Goal: Task Accomplishment & Management: Manage account settings

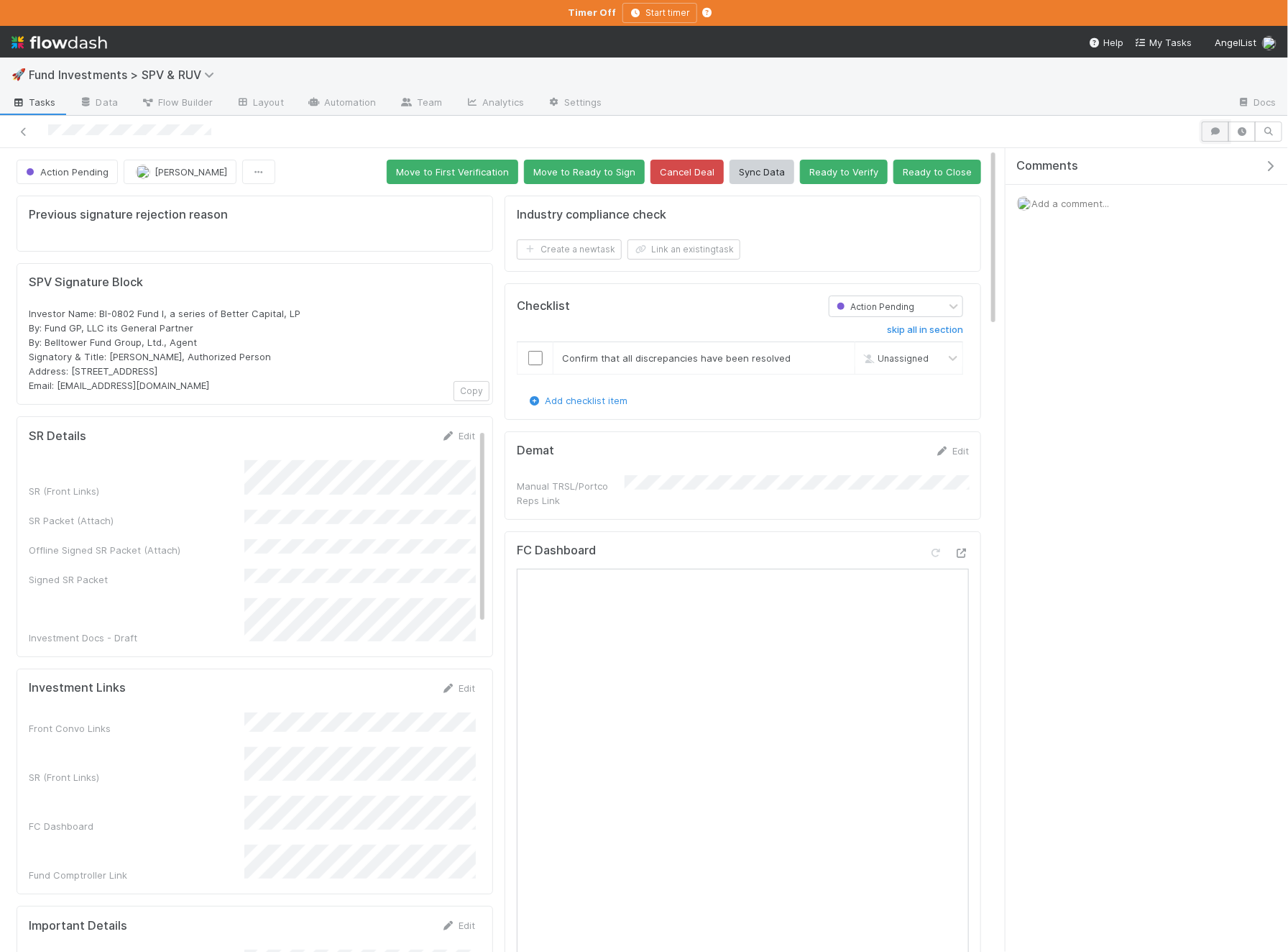
click at [1219, 128] on icon "button" at bounding box center [1215, 132] width 14 height 8
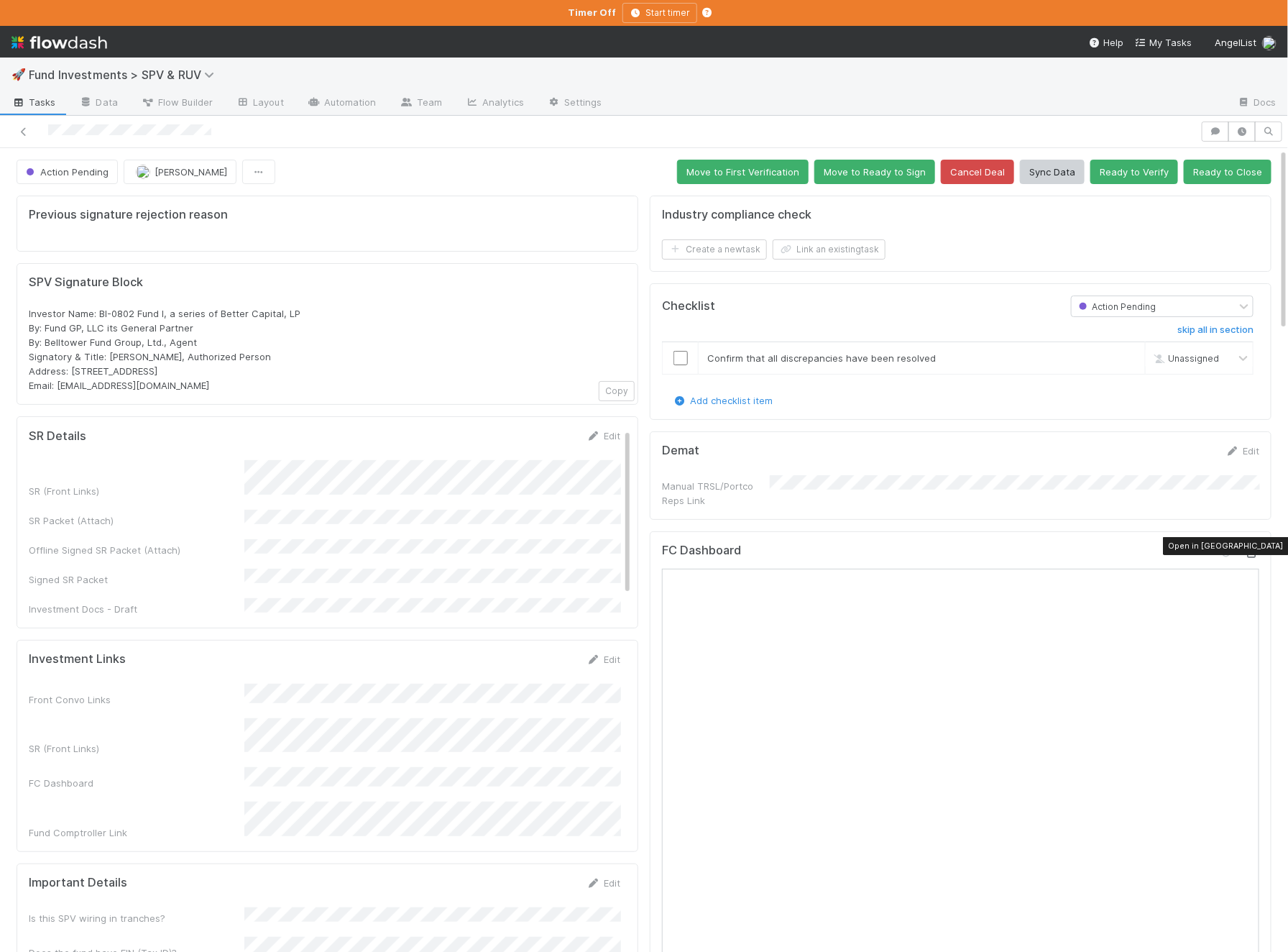
click at [1257, 548] on icon at bounding box center [1252, 552] width 14 height 9
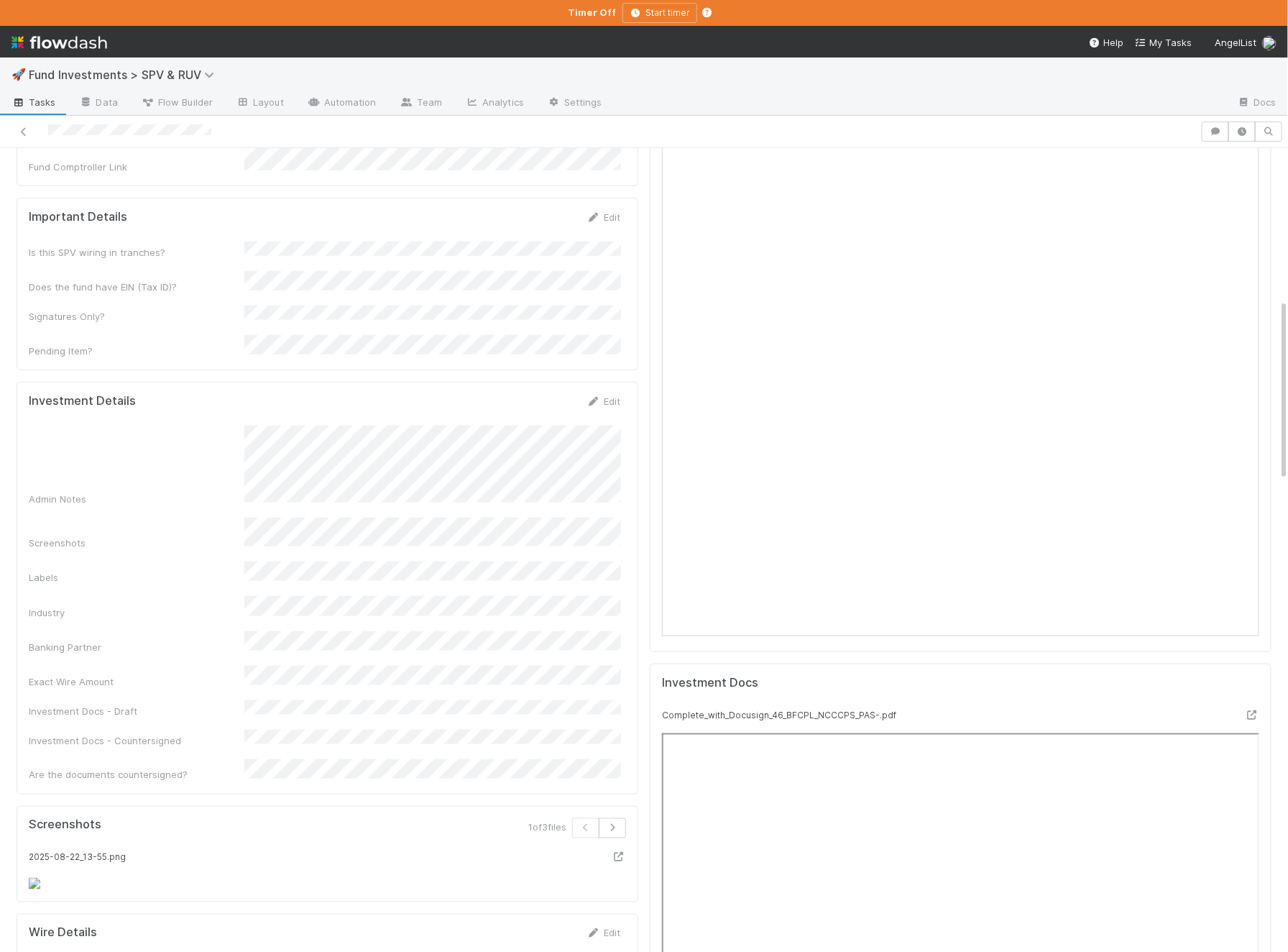
scroll to position [663, 0]
click at [605, 396] on div "Edit" at bounding box center [604, 403] width 34 height 14
click at [609, 397] on link "Edit" at bounding box center [604, 403] width 34 height 12
click at [548, 396] on button "Save" at bounding box center [543, 408] width 41 height 24
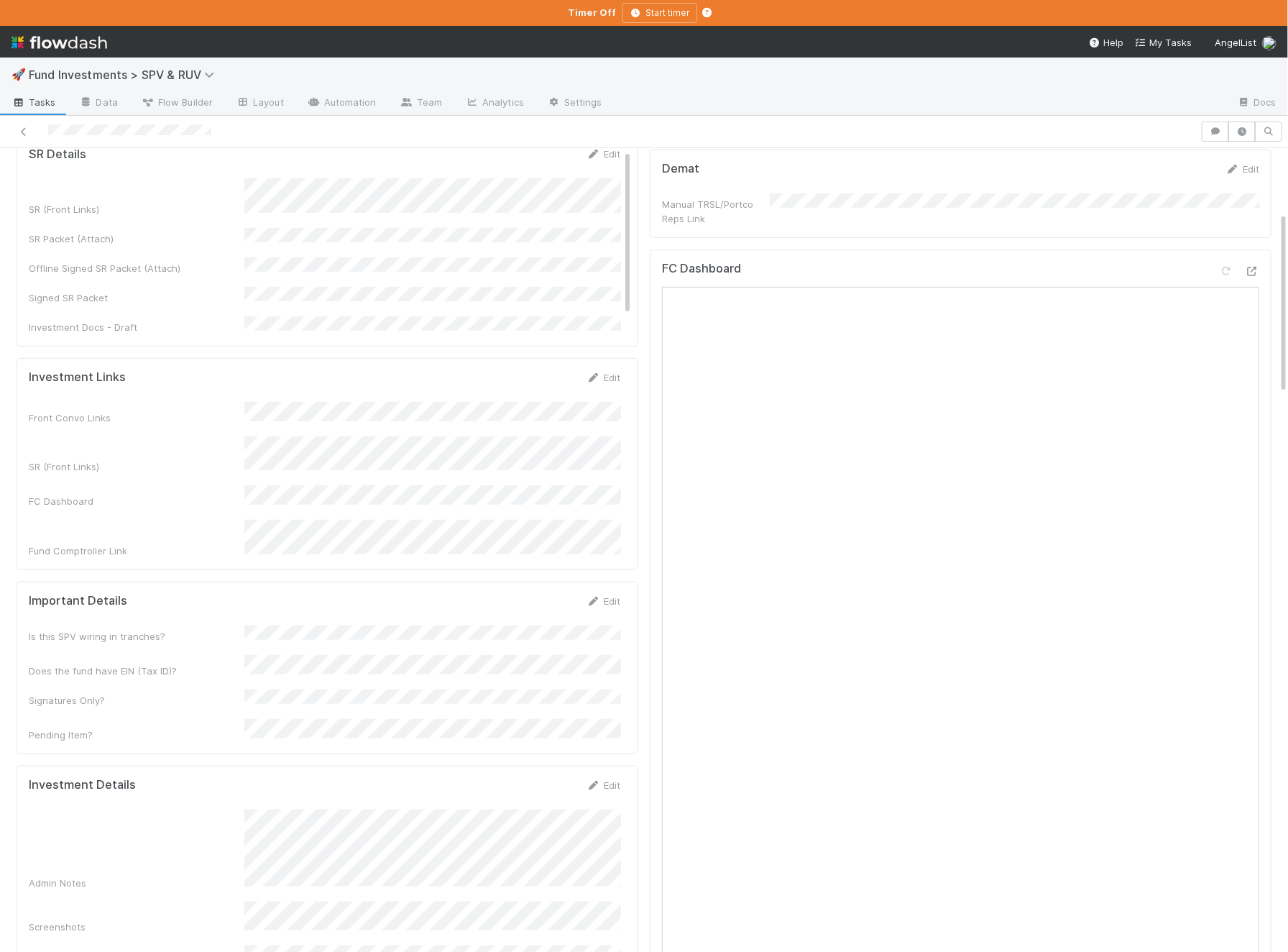
scroll to position [0, 0]
click at [608, 372] on link "Edit" at bounding box center [604, 378] width 34 height 12
click at [214, 452] on div "SR (Front Links)" at bounding box center [324, 465] width 592 height 28
click at [564, 370] on button "Save" at bounding box center [543, 382] width 41 height 24
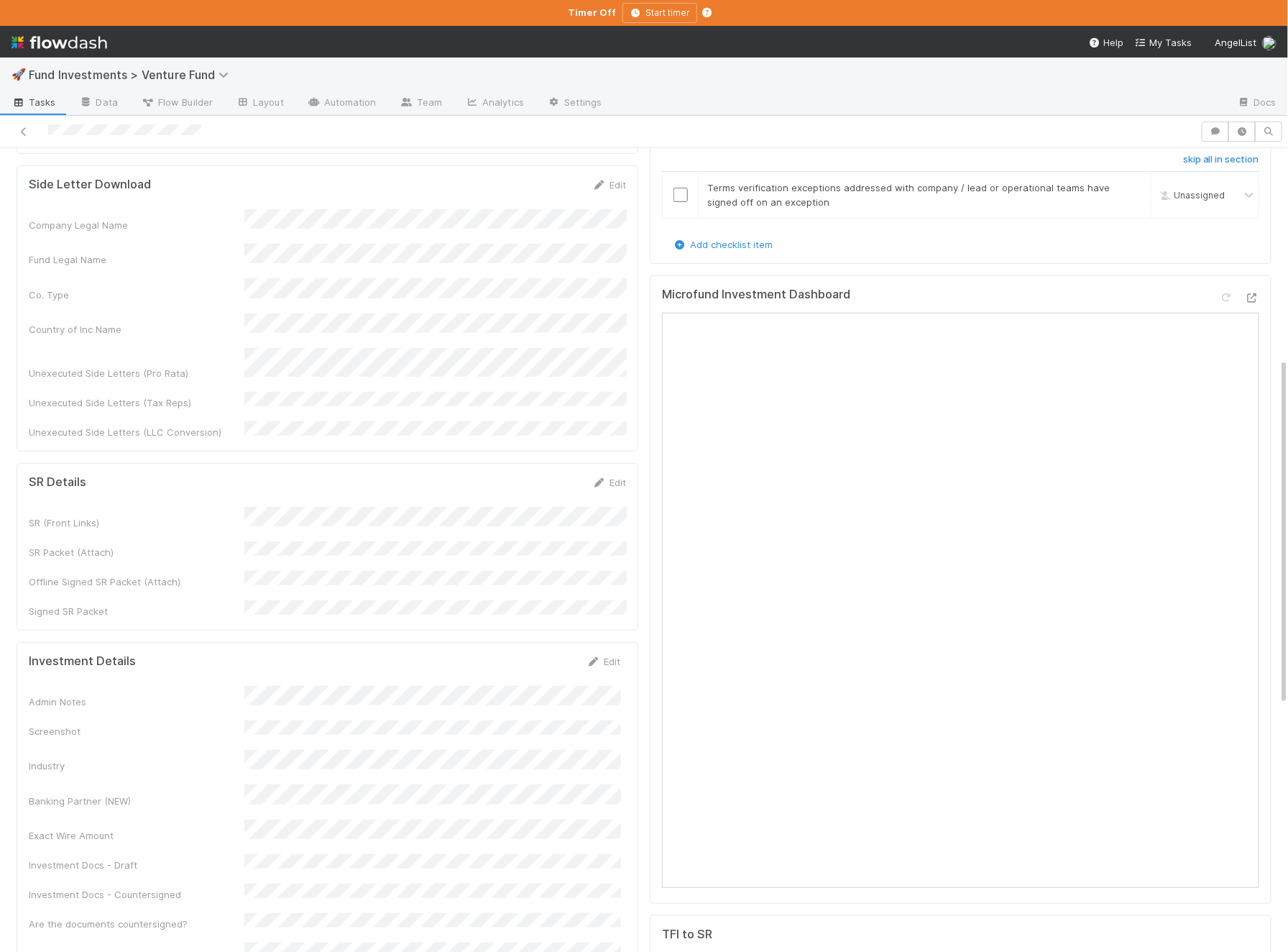
scroll to position [220, 0]
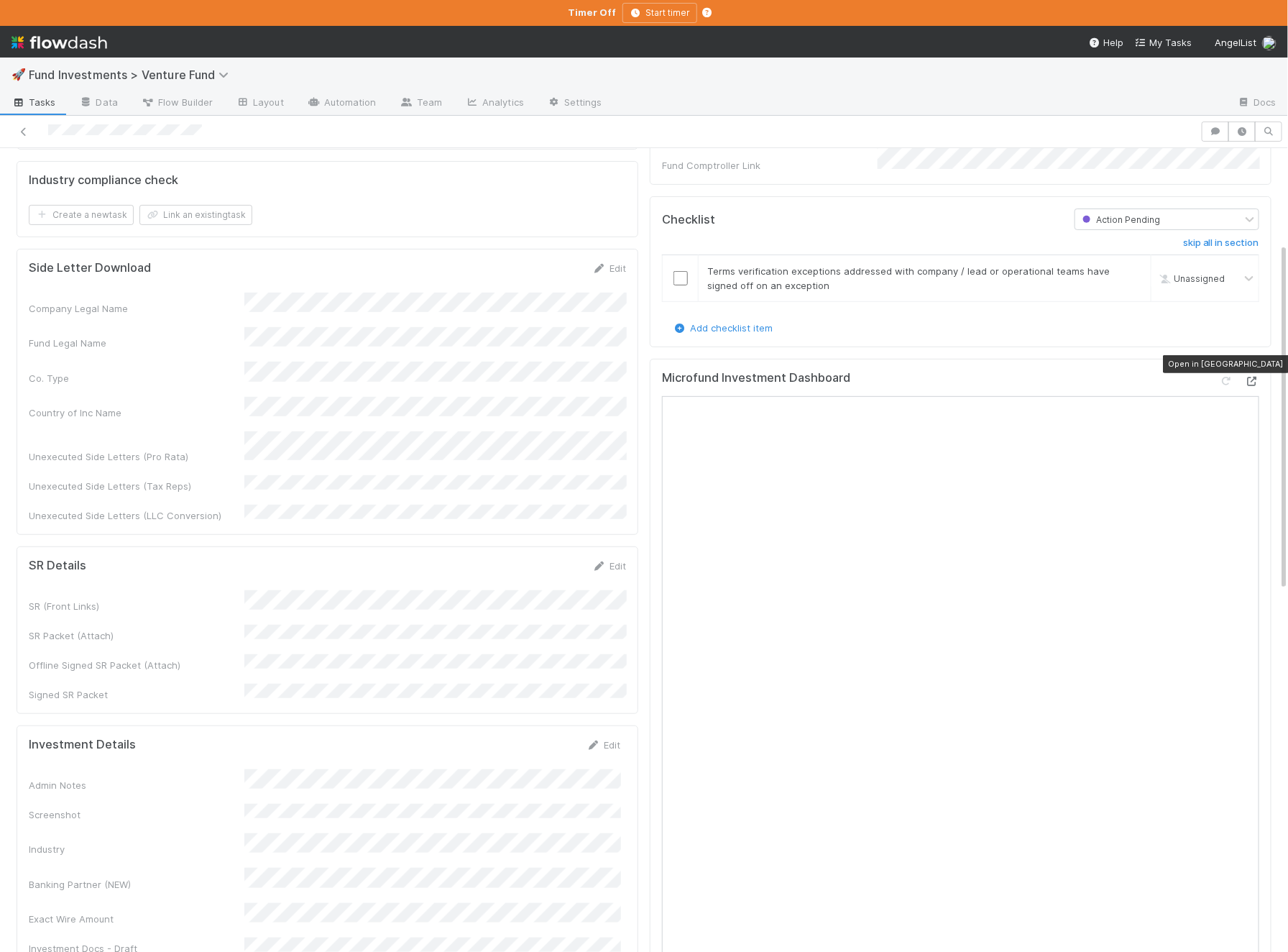
click at [1255, 377] on icon at bounding box center [1252, 381] width 14 height 9
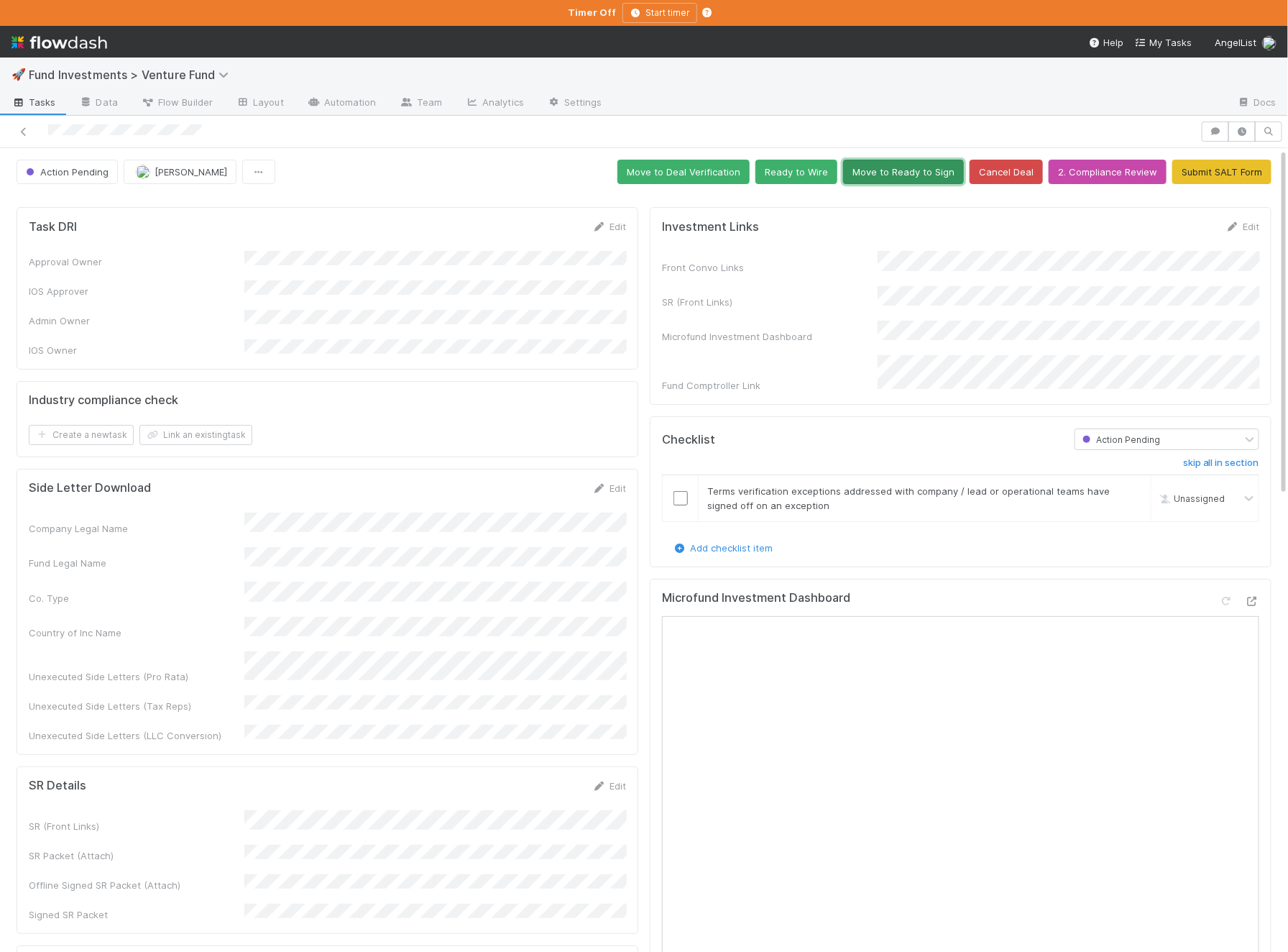
click at [910, 160] on button "Move to Ready to Sign" at bounding box center [903, 171] width 121 height 24
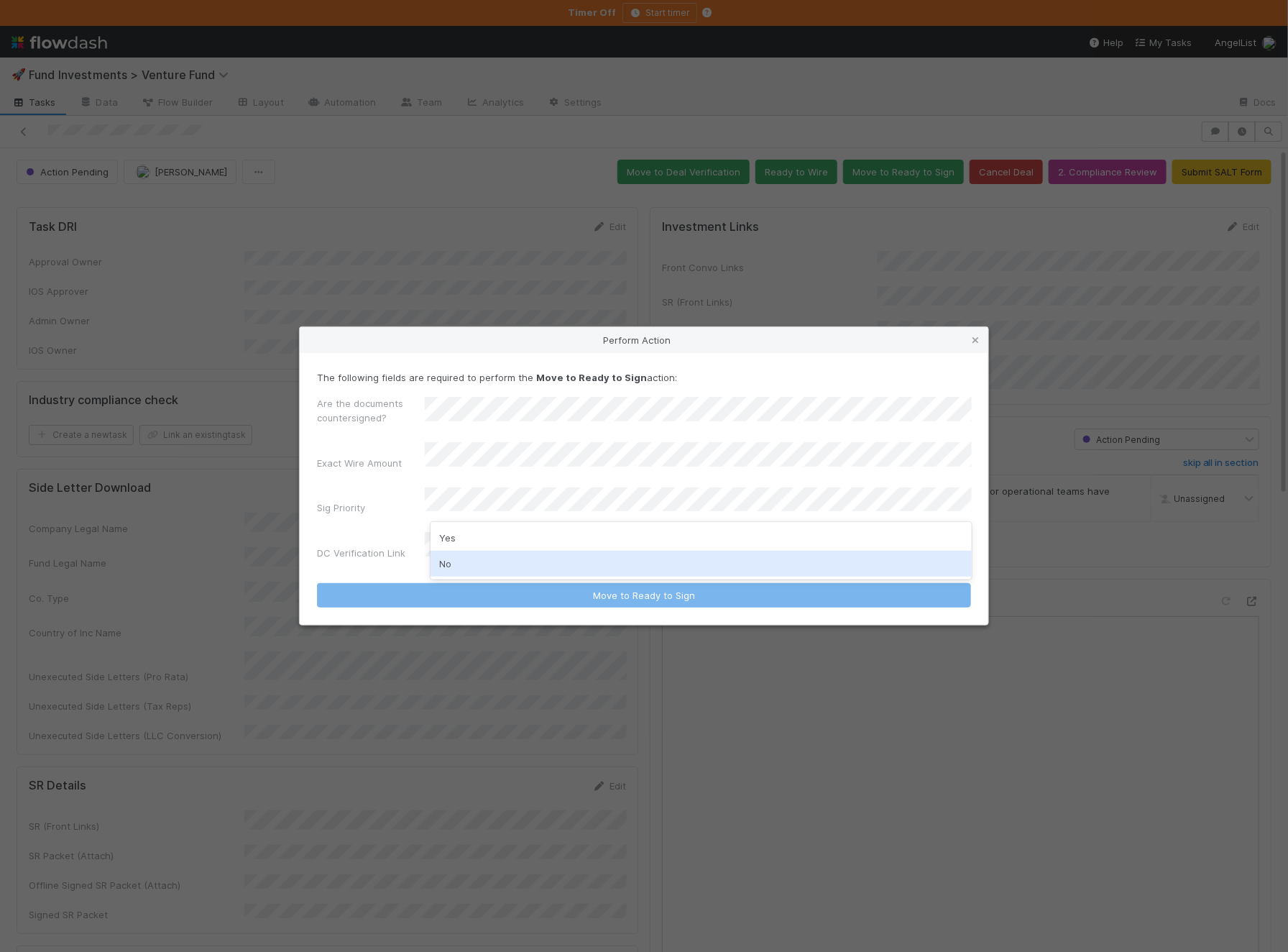
click at [527, 554] on div "No" at bounding box center [701, 563] width 542 height 26
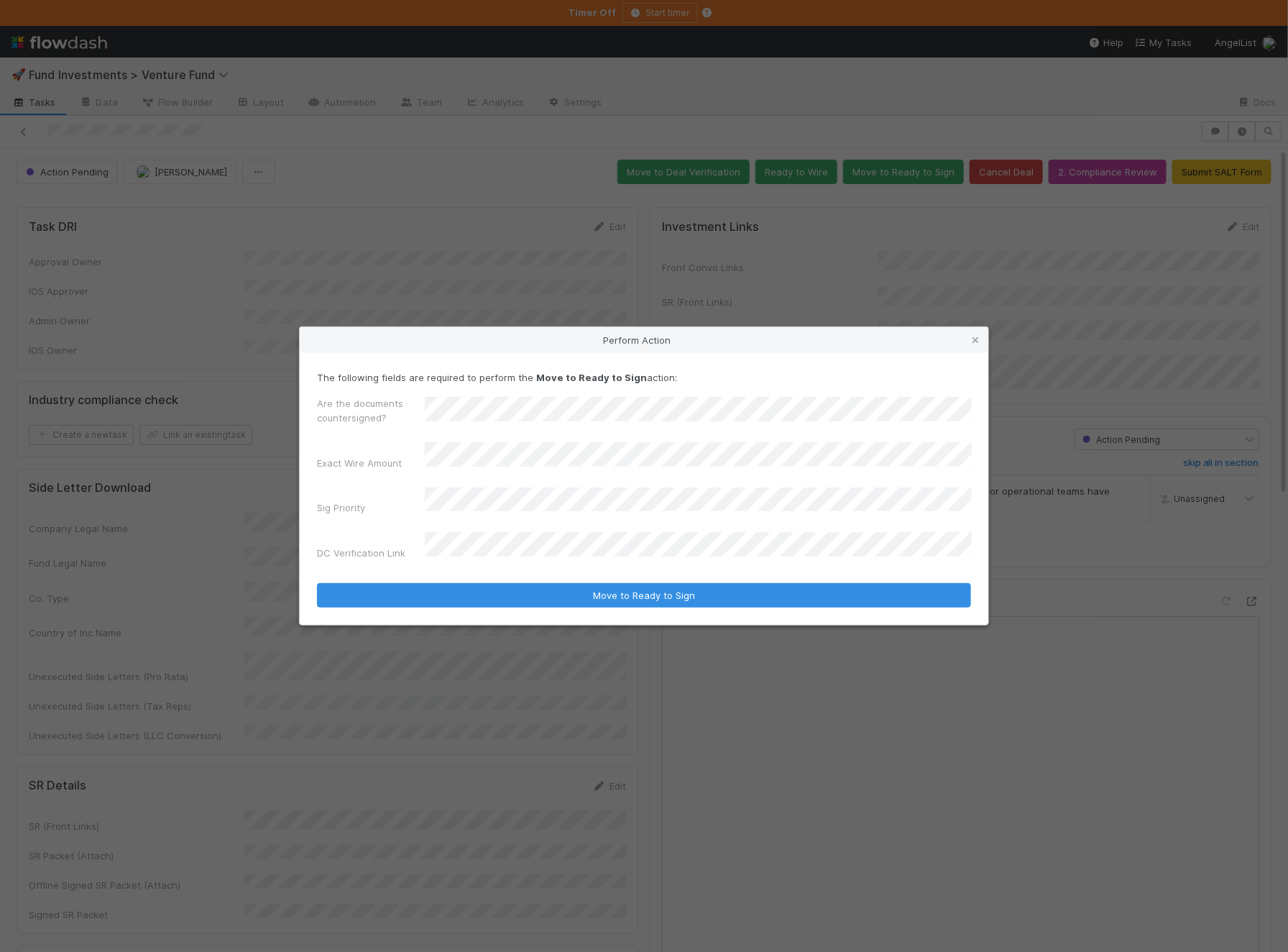
click at [543, 553] on form "The following fields are required to perform the Move to Ready to Sign action: …" at bounding box center [644, 489] width 654 height 238
click at [527, 452] on div "Are the documents countersigned? Exact Wire Amount Sig Priority DC Verification…" at bounding box center [644, 481] width 654 height 170
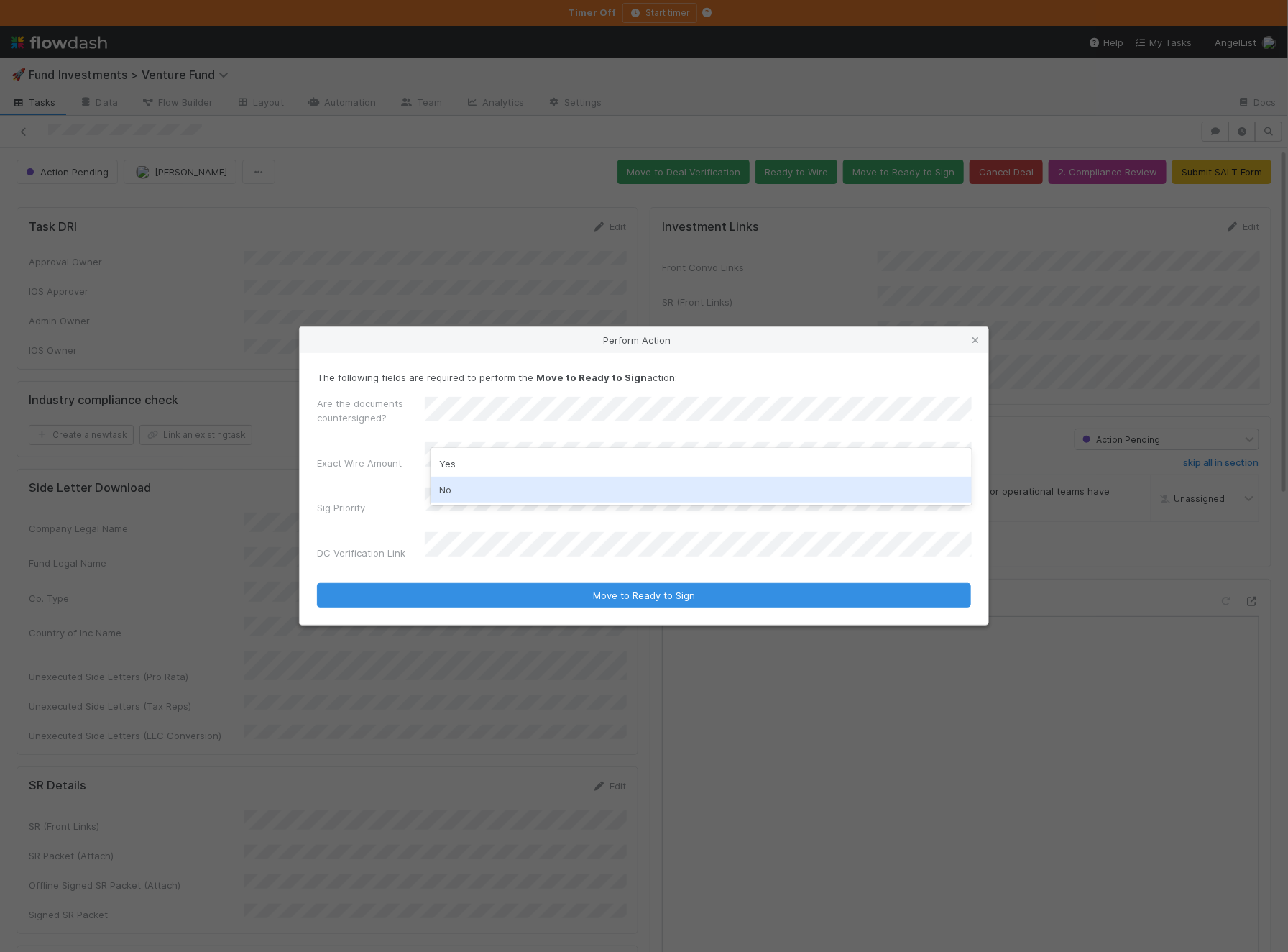
click at [518, 487] on div "No" at bounding box center [701, 489] width 542 height 26
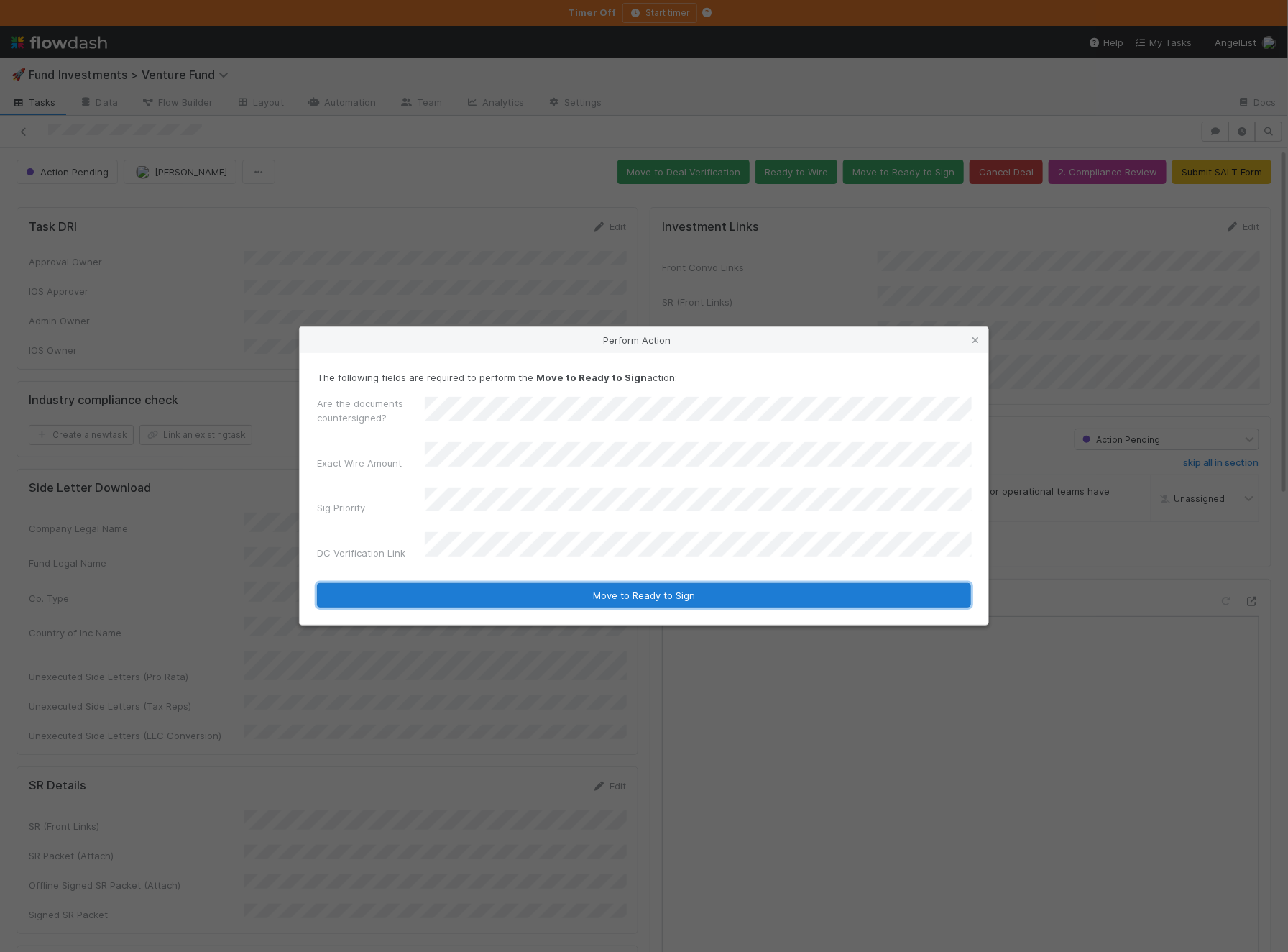
click at [498, 583] on button "Move to Ready to Sign" at bounding box center [644, 594] width 654 height 24
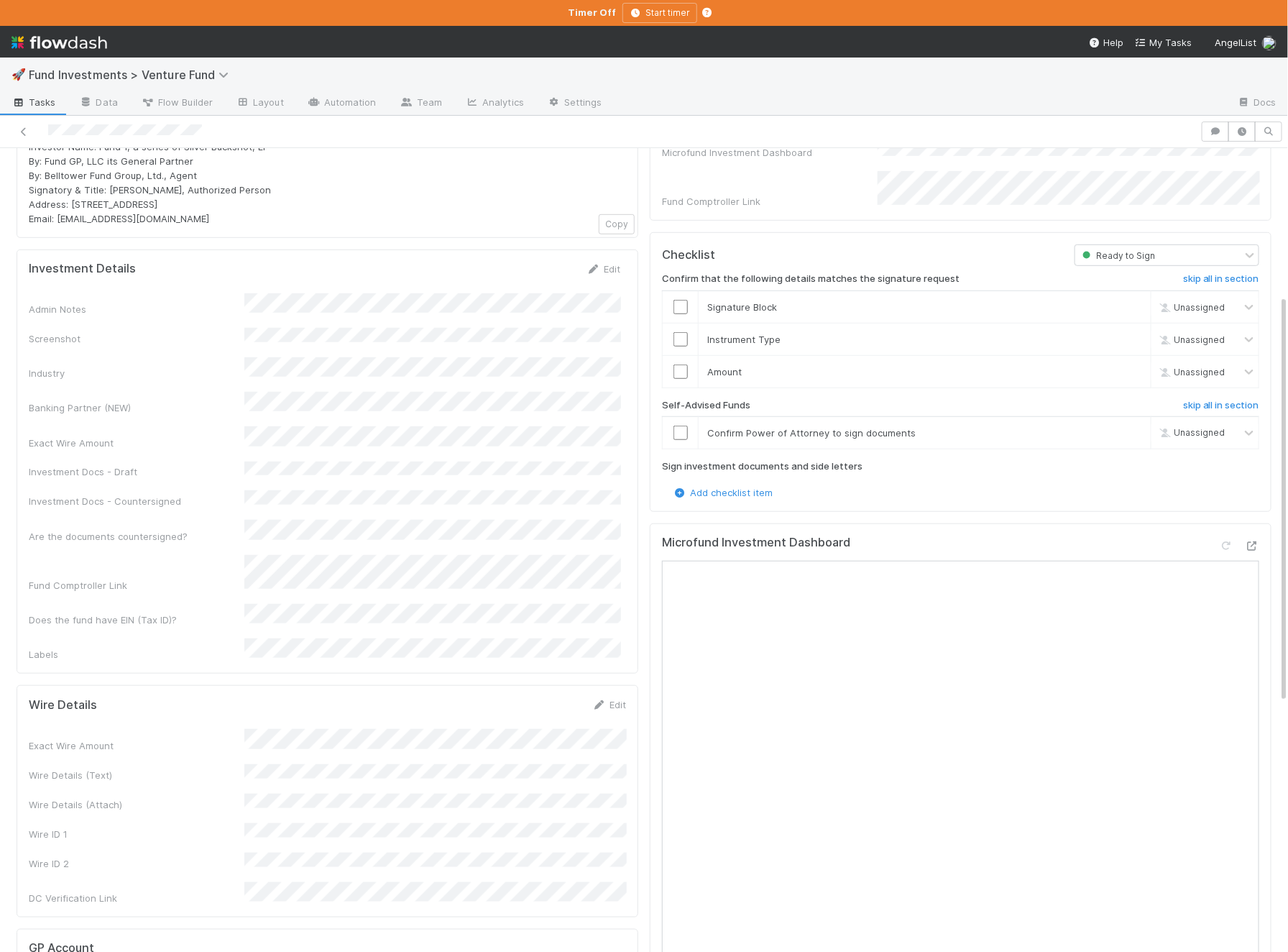
scroll to position [439, 0]
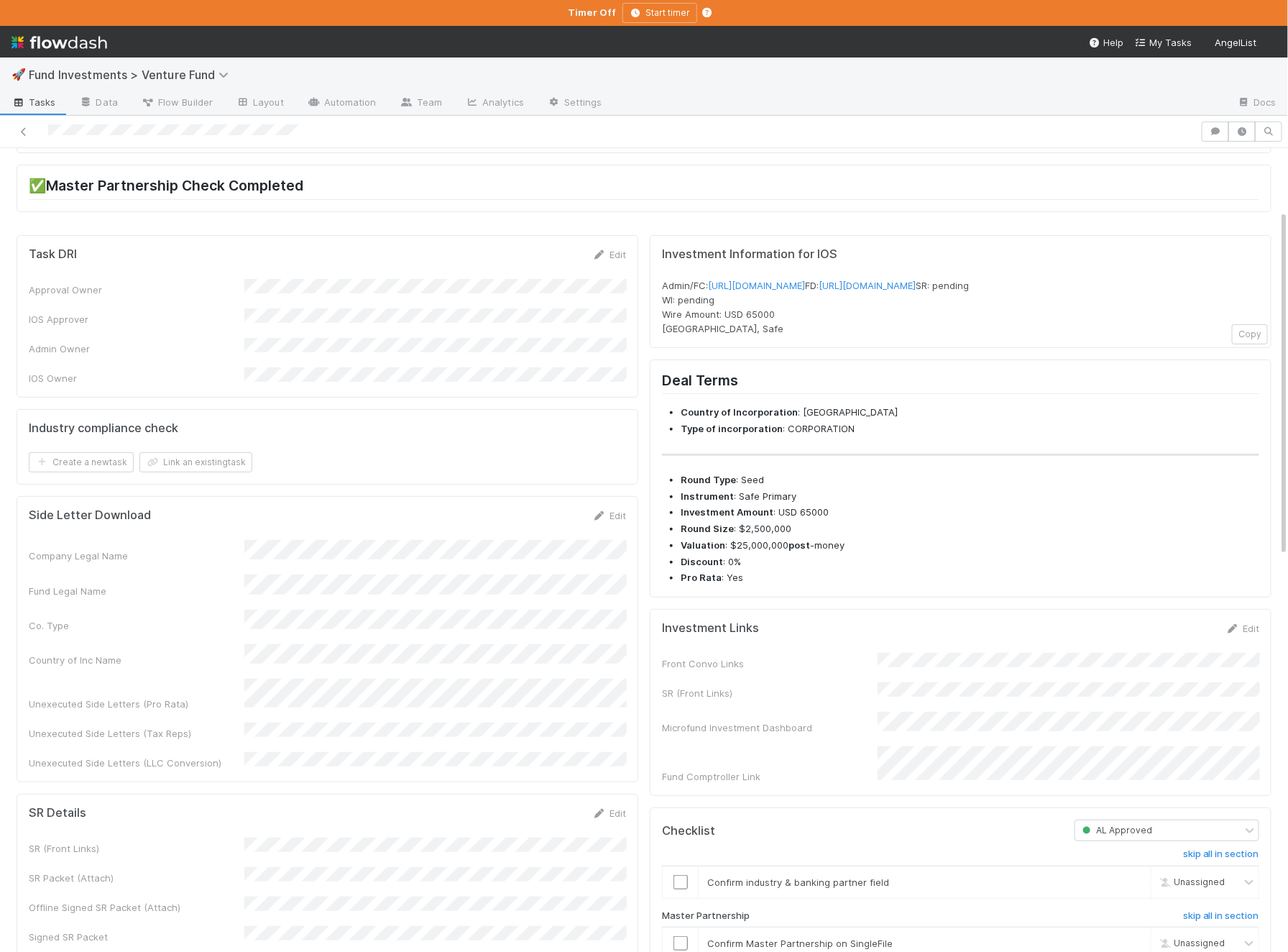
scroll to position [144, 0]
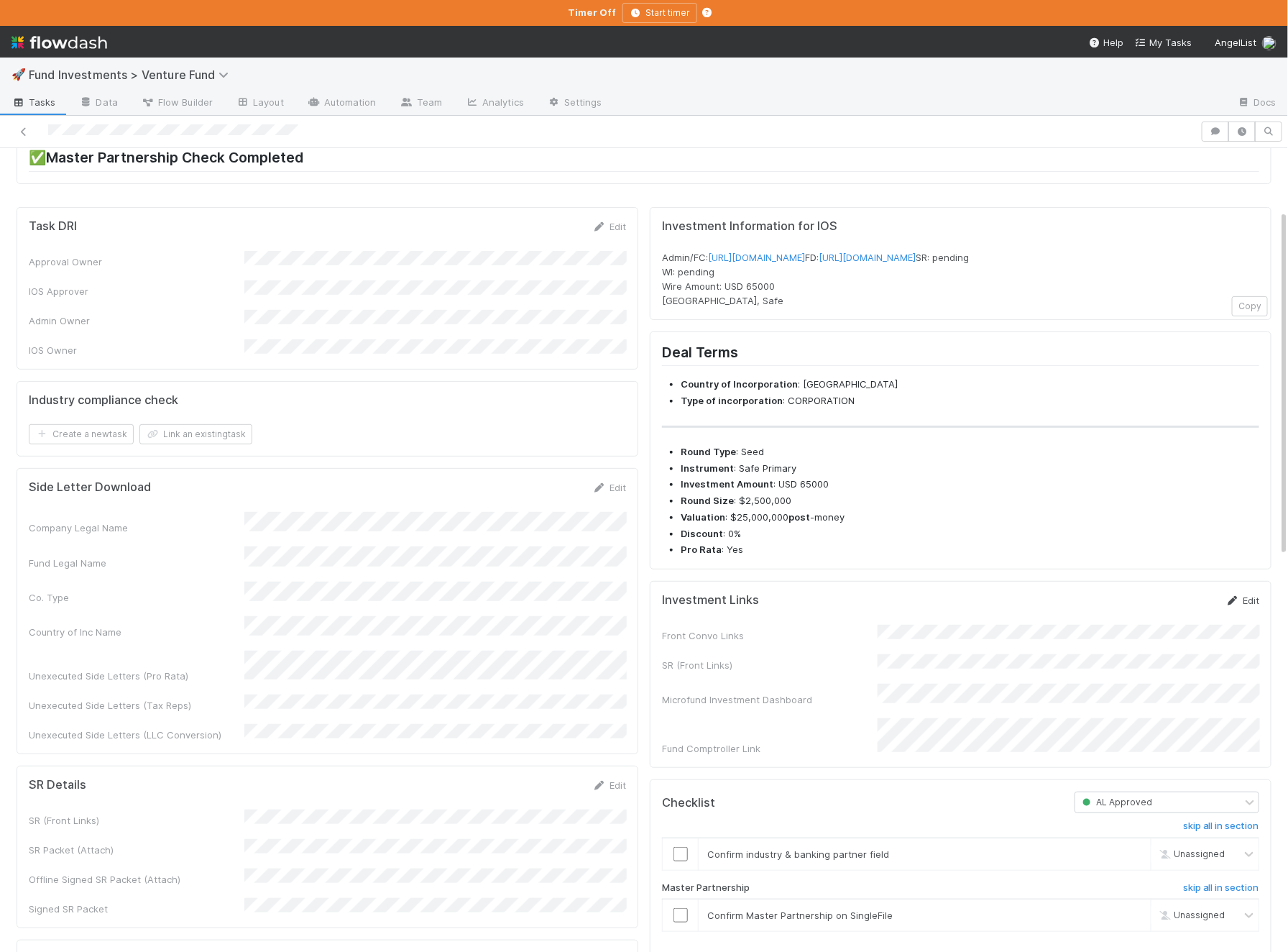
click at [1038, 606] on link "Edit" at bounding box center [1243, 600] width 34 height 12
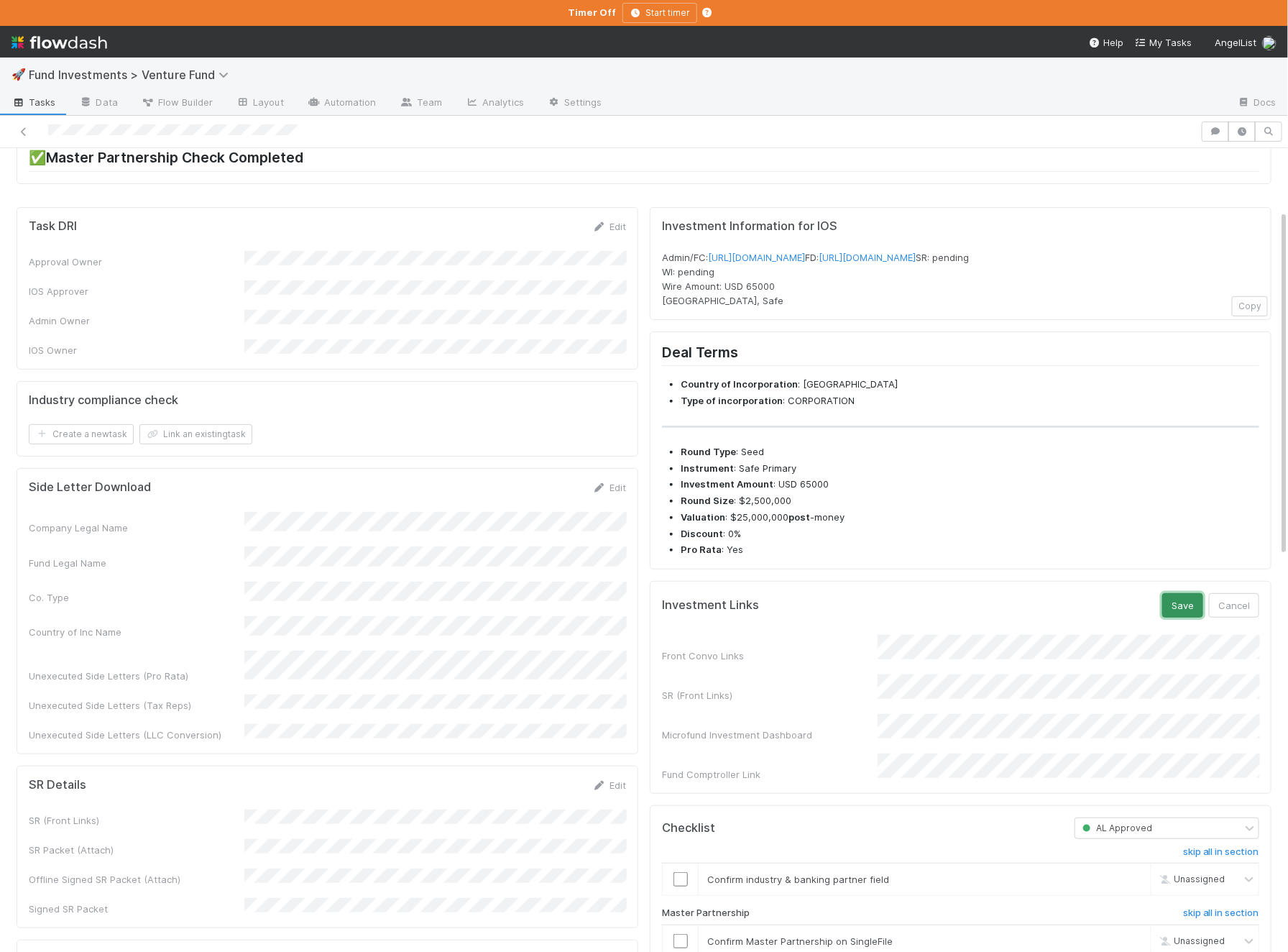
click at [1038, 617] on button "Save" at bounding box center [1183, 604] width 41 height 24
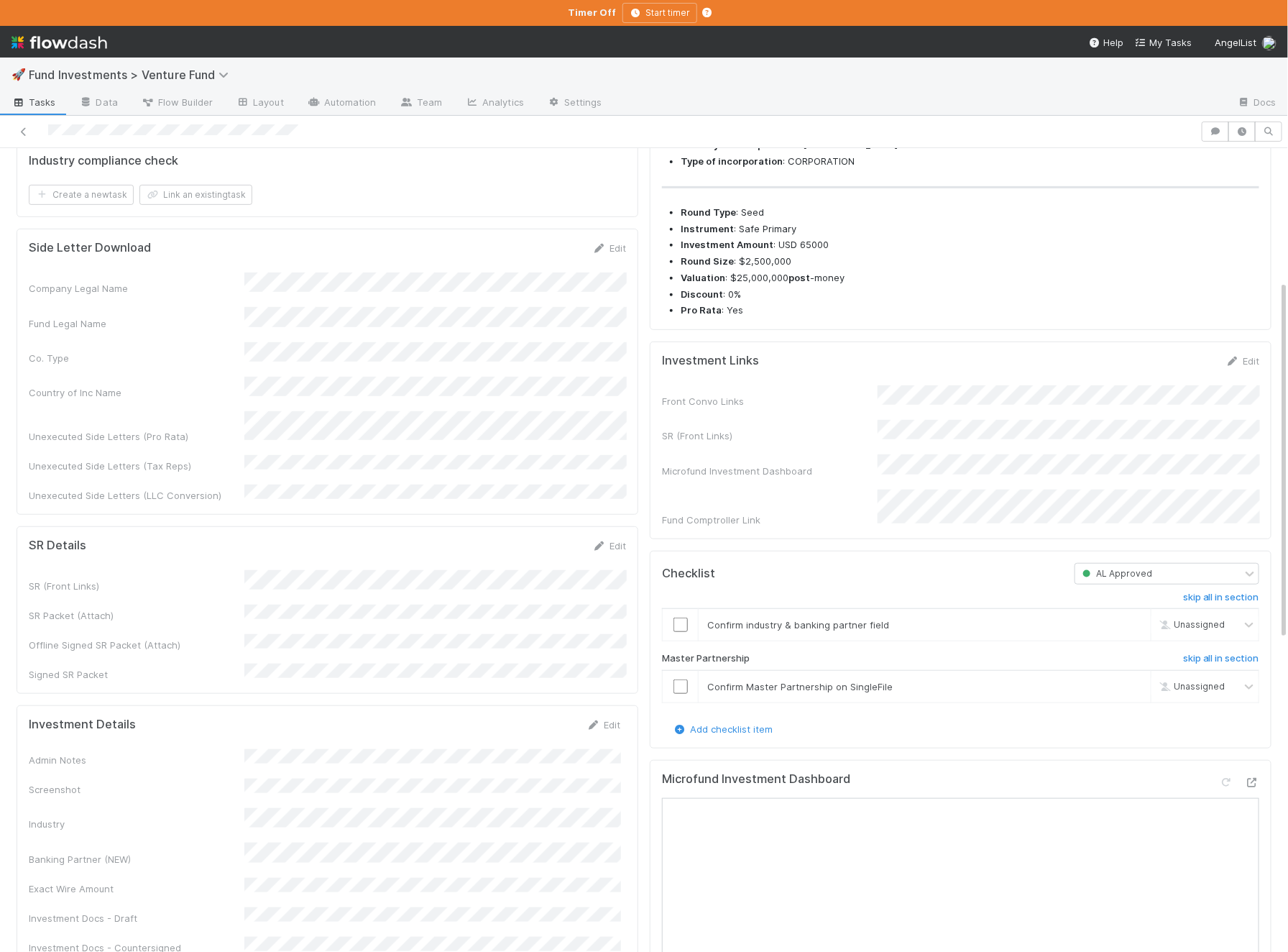
scroll to position [545, 0]
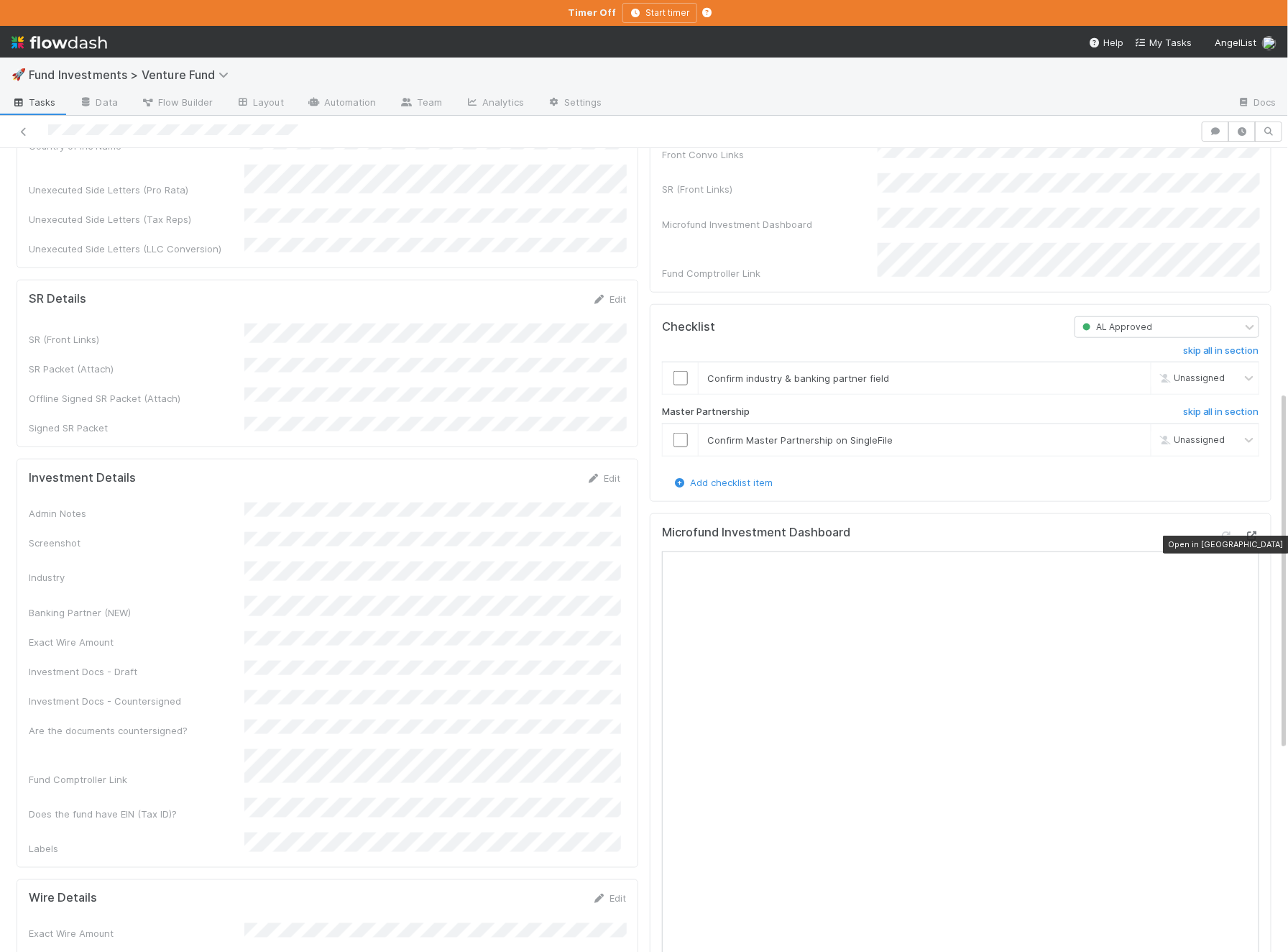
click at [1038, 538] on icon at bounding box center [1252, 536] width 14 height 9
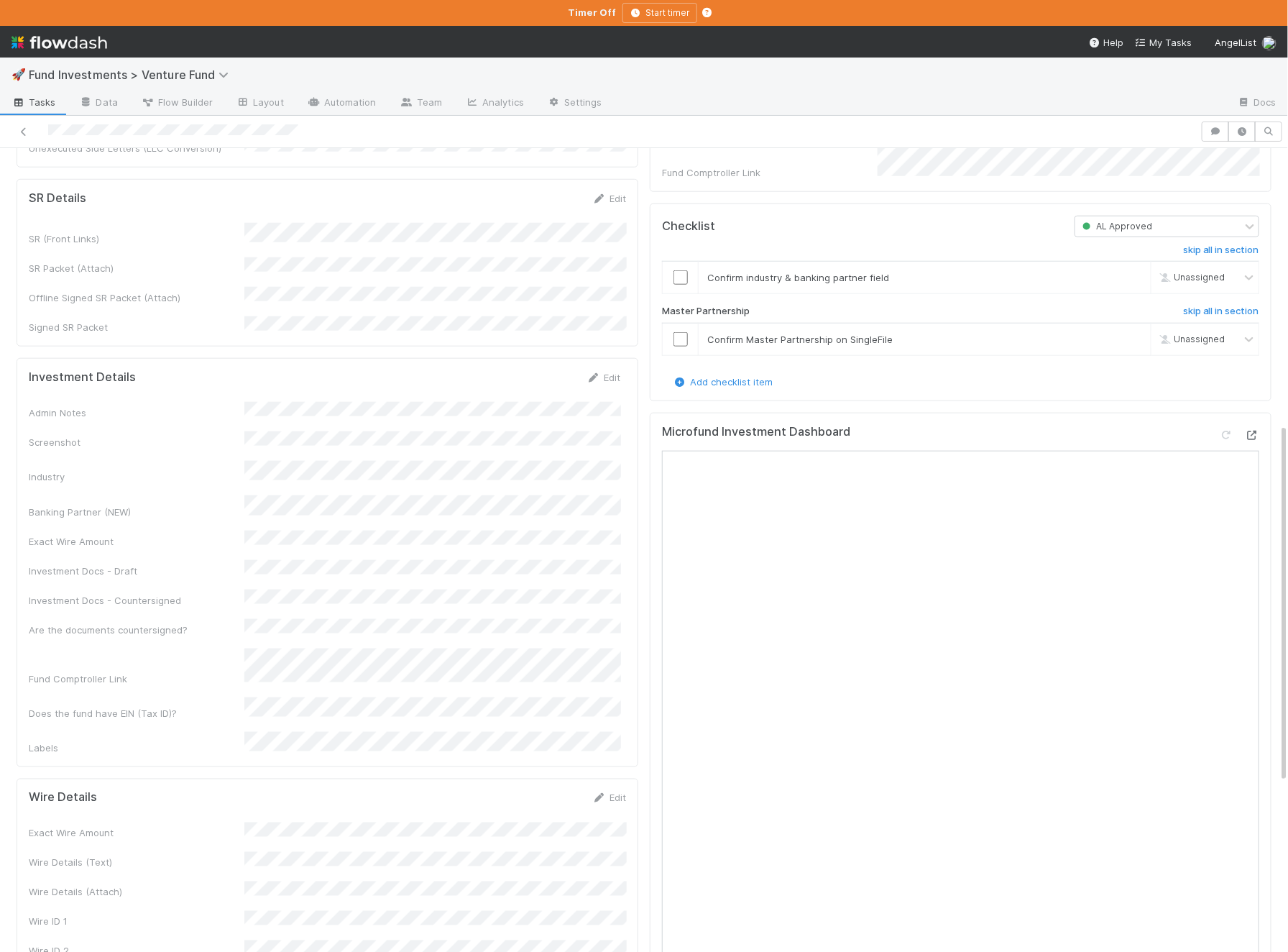
scroll to position [646, 0]
click at [603, 371] on link "Edit" at bounding box center [604, 377] width 34 height 12
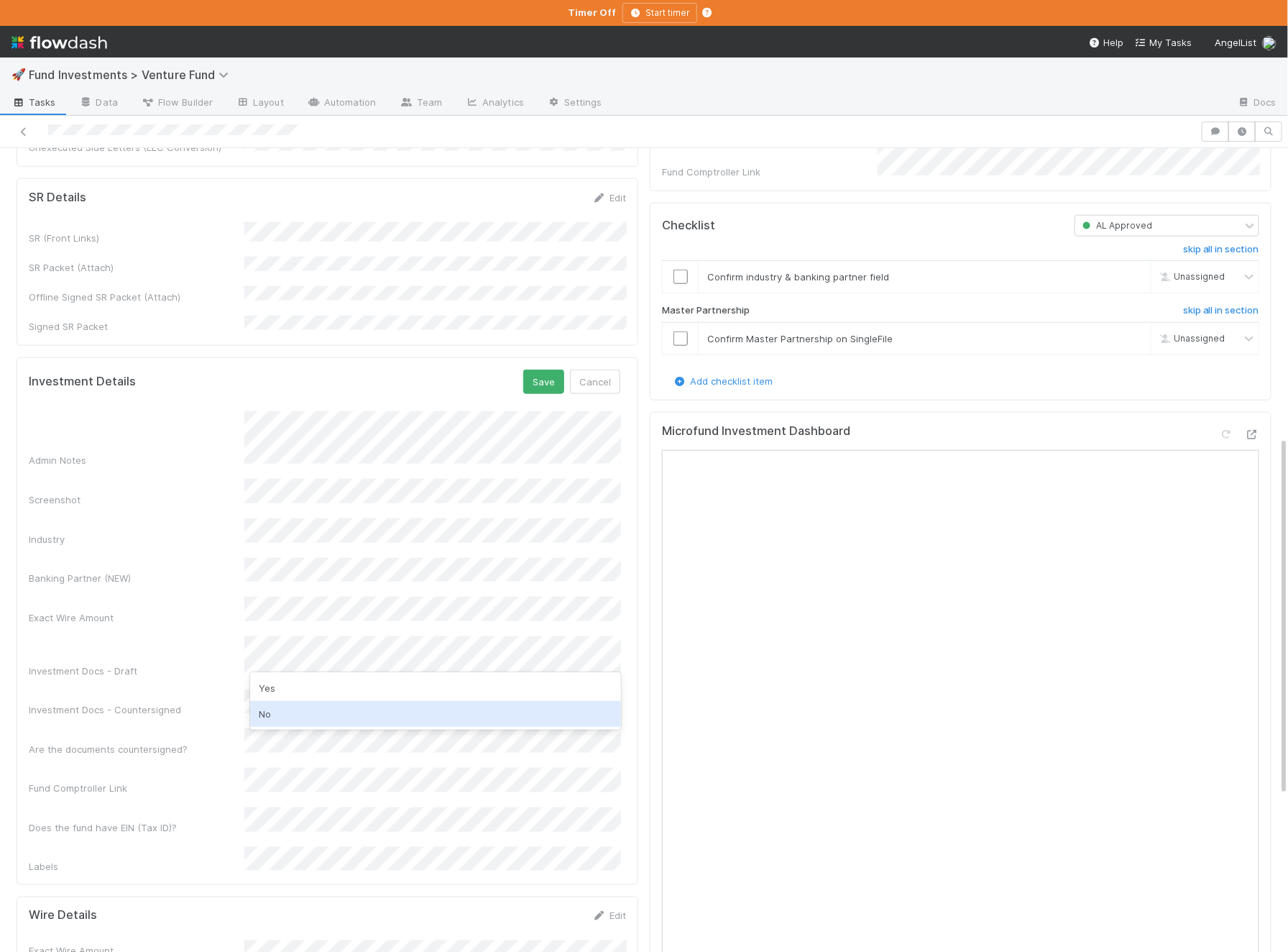
click at [301, 708] on div "No" at bounding box center [436, 714] width 371 height 26
click at [552, 369] on button "Save" at bounding box center [543, 381] width 41 height 24
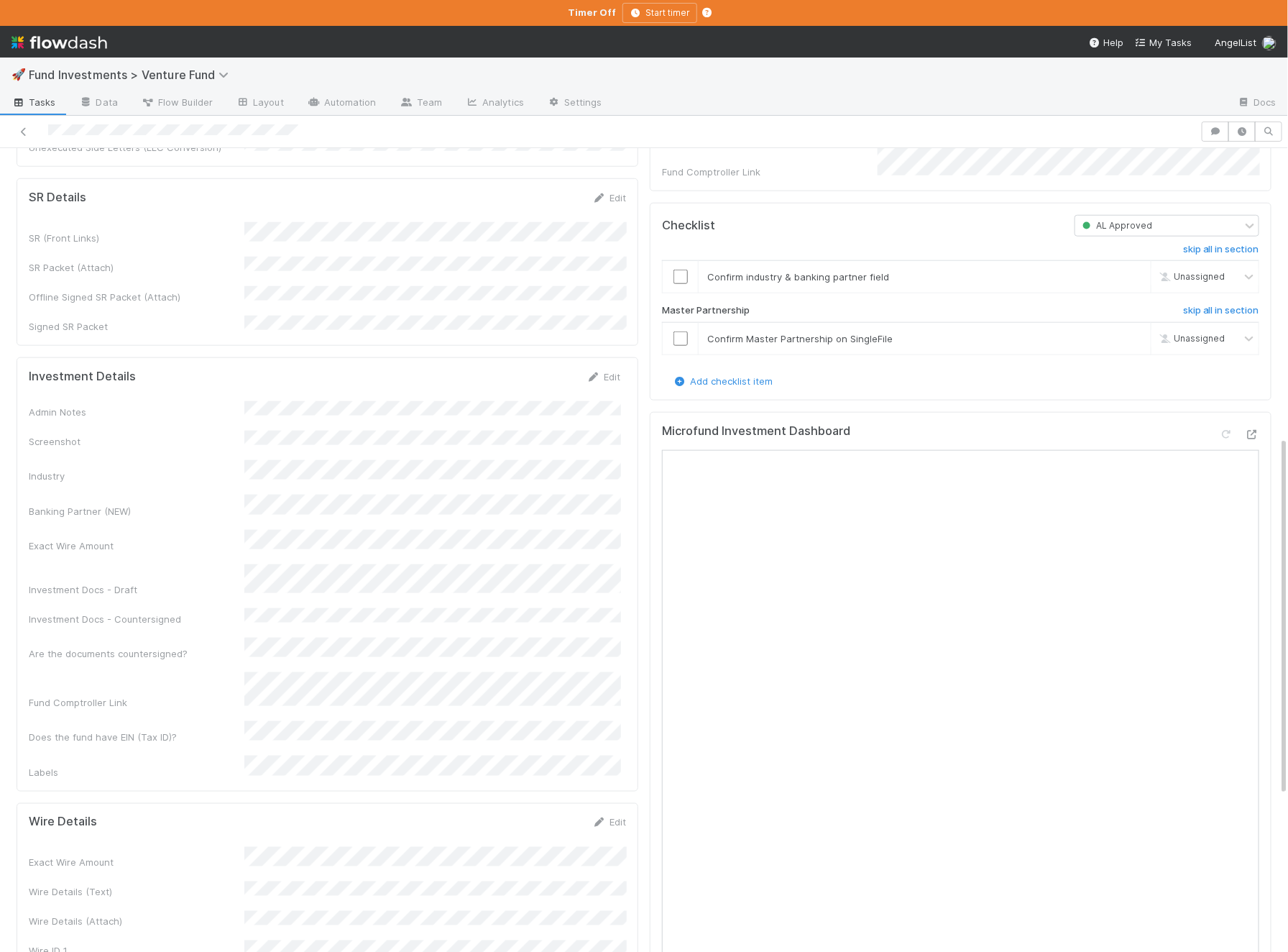
scroll to position [0, 0]
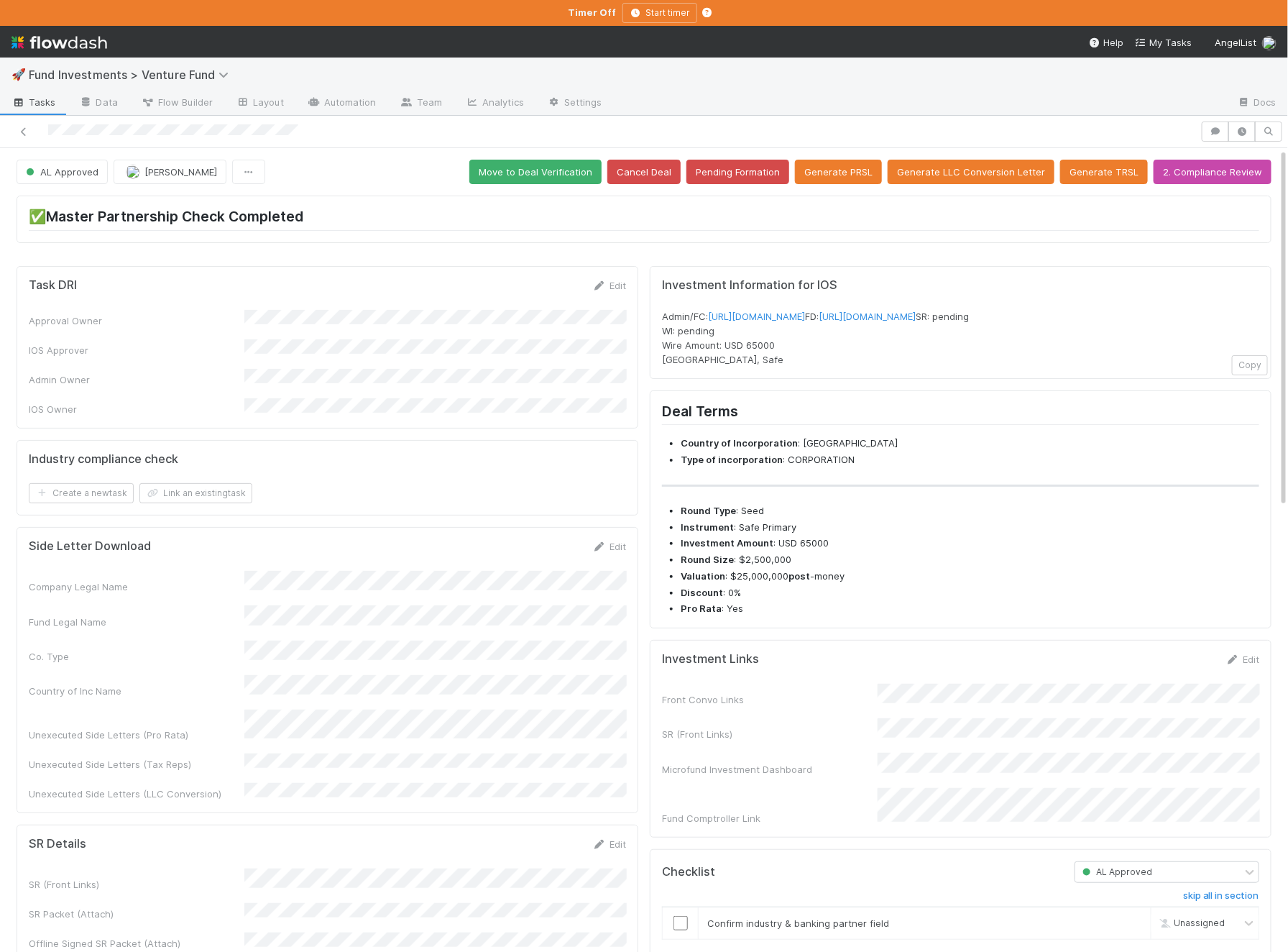
click at [558, 177] on button "Move to Deal Verification" at bounding box center [536, 171] width 133 height 24
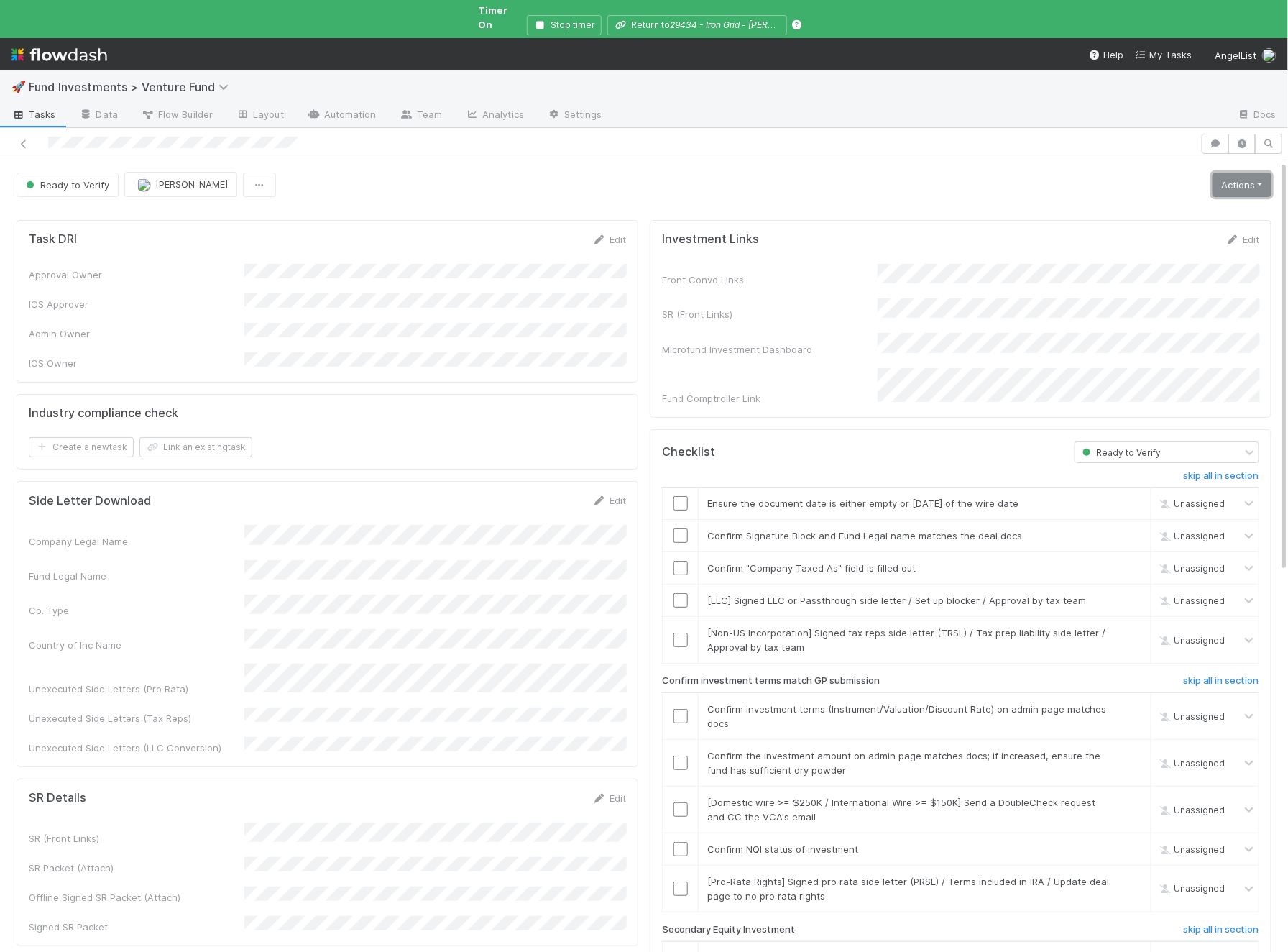
click at [1038, 172] on link "Actions" at bounding box center [1242, 184] width 59 height 24
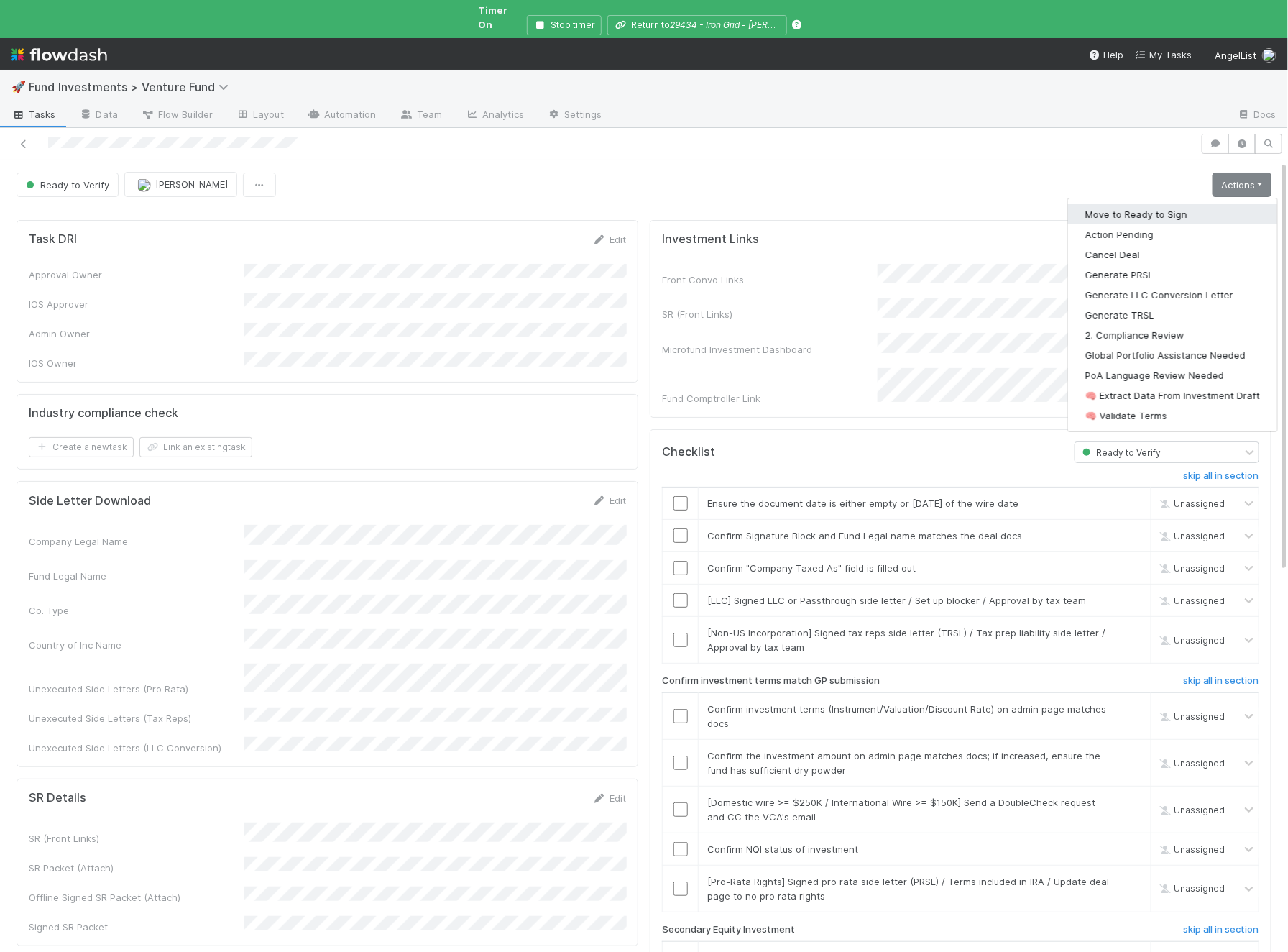
click at [1038, 204] on button "Move to Ready to Sign" at bounding box center [1172, 214] width 209 height 20
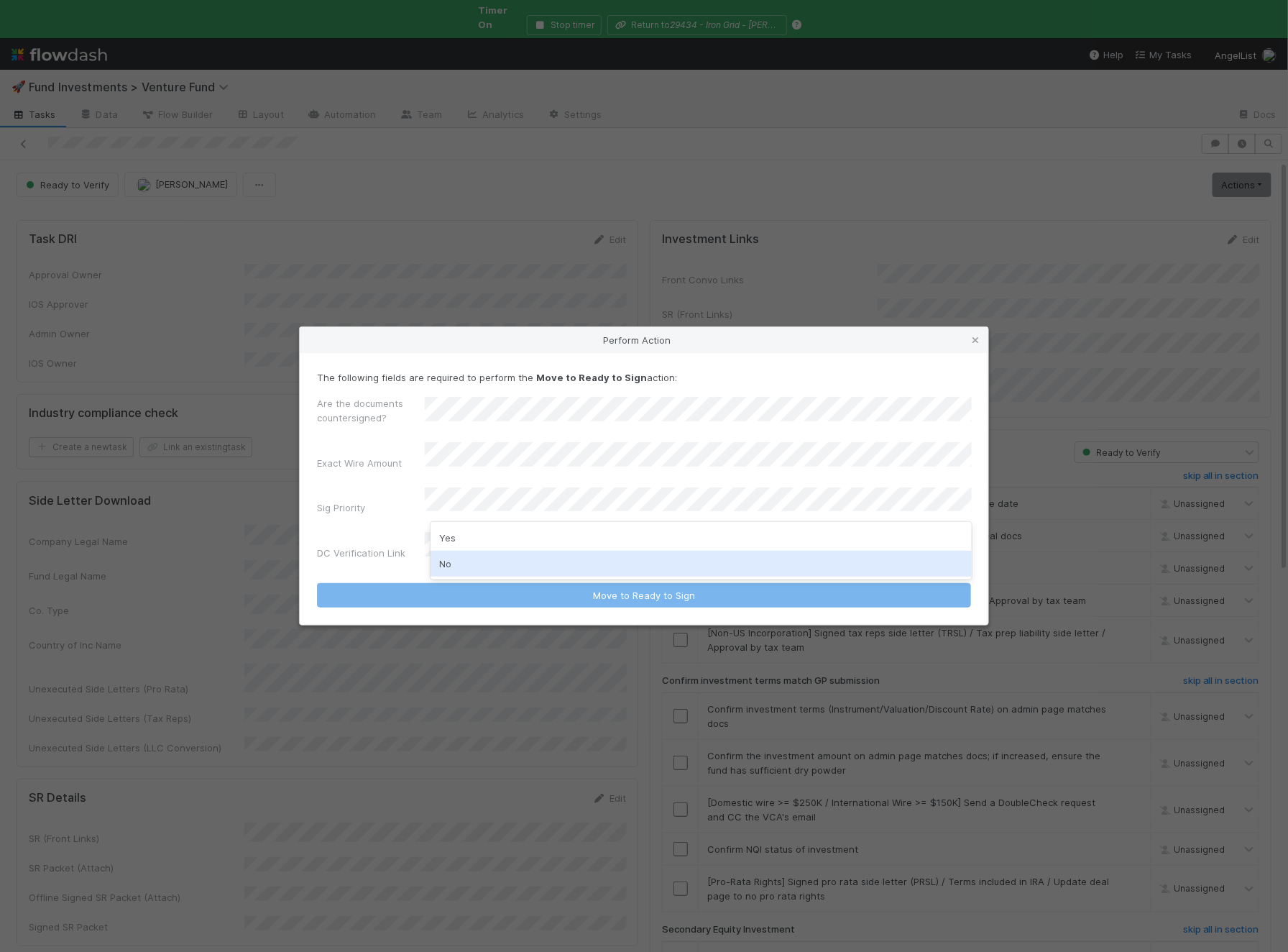
click at [558, 561] on div "No" at bounding box center [701, 563] width 542 height 26
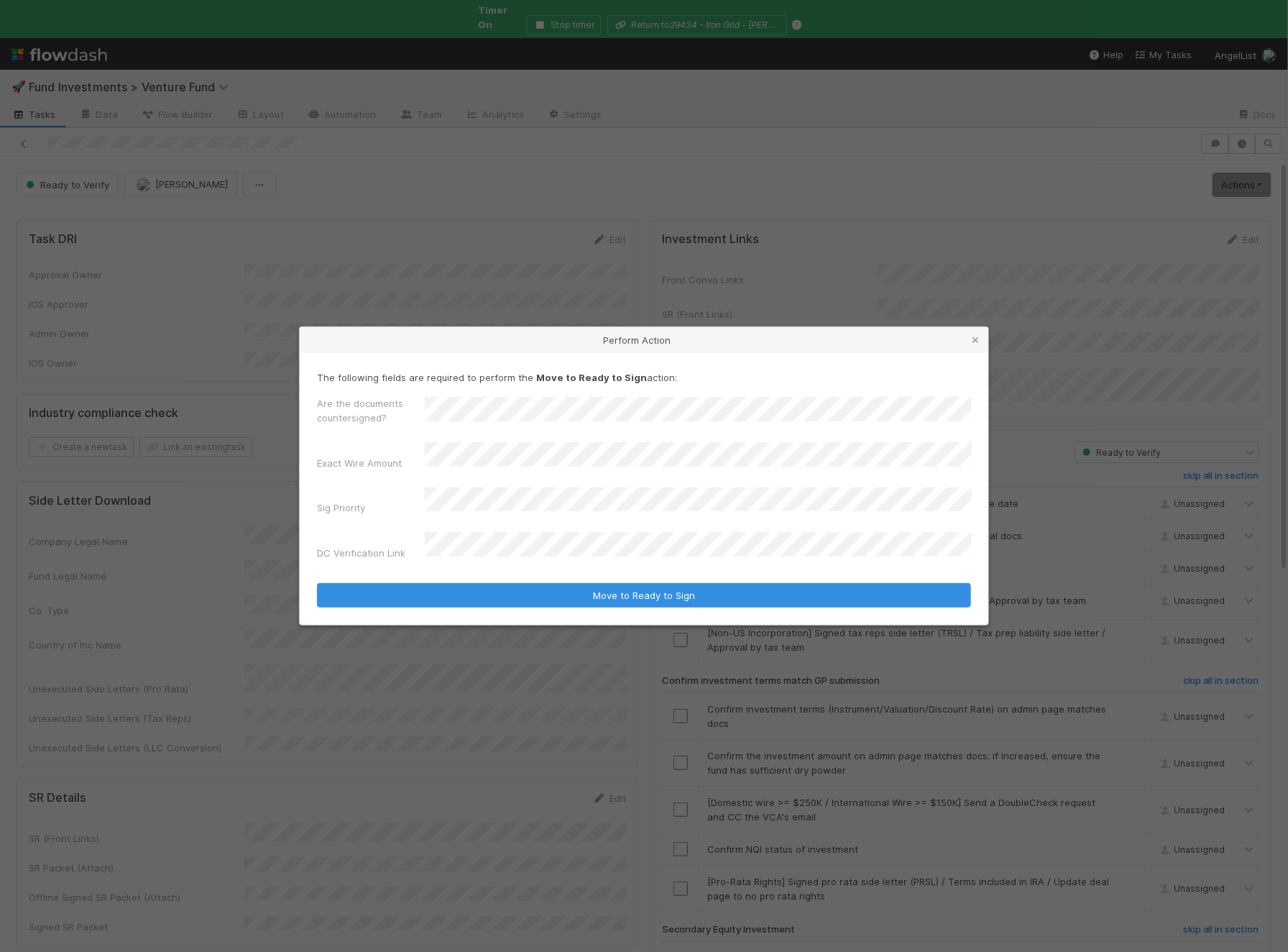
click at [317, 583] on button "Move to Ready to Sign" at bounding box center [644, 594] width 654 height 24
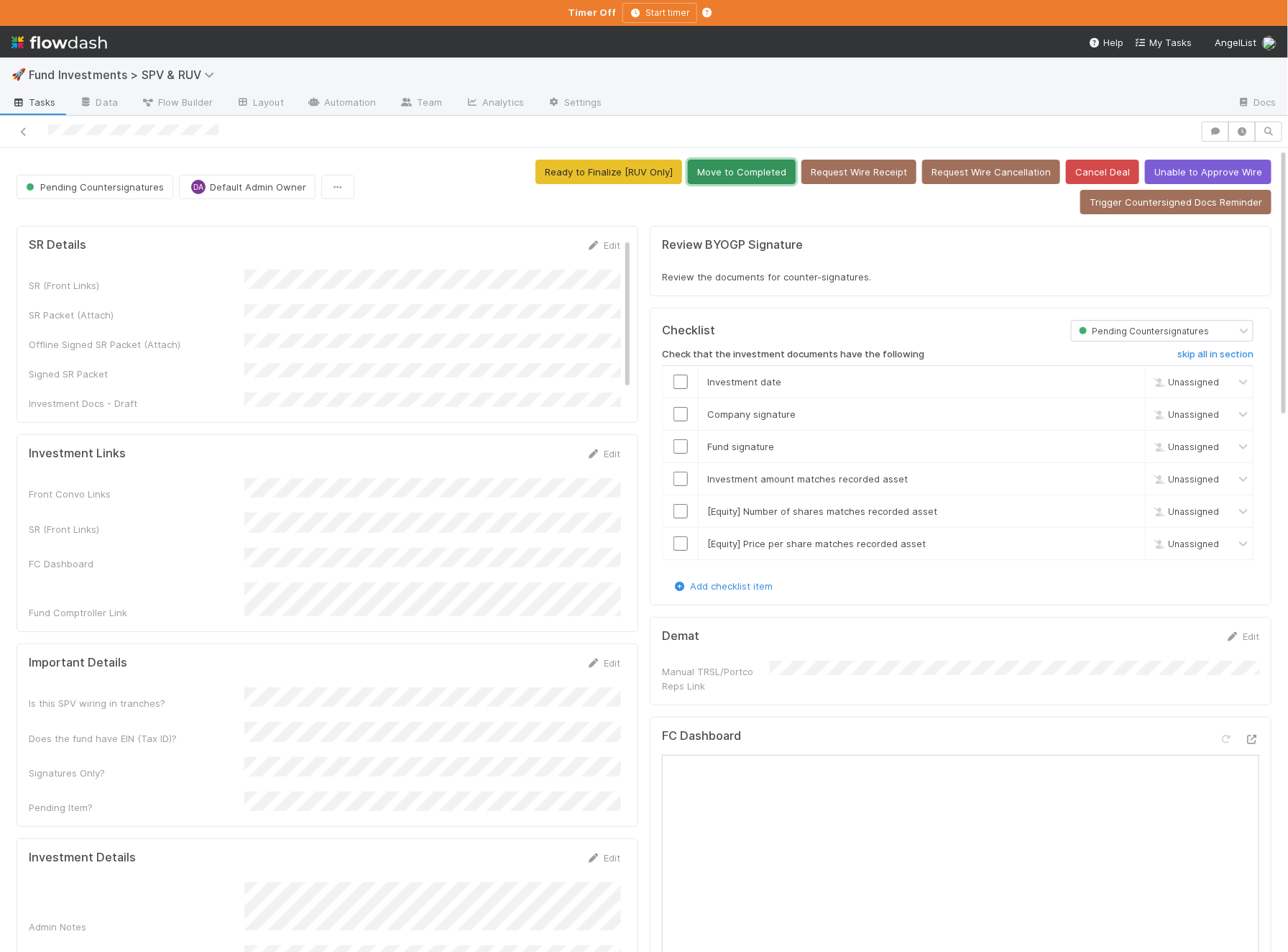
click at [688, 160] on button "Move to Completed" at bounding box center [741, 171] width 107 height 24
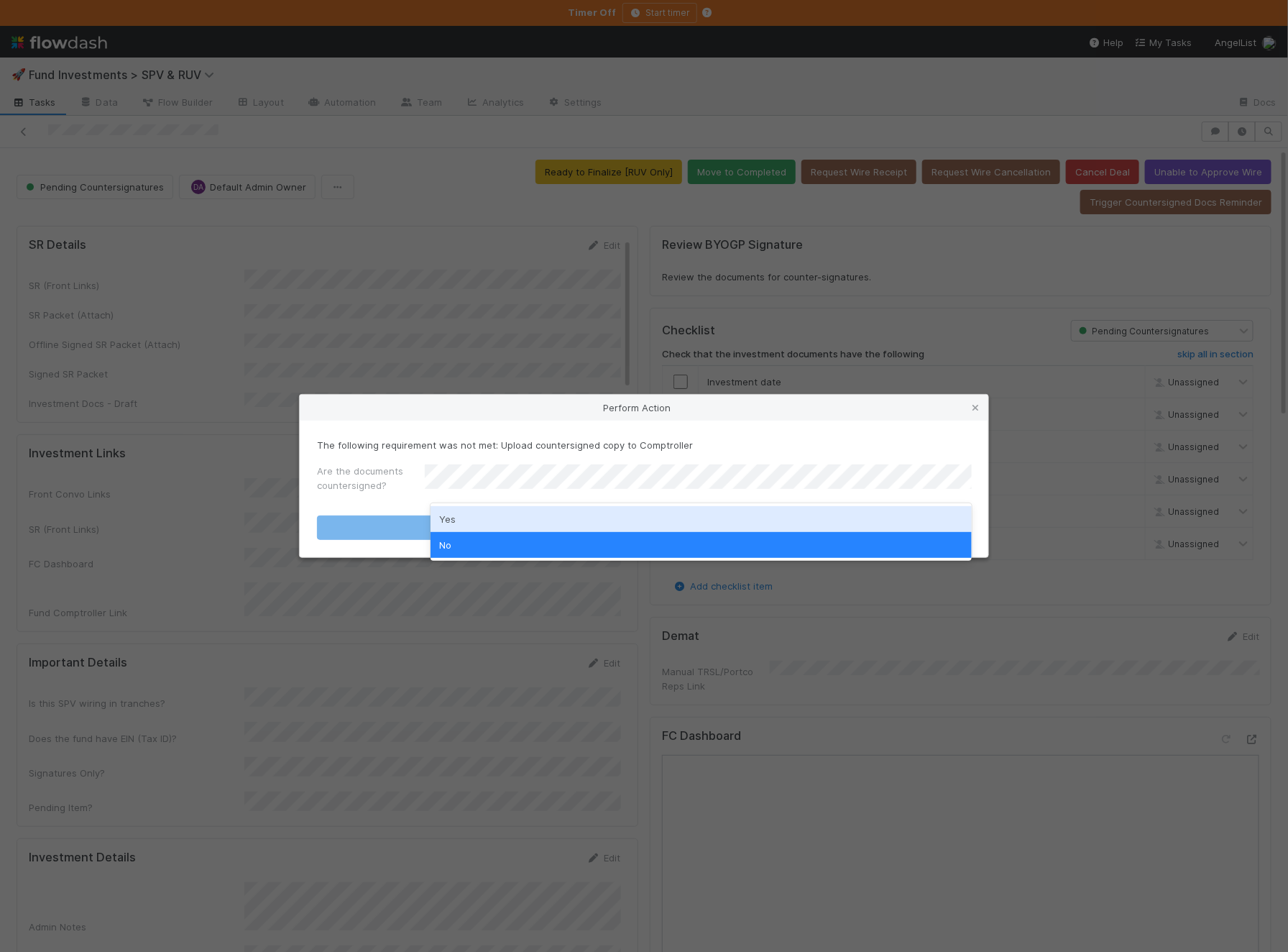
click at [478, 515] on div "Yes" at bounding box center [701, 519] width 542 height 26
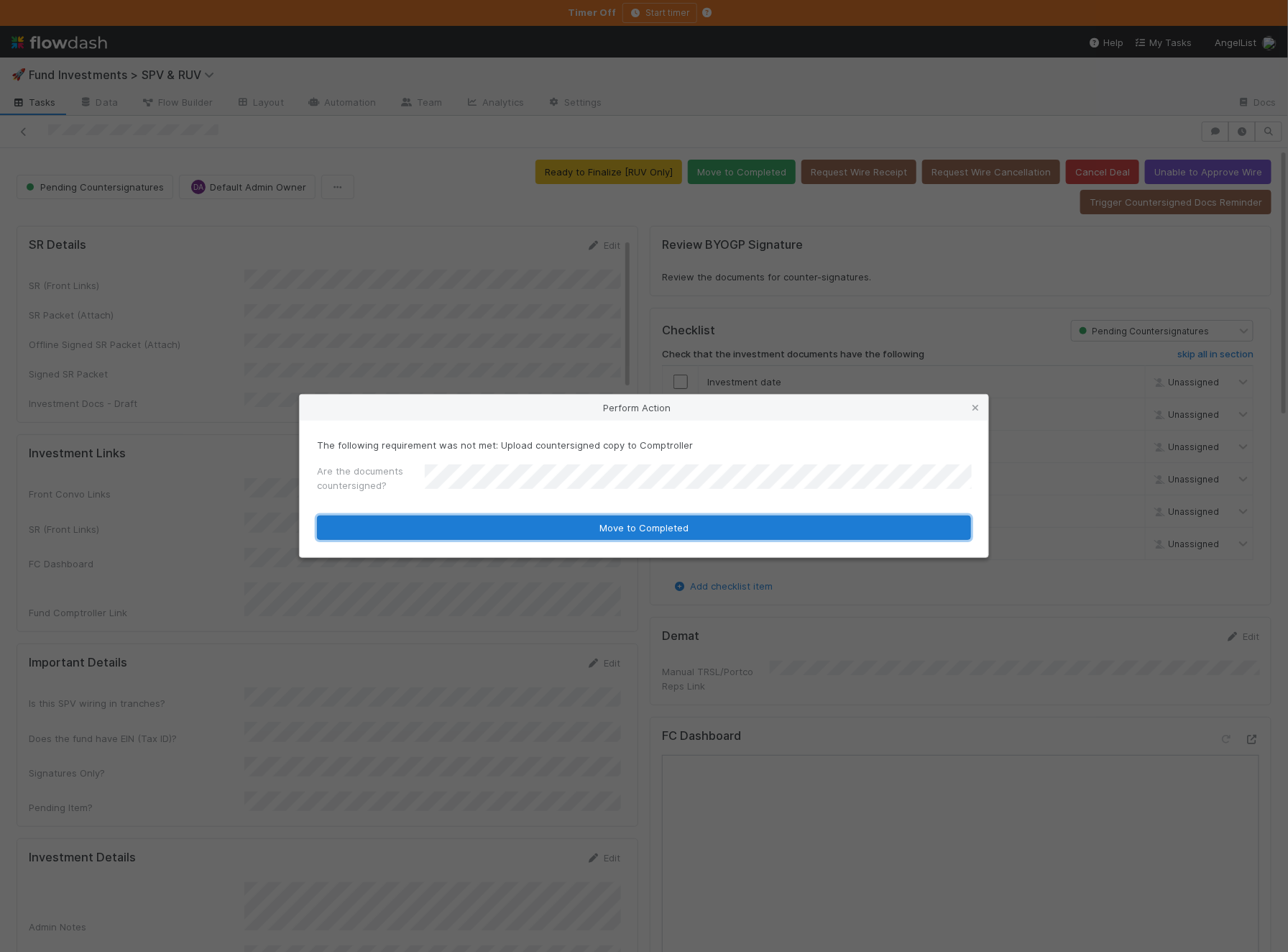
click at [458, 535] on button "Move to Completed" at bounding box center [644, 527] width 654 height 24
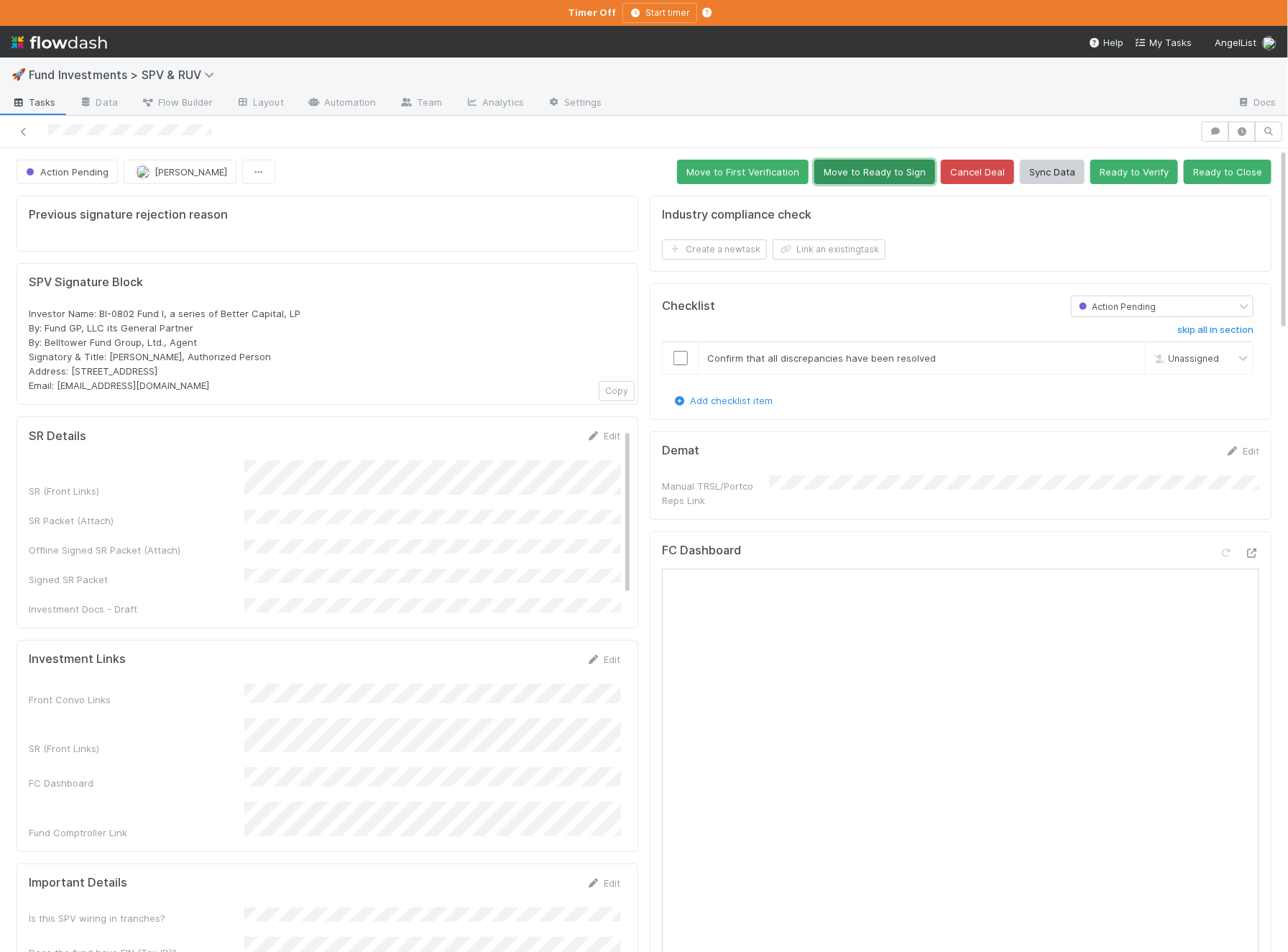
click at [926, 167] on button "Move to Ready to Sign" at bounding box center [875, 171] width 121 height 24
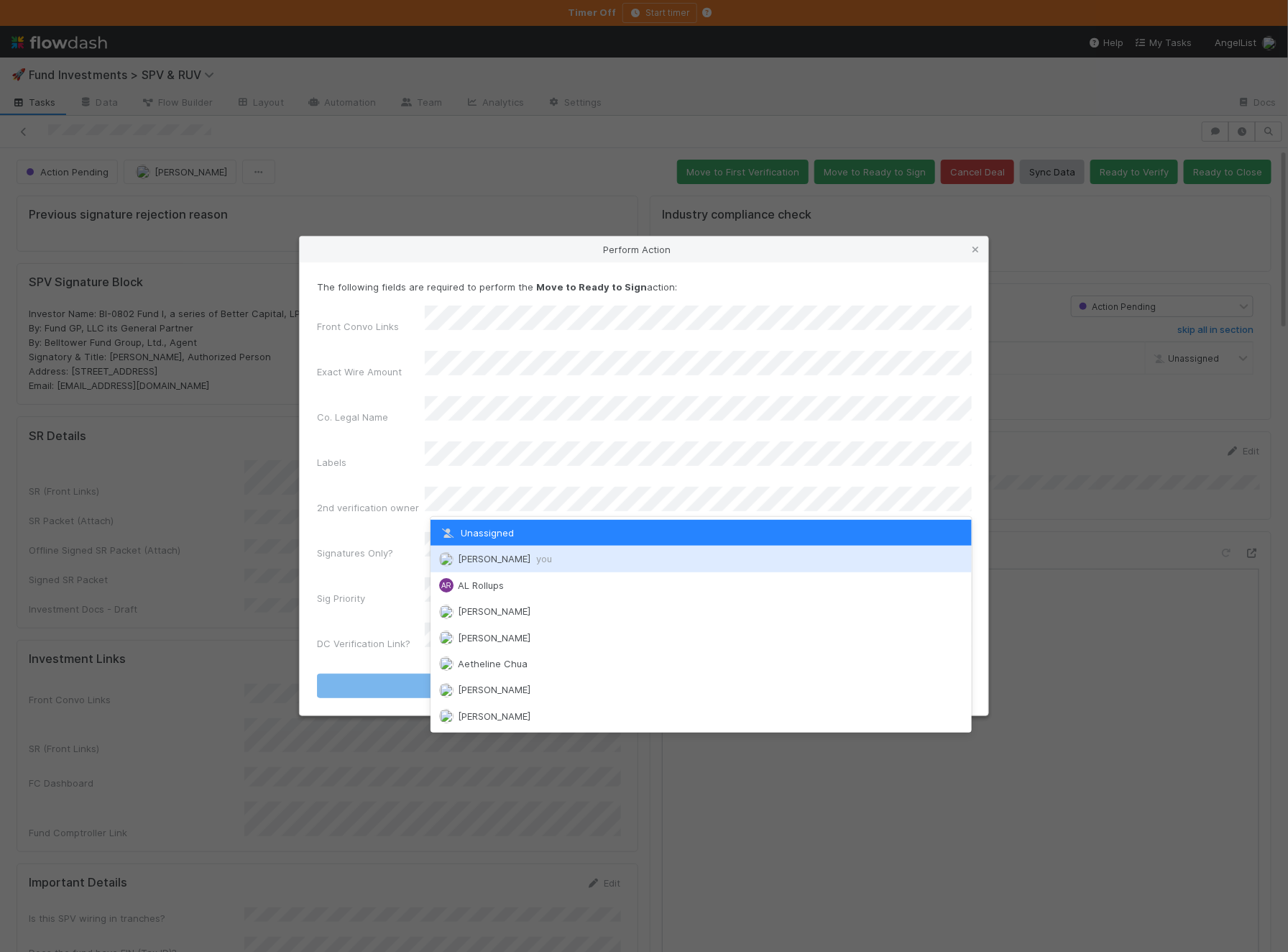
click at [503, 552] on span "Ali Al Khatib you" at bounding box center [505, 558] width 94 height 12
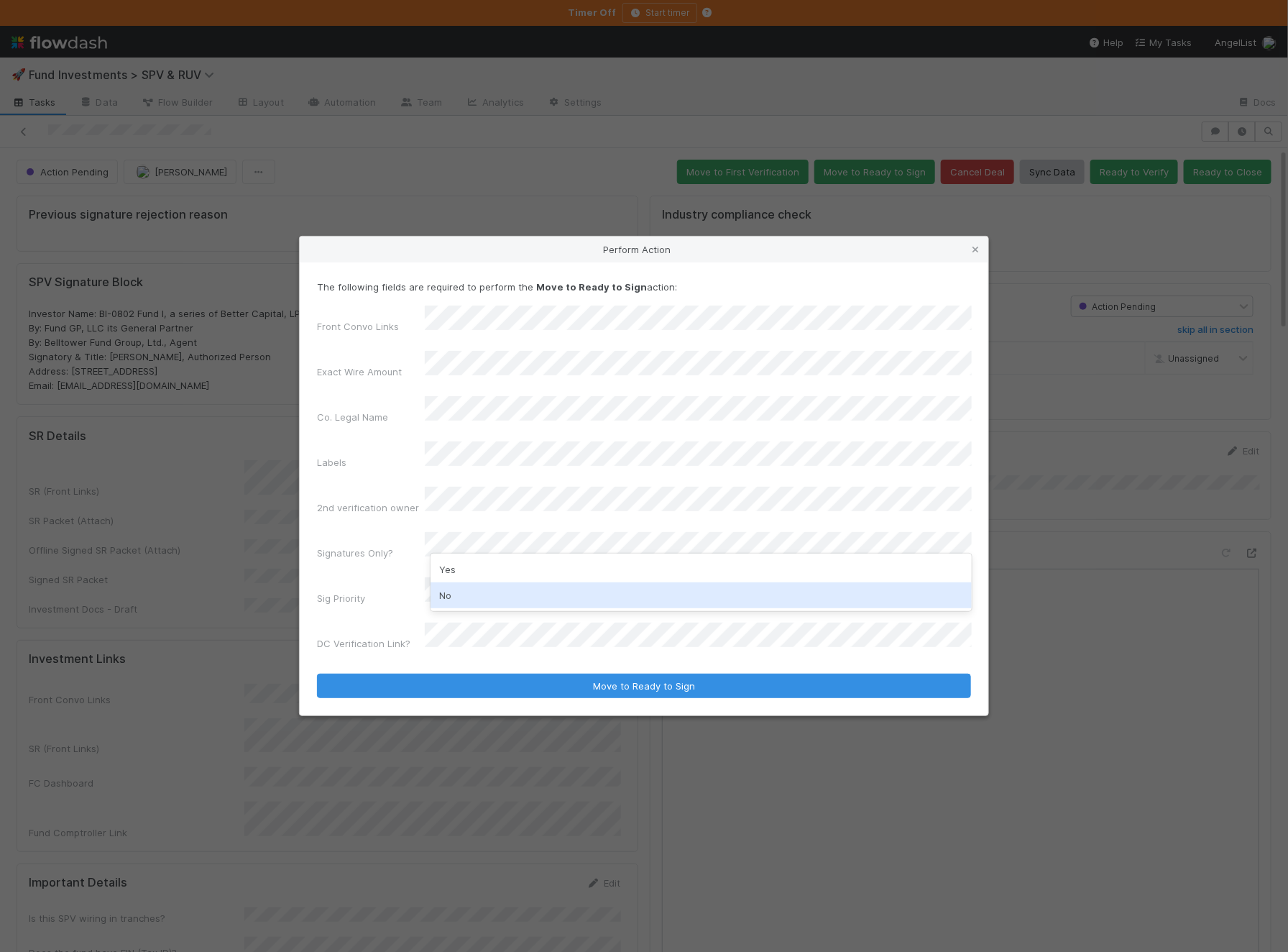
click at [454, 594] on div "No" at bounding box center [701, 595] width 542 height 26
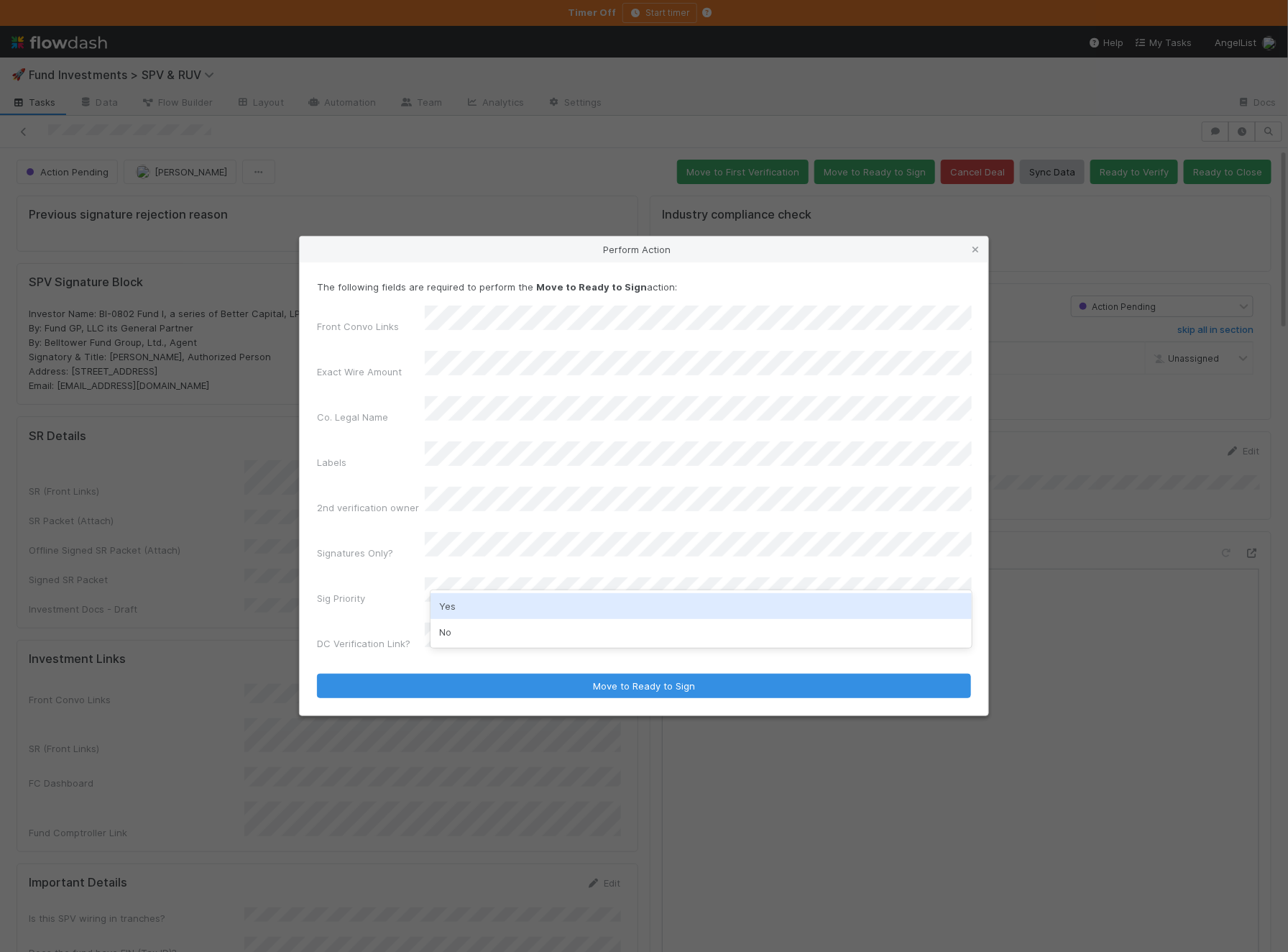
click at [475, 609] on div "Yes" at bounding box center [701, 605] width 542 height 26
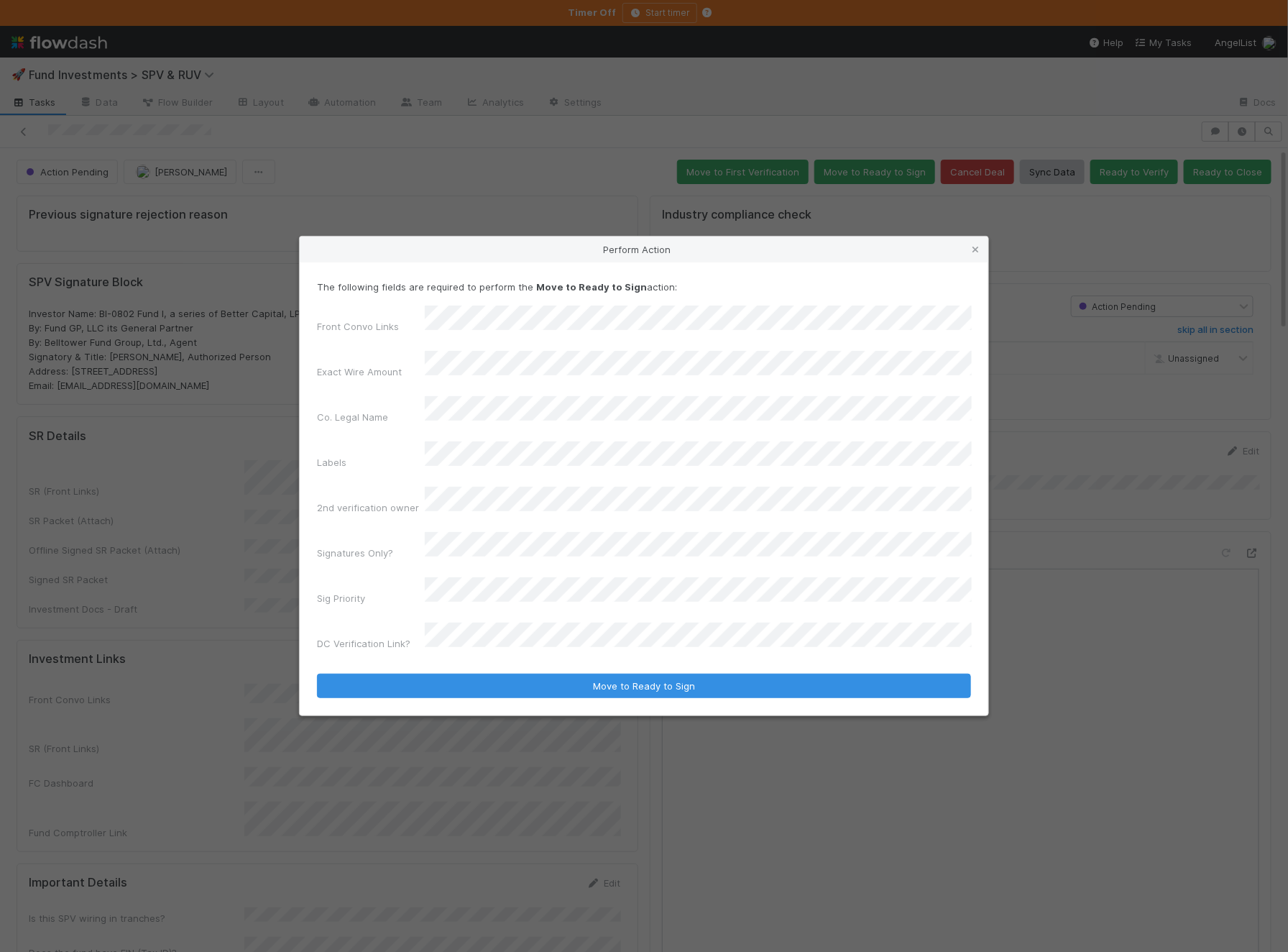
click at [317, 673] on button "Move to Ready to Sign" at bounding box center [644, 685] width 654 height 24
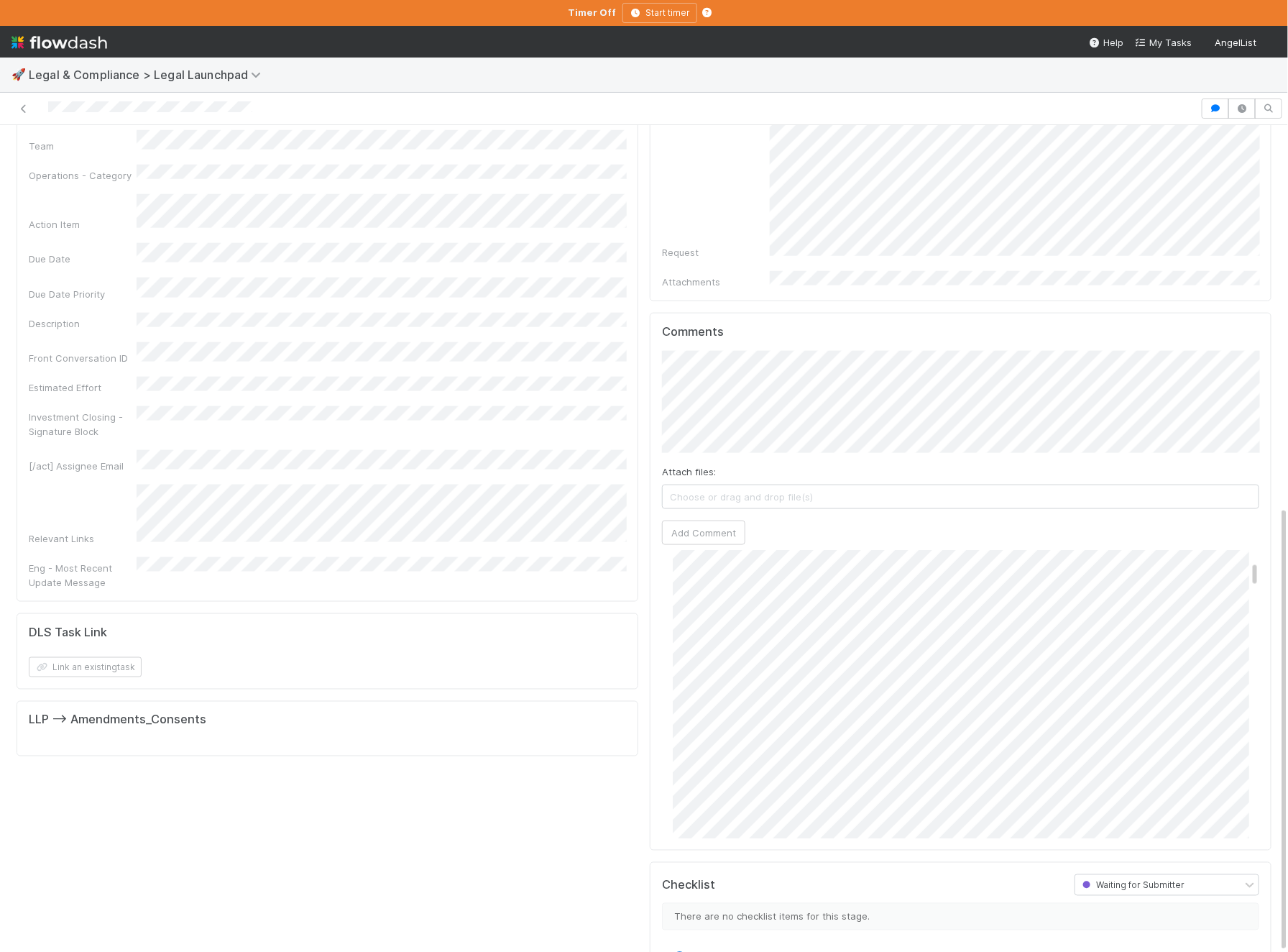
scroll to position [223, 0]
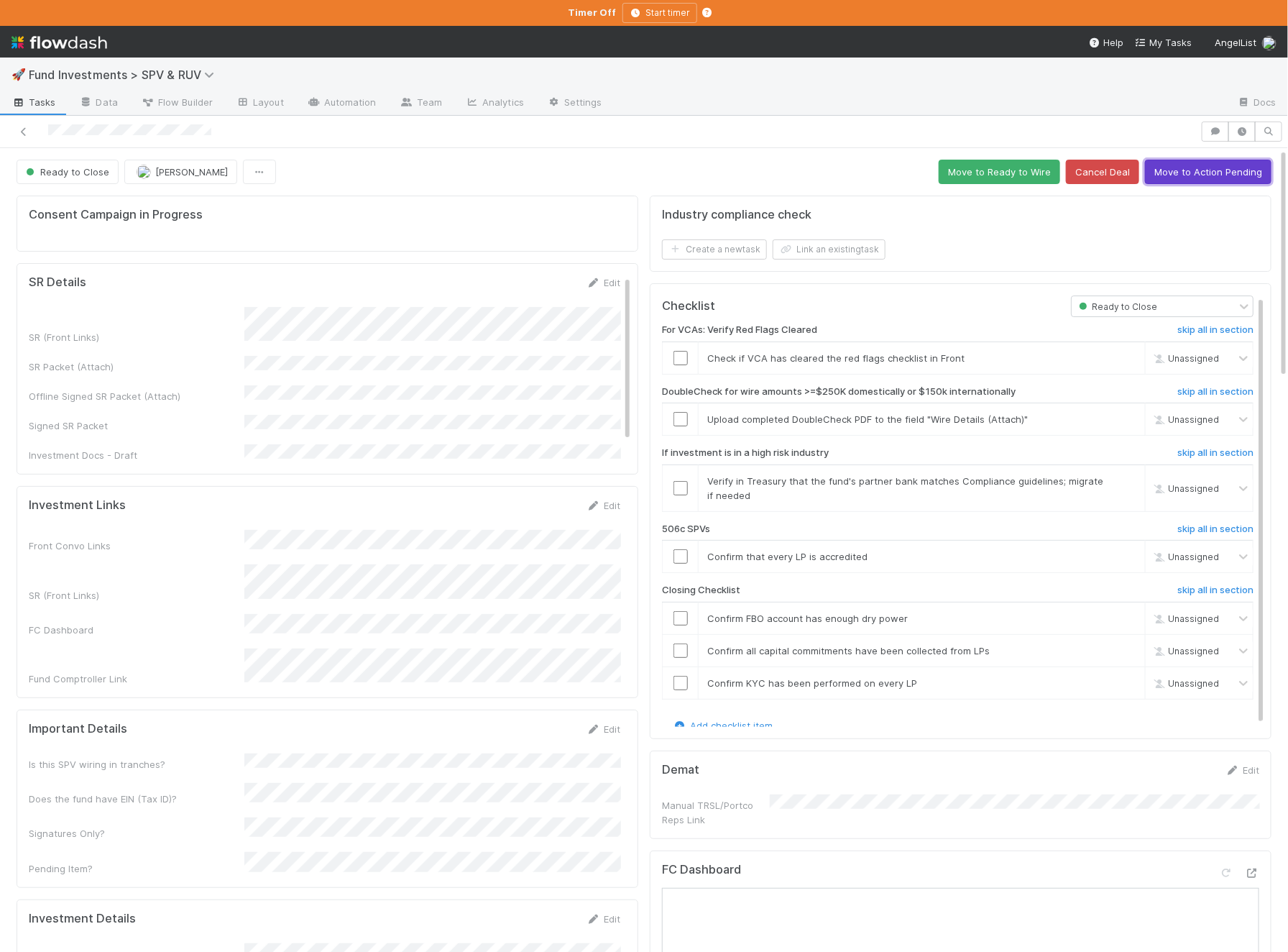
click at [1207, 177] on button "Move to Action Pending" at bounding box center [1208, 171] width 127 height 24
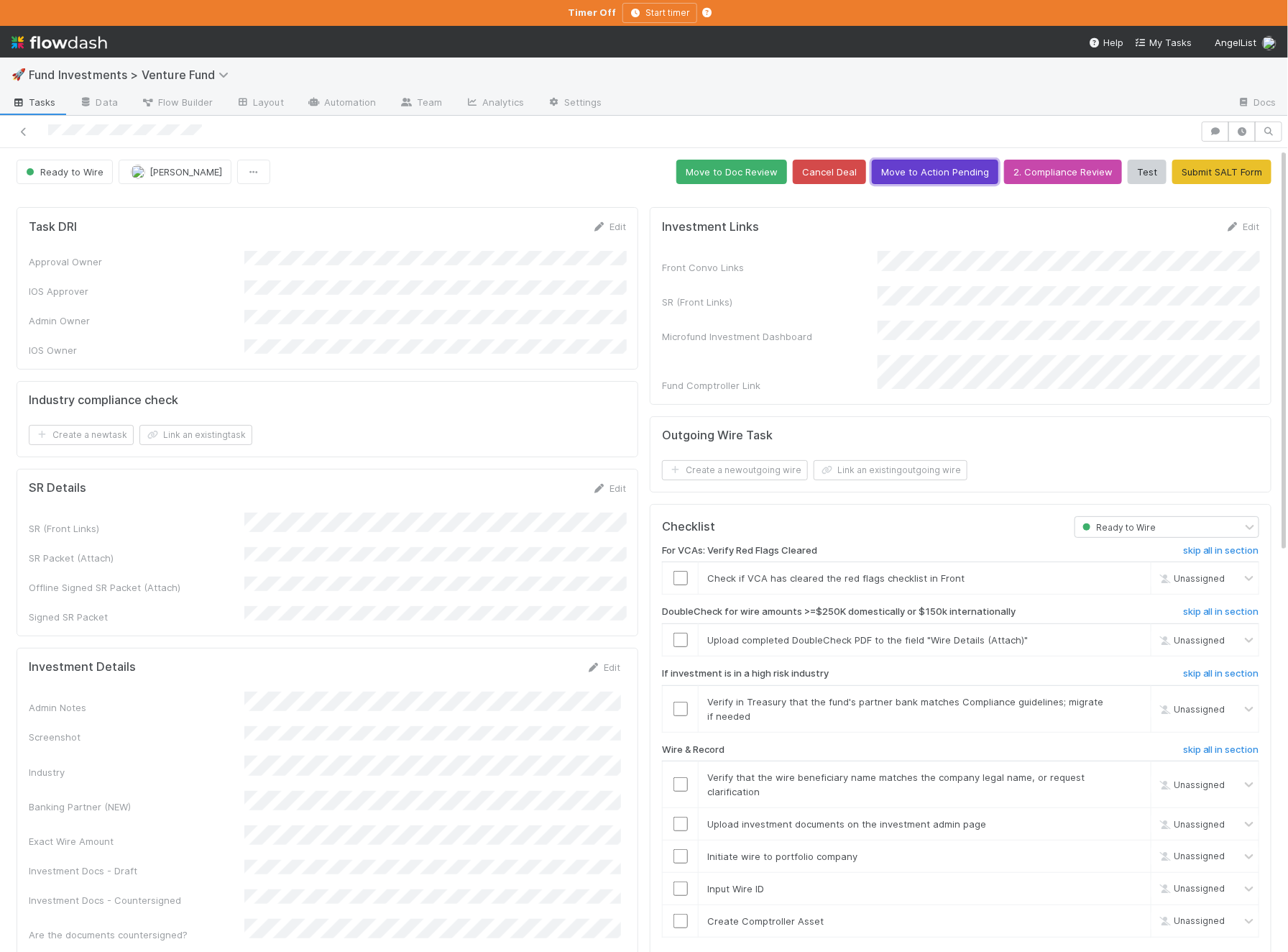
click at [950, 169] on button "Move to Action Pending" at bounding box center [935, 171] width 127 height 24
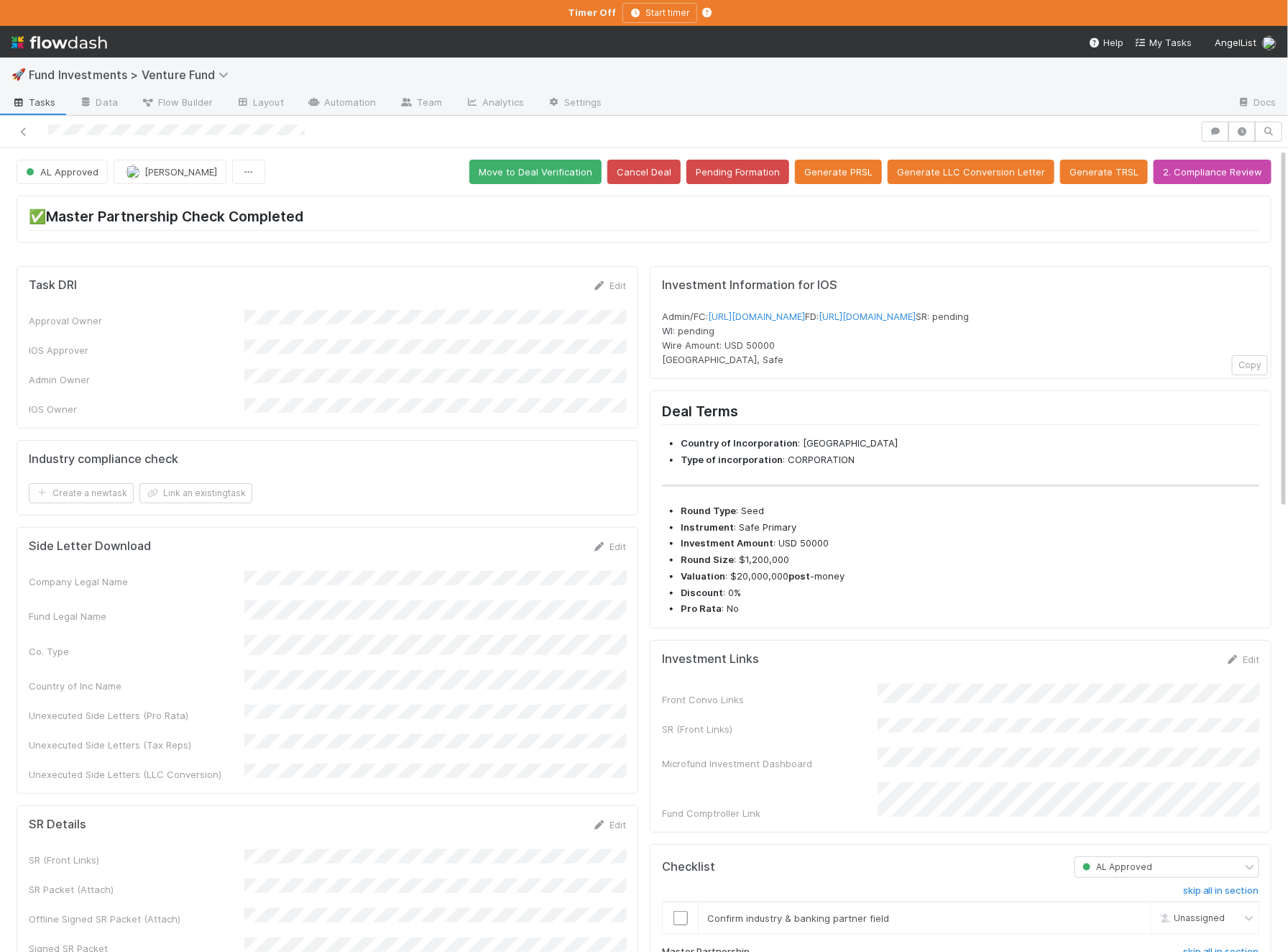
click at [1248, 692] on form "Investment Links Edit Front Convo Links SR (Front Links) Microfund Investment D…" at bounding box center [961, 736] width 598 height 168
click at [1250, 665] on link "Edit" at bounding box center [1243, 659] width 34 height 12
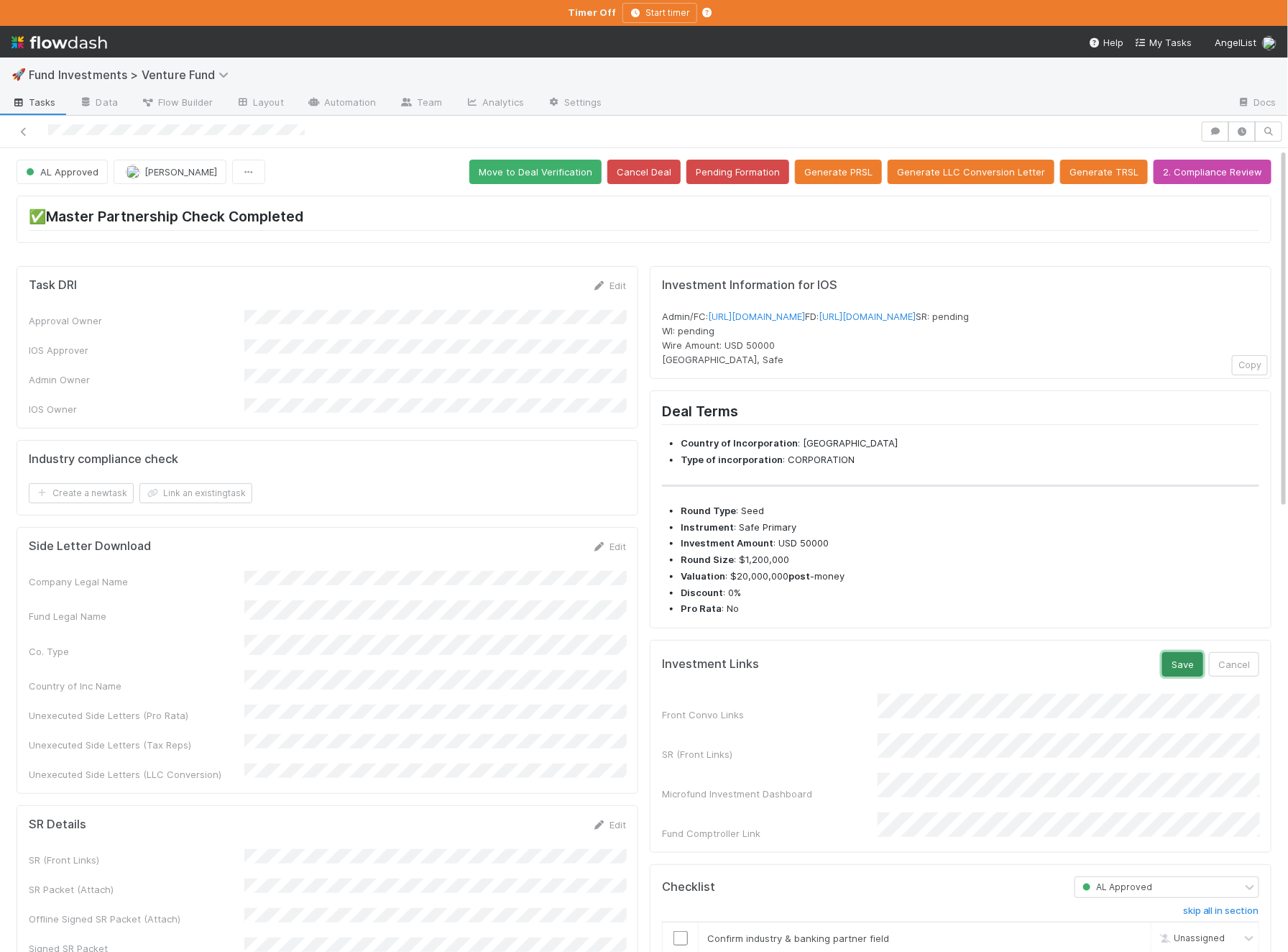
click at [1186, 677] on button "Save" at bounding box center [1183, 664] width 41 height 24
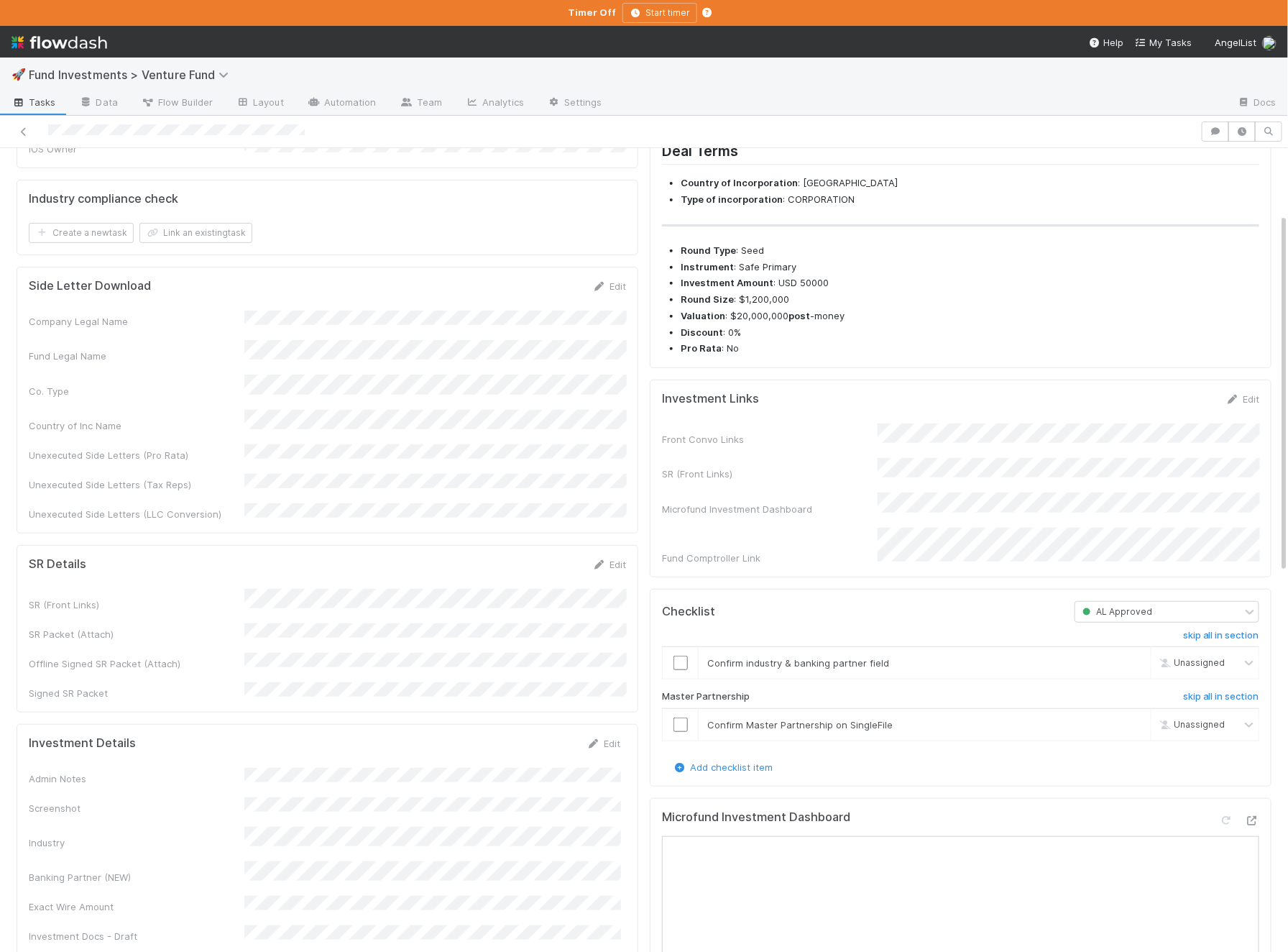
scroll to position [617, 0]
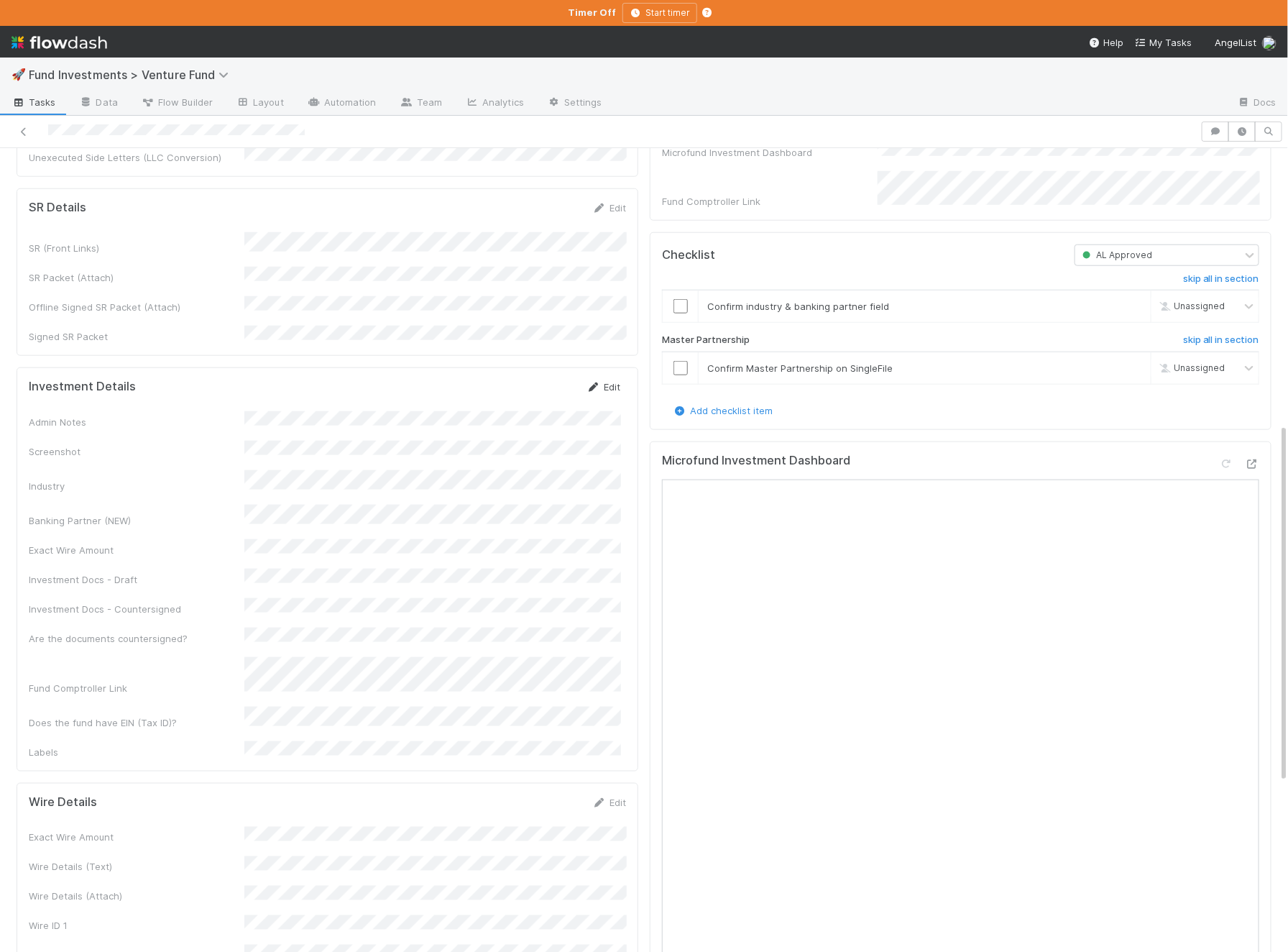
click at [597, 383] on icon at bounding box center [594, 387] width 14 height 9
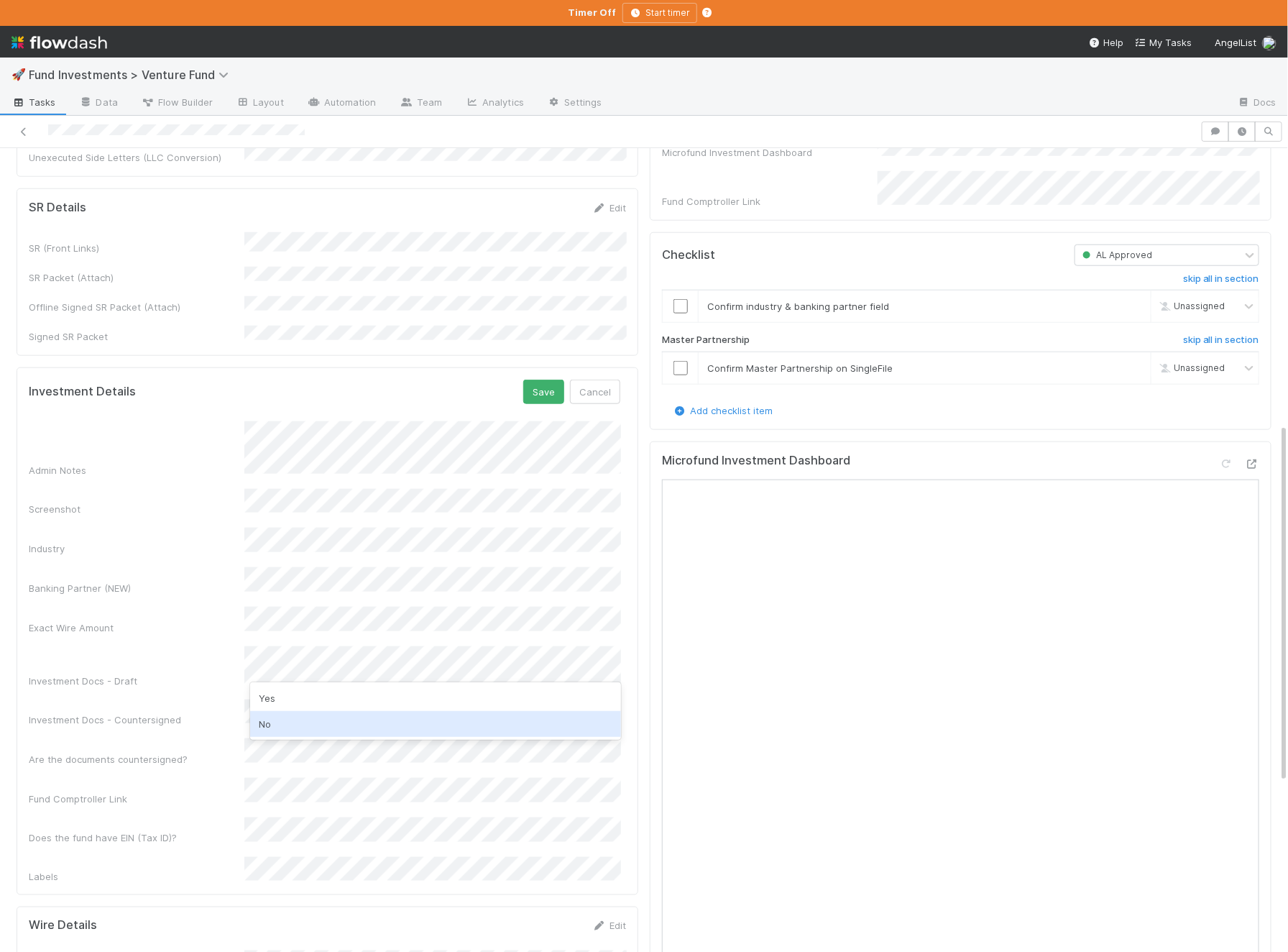
click at [296, 718] on div "No" at bounding box center [436, 724] width 371 height 26
click at [542, 379] on form "Investment Details Save Cancel Admin Notes Screenshot Industry Banking Partner …" at bounding box center [324, 631] width 592 height 505
click at [542, 379] on button "Save" at bounding box center [543, 391] width 41 height 24
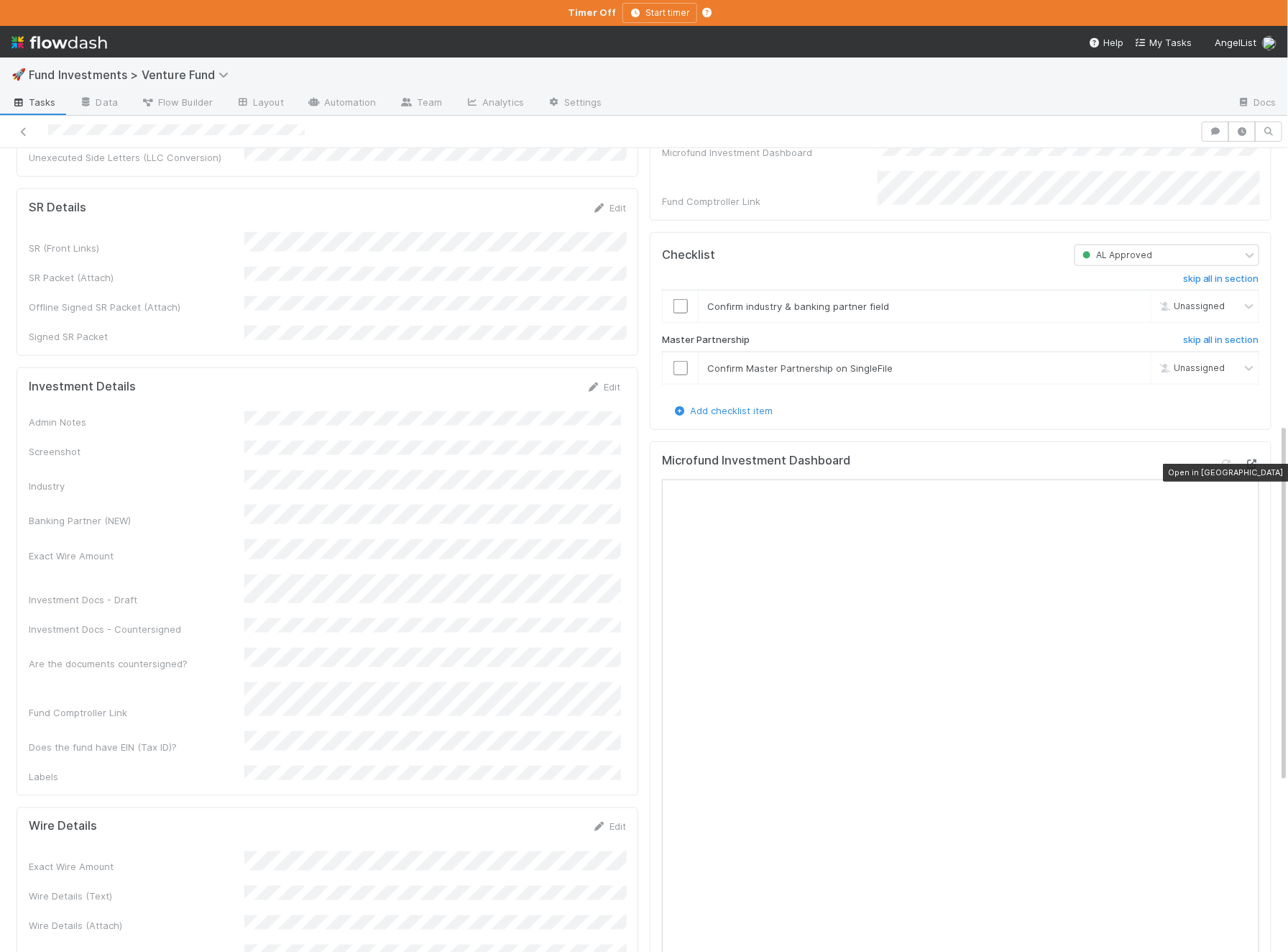
click at [1257, 468] on icon at bounding box center [1252, 463] width 14 height 9
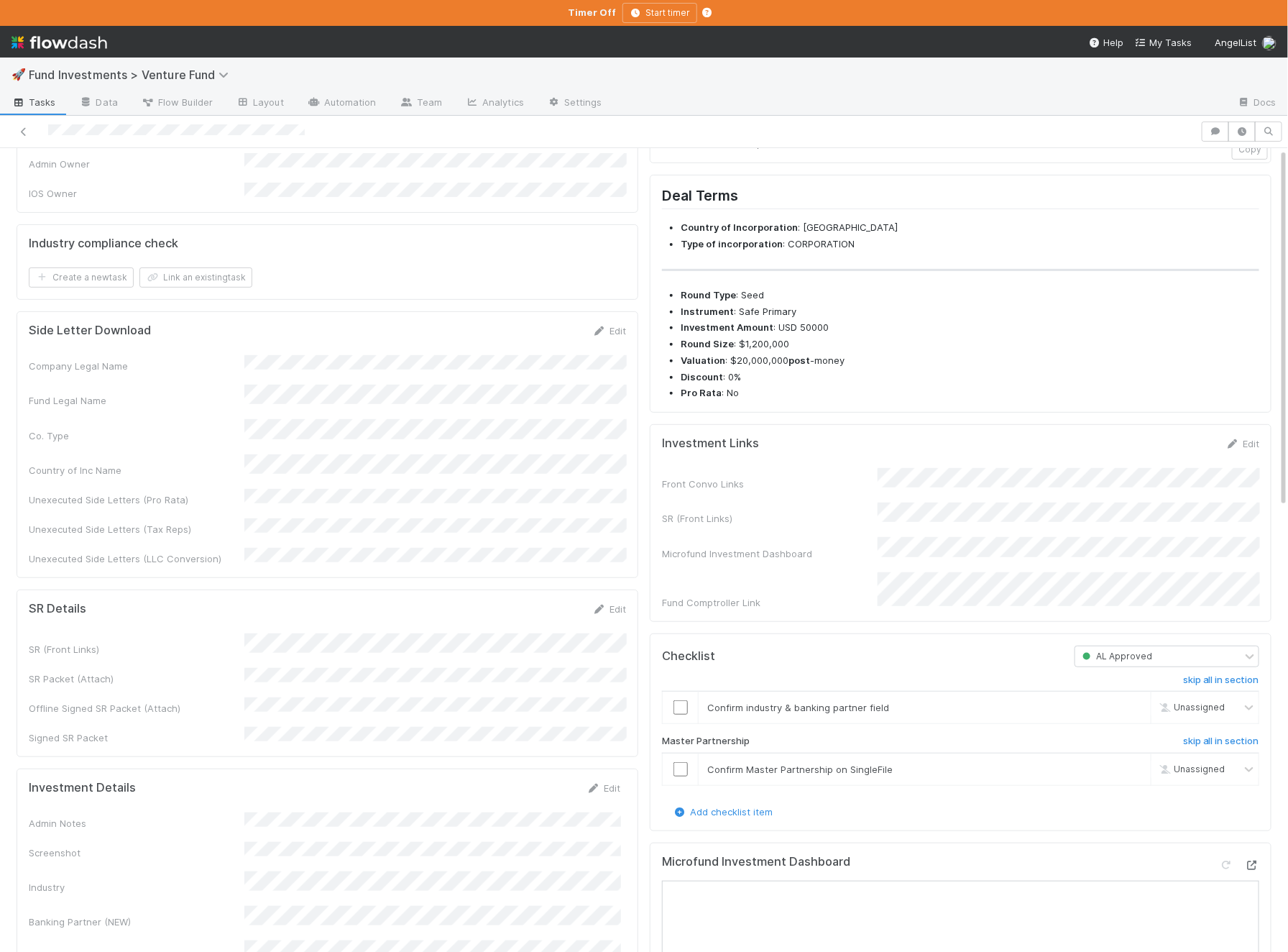
scroll to position [0, 0]
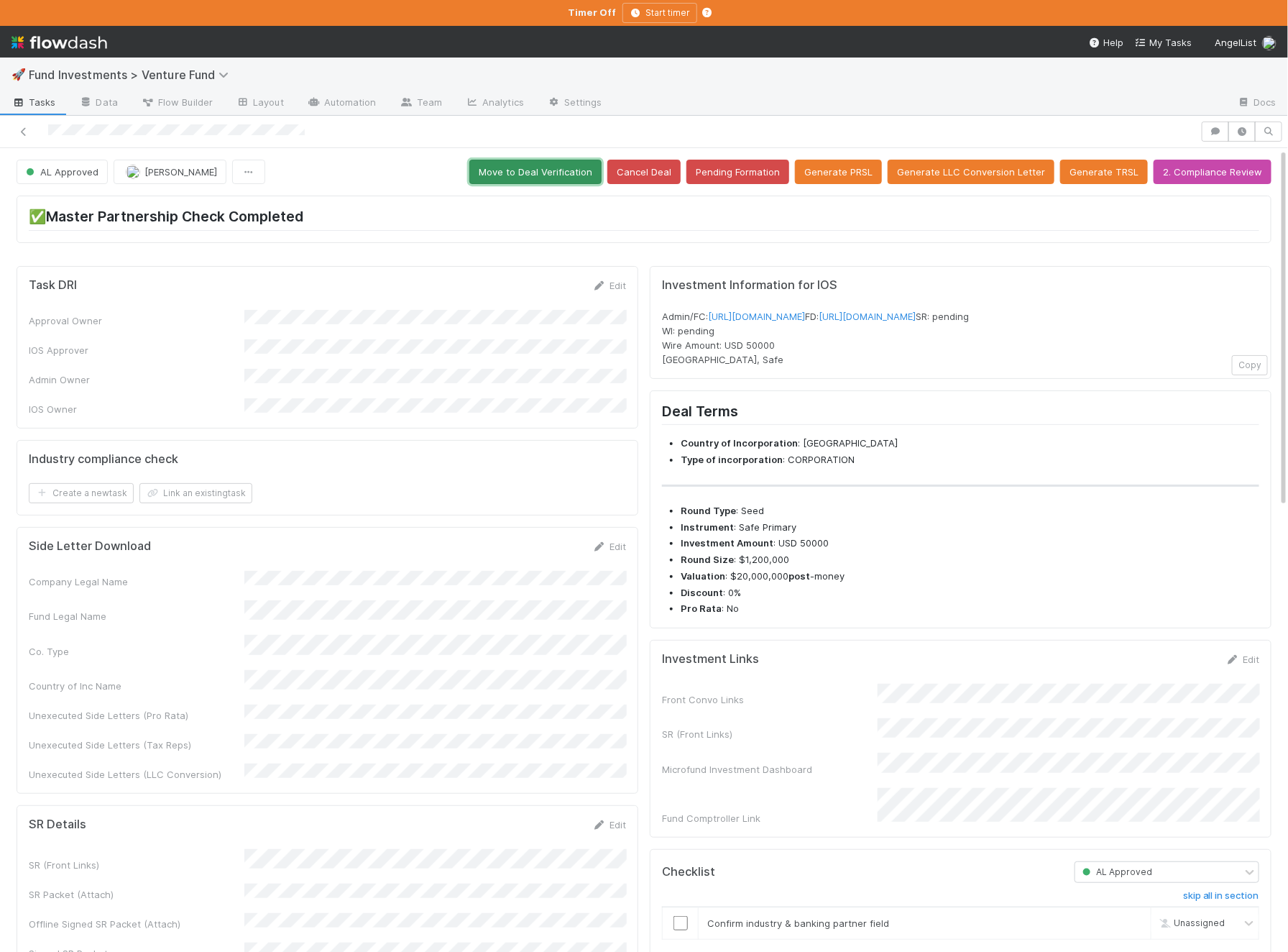
click at [568, 160] on button "Move to Deal Verification" at bounding box center [536, 171] width 133 height 24
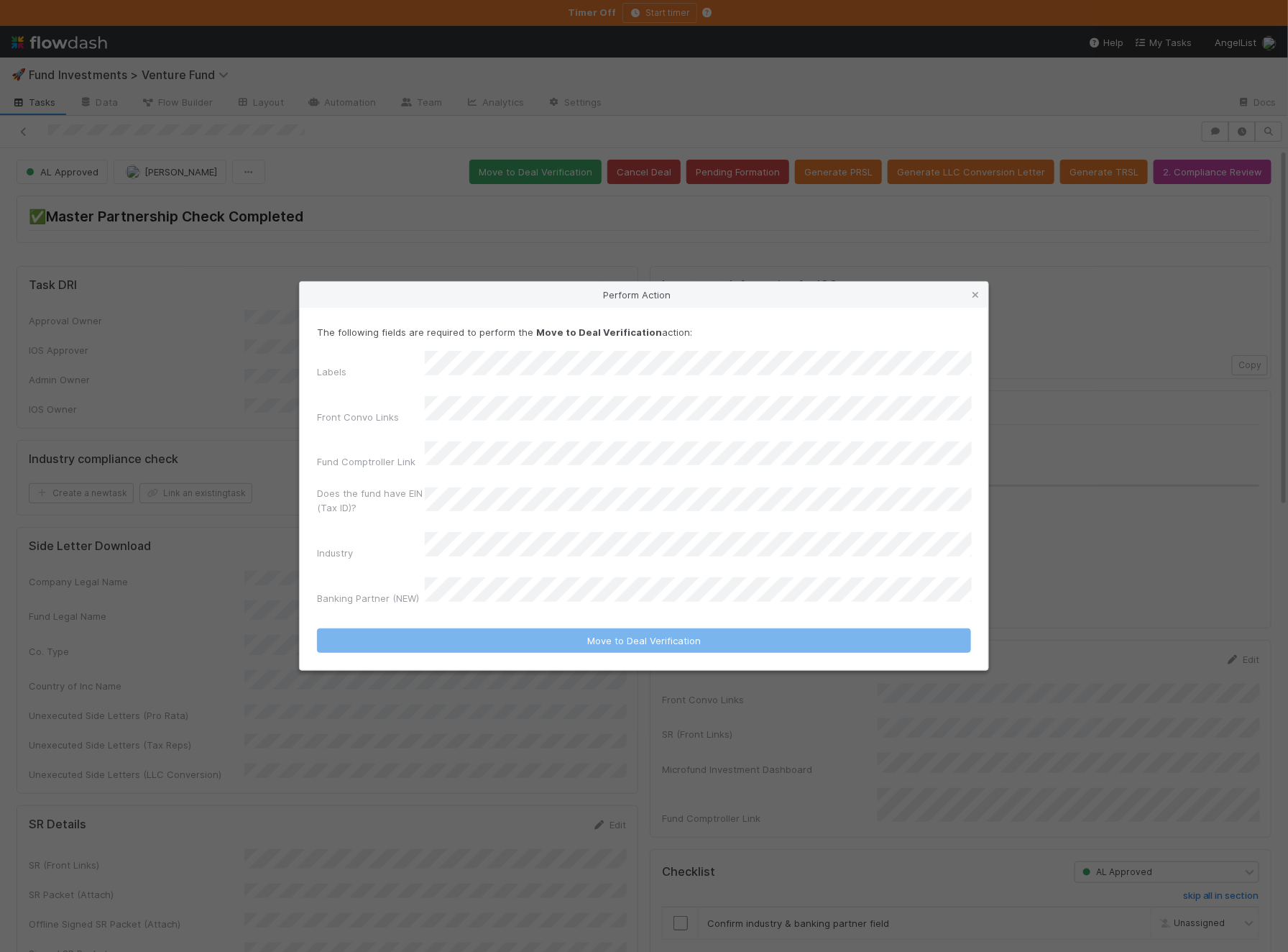
click at [511, 402] on div "Labels Front Convo Links Fund Comptroller Link Does the fund have EIN (Tax ID)?…" at bounding box center [644, 480] width 654 height 259
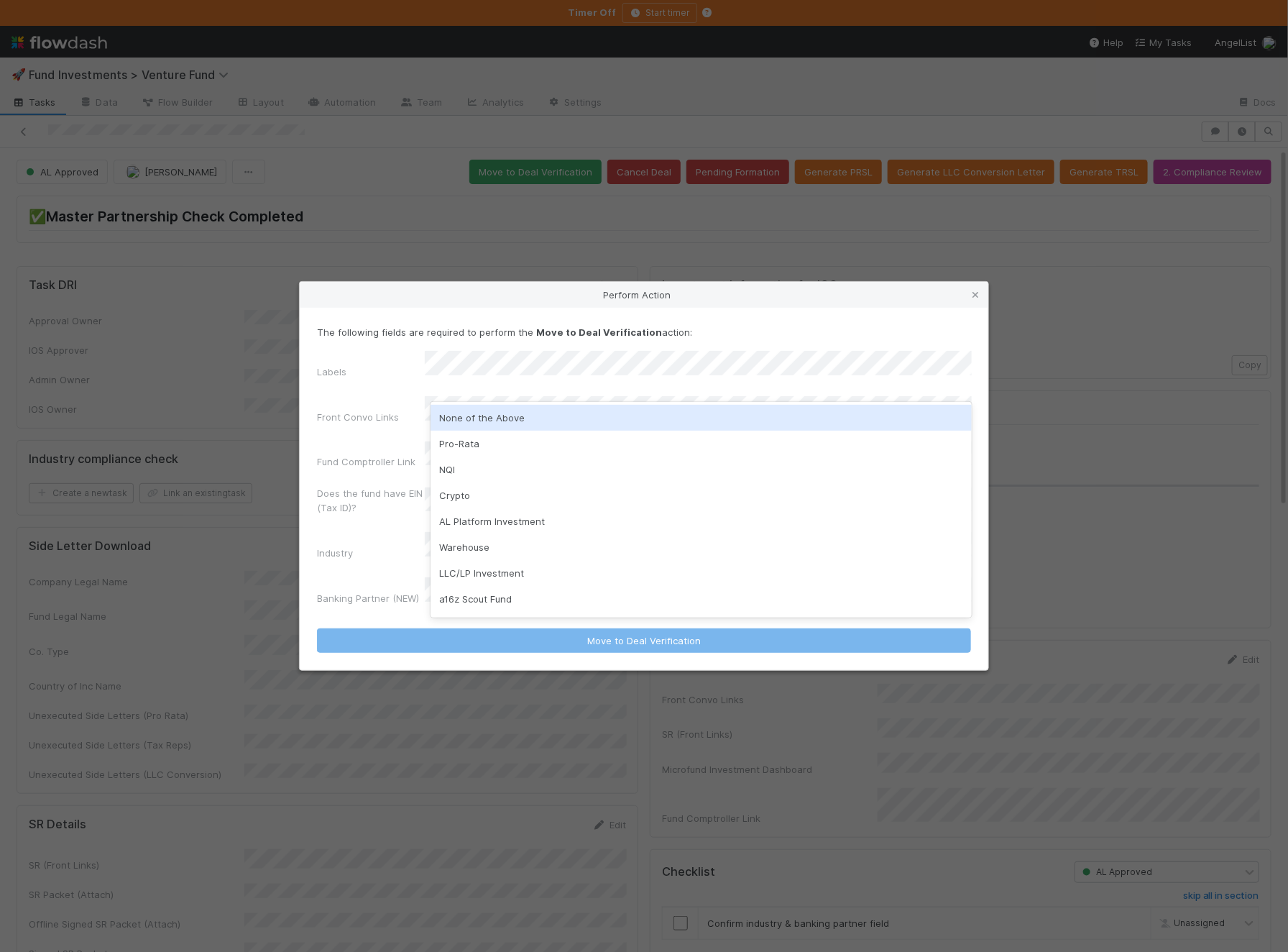
click at [521, 411] on div "None of the Above" at bounding box center [701, 417] width 542 height 26
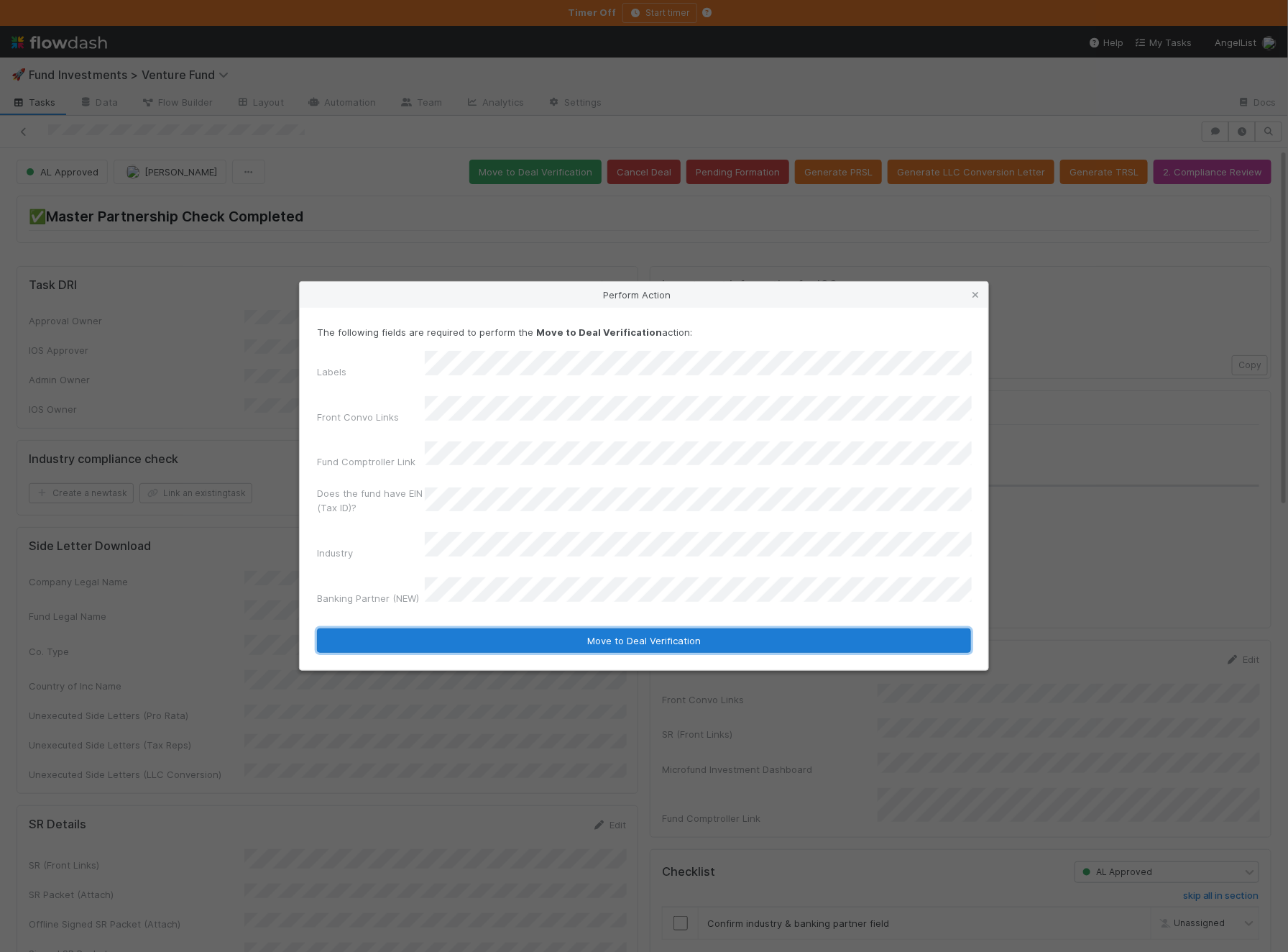
click at [450, 628] on button "Move to Deal Verification" at bounding box center [644, 640] width 654 height 24
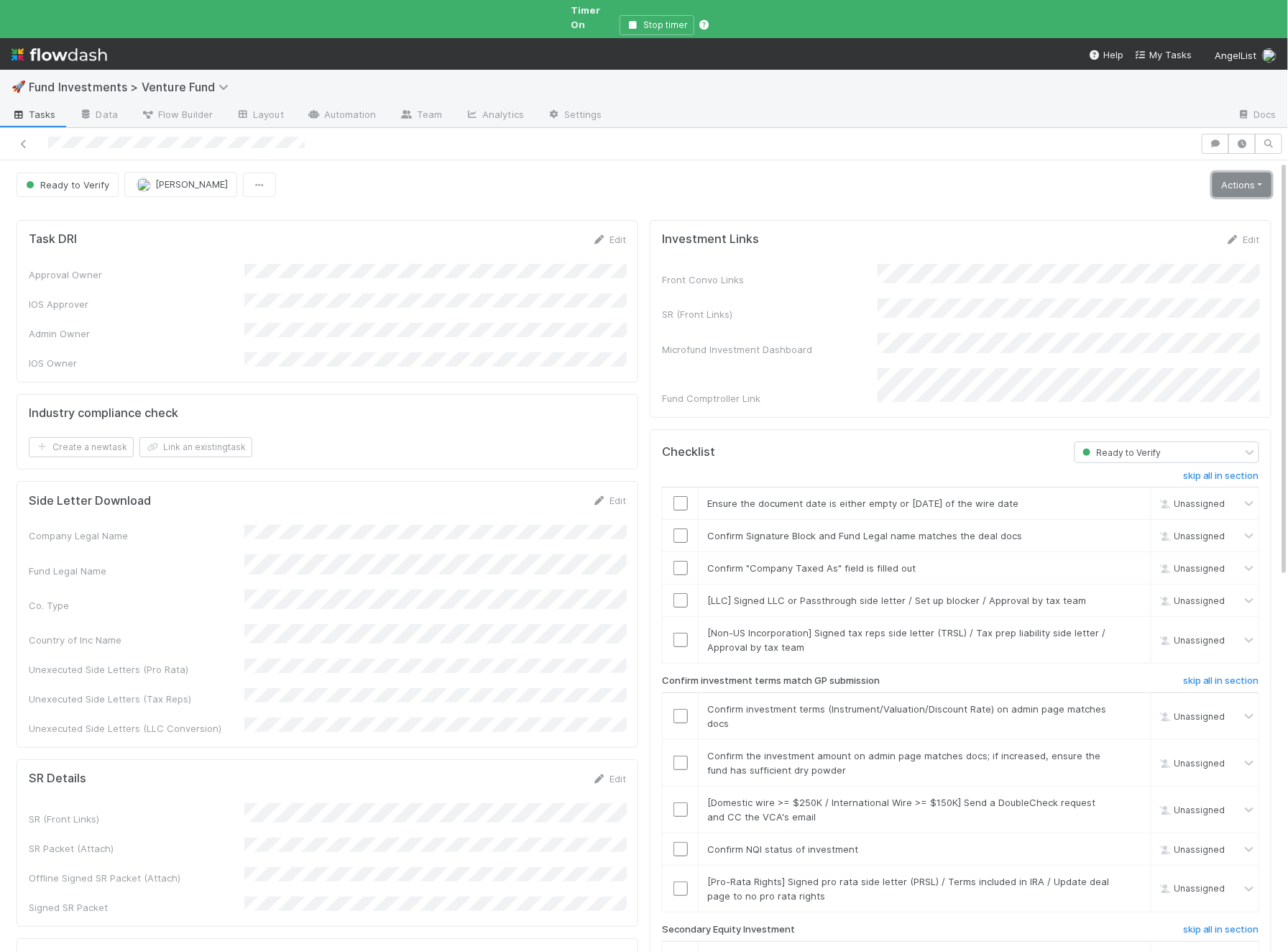
click at [1224, 172] on link "Actions" at bounding box center [1242, 184] width 59 height 24
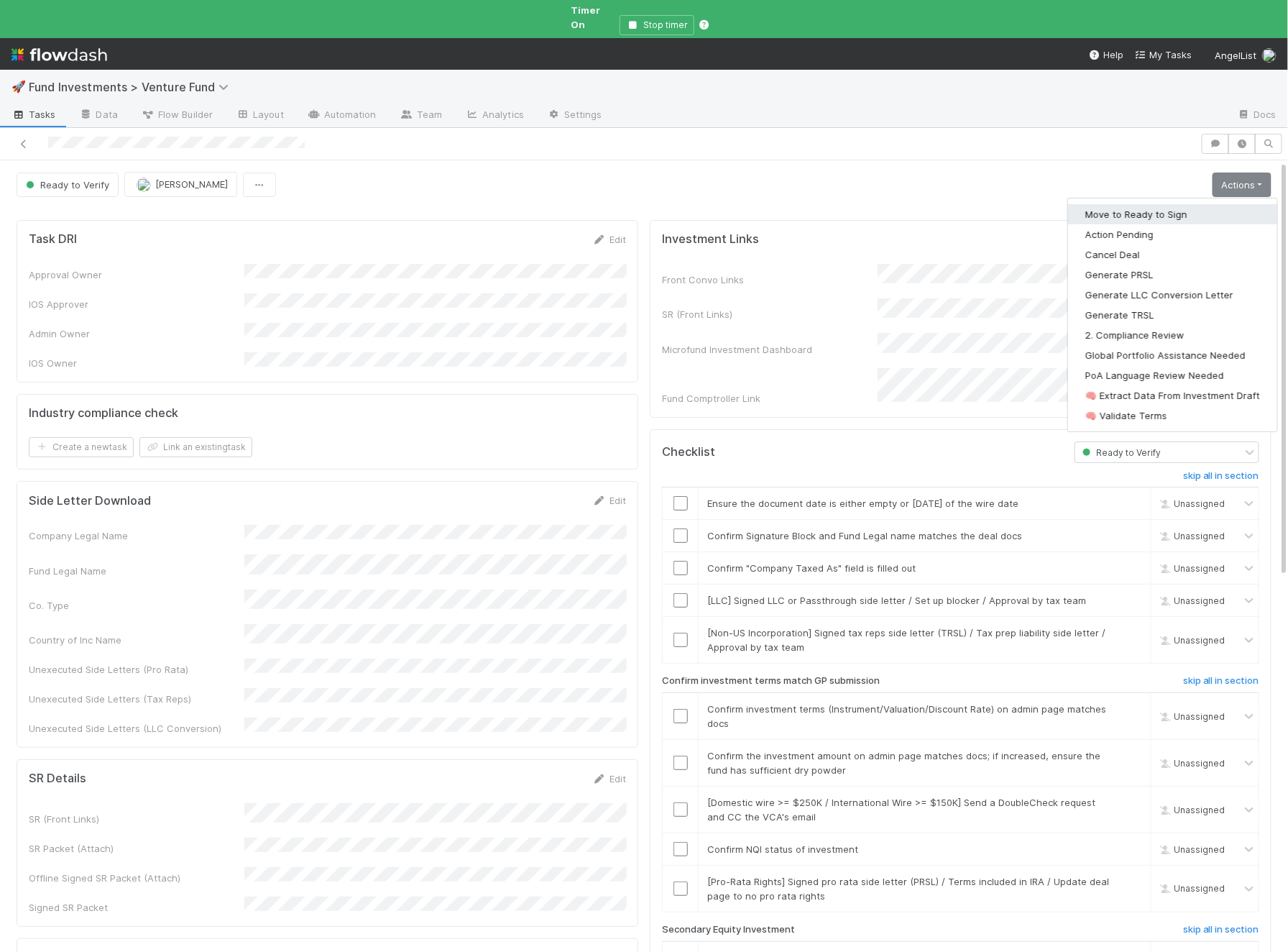
click at [1176, 204] on button "Move to Ready to Sign" at bounding box center [1172, 214] width 209 height 20
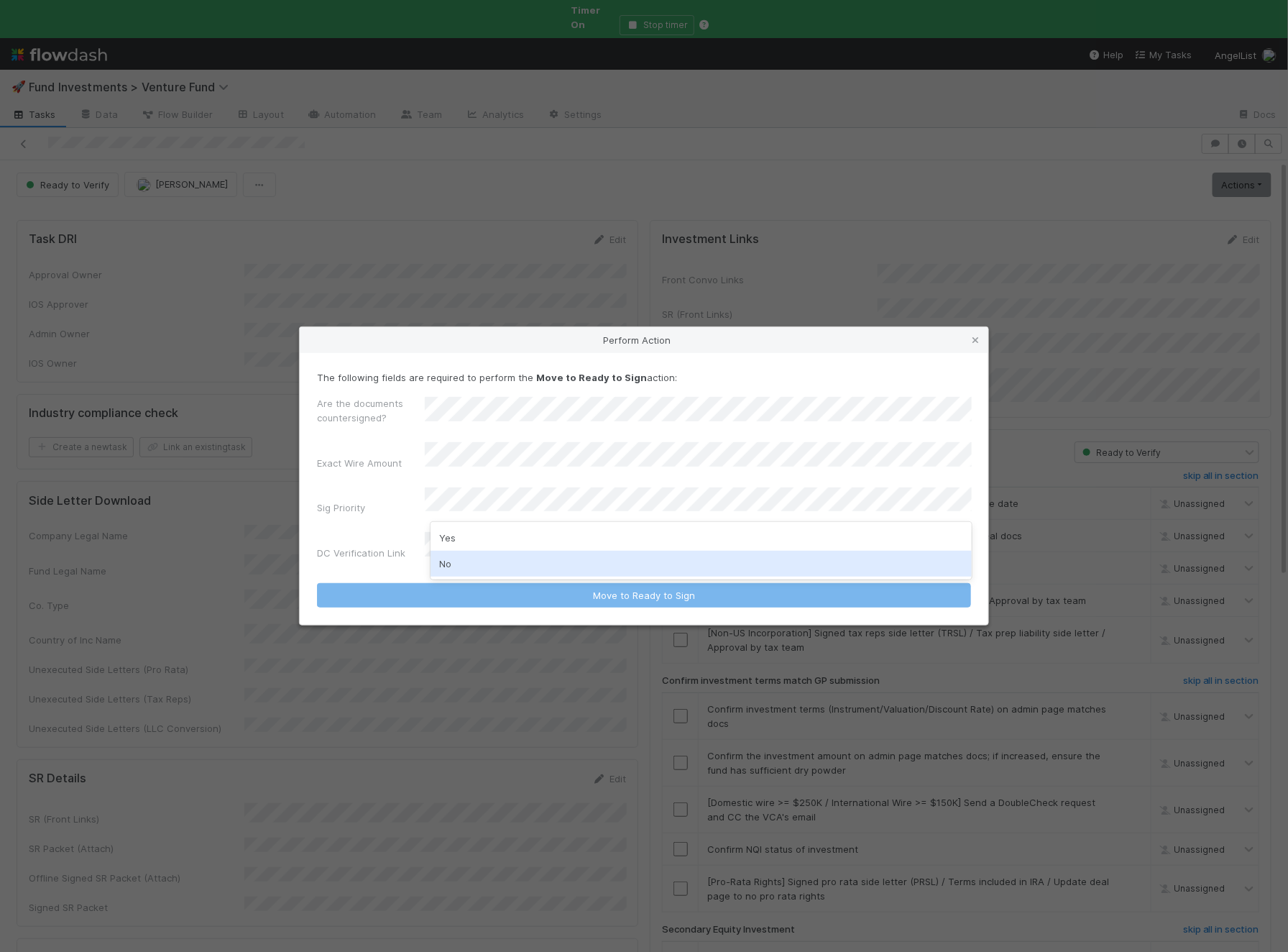
click at [502, 552] on div "No" at bounding box center [701, 563] width 542 height 26
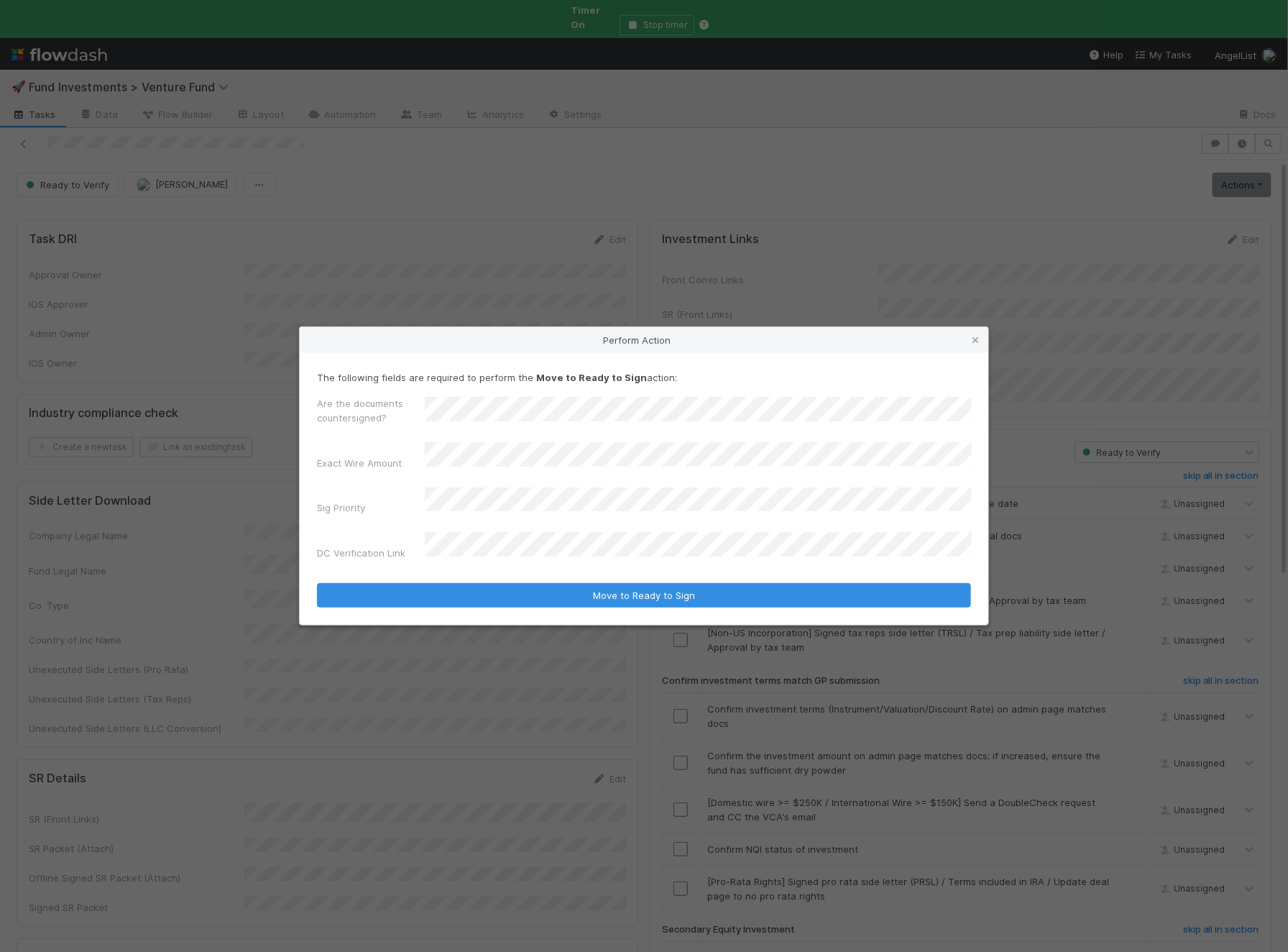
click at [317, 583] on button "Move to Ready to Sign" at bounding box center [644, 594] width 654 height 24
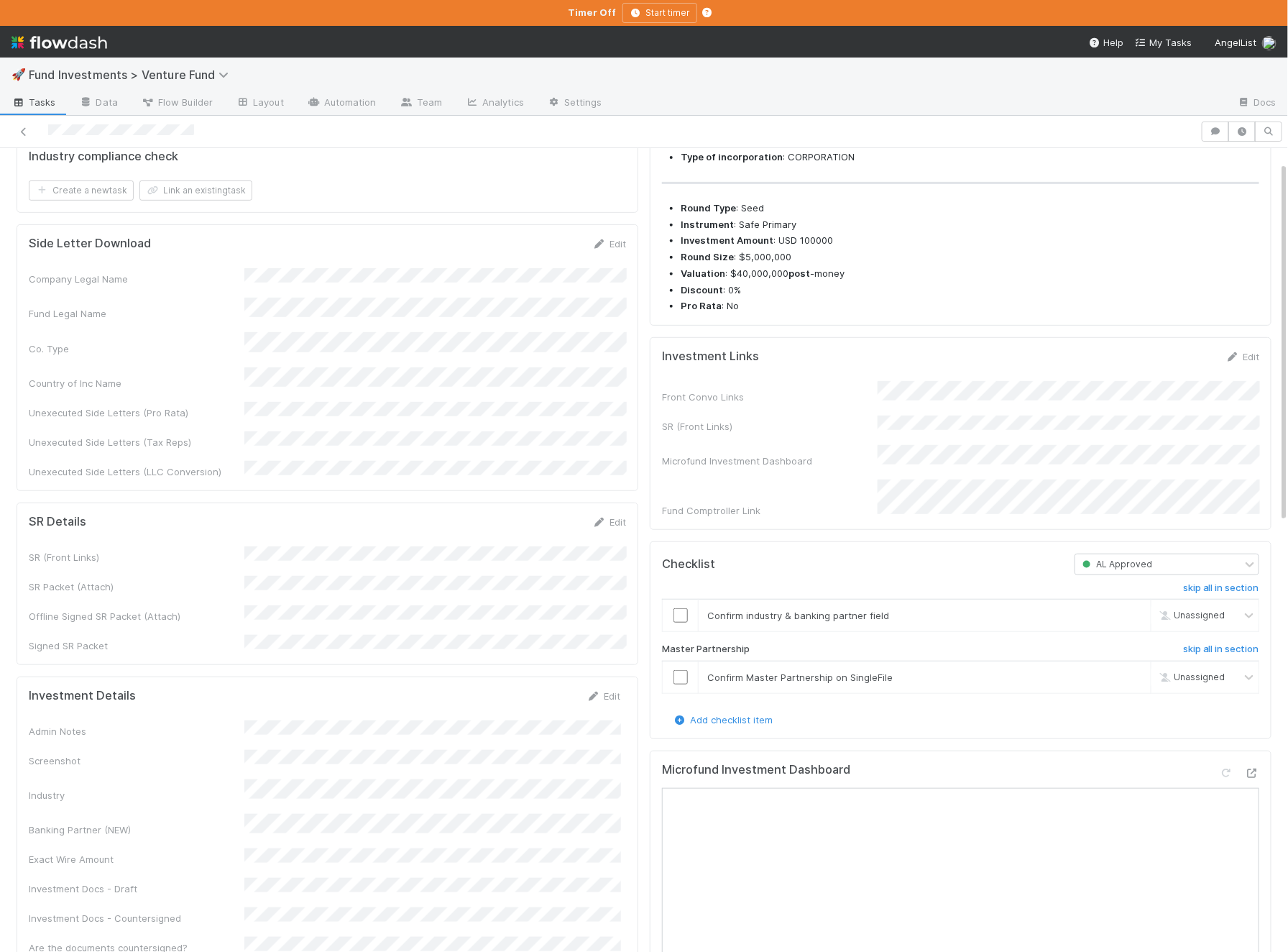
scroll to position [576, 0]
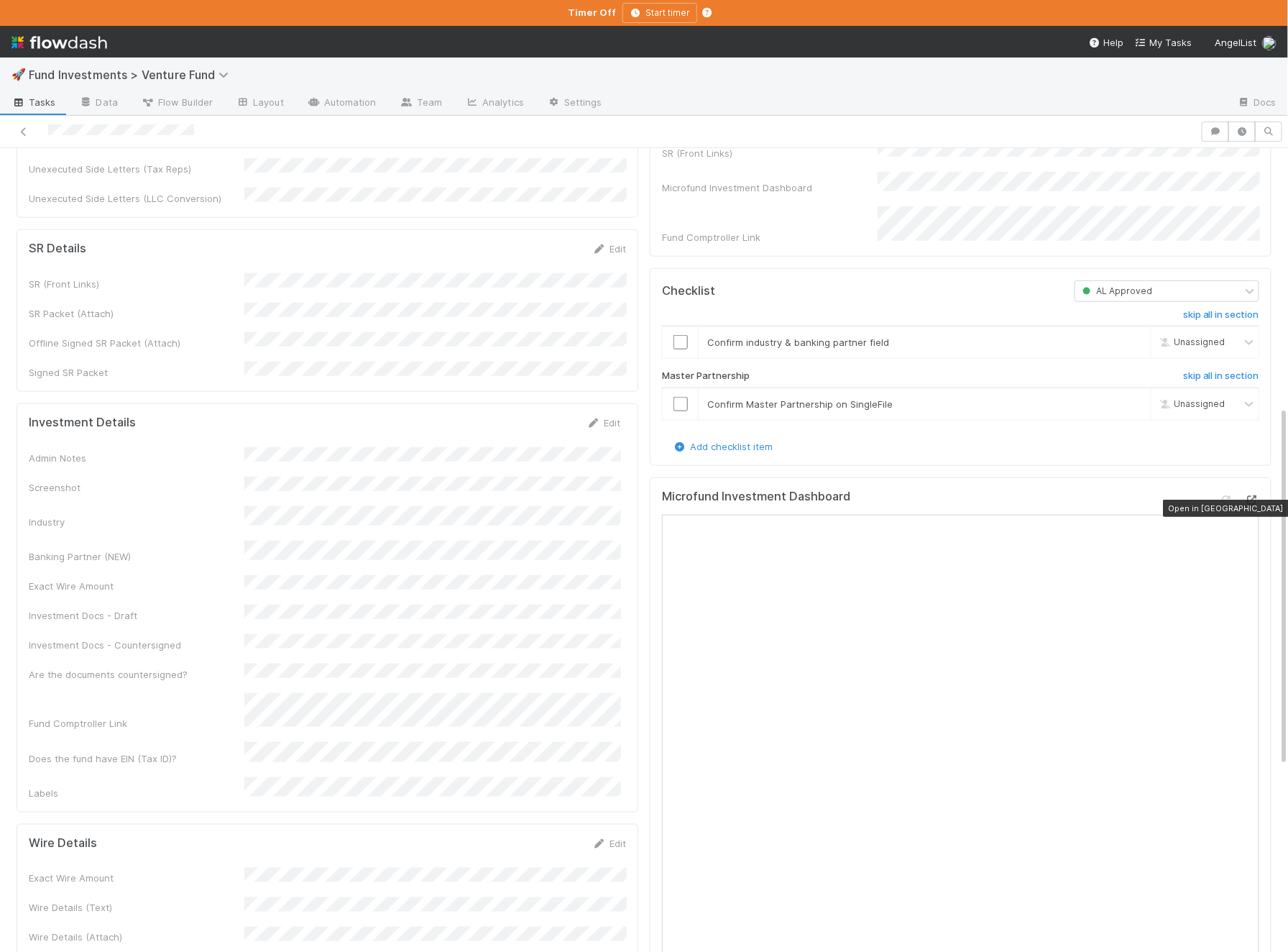
click at [1254, 505] on icon at bounding box center [1252, 500] width 14 height 9
click at [598, 418] on icon at bounding box center [594, 422] width 14 height 9
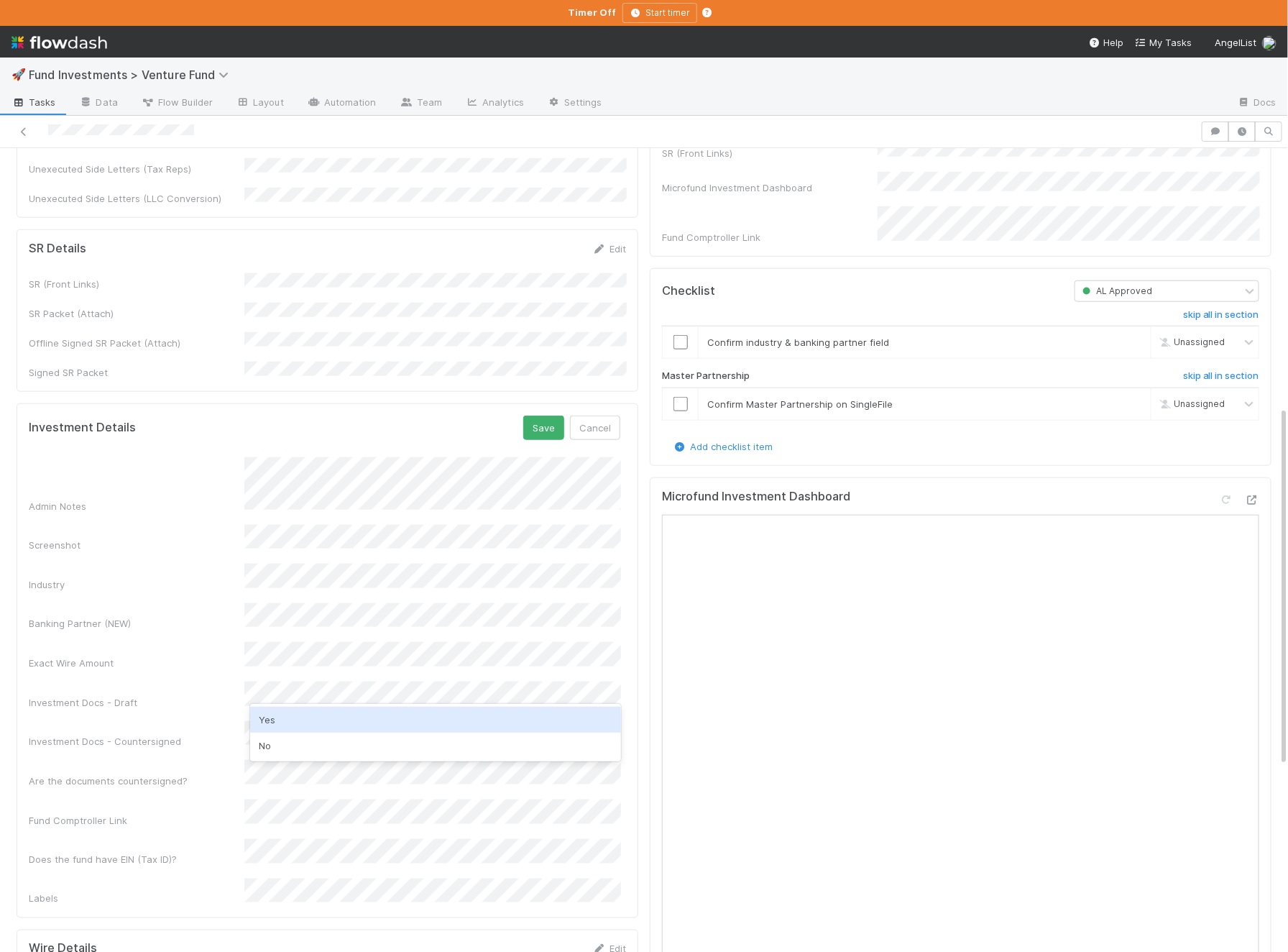
click at [311, 714] on div "Yes" at bounding box center [436, 719] width 371 height 26
click at [550, 416] on button "Save" at bounding box center [543, 427] width 41 height 24
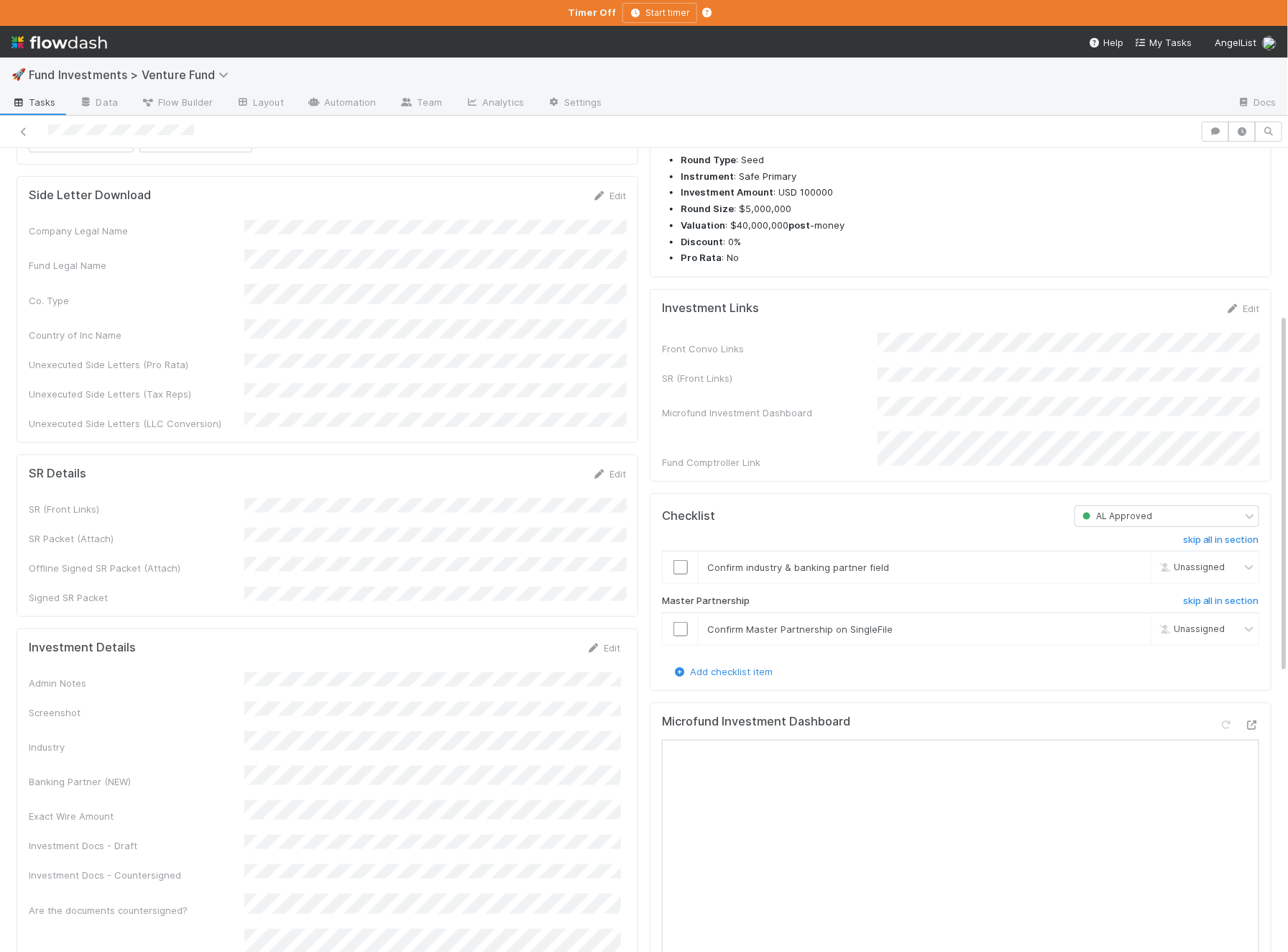
scroll to position [373, 0]
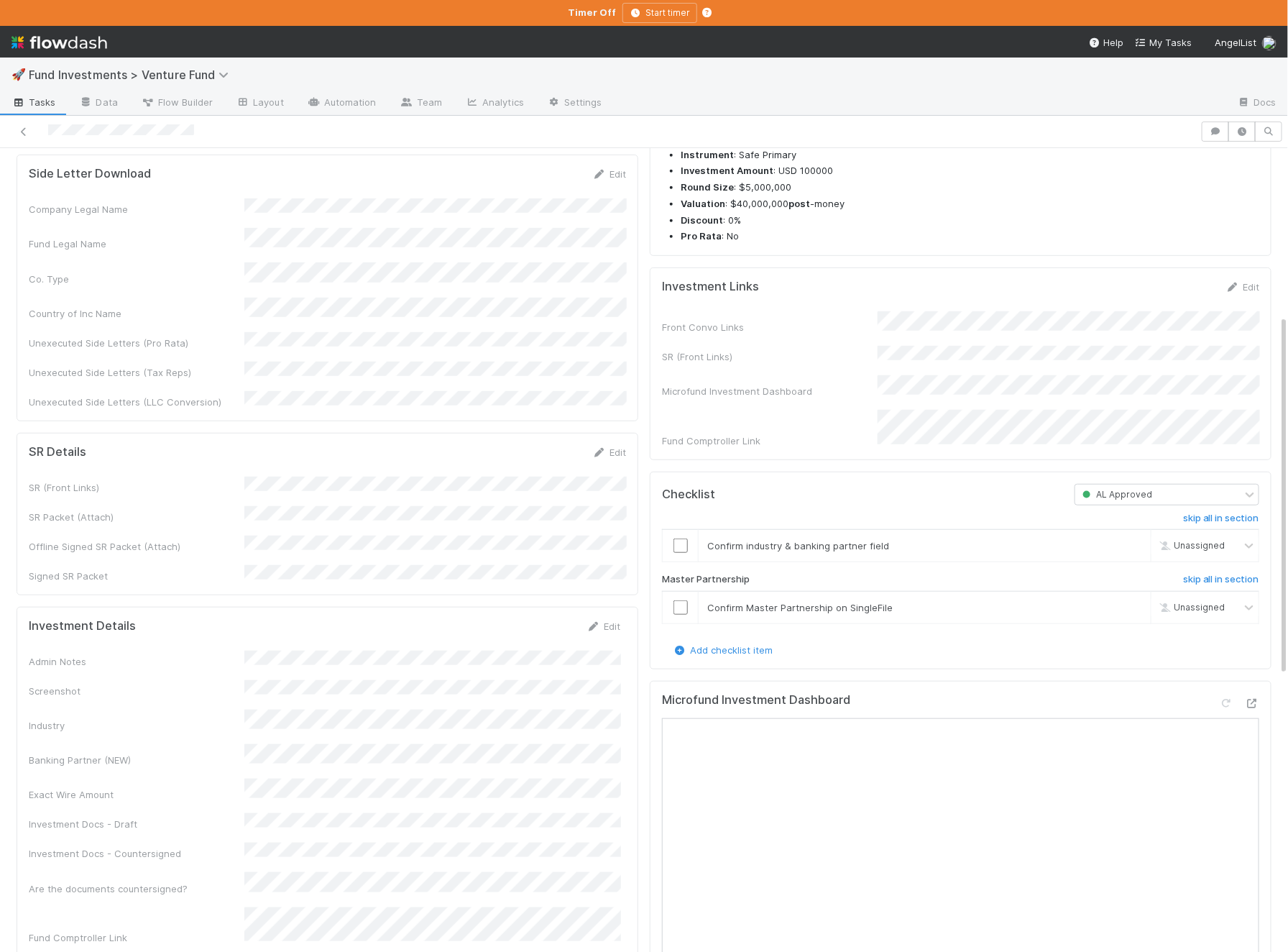
click at [1244, 294] on div "Edit" at bounding box center [1243, 286] width 34 height 14
click at [1240, 292] on icon at bounding box center [1233, 286] width 14 height 9
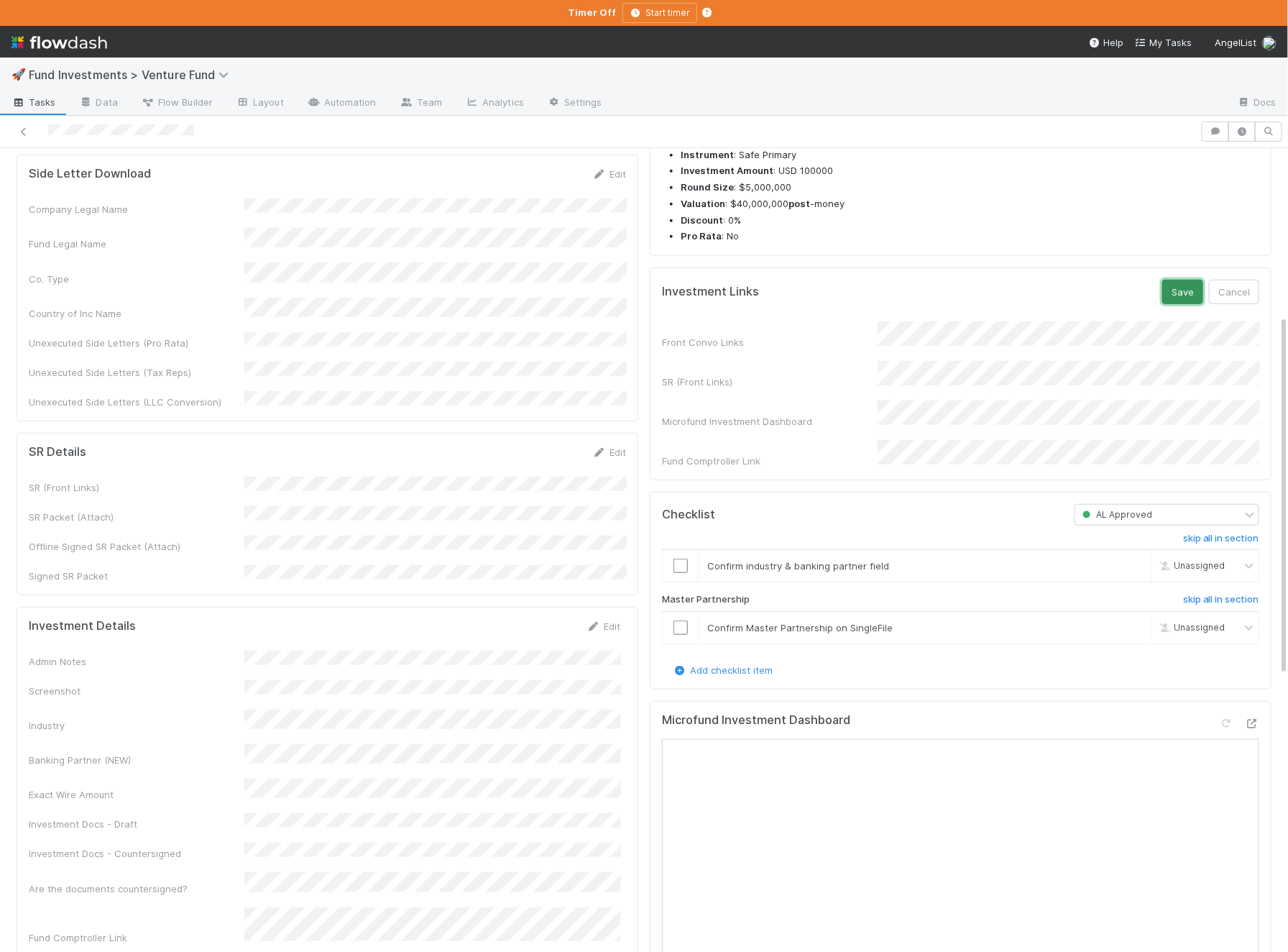
click at [1176, 304] on button "Save" at bounding box center [1183, 291] width 41 height 24
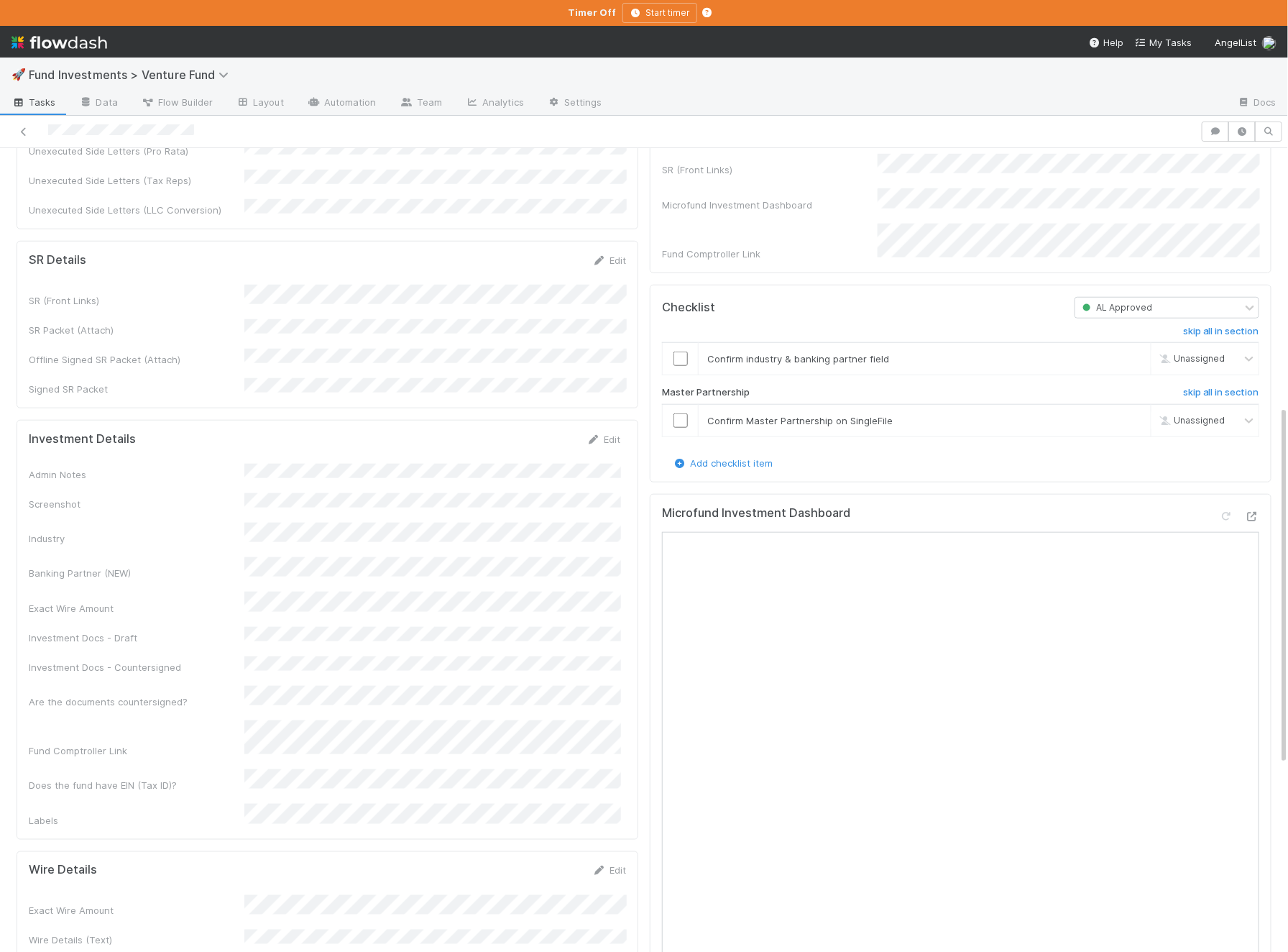
scroll to position [576, 0]
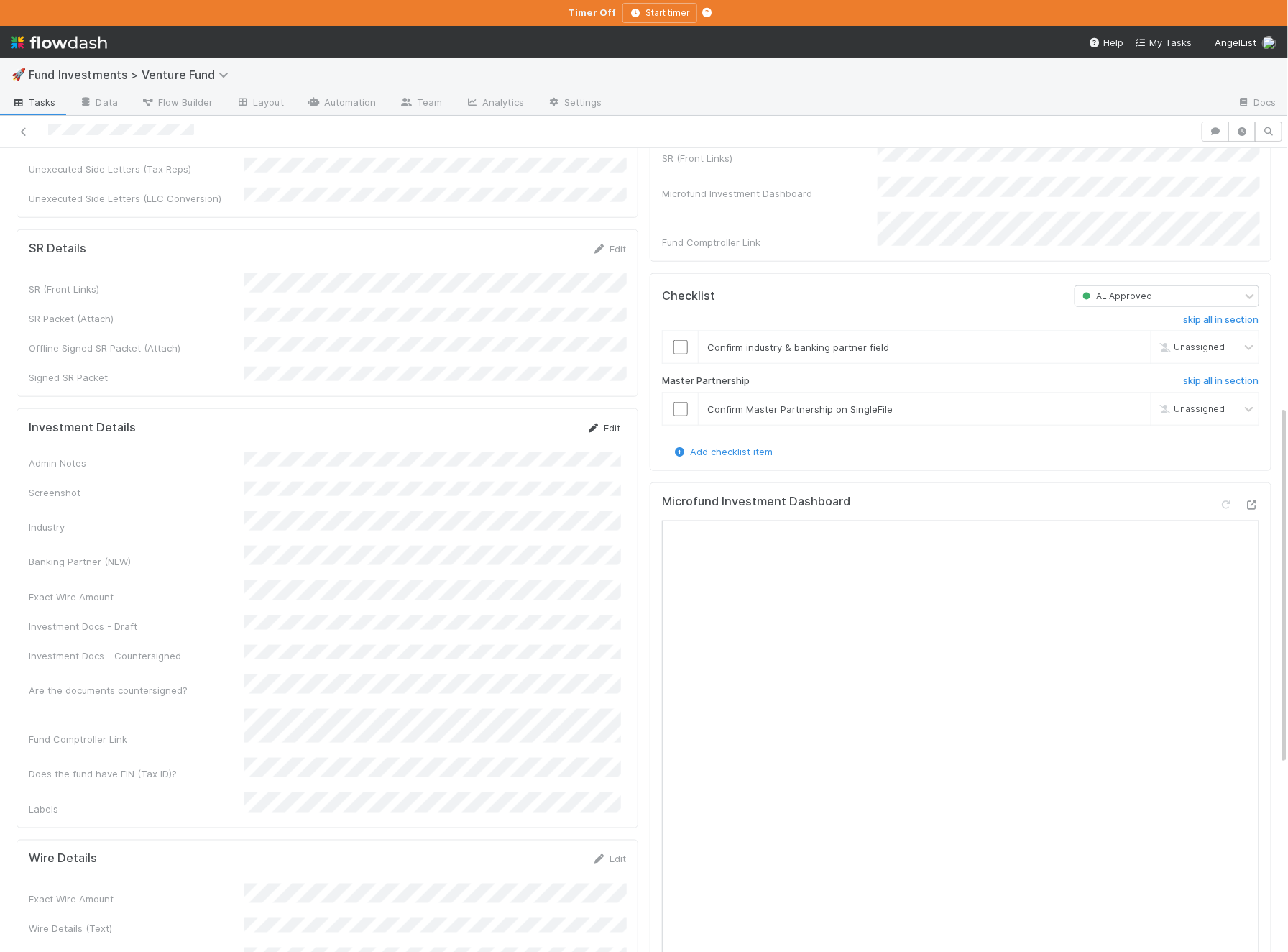
click at [615, 422] on link "Edit" at bounding box center [604, 428] width 34 height 12
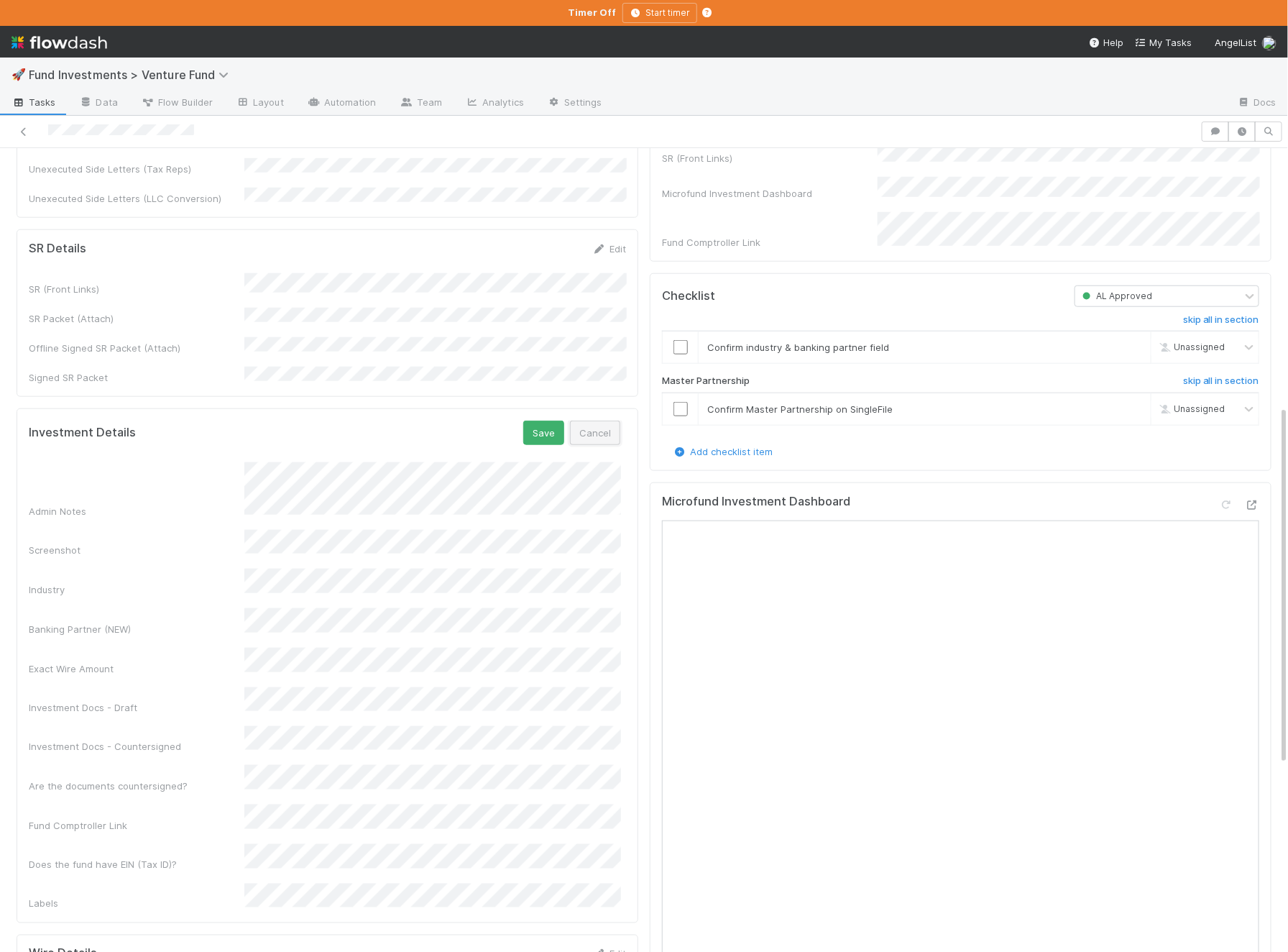
click at [615, 421] on button "Cancel" at bounding box center [595, 432] width 50 height 24
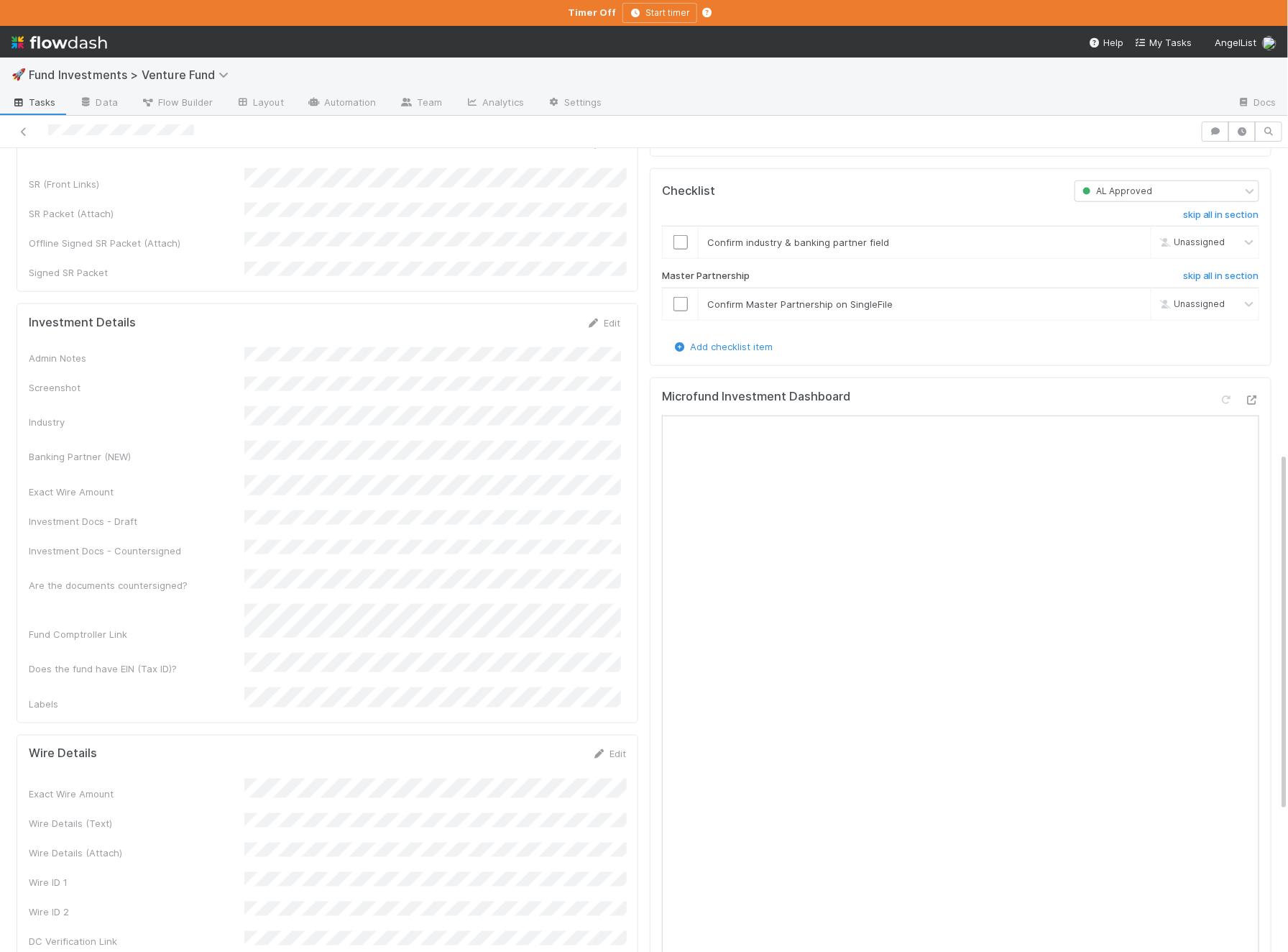
scroll to position [0, 0]
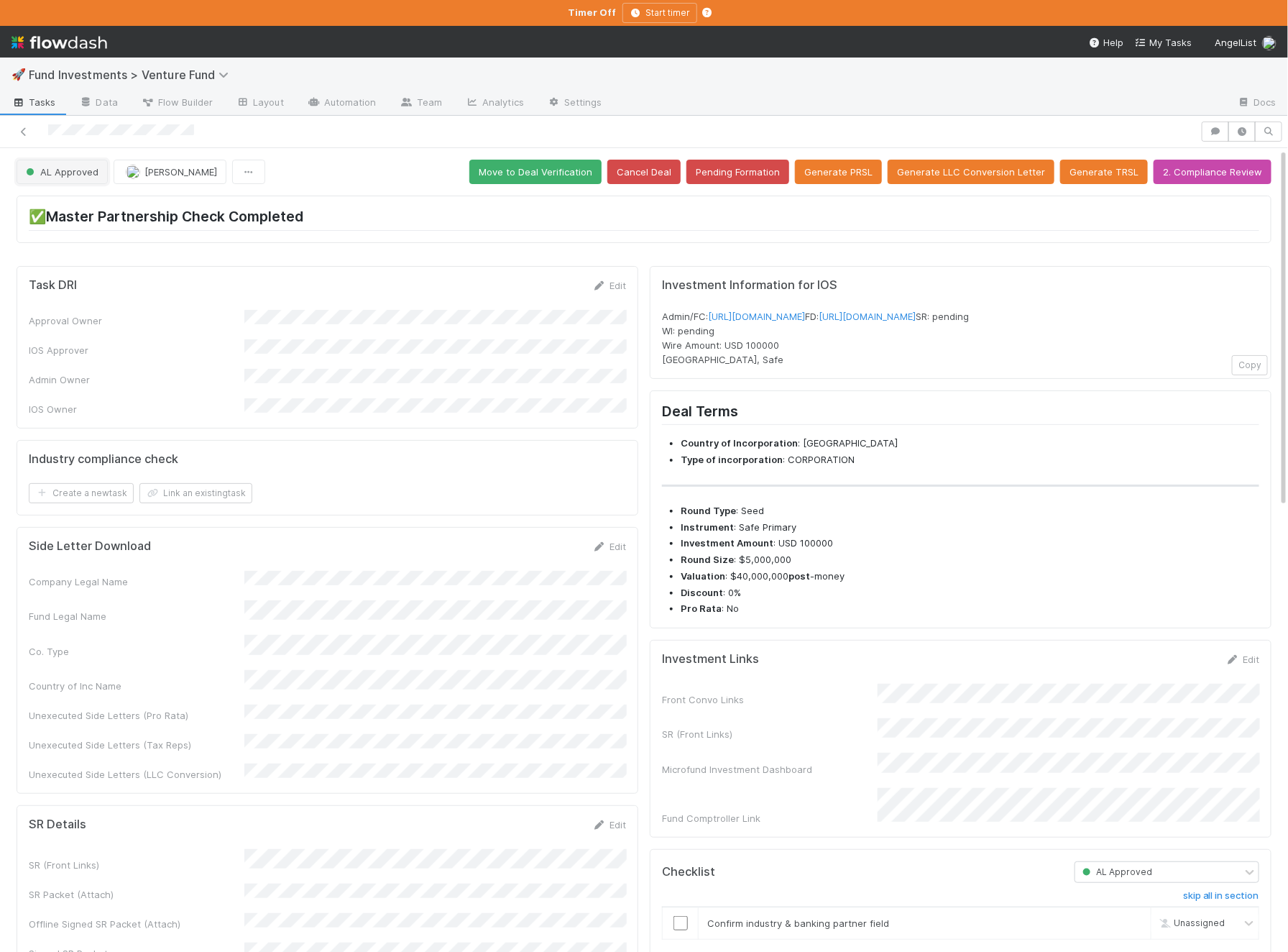
click at [81, 175] on button "AL Approved" at bounding box center [62, 171] width 92 height 24
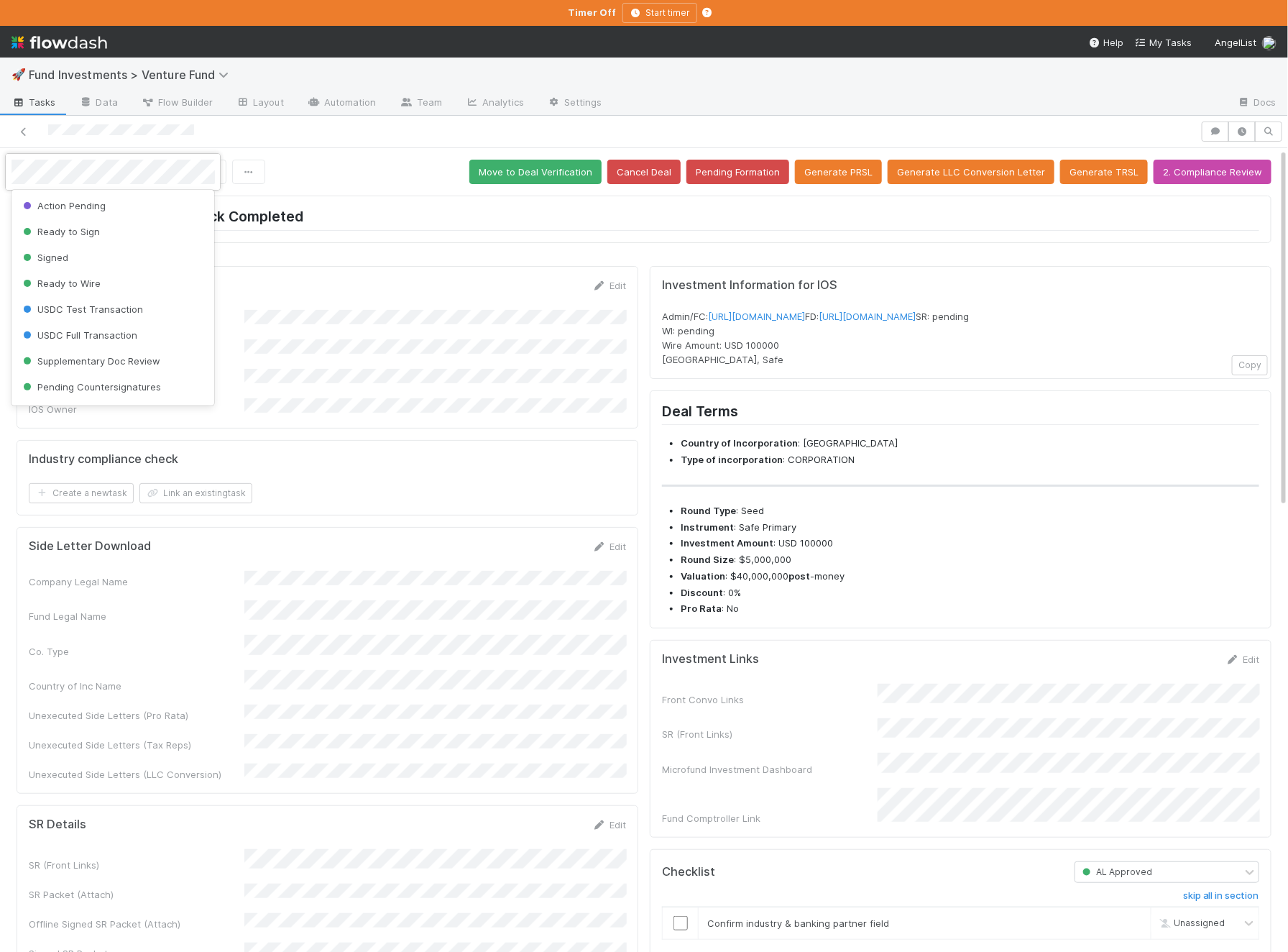
scroll to position [137, 0]
click at [118, 265] on div "Ready to Wire" at bounding box center [113, 275] width 203 height 26
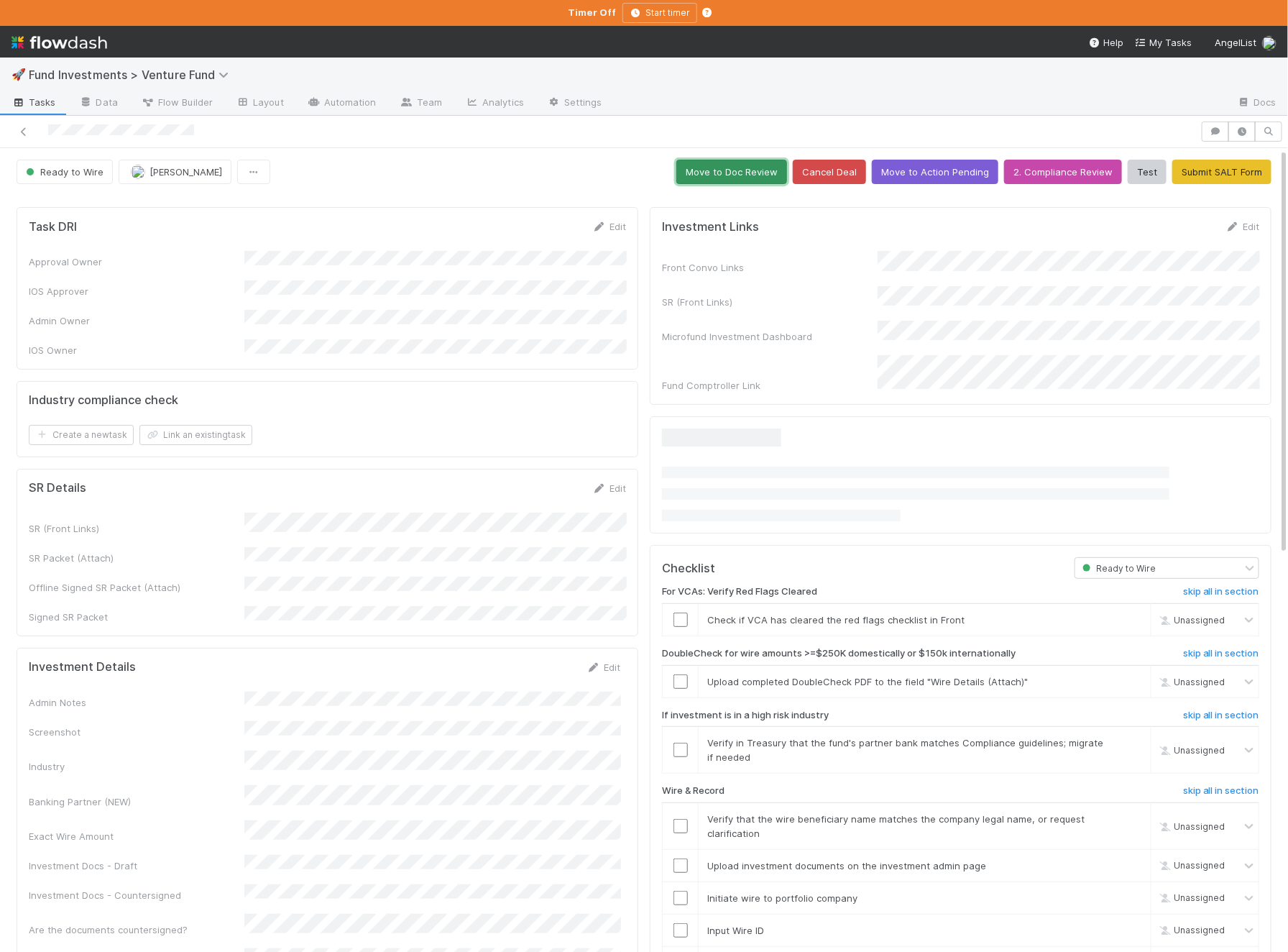
click at [757, 166] on button "Move to Doc Review" at bounding box center [732, 171] width 111 height 24
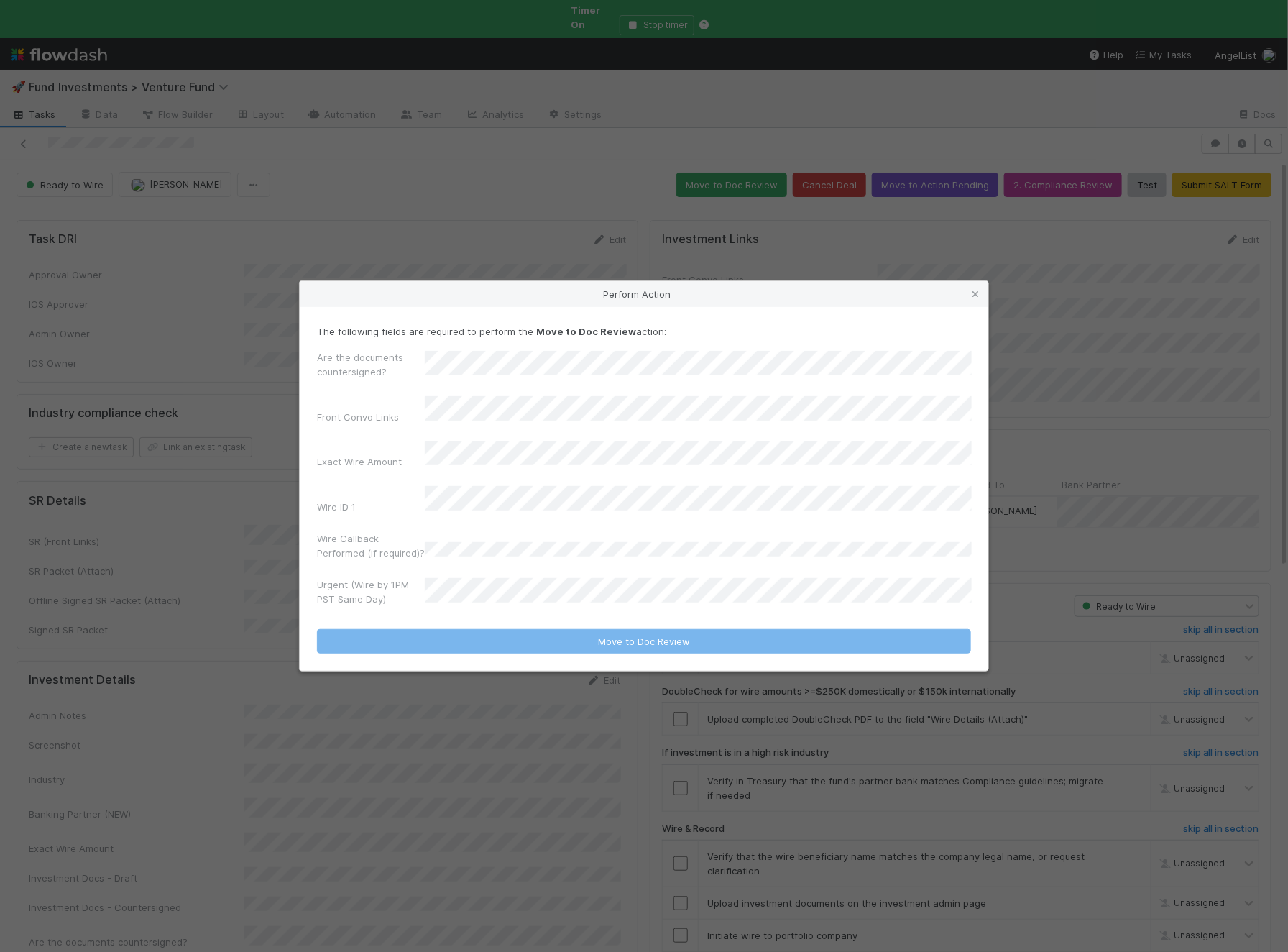
click at [482, 578] on div "Urgent (Wire by 1PM PST Same Day)" at bounding box center [644, 594] width 654 height 34
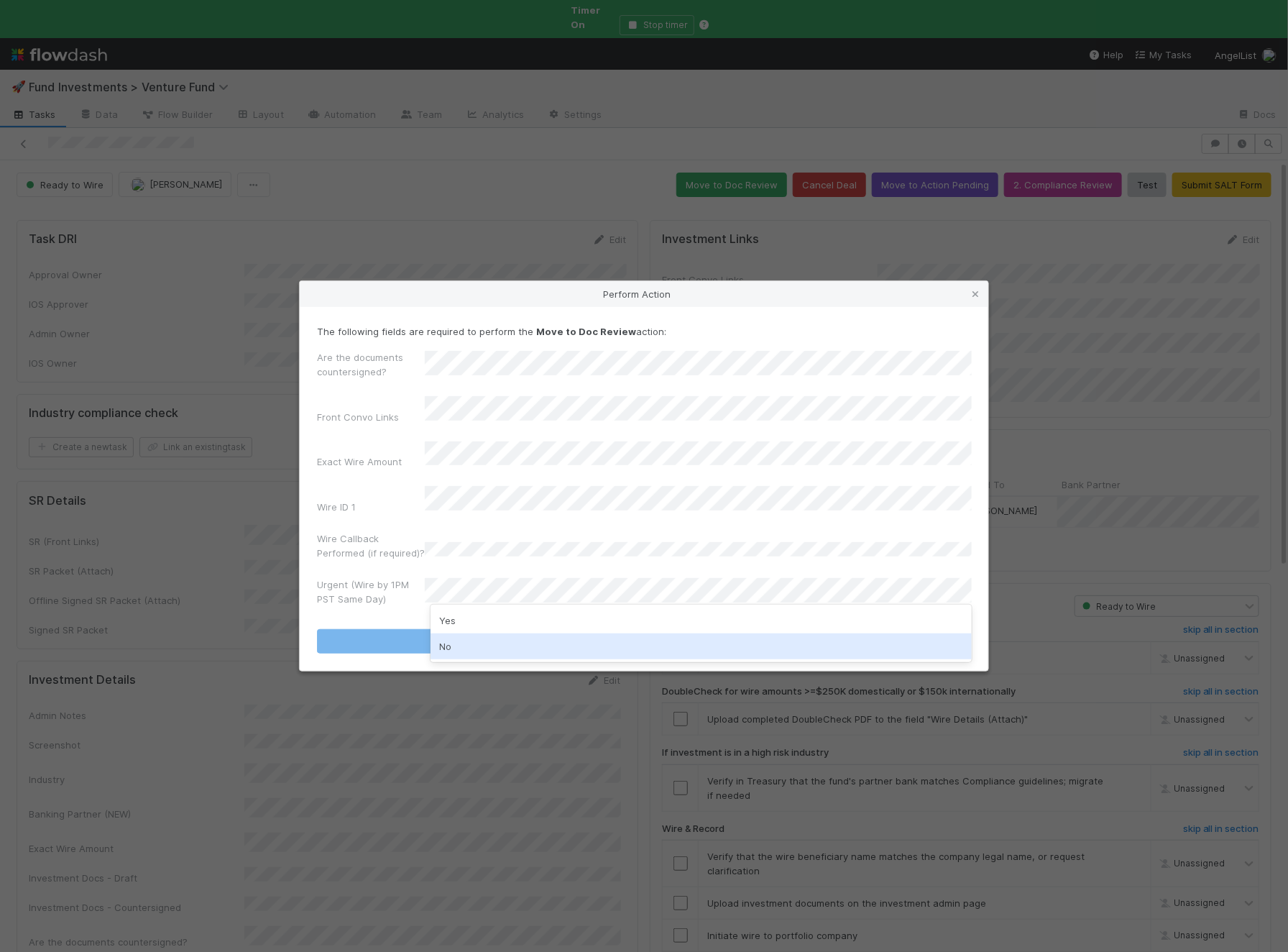
click at [468, 638] on div "No" at bounding box center [701, 646] width 542 height 26
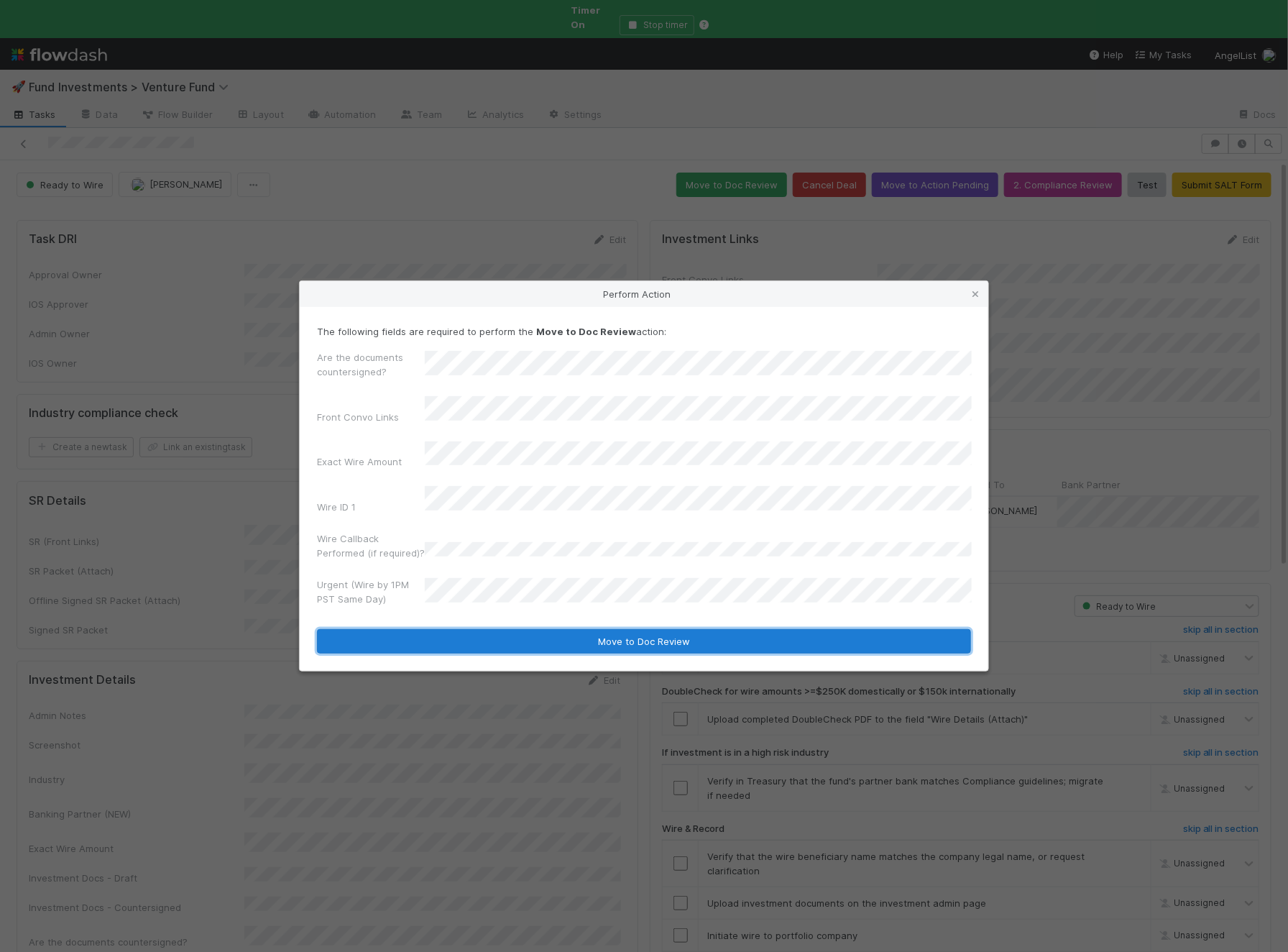
click at [479, 635] on button "Move to Doc Review" at bounding box center [644, 641] width 654 height 24
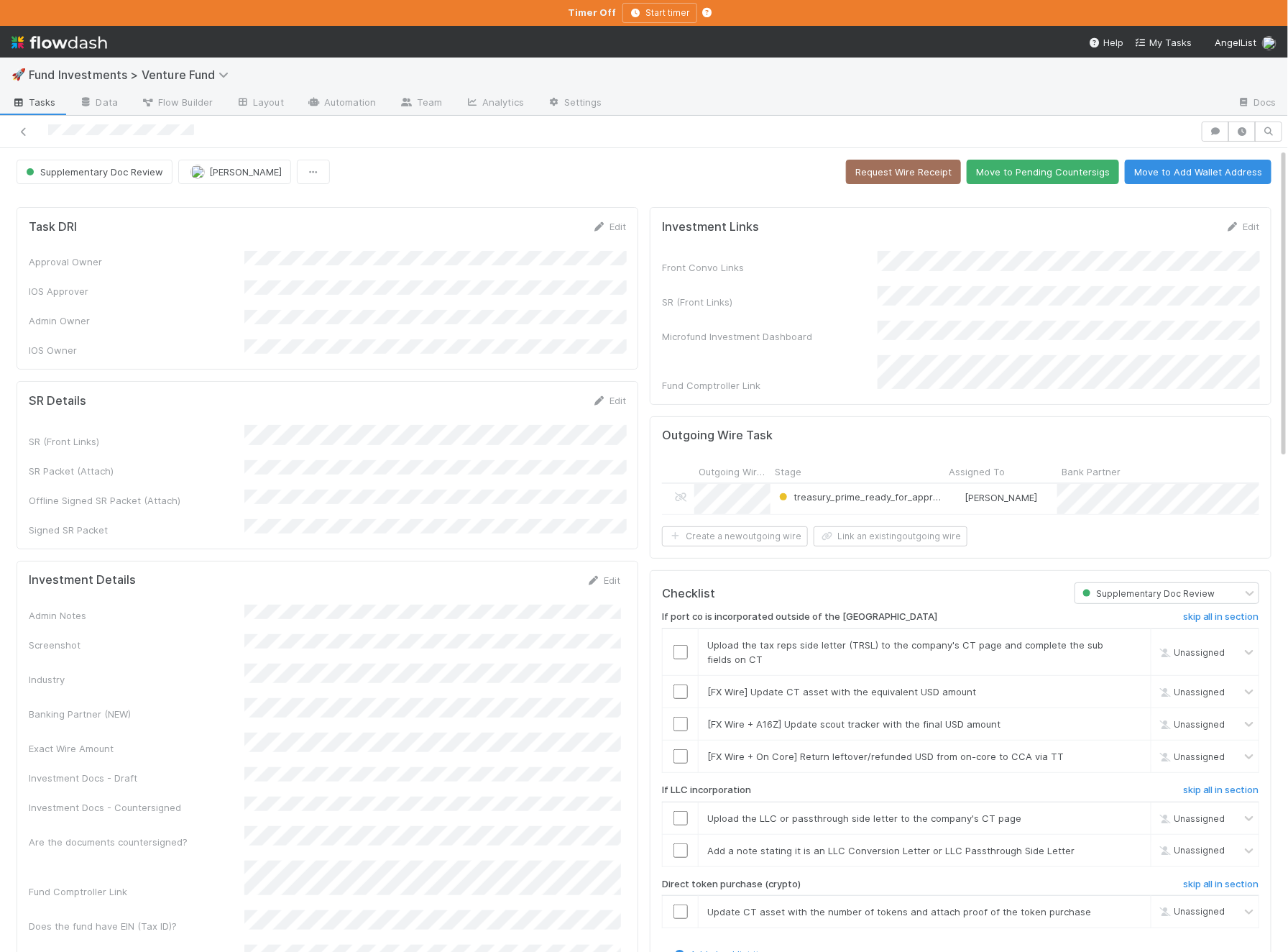
click at [1055, 174] on button "Move to Pending Countersigs" at bounding box center [1044, 171] width 153 height 24
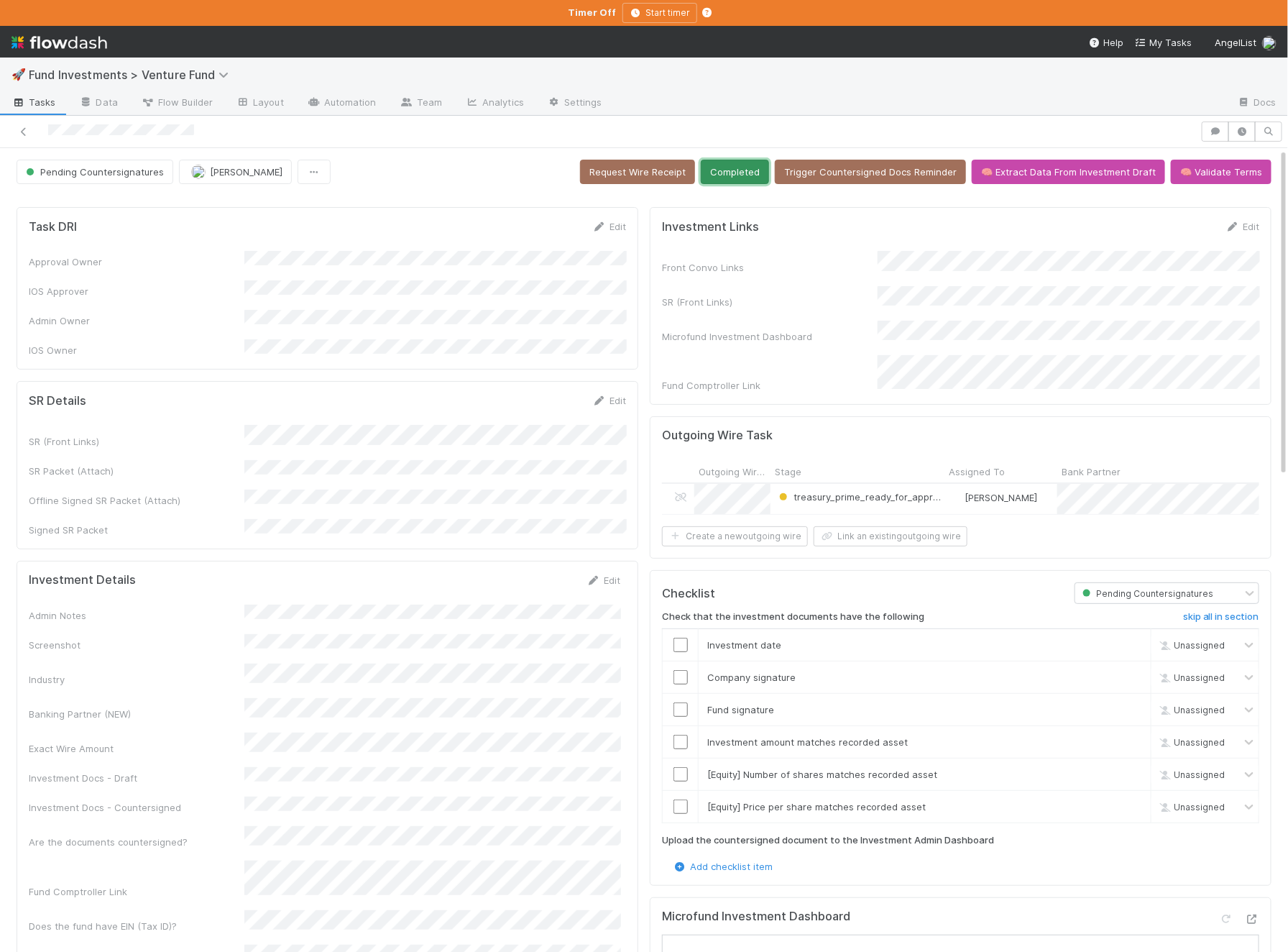
click at [746, 167] on button "Completed" at bounding box center [735, 171] width 68 height 24
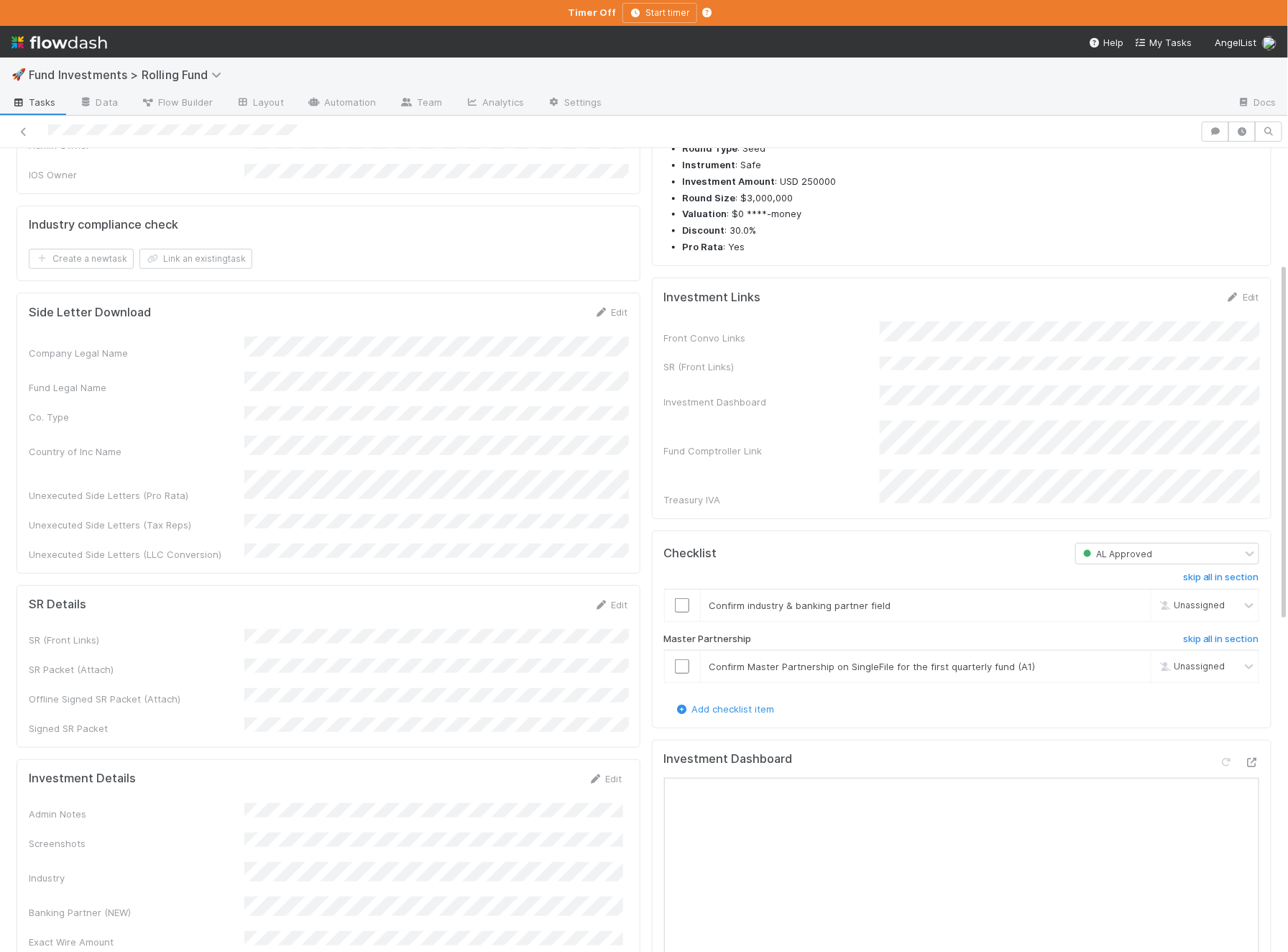
scroll to position [264, 0]
click at [1248, 290] on link "Edit" at bounding box center [1243, 296] width 34 height 12
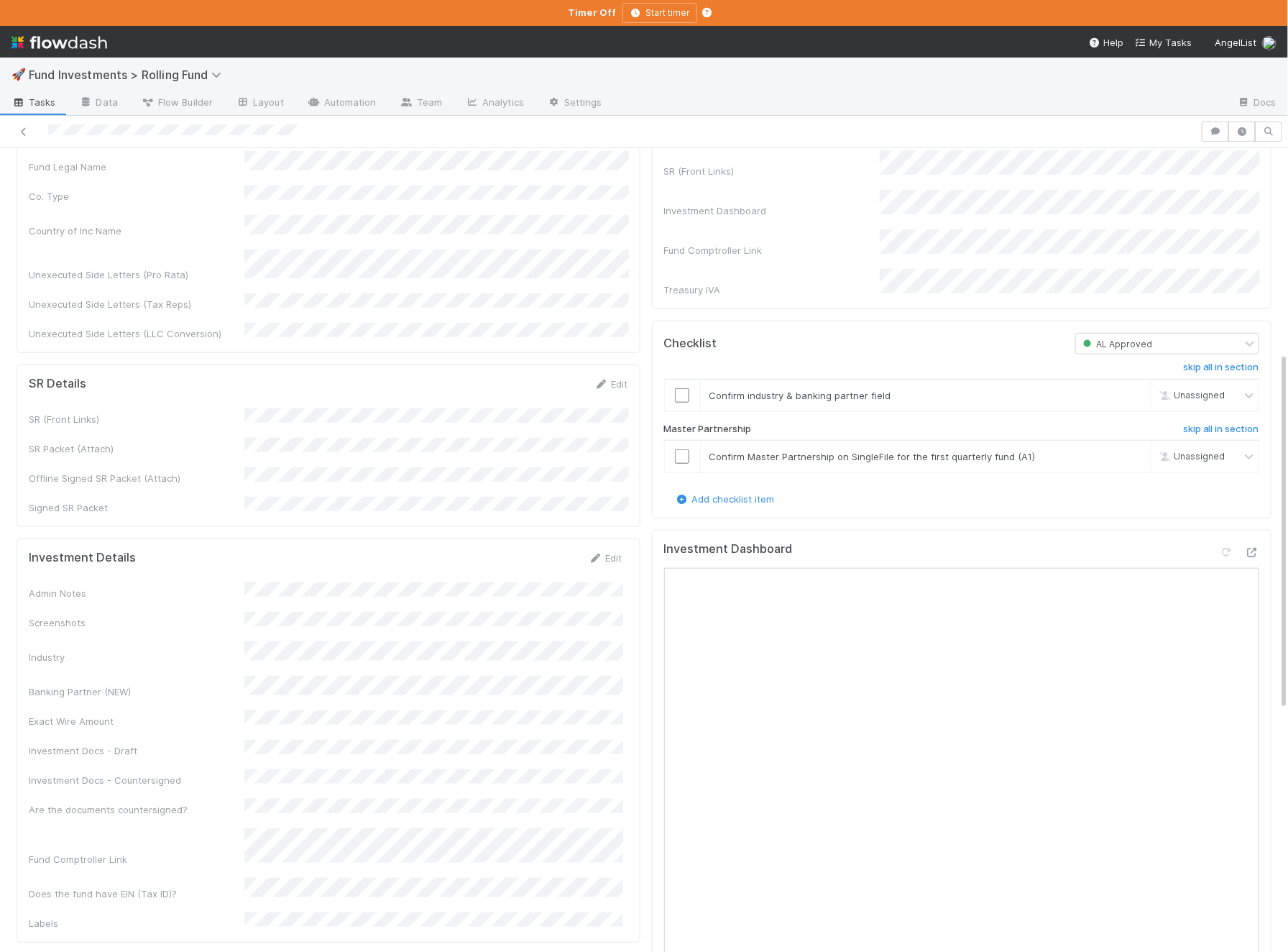
scroll to position [493, 0]
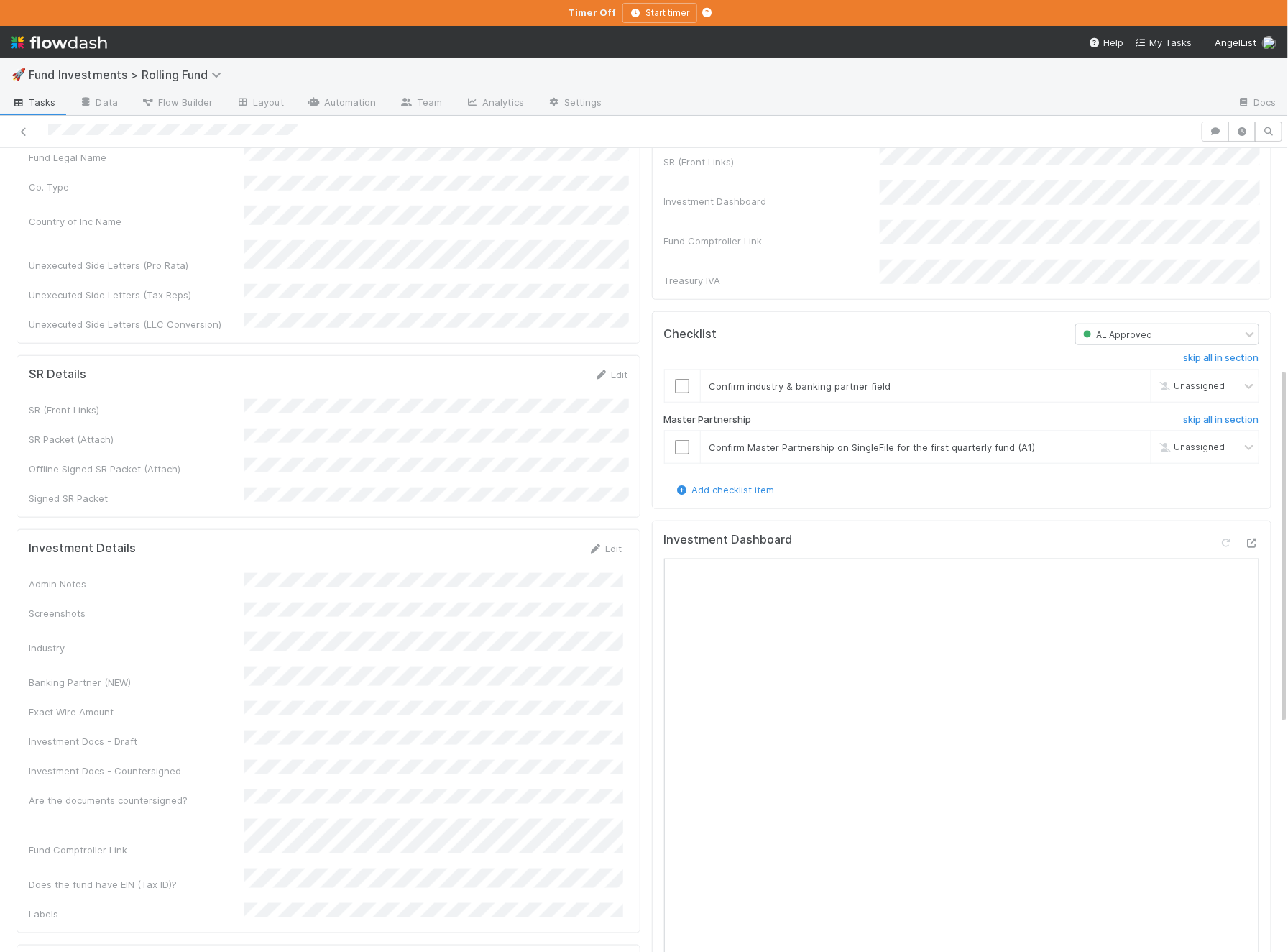
click at [616, 529] on div "Investment Details Edit Admin Notes Screenshots Industry Banking Partner (NEW) …" at bounding box center [328, 730] width 624 height 404
click at [610, 542] on link "Edit" at bounding box center [605, 548] width 34 height 12
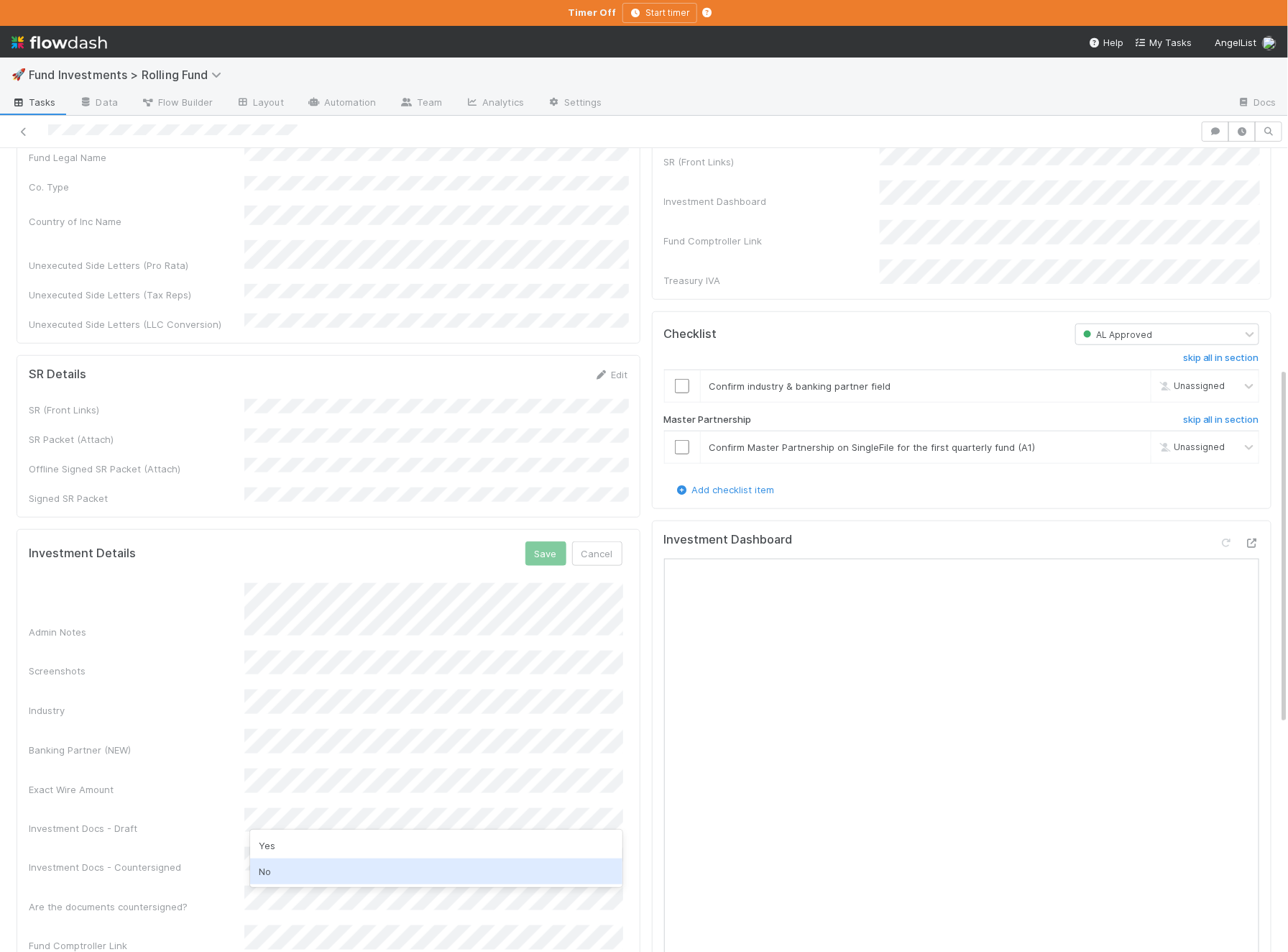
click at [296, 868] on div "No" at bounding box center [437, 871] width 373 height 26
click at [545, 541] on button "Save" at bounding box center [546, 553] width 41 height 24
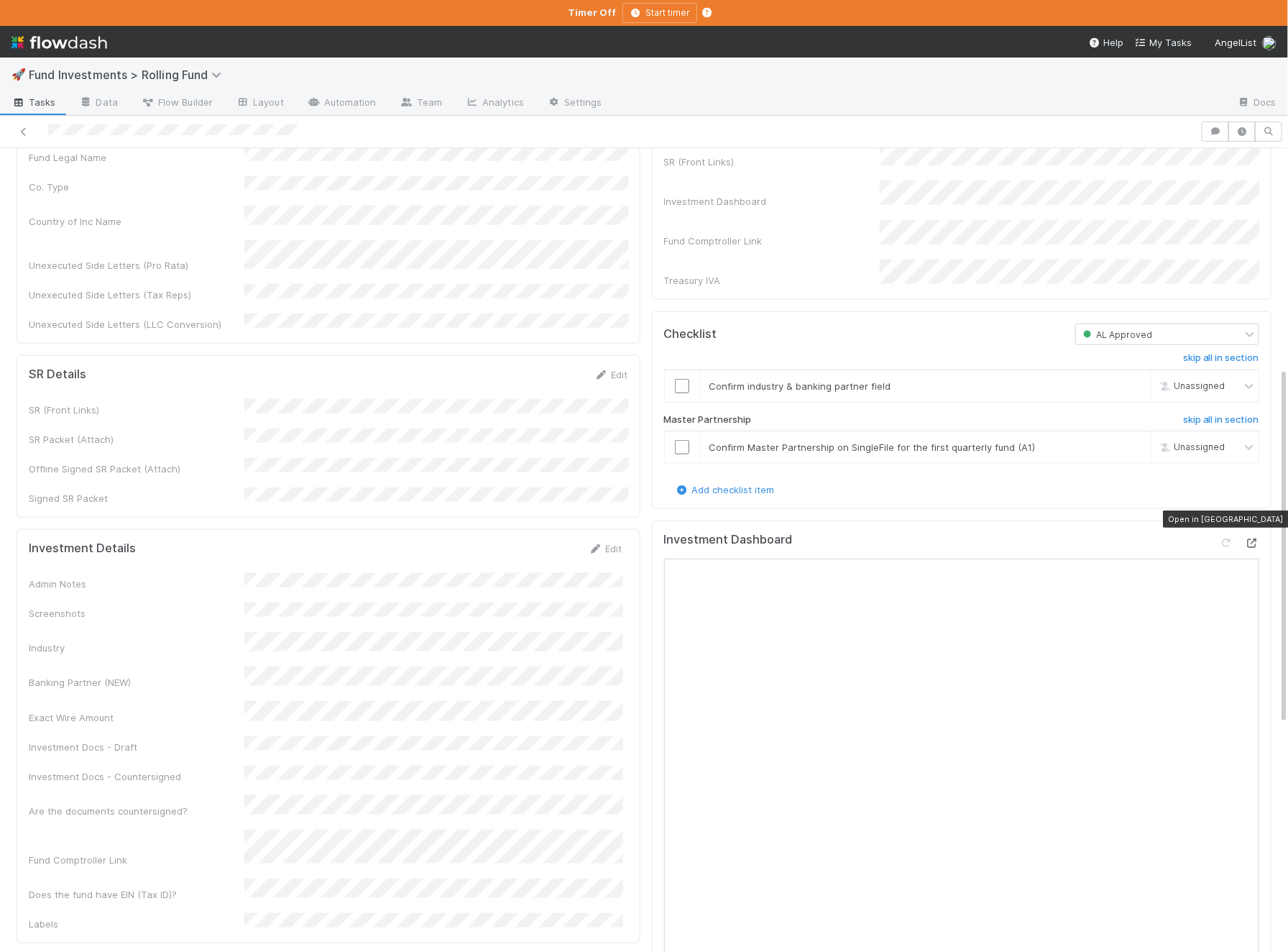
click at [1254, 538] on icon at bounding box center [1252, 542] width 14 height 9
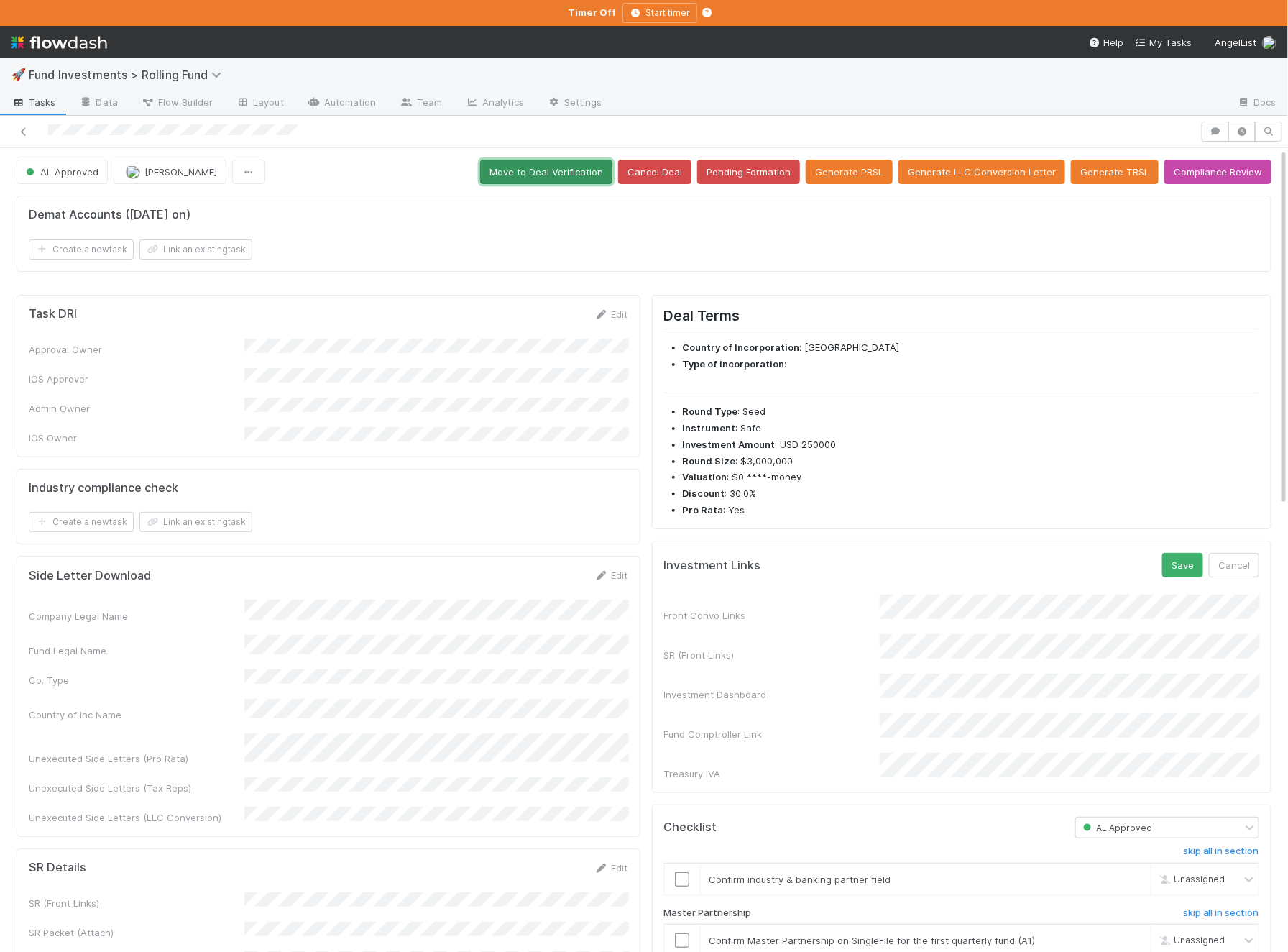
click at [563, 164] on button "Move to Deal Verification" at bounding box center [547, 171] width 133 height 24
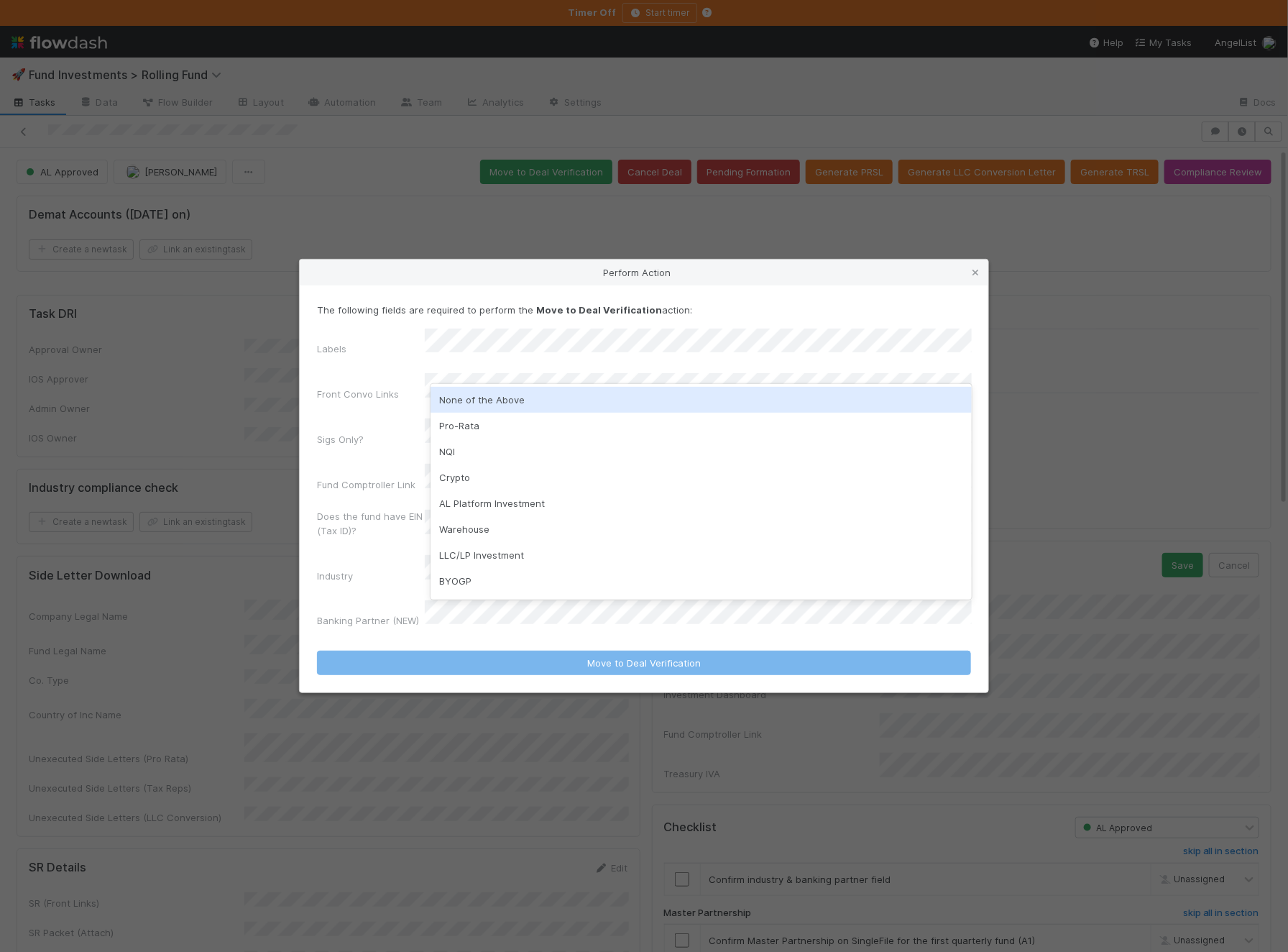
click at [496, 407] on div "None of the Above" at bounding box center [701, 400] width 542 height 26
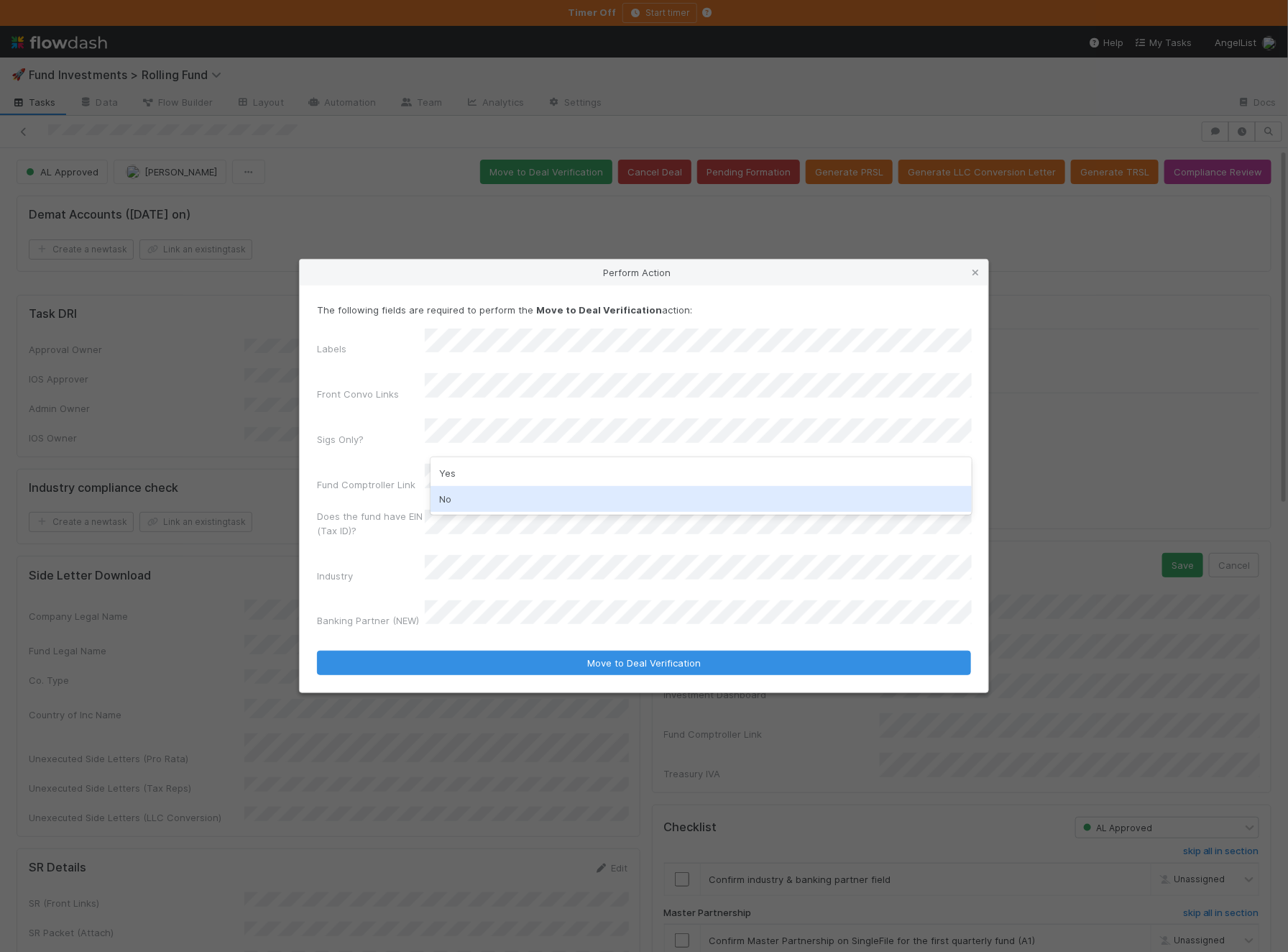
click at [490, 492] on div "No" at bounding box center [701, 499] width 542 height 26
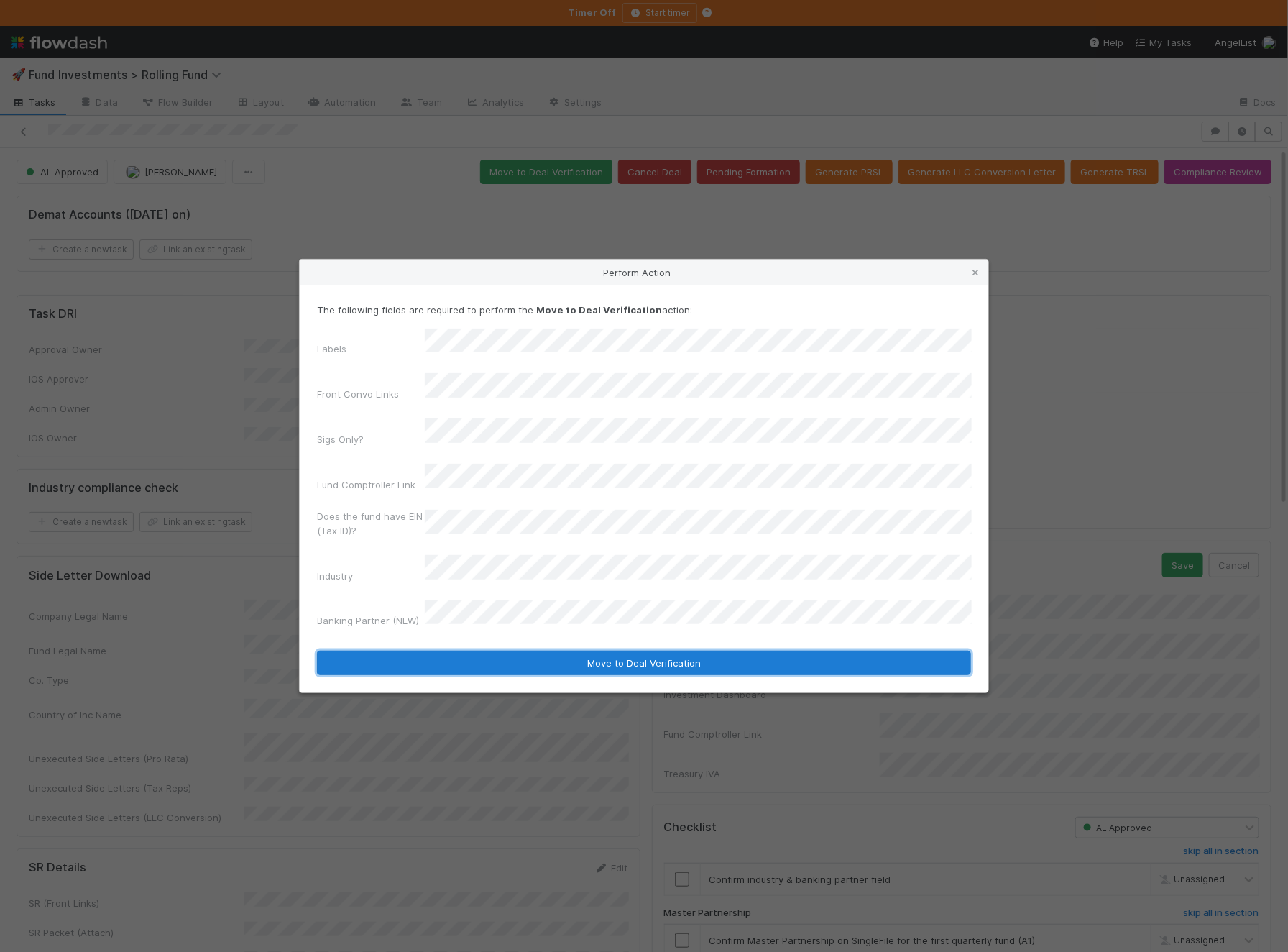
click at [477, 651] on button "Move to Deal Verification" at bounding box center [644, 662] width 654 height 24
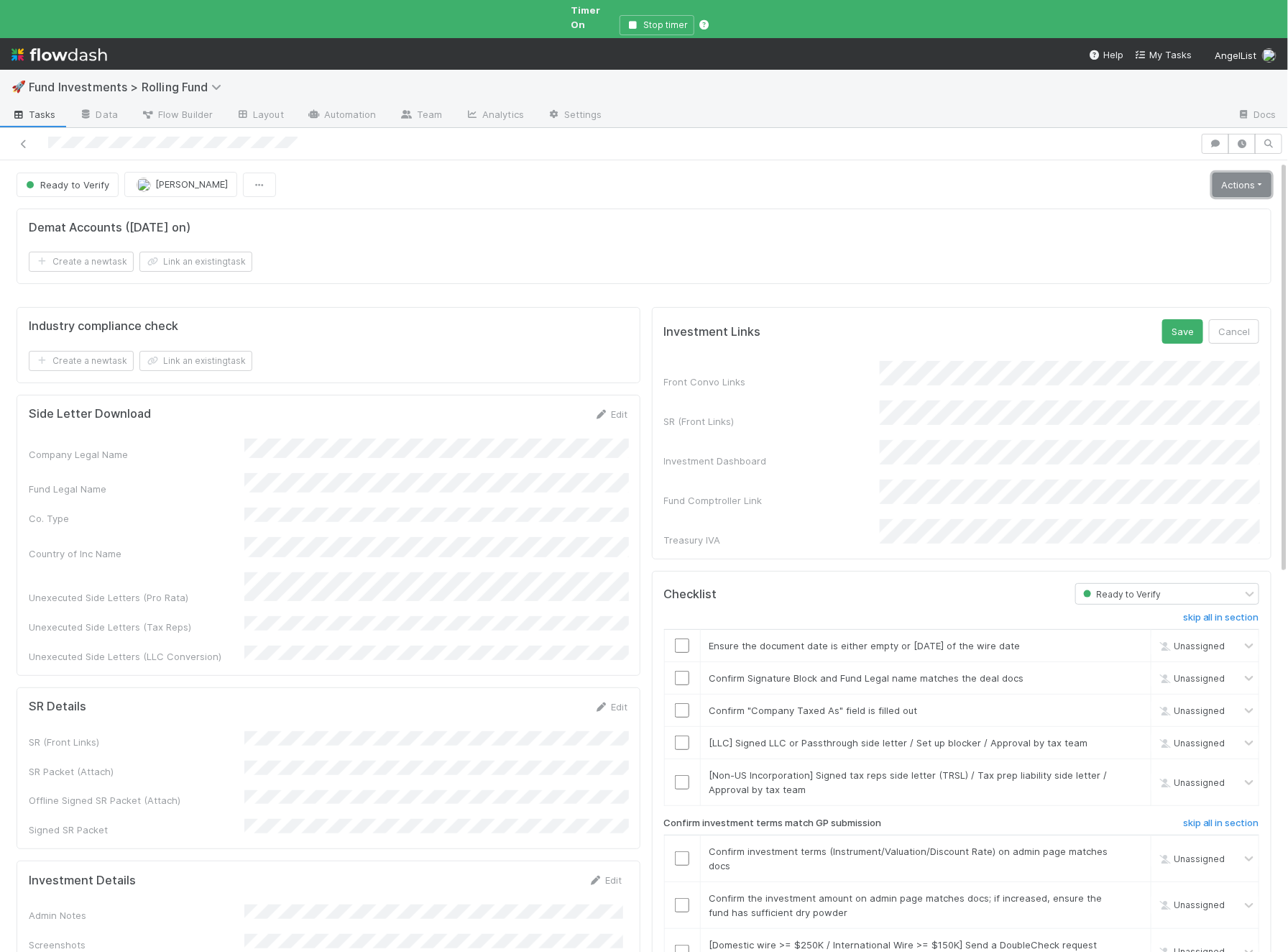
click at [1244, 172] on link "Actions" at bounding box center [1242, 184] width 59 height 24
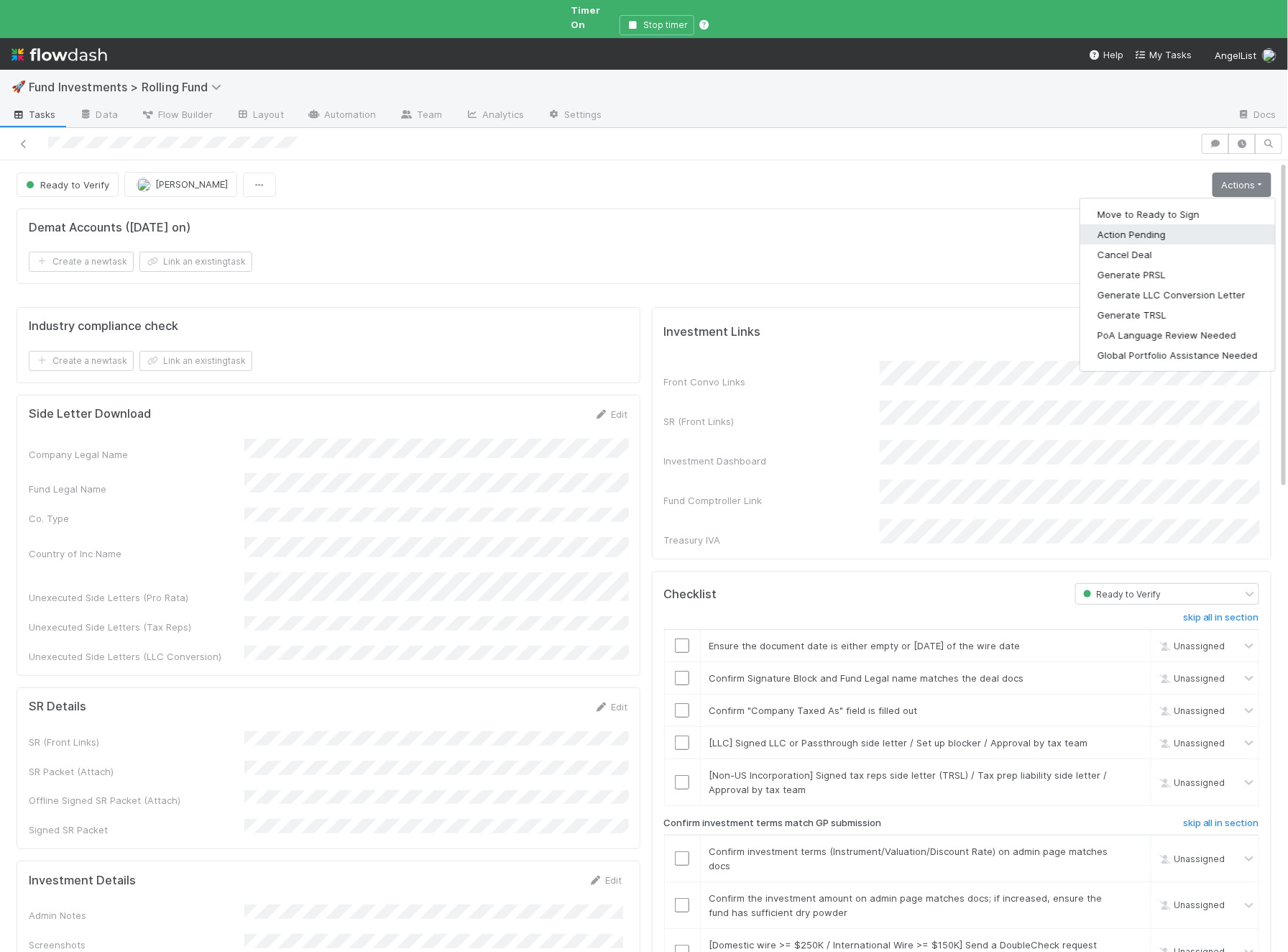
click at [1161, 224] on button "Action Pending" at bounding box center [1178, 234] width 195 height 20
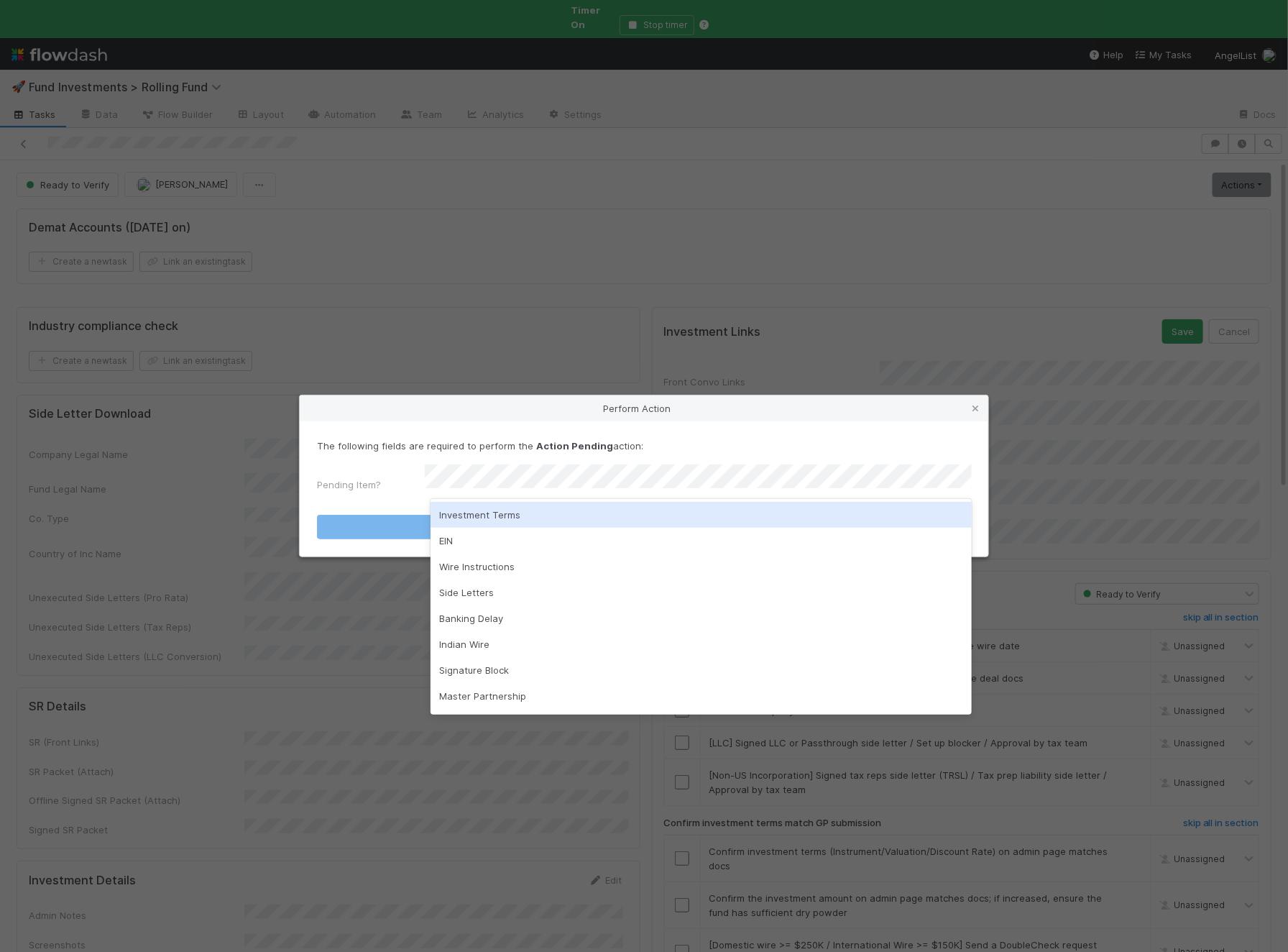
click at [523, 513] on div "Investment Terms" at bounding box center [701, 515] width 542 height 26
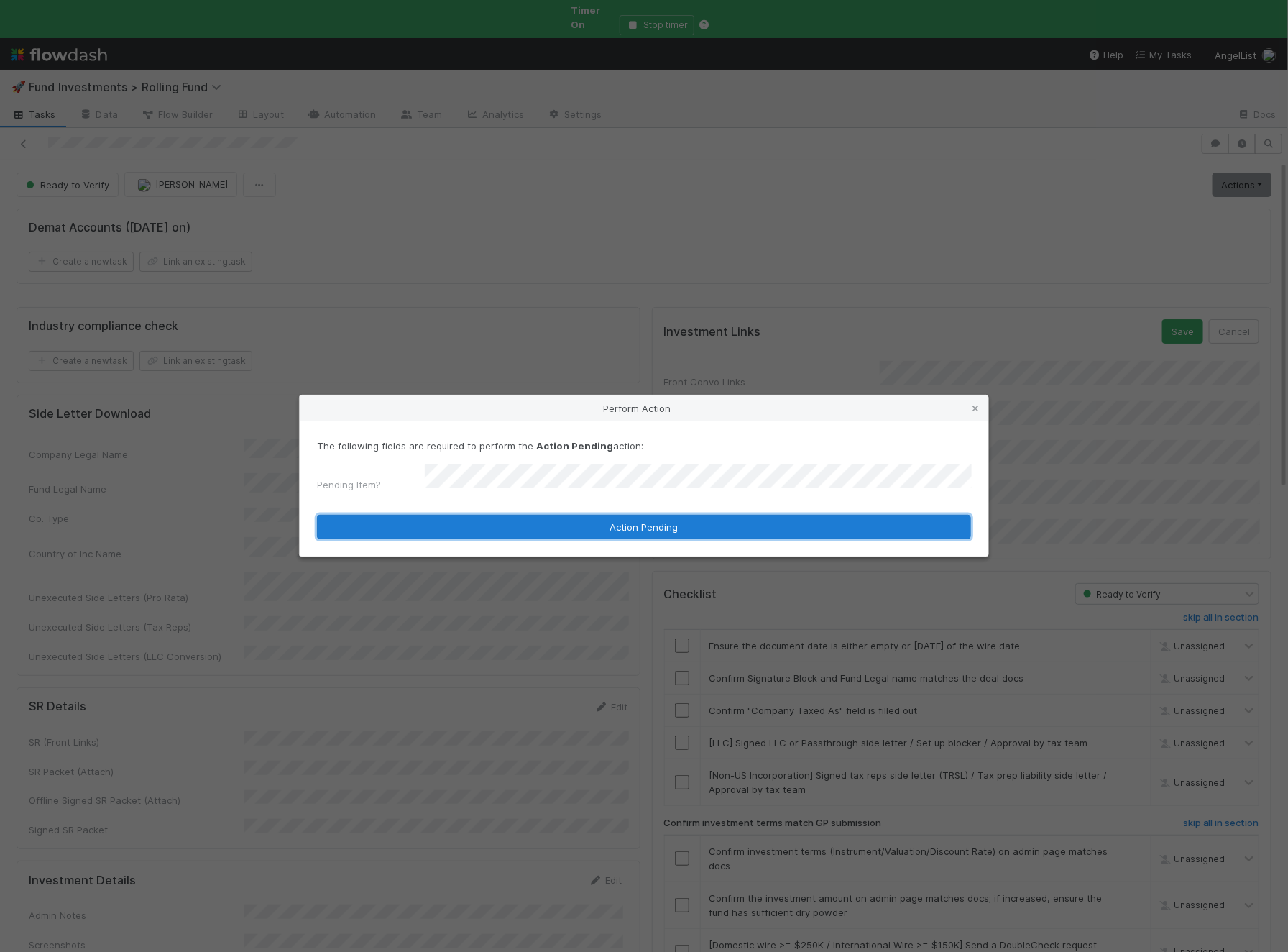
click at [510, 522] on button "Action Pending" at bounding box center [644, 526] width 654 height 24
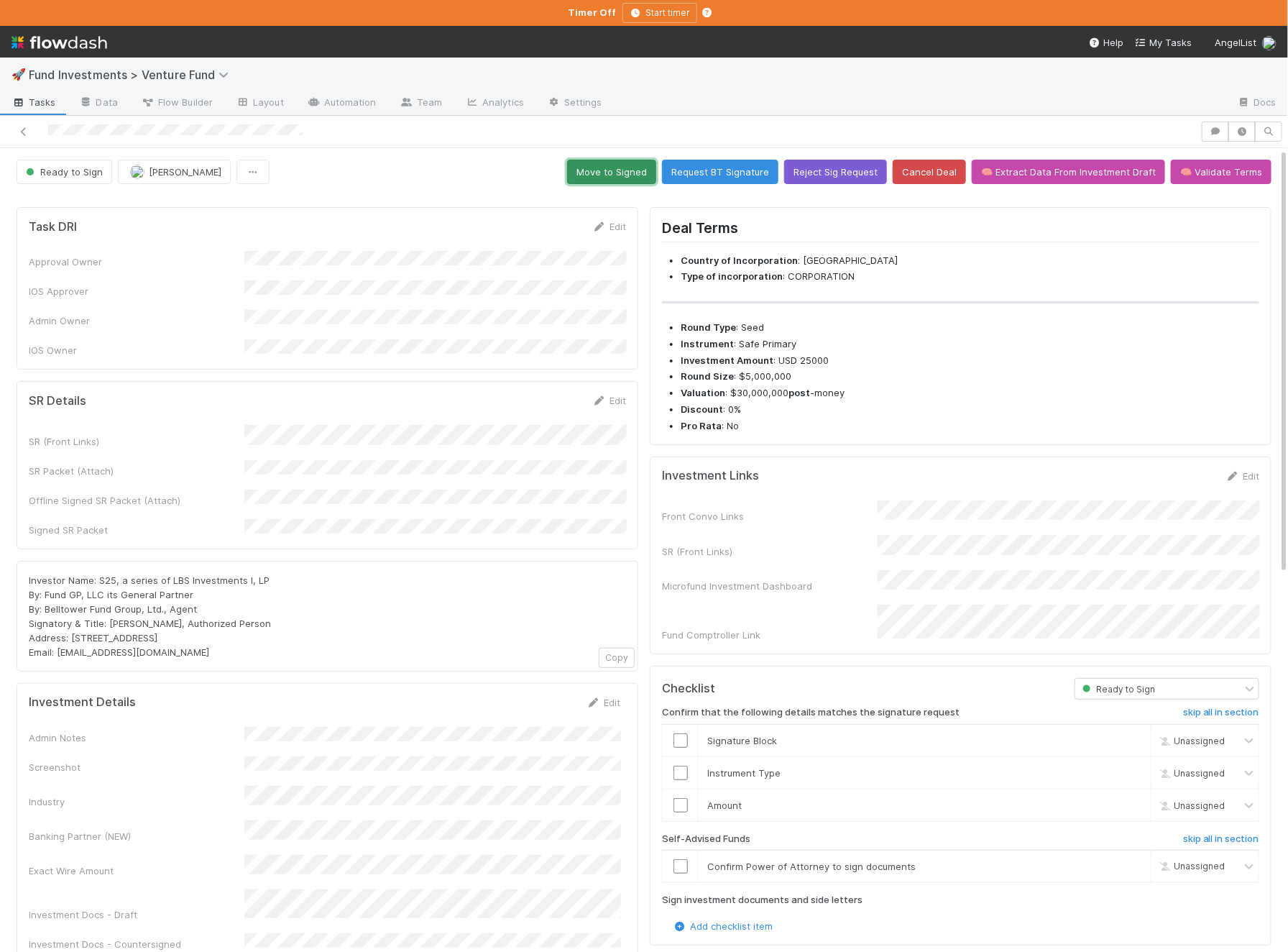
click at [642, 178] on button "Move to Signed" at bounding box center [612, 171] width 89 height 24
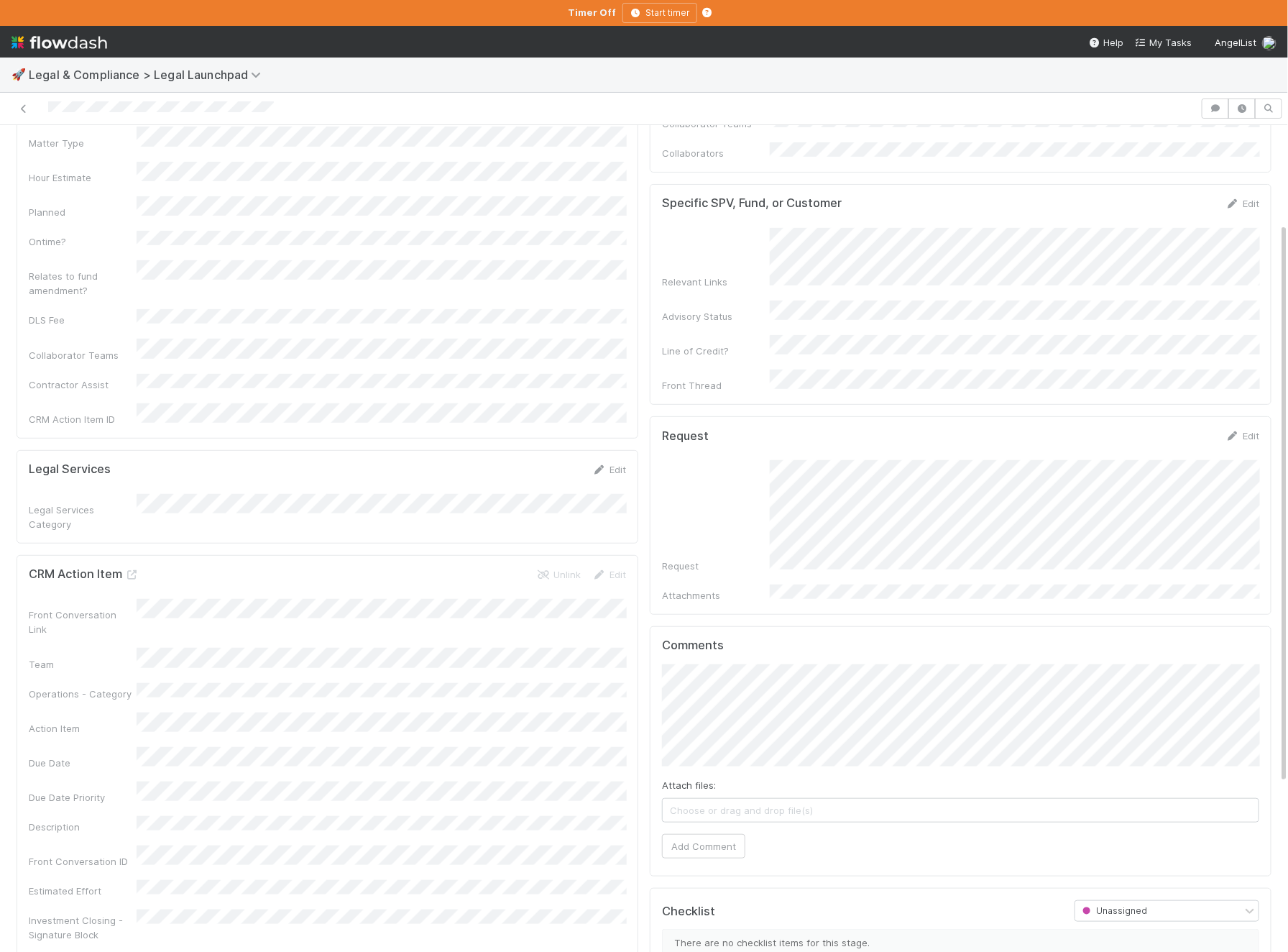
scroll to position [393, 0]
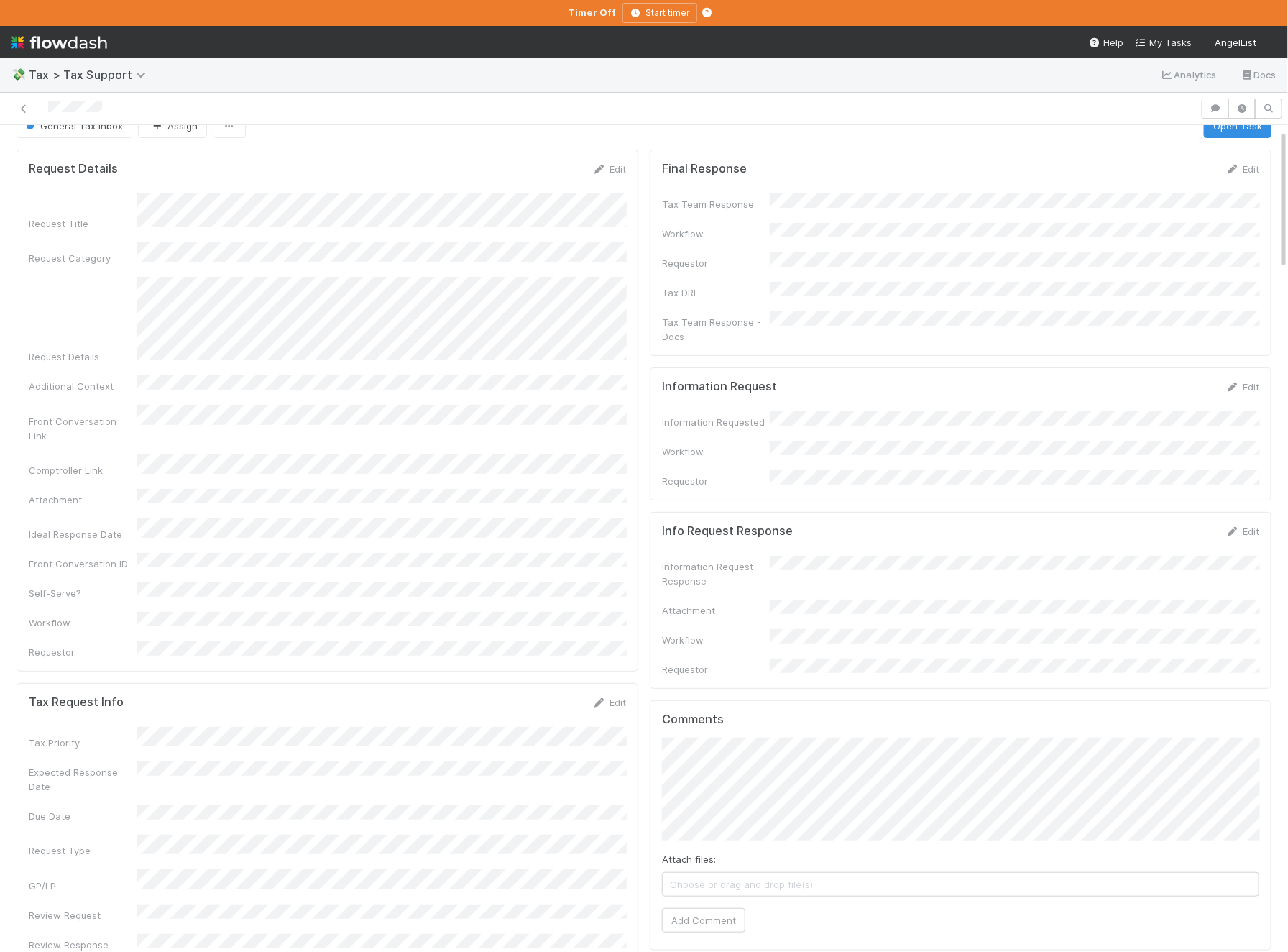
scroll to position [27, 0]
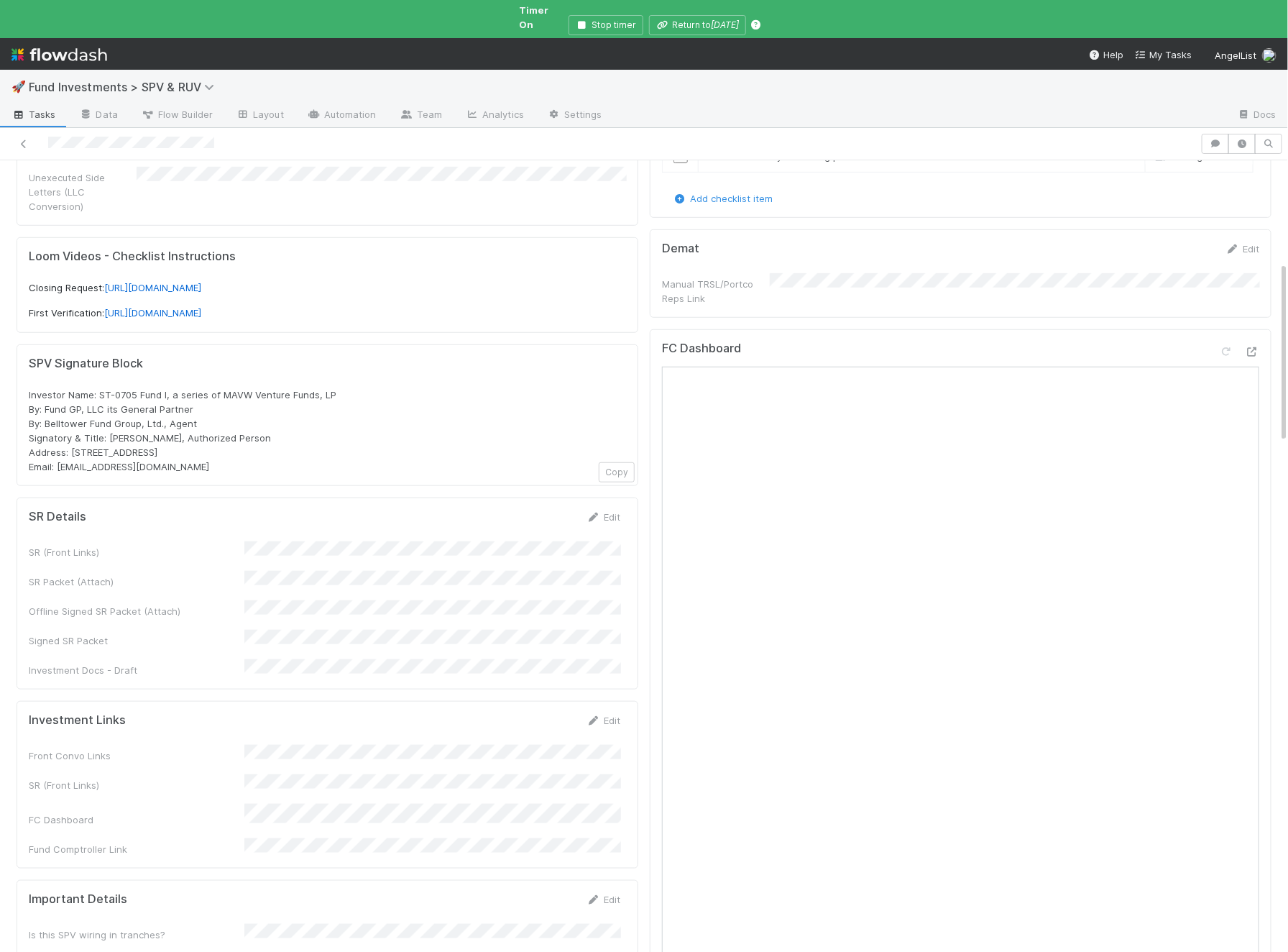
scroll to position [458, 0]
click at [610, 713] on div "Edit" at bounding box center [604, 719] width 34 height 14
click at [612, 714] on link "Edit" at bounding box center [604, 719] width 34 height 12
click at [475, 713] on form "Investment Links Save Cancel Front Convo Links SR (Front Links) FC Dashboard Fu…" at bounding box center [324, 807] width 592 height 188
click at [555, 713] on button "Save" at bounding box center [543, 724] width 41 height 24
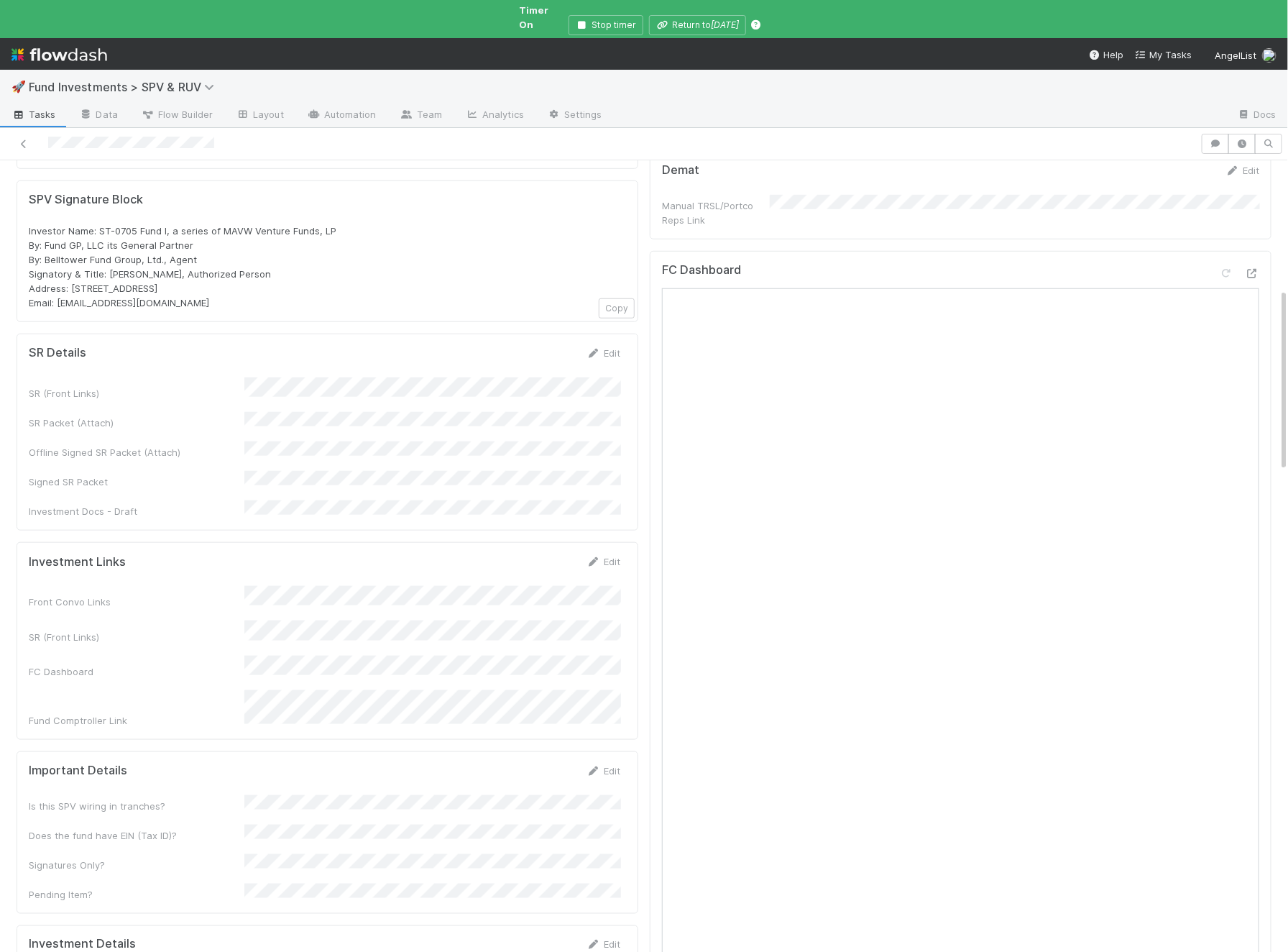
scroll to position [608, 0]
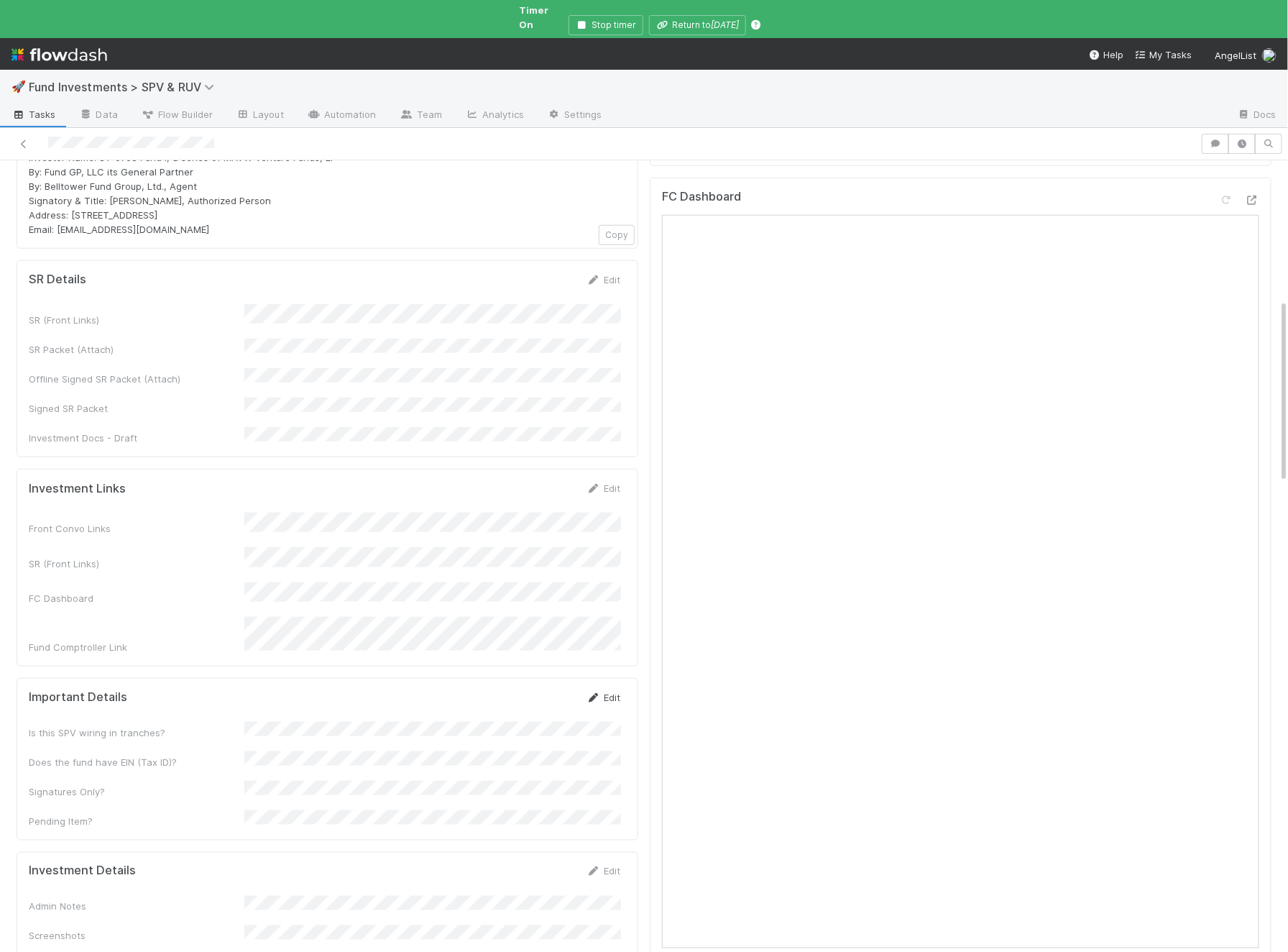
click at [602, 692] on link "Edit" at bounding box center [604, 698] width 34 height 12
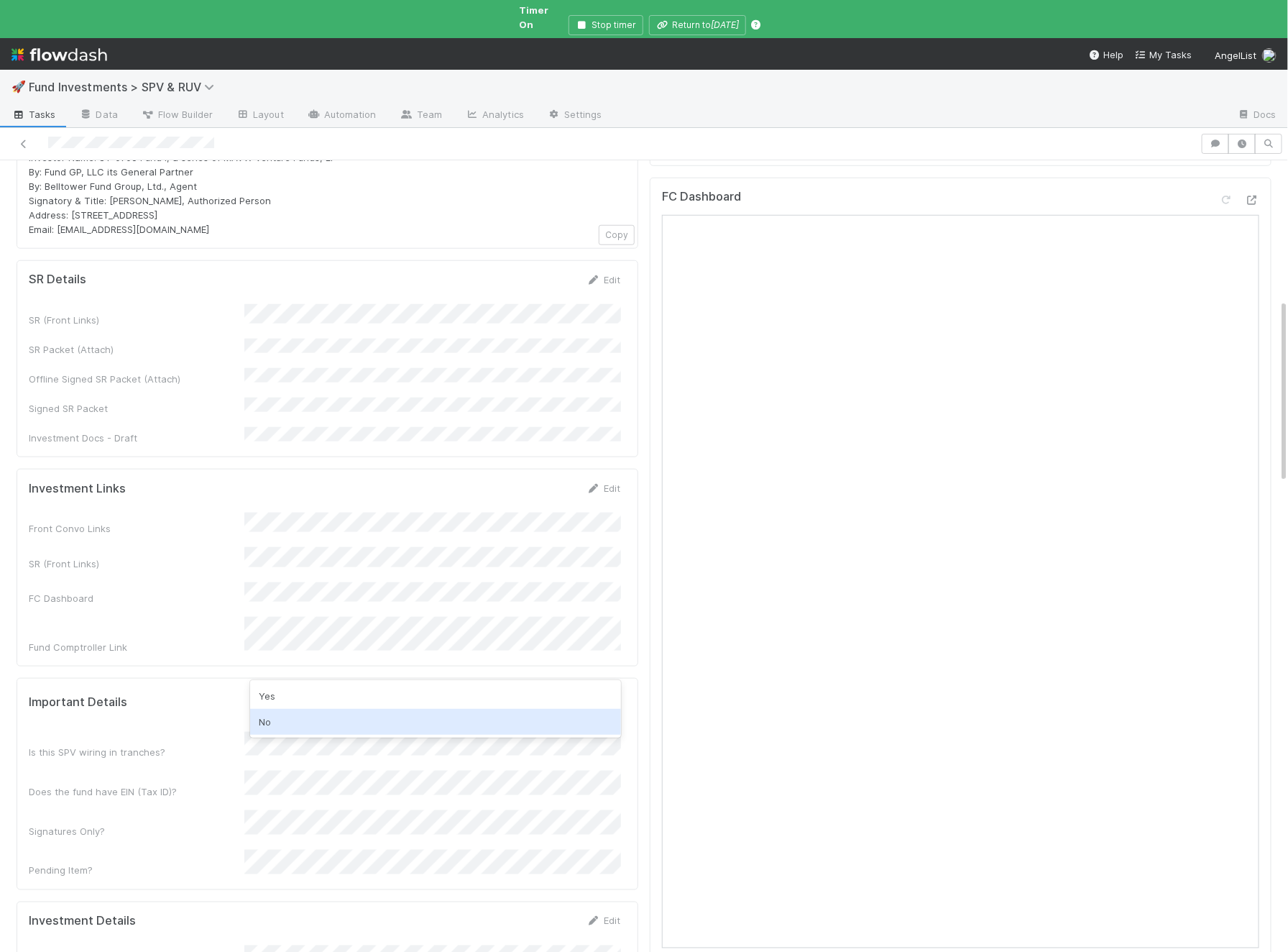
click at [328, 725] on div "No" at bounding box center [436, 721] width 371 height 26
click at [306, 730] on div "Yes" at bounding box center [436, 731] width 371 height 26
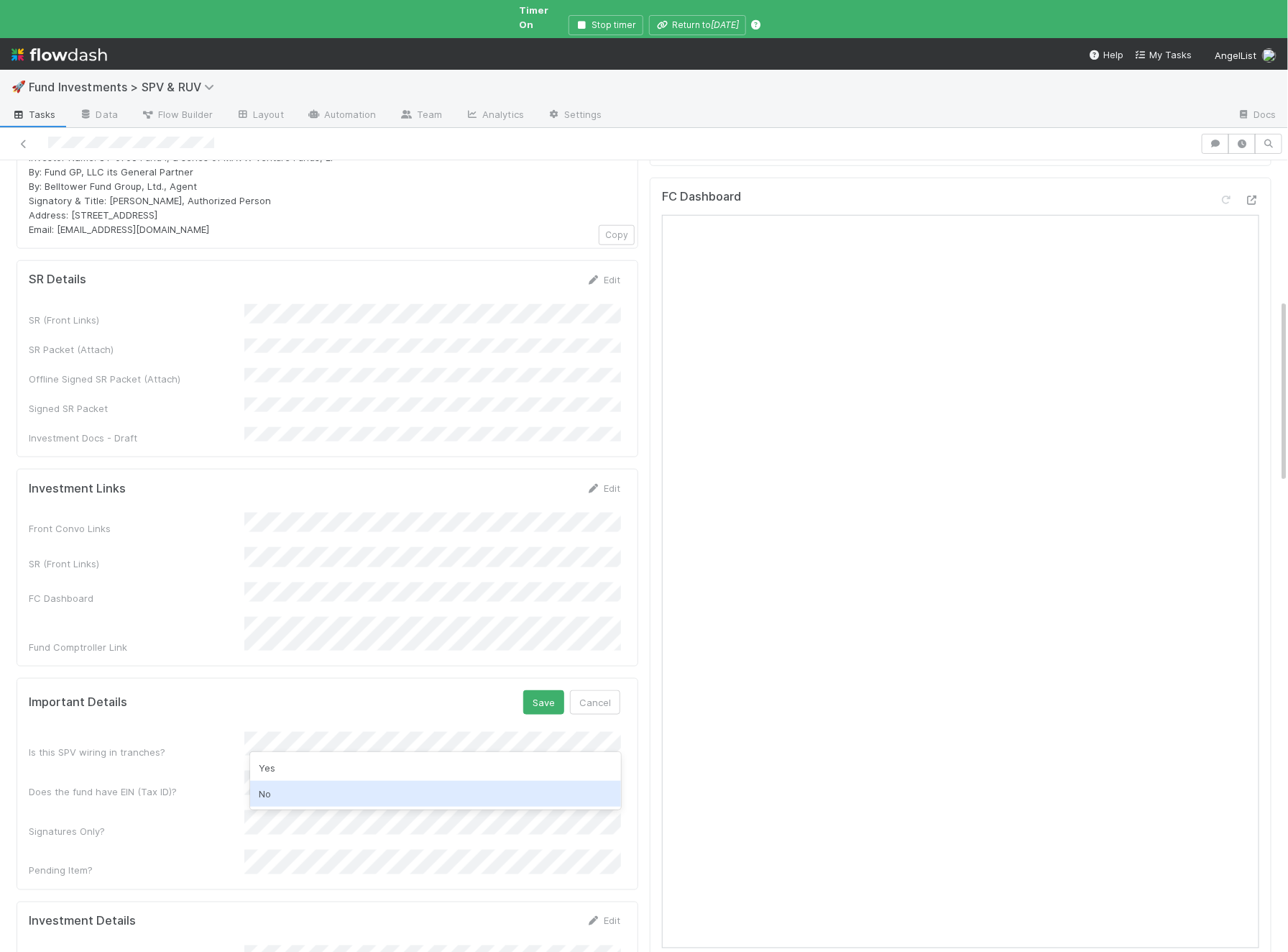
click at [282, 799] on div "No" at bounding box center [436, 793] width 371 height 26
click at [549, 690] on button "Save" at bounding box center [543, 702] width 41 height 24
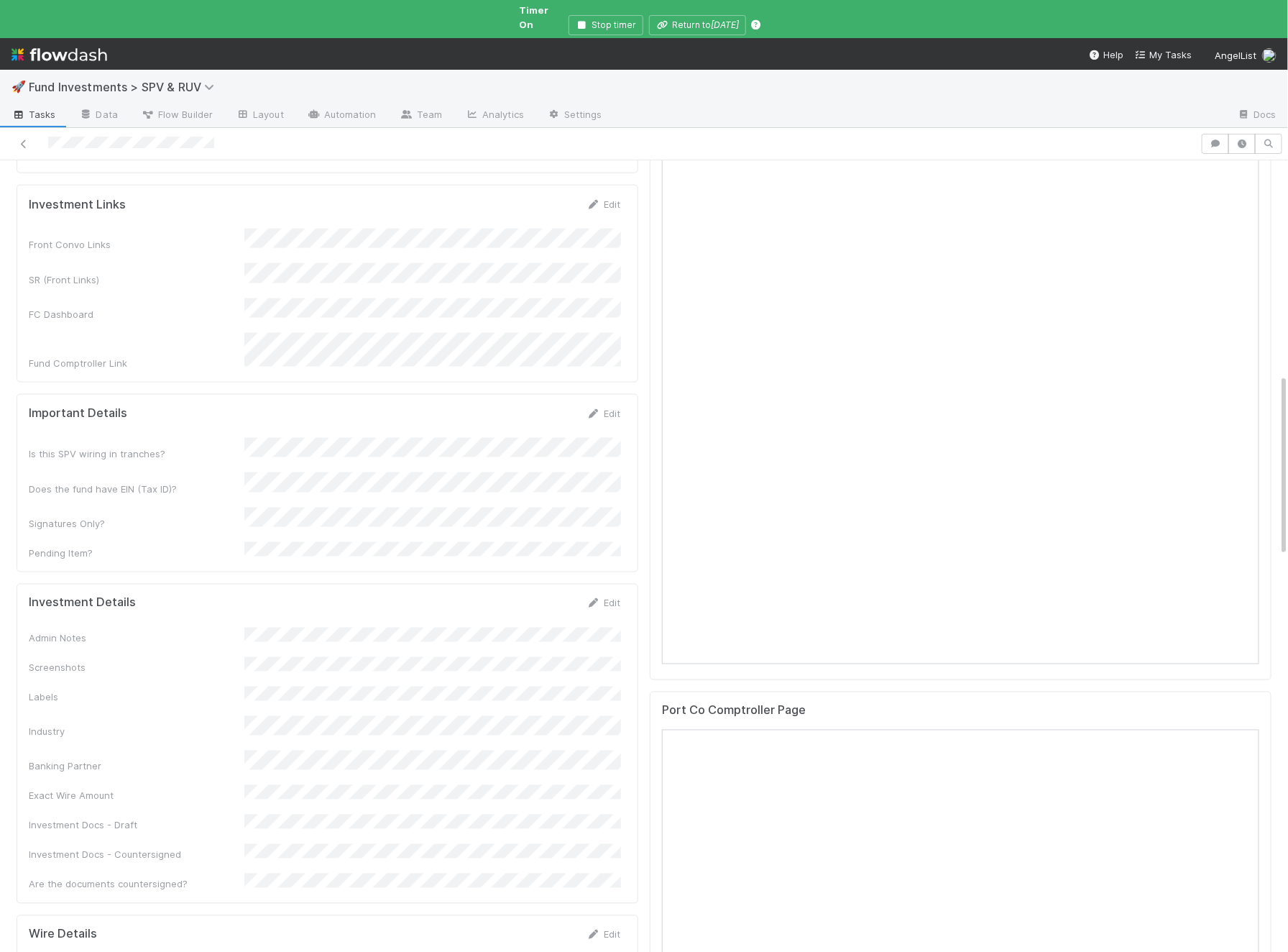
scroll to position [1023, 0]
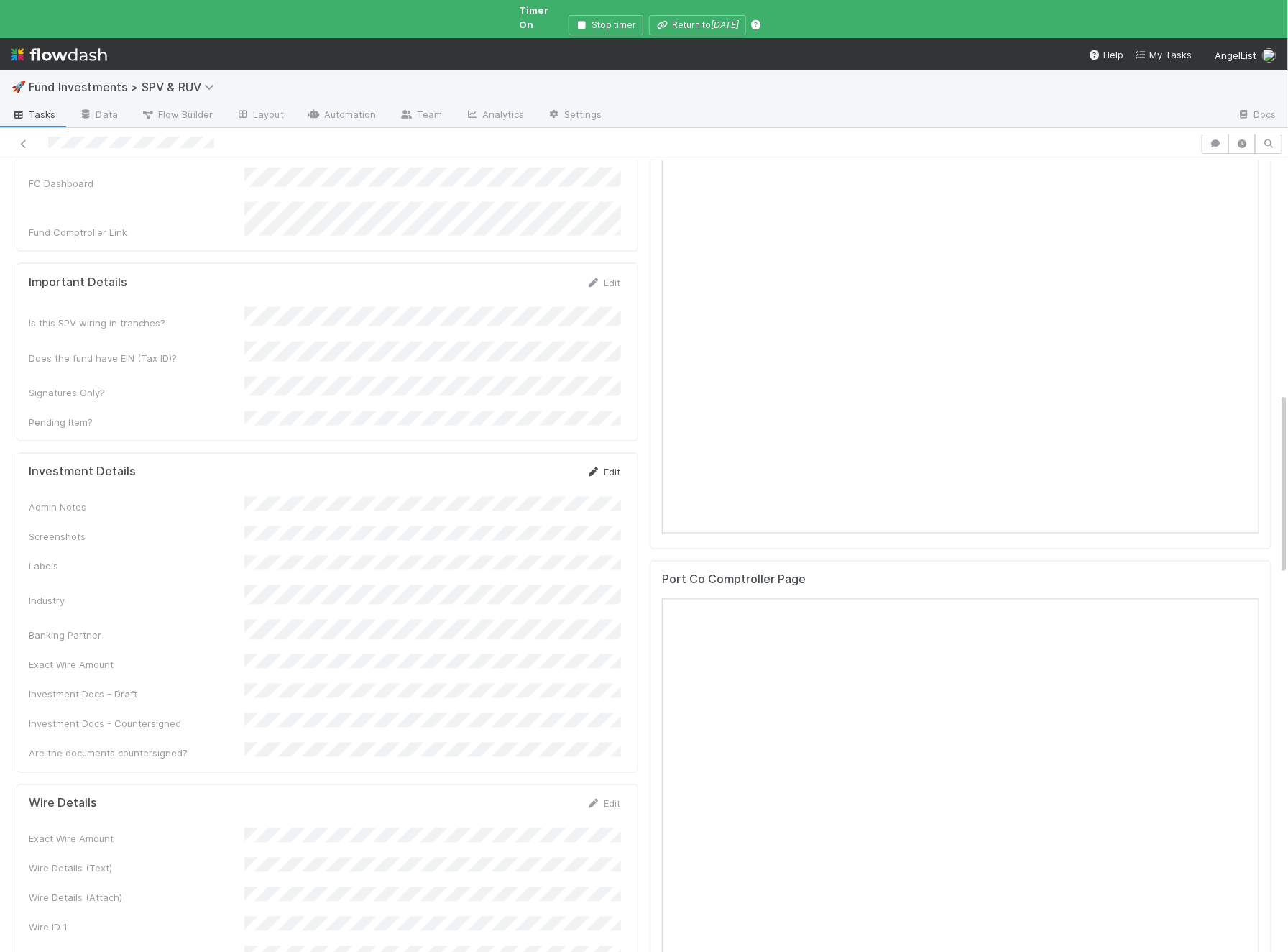
click at [613, 467] on link "Edit" at bounding box center [604, 473] width 34 height 12
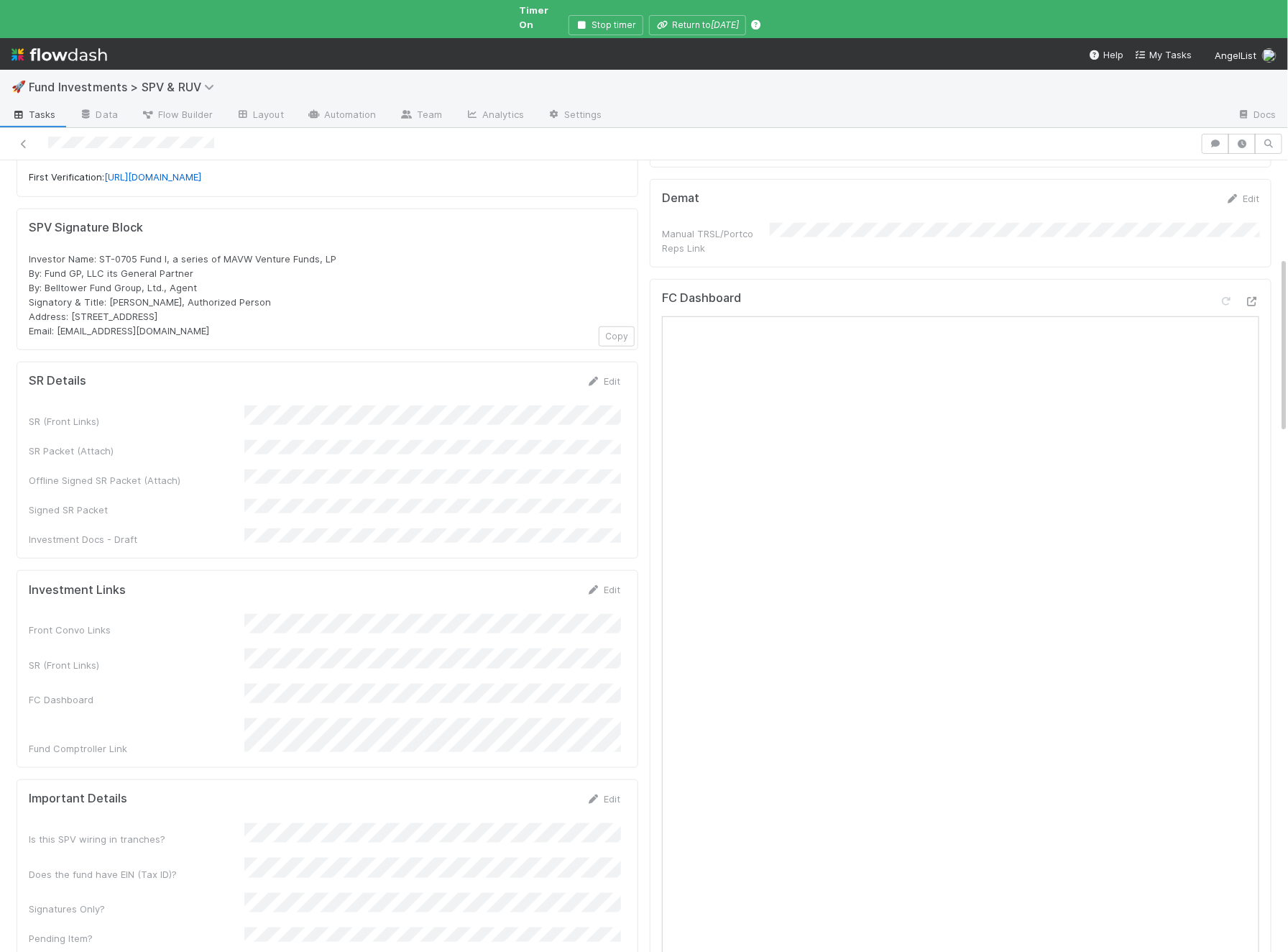
scroll to position [436, 0]
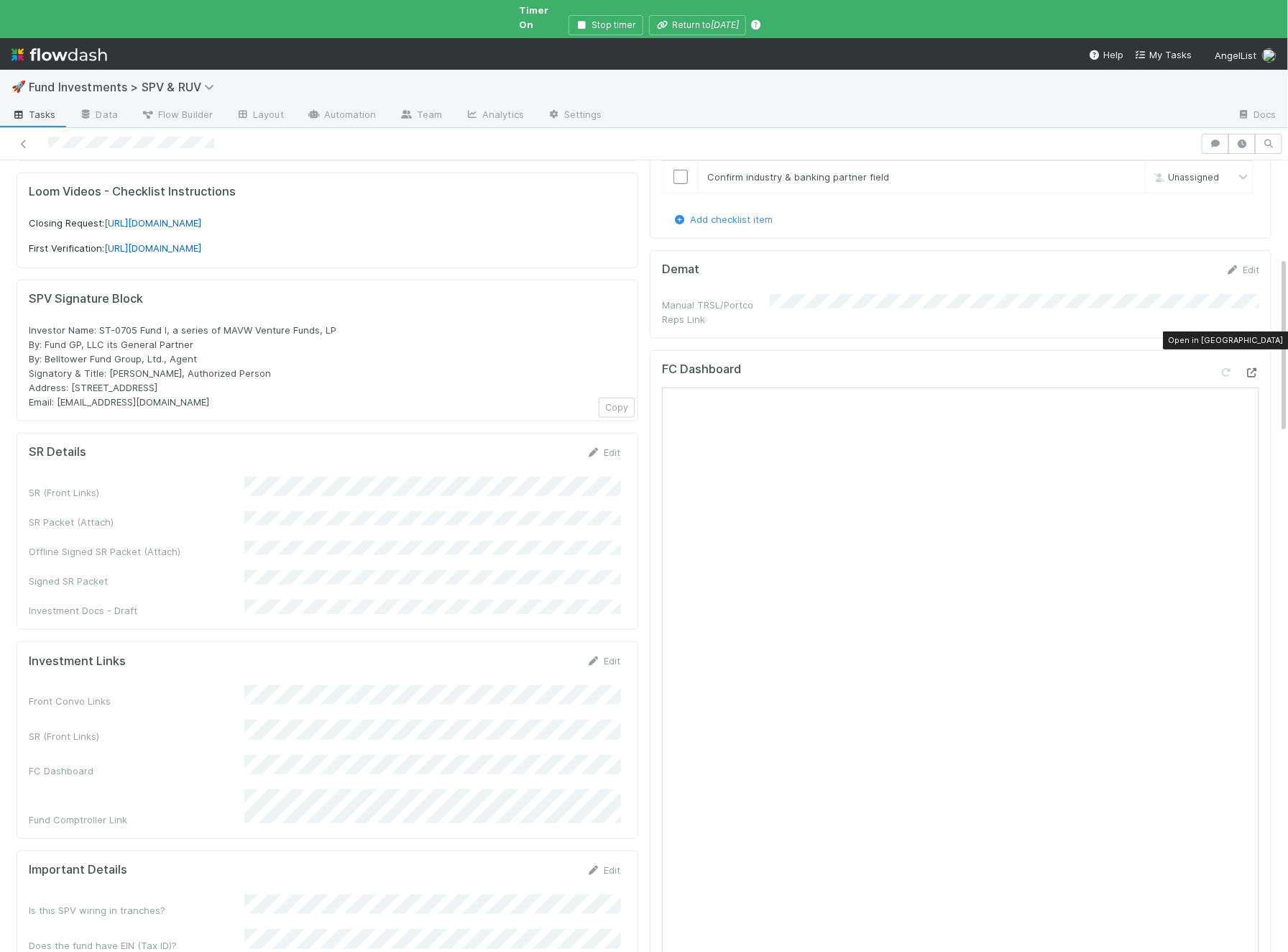
click at [1255, 368] on icon at bounding box center [1252, 372] width 14 height 9
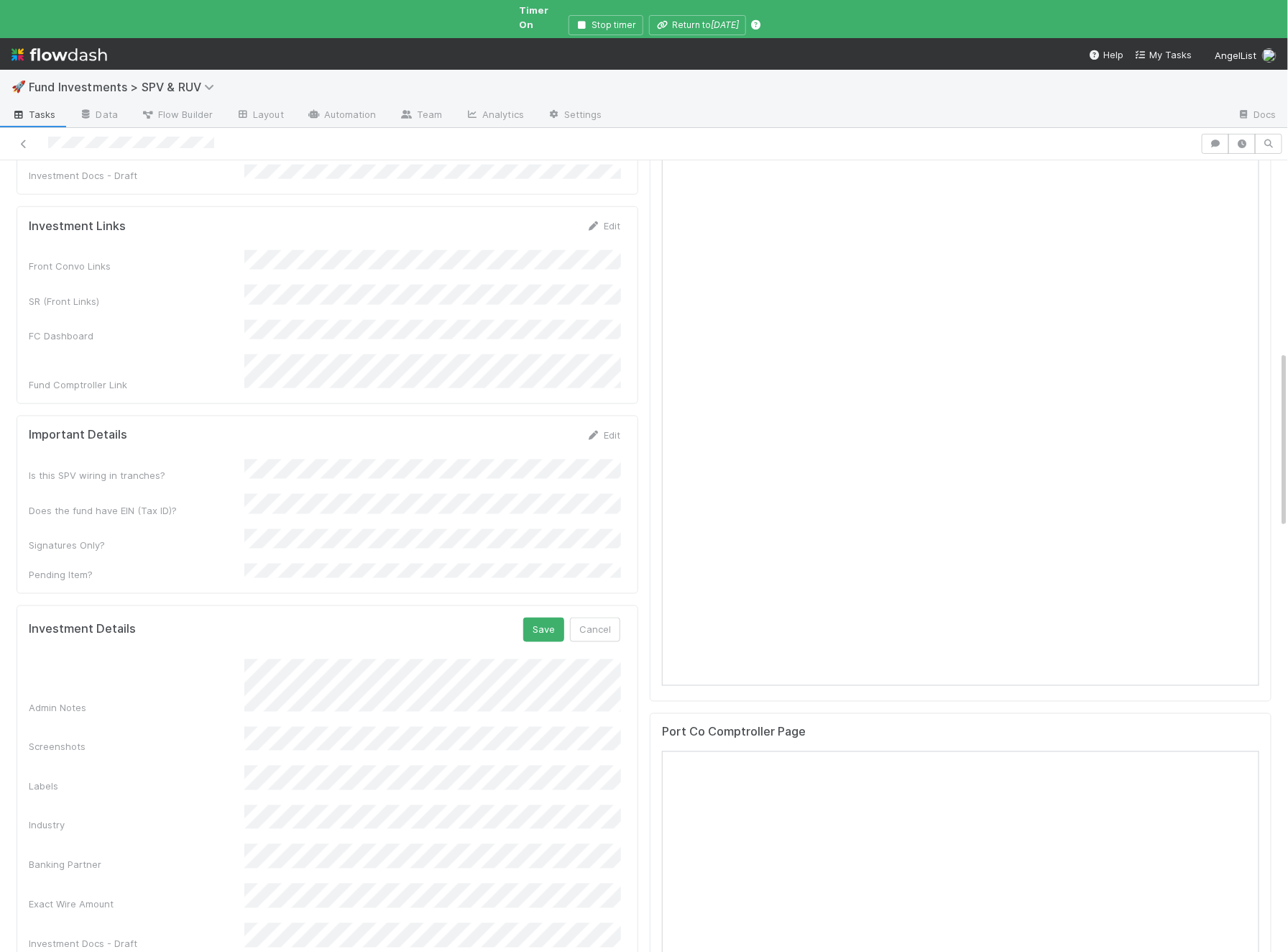
scroll to position [875, 0]
click at [542, 613] on button "Save" at bounding box center [543, 625] width 41 height 24
click at [603, 615] on link "Edit" at bounding box center [604, 620] width 34 height 12
click at [542, 613] on button "Save" at bounding box center [543, 625] width 41 height 24
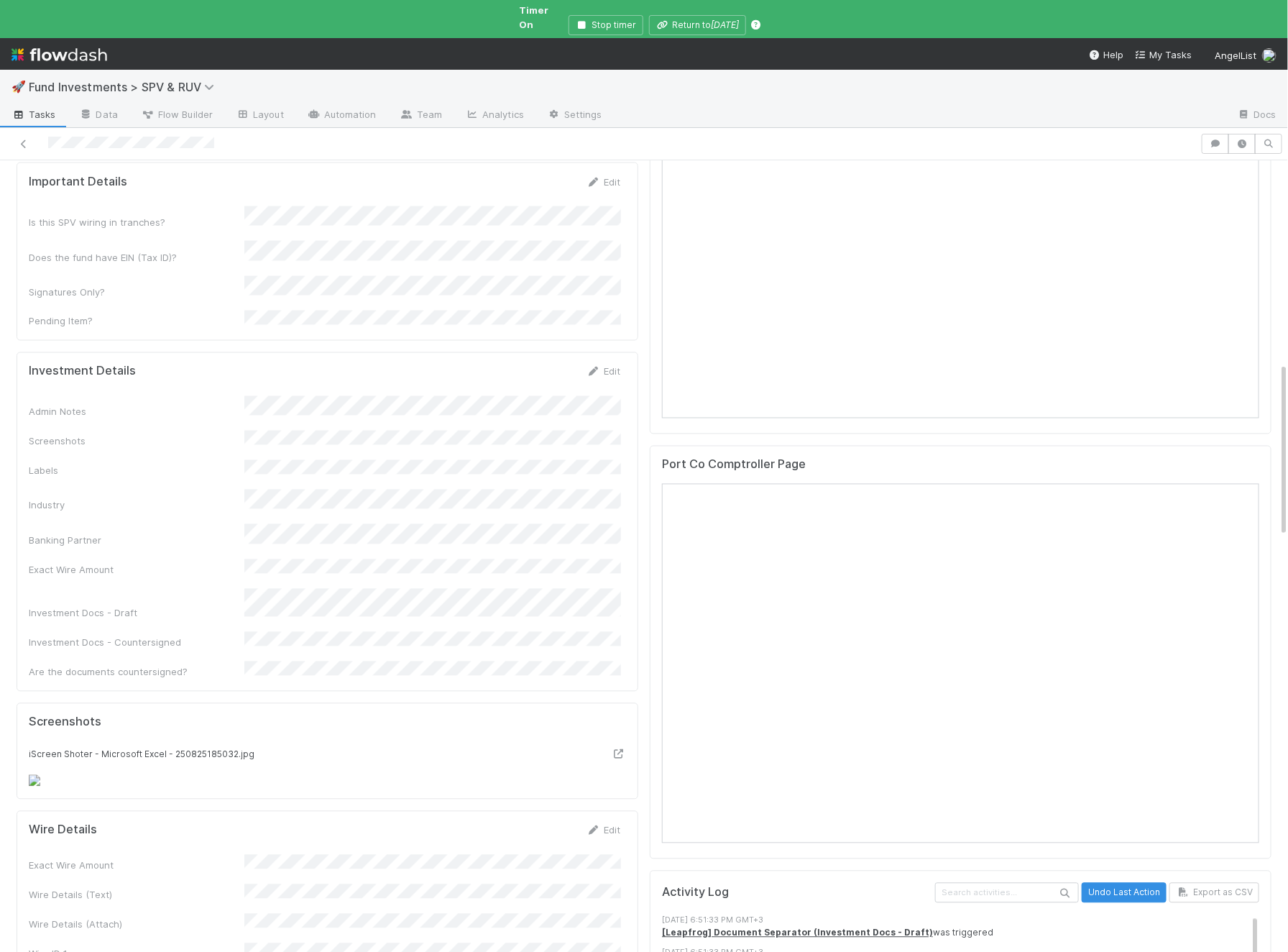
scroll to position [1144, 0]
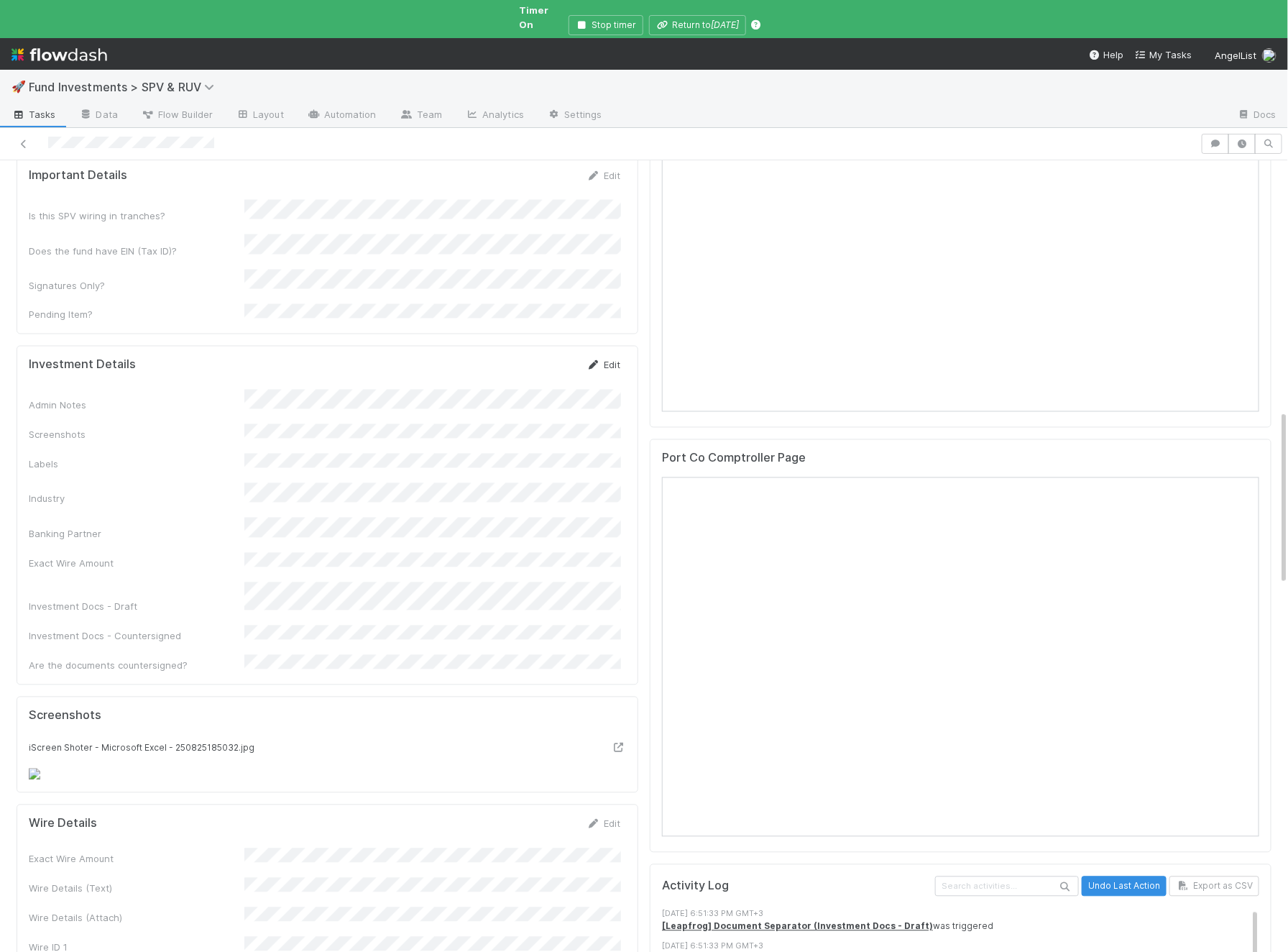
click at [617, 359] on link "Edit" at bounding box center [604, 365] width 34 height 12
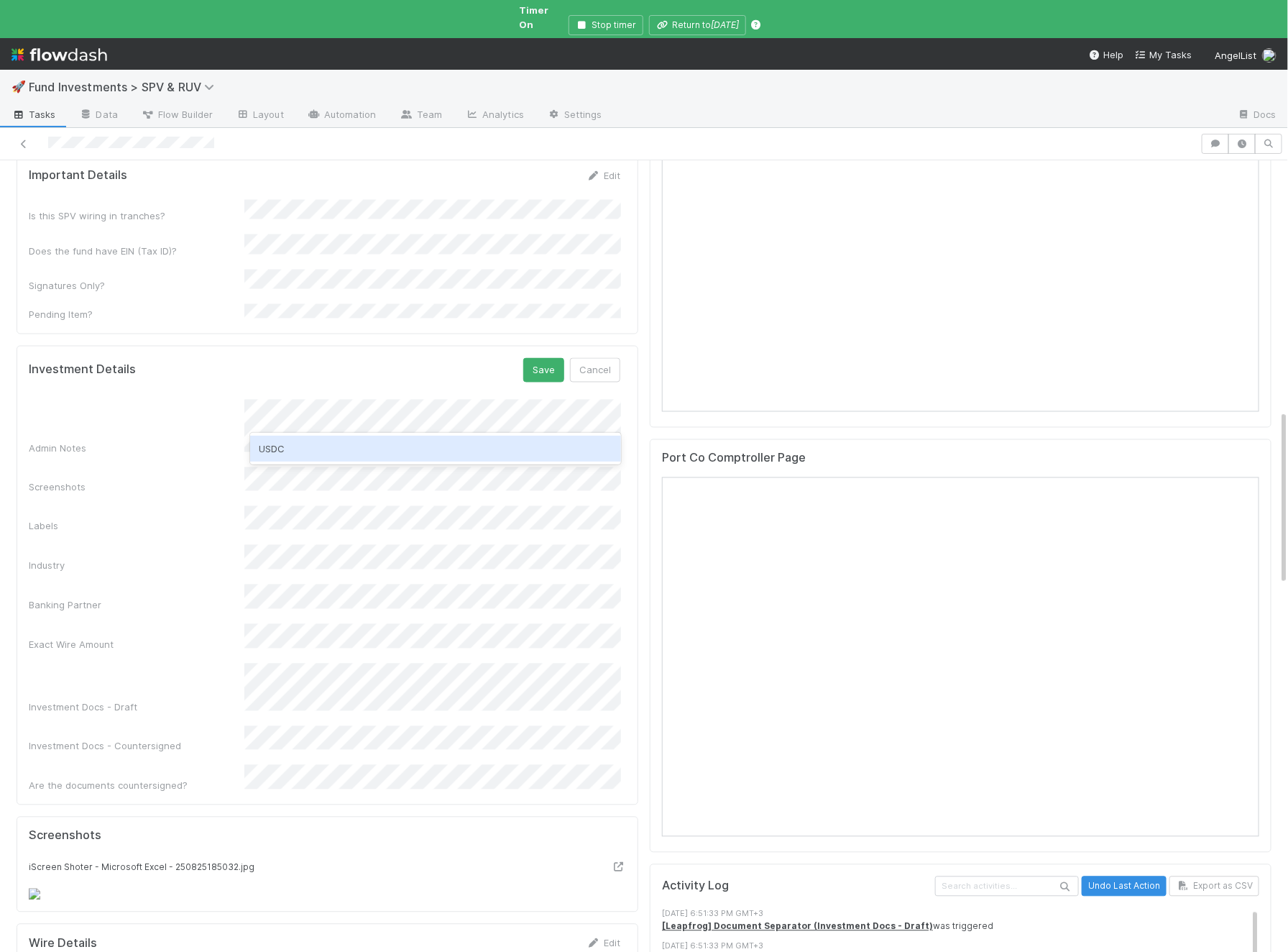
click at [355, 448] on div "USDC" at bounding box center [436, 448] width 371 height 26
click at [548, 358] on button "Save" at bounding box center [543, 369] width 41 height 24
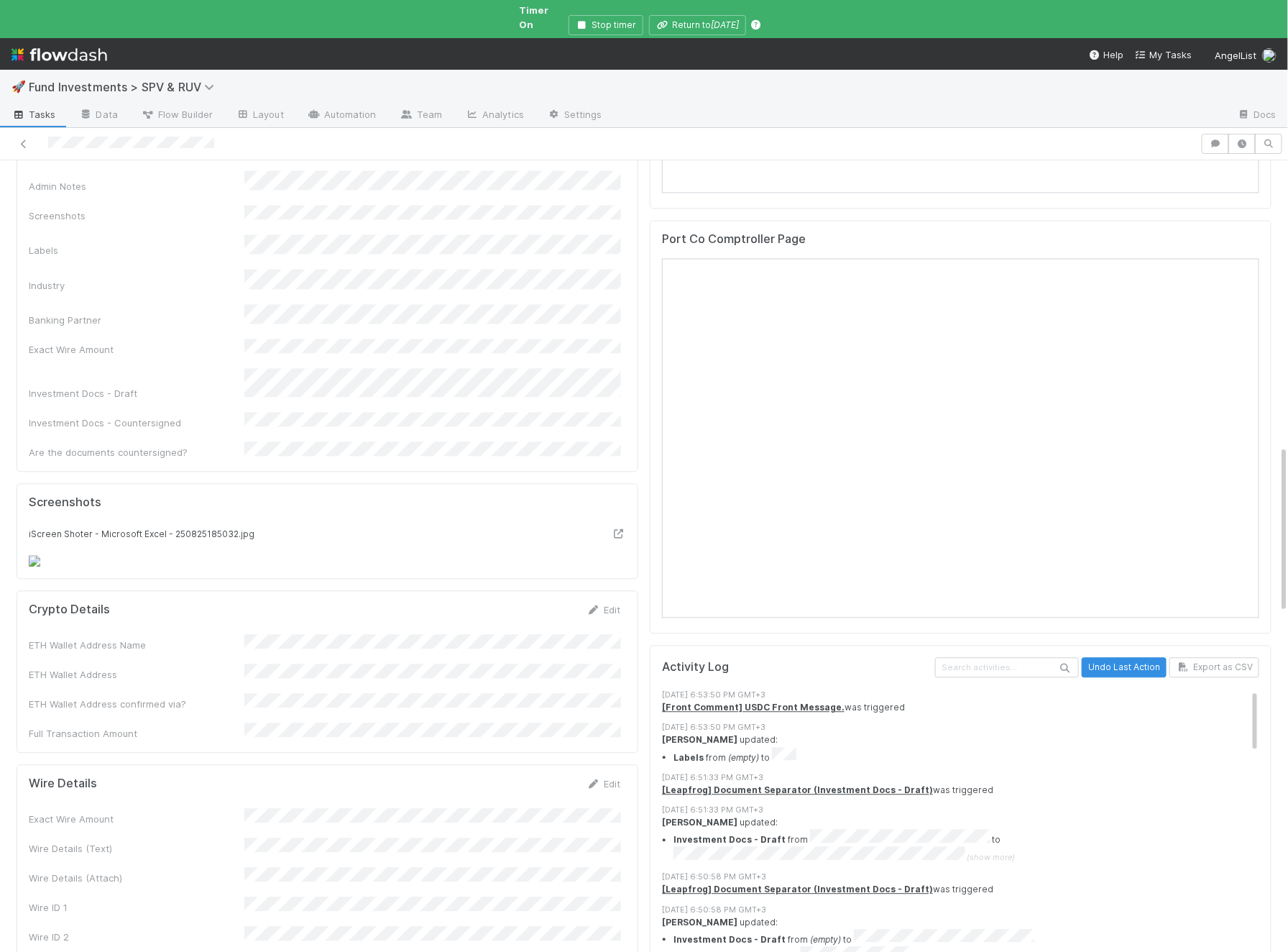
scroll to position [1366, 0]
click at [615, 602] on link "Edit" at bounding box center [604, 608] width 34 height 12
click at [549, 600] on button "Save" at bounding box center [543, 612] width 41 height 24
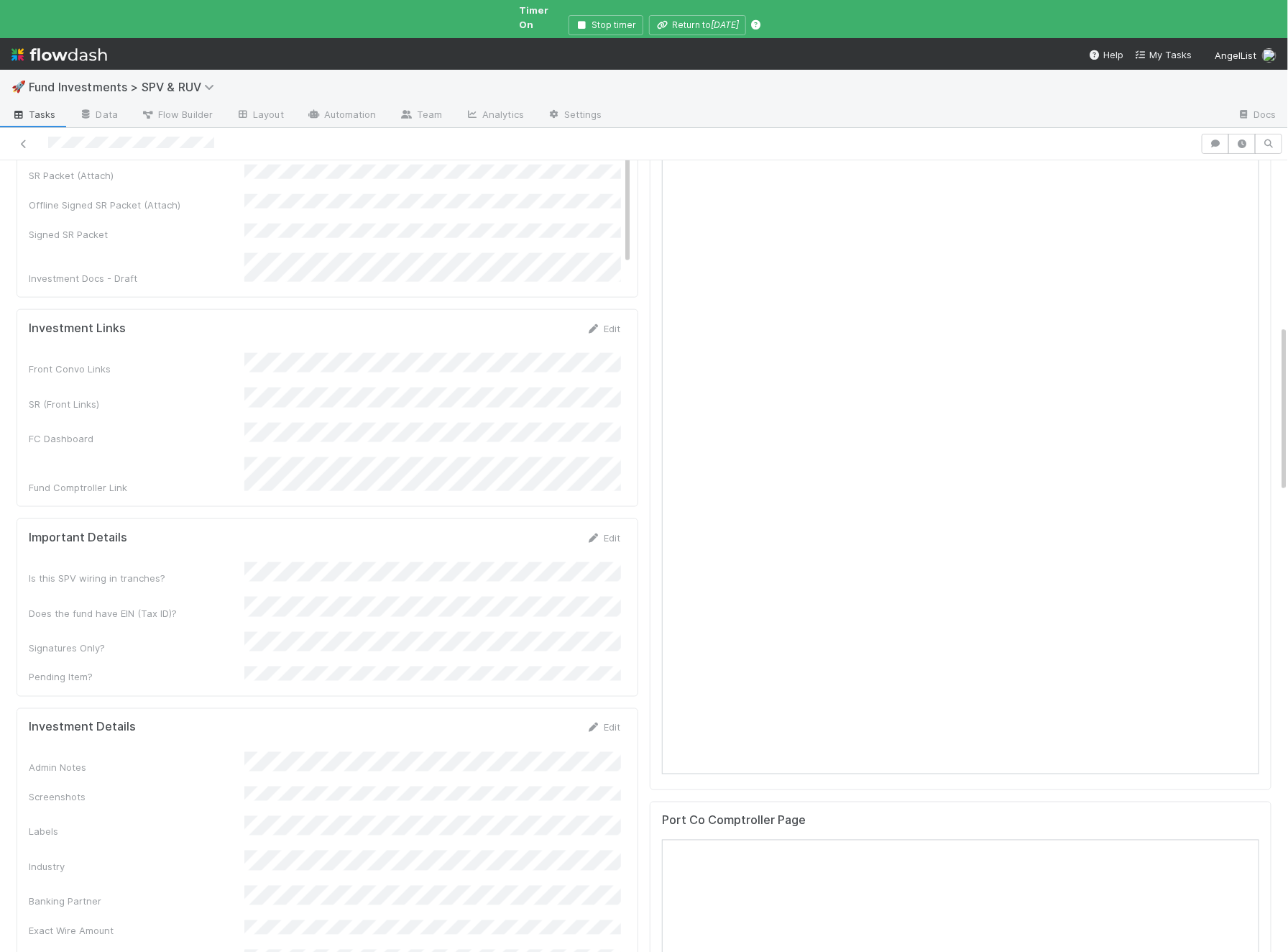
scroll to position [770, 0]
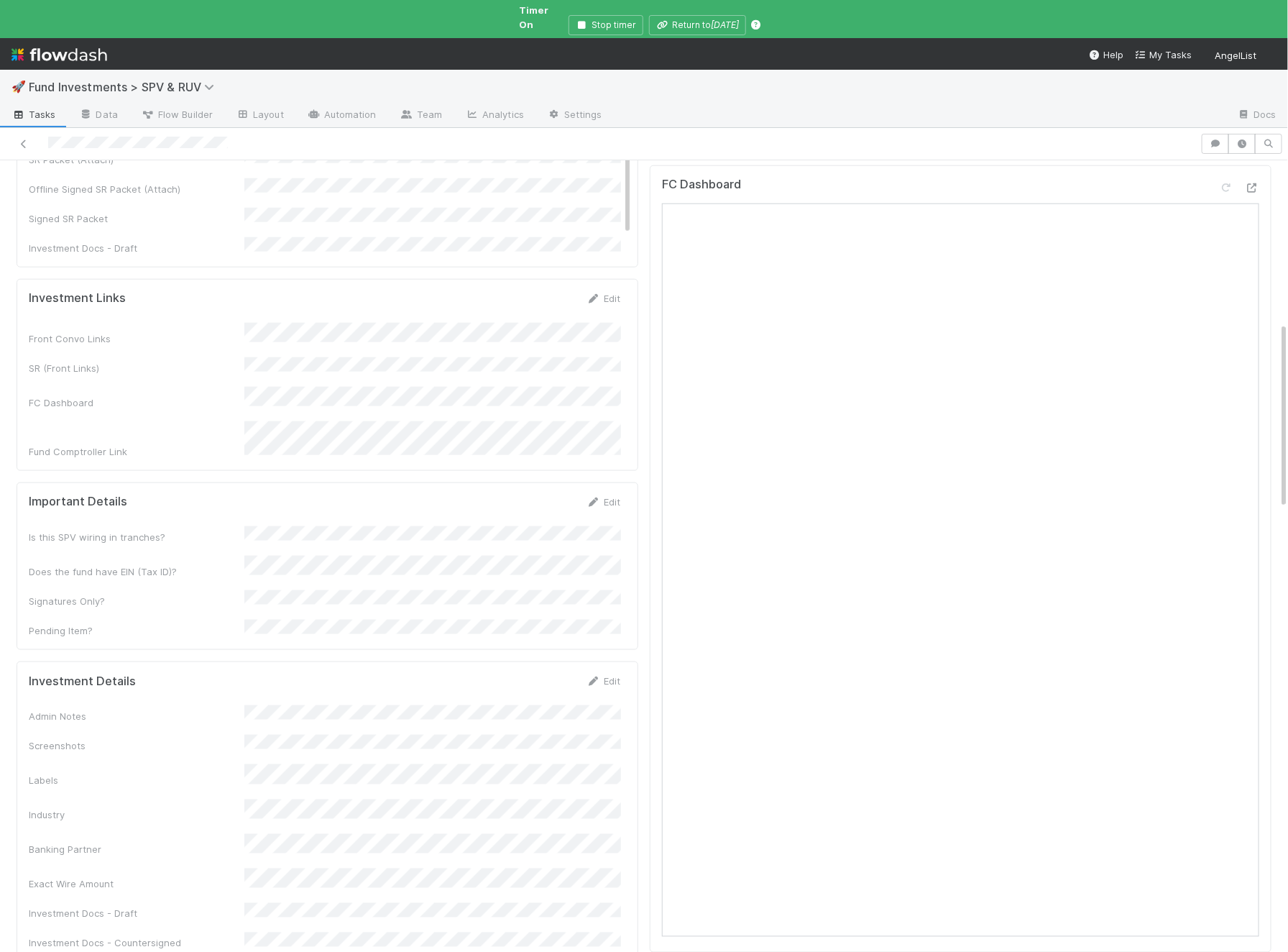
scroll to position [713, 0]
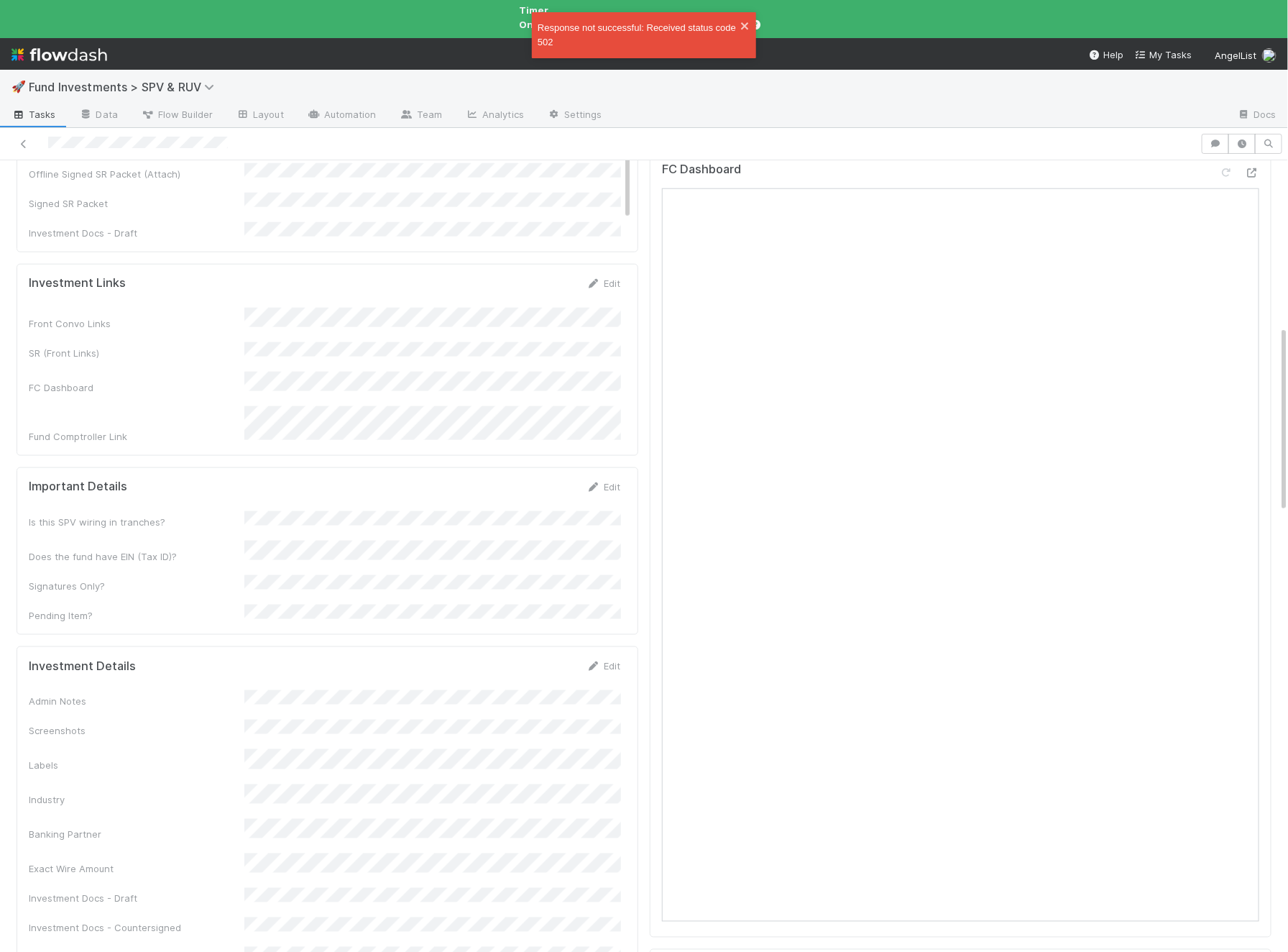
click at [391, 782] on div "Admin Notes Screenshots Labels Industry Banking Partner Exact Wire Amount Inves…" at bounding box center [324, 829] width 592 height 280
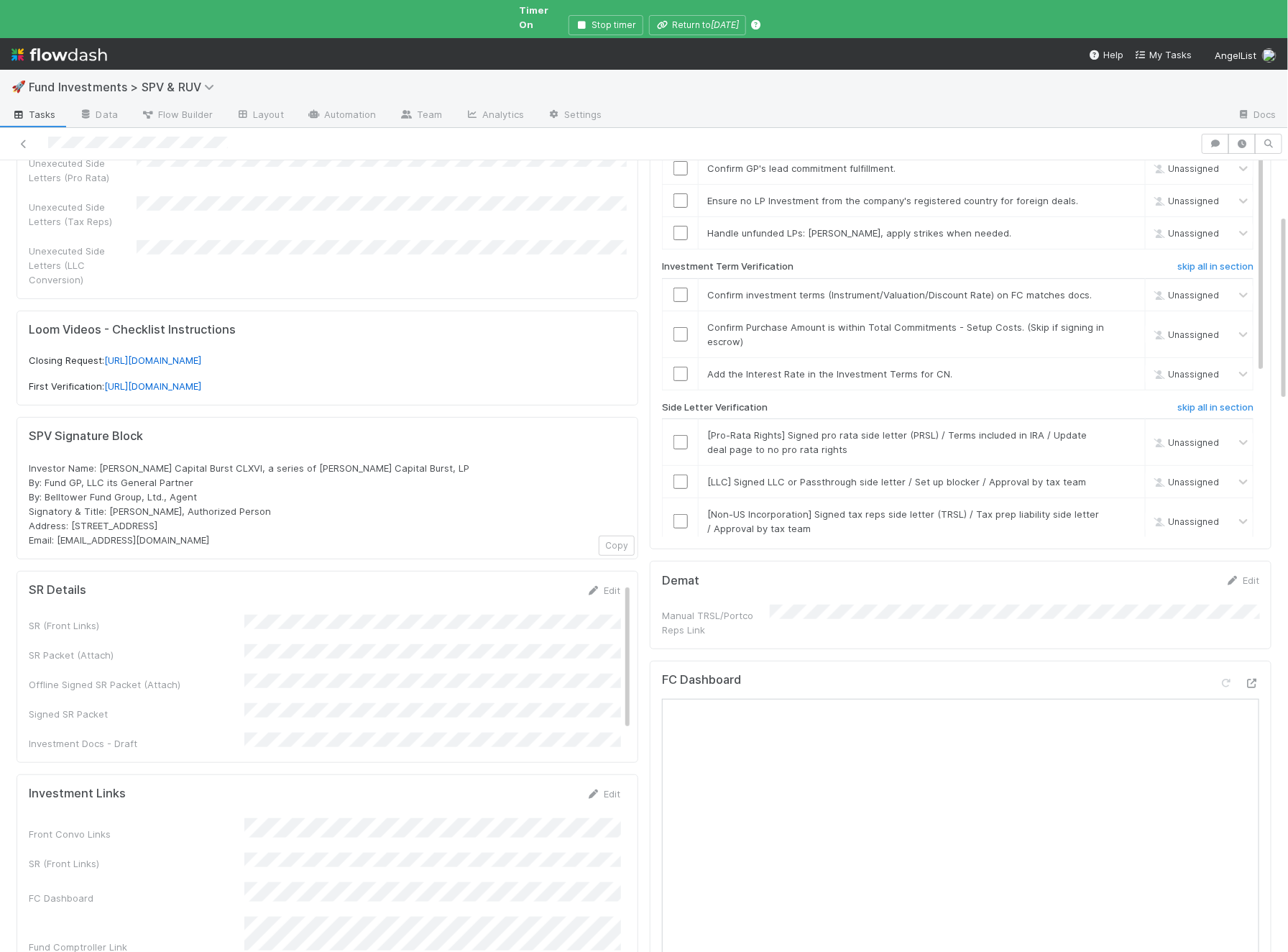
scroll to position [238, 0]
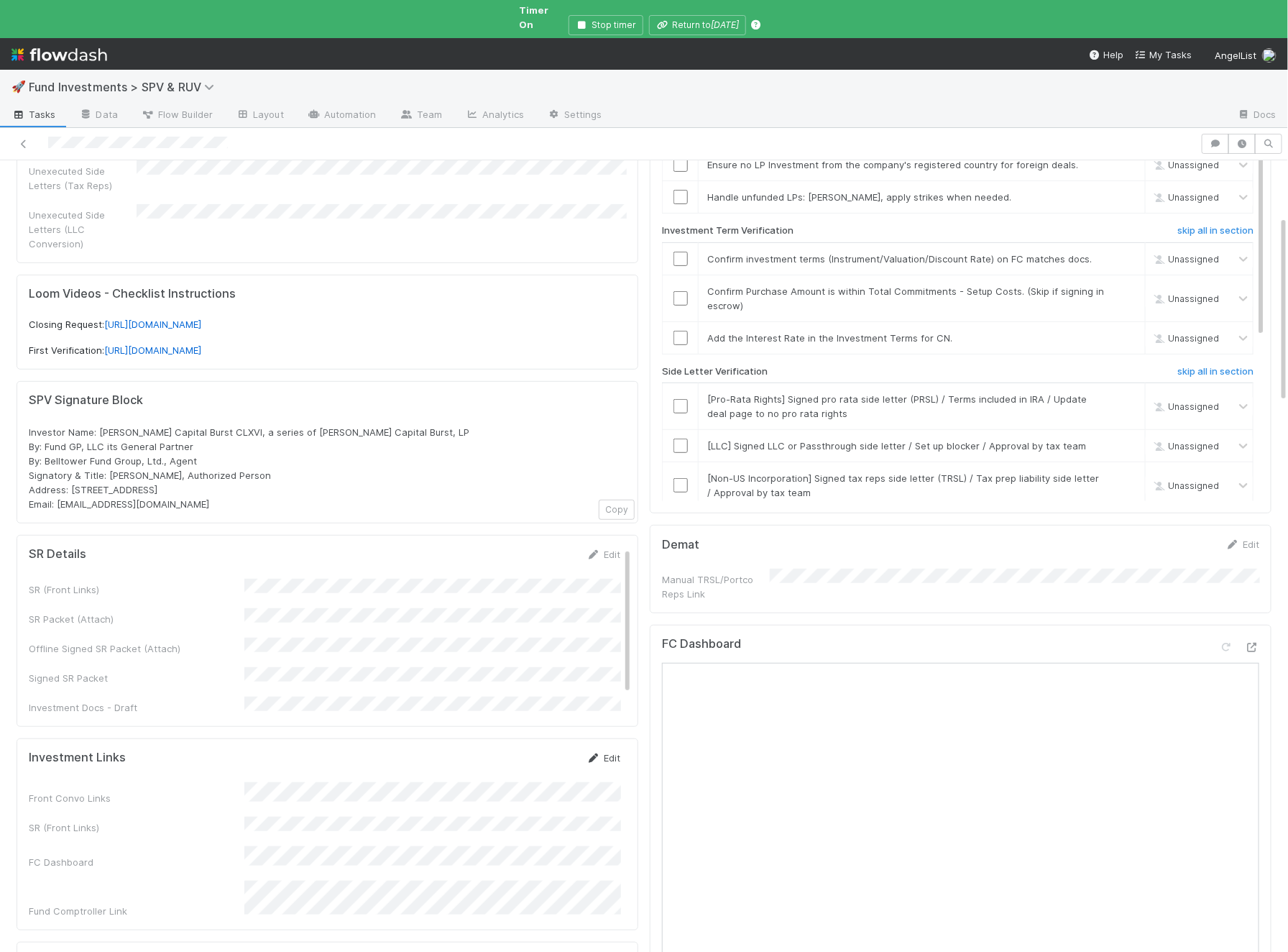
click at [594, 753] on icon at bounding box center [594, 757] width 14 height 9
click at [543, 751] on button "Save" at bounding box center [543, 762] width 41 height 24
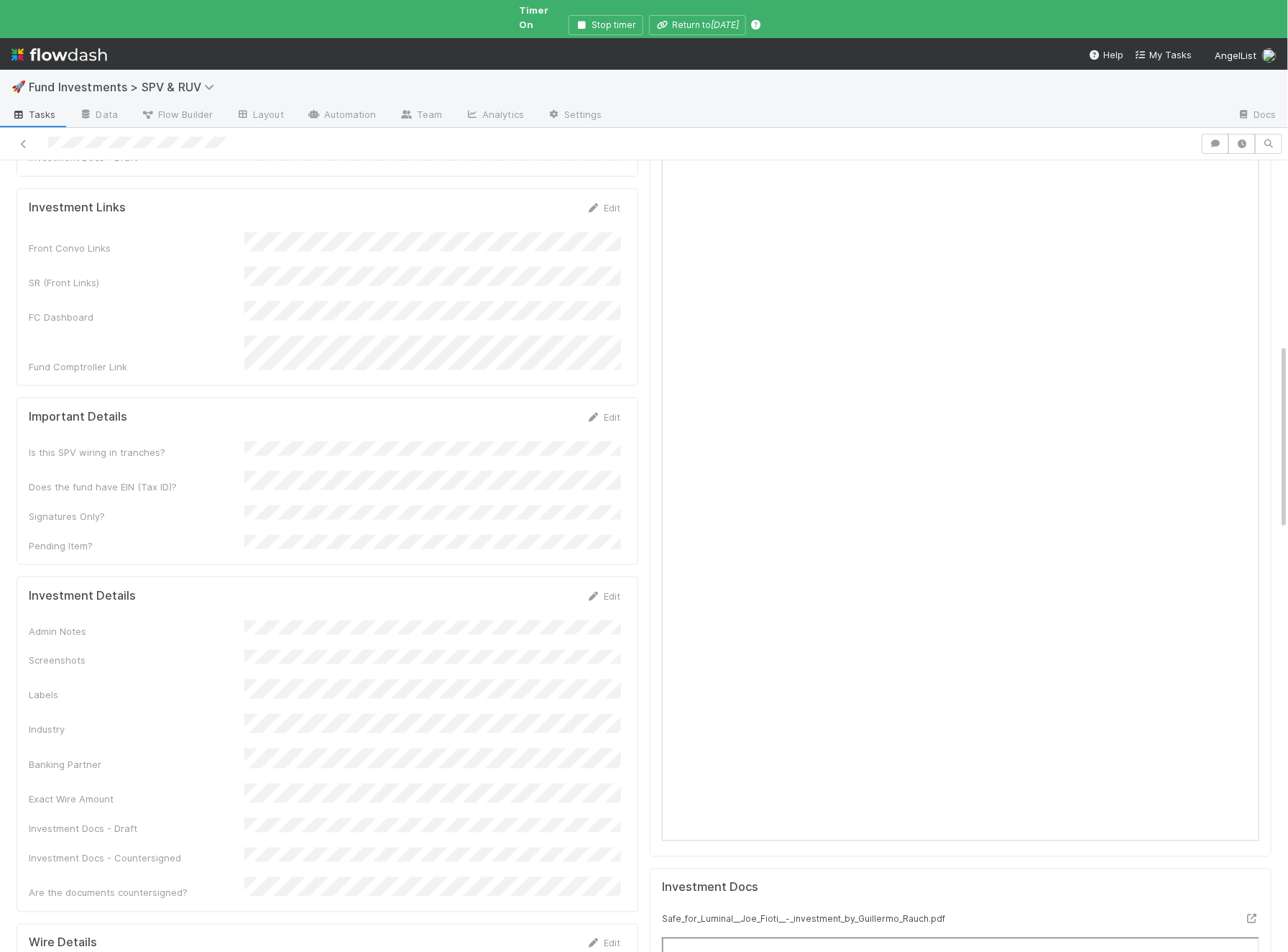
scroll to position [794, 0]
click at [599, 590] on icon at bounding box center [594, 594] width 14 height 9
click at [549, 588] on button "Save" at bounding box center [543, 599] width 41 height 24
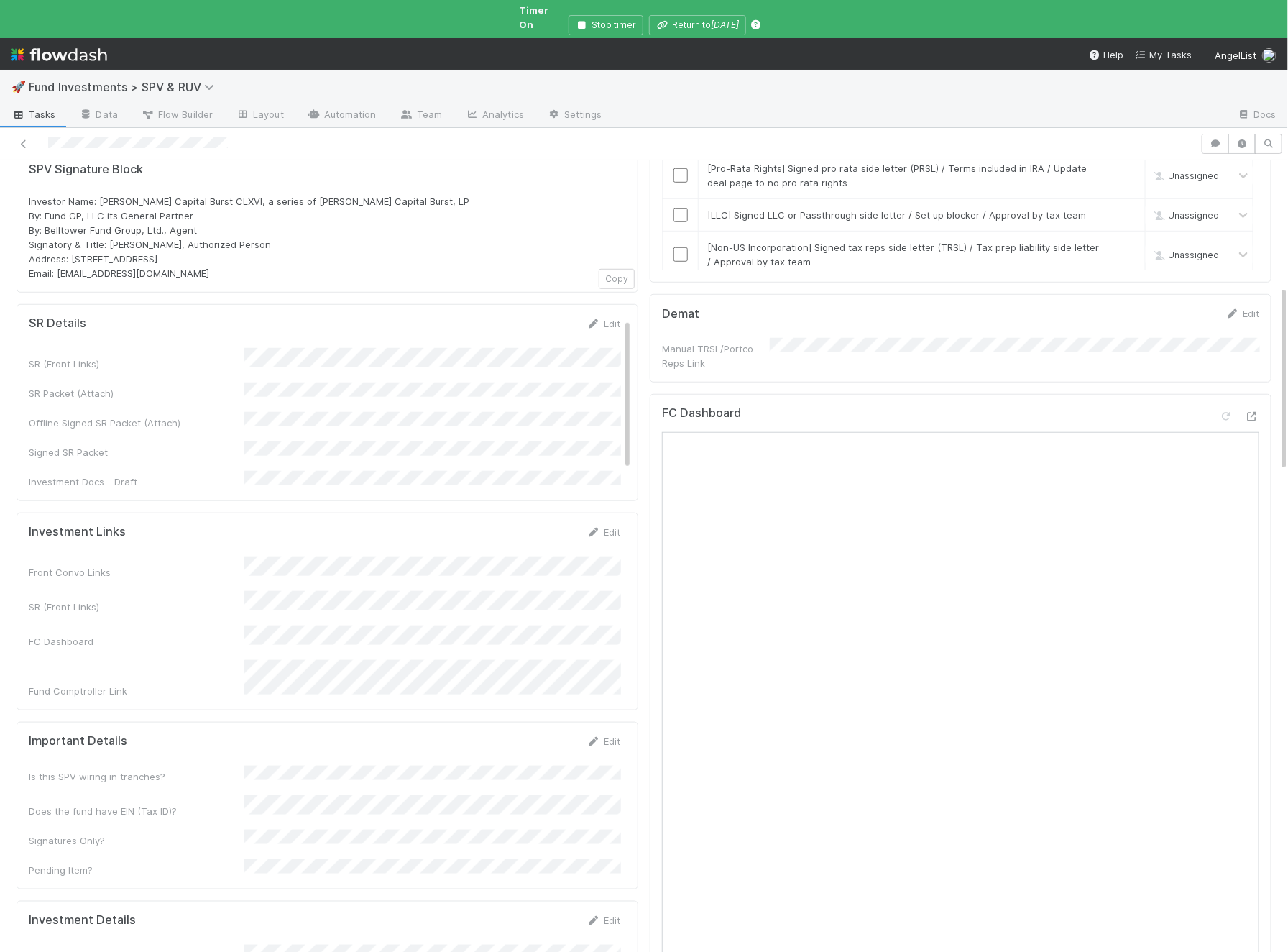
scroll to position [264, 0]
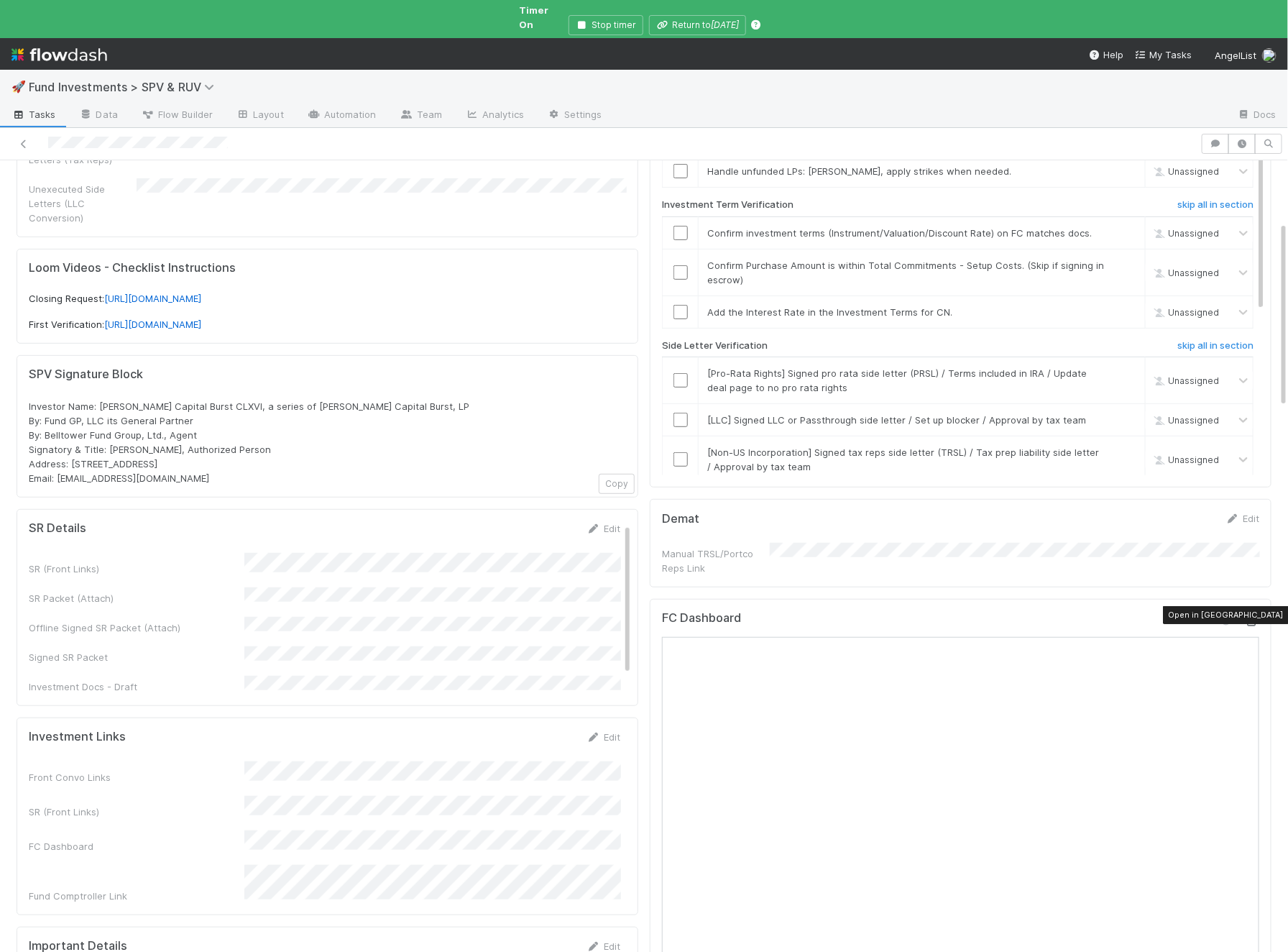
click at [1258, 617] on icon at bounding box center [1252, 621] width 14 height 9
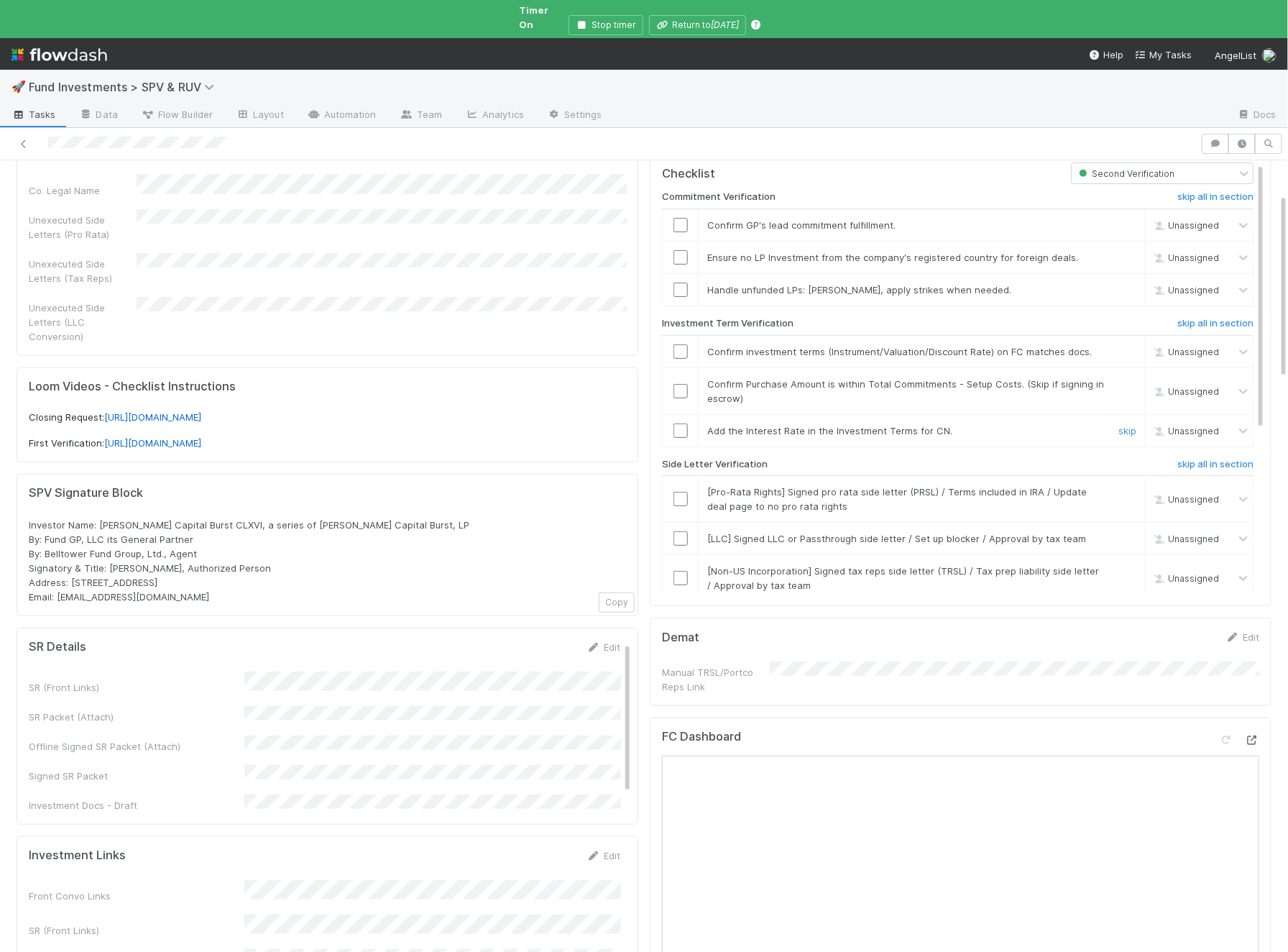
scroll to position [0, 0]
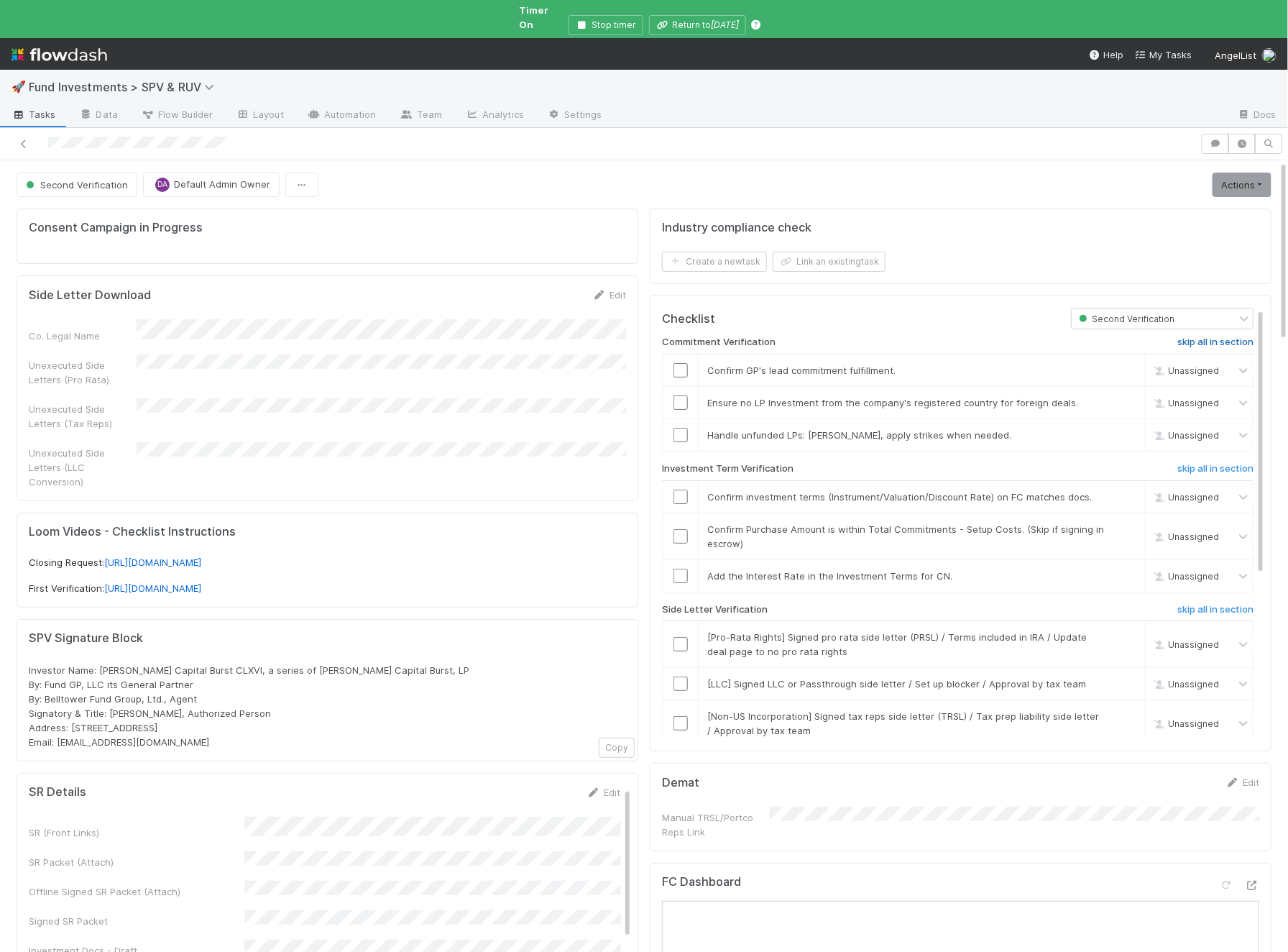
click at [1204, 337] on h6 "skip all in section" at bounding box center [1215, 343] width 76 height 12
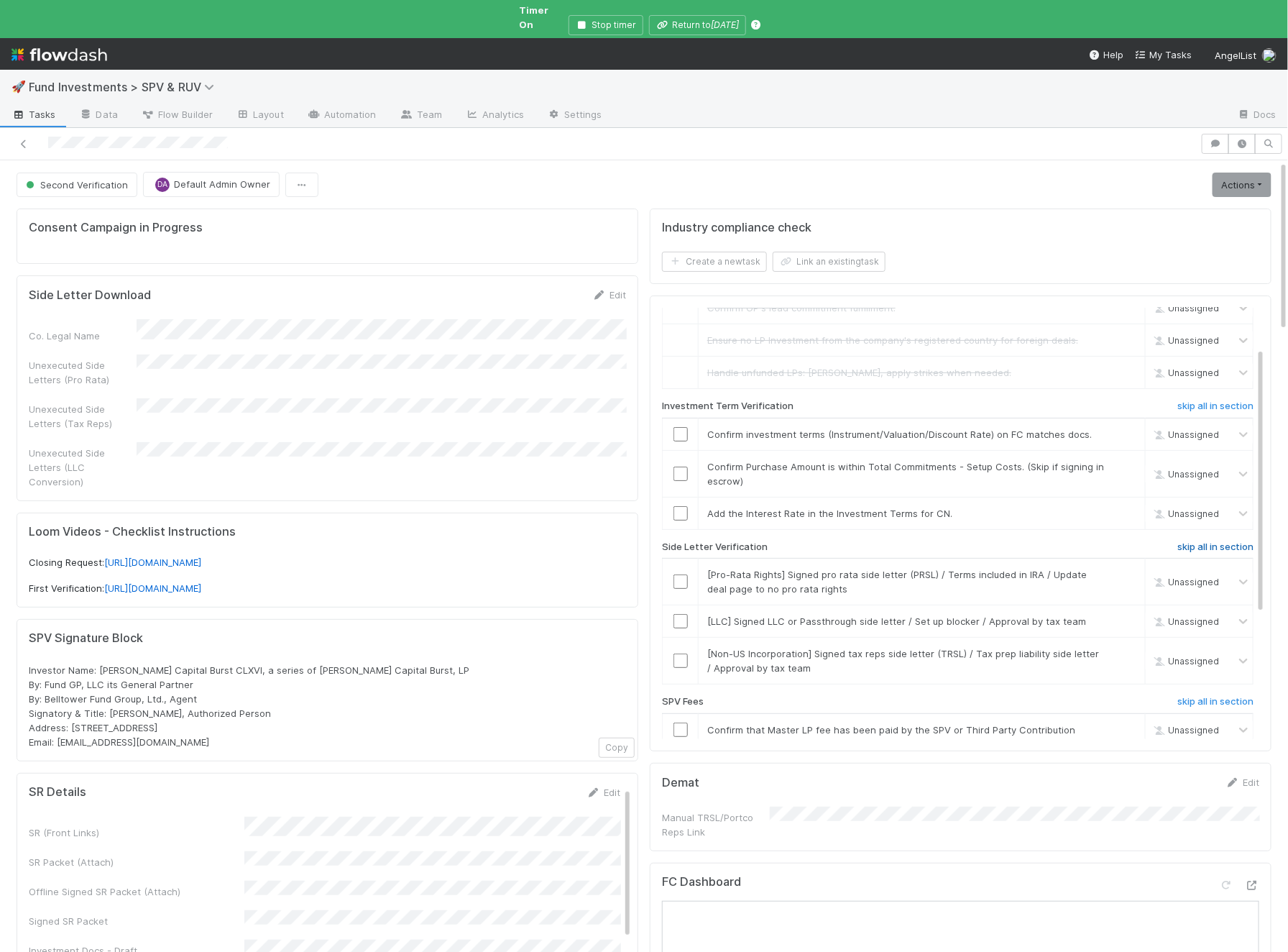
click at [1228, 541] on link "skip all in section" at bounding box center [1215, 550] width 76 height 18
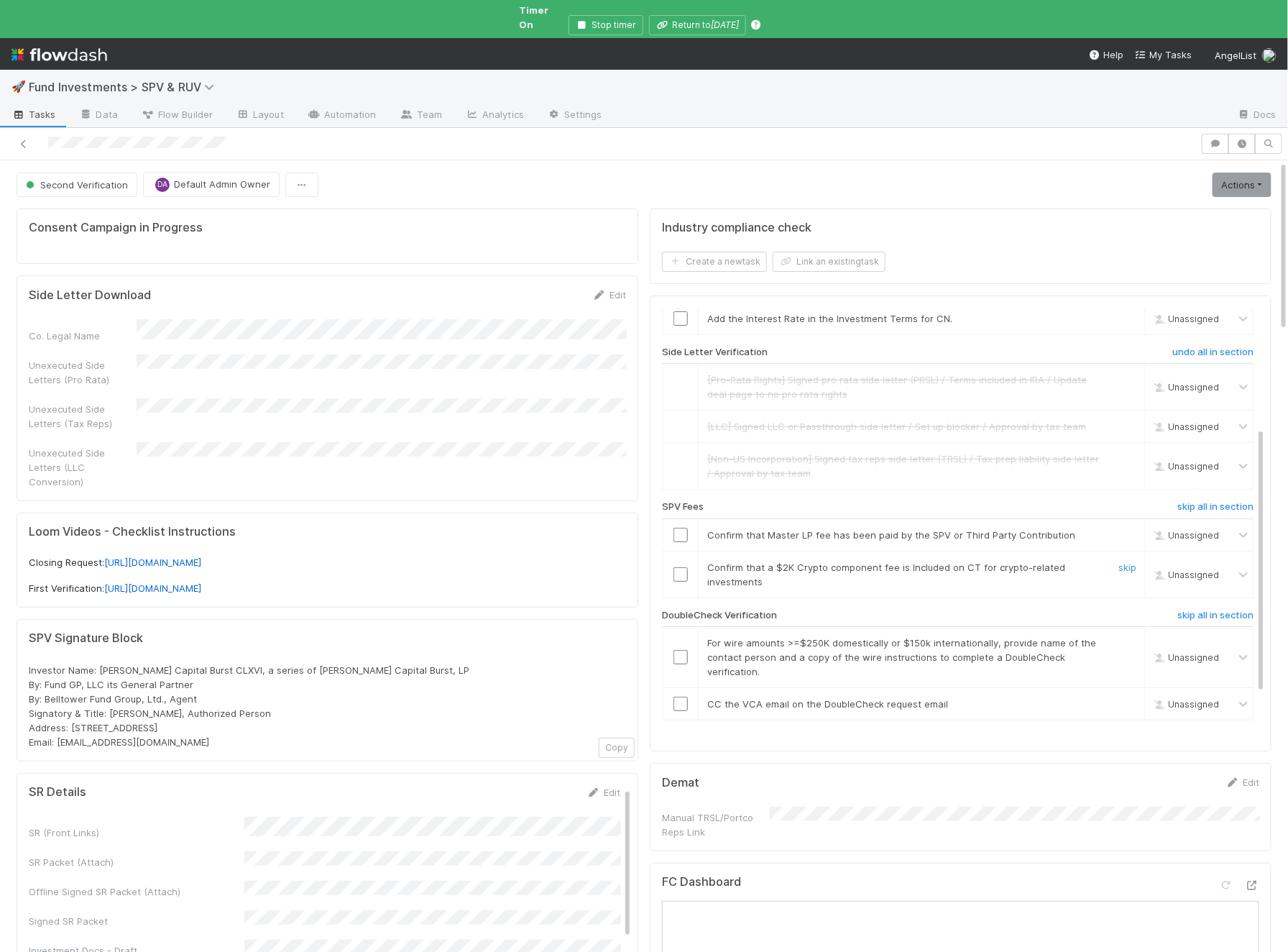
scroll to position [266, 0]
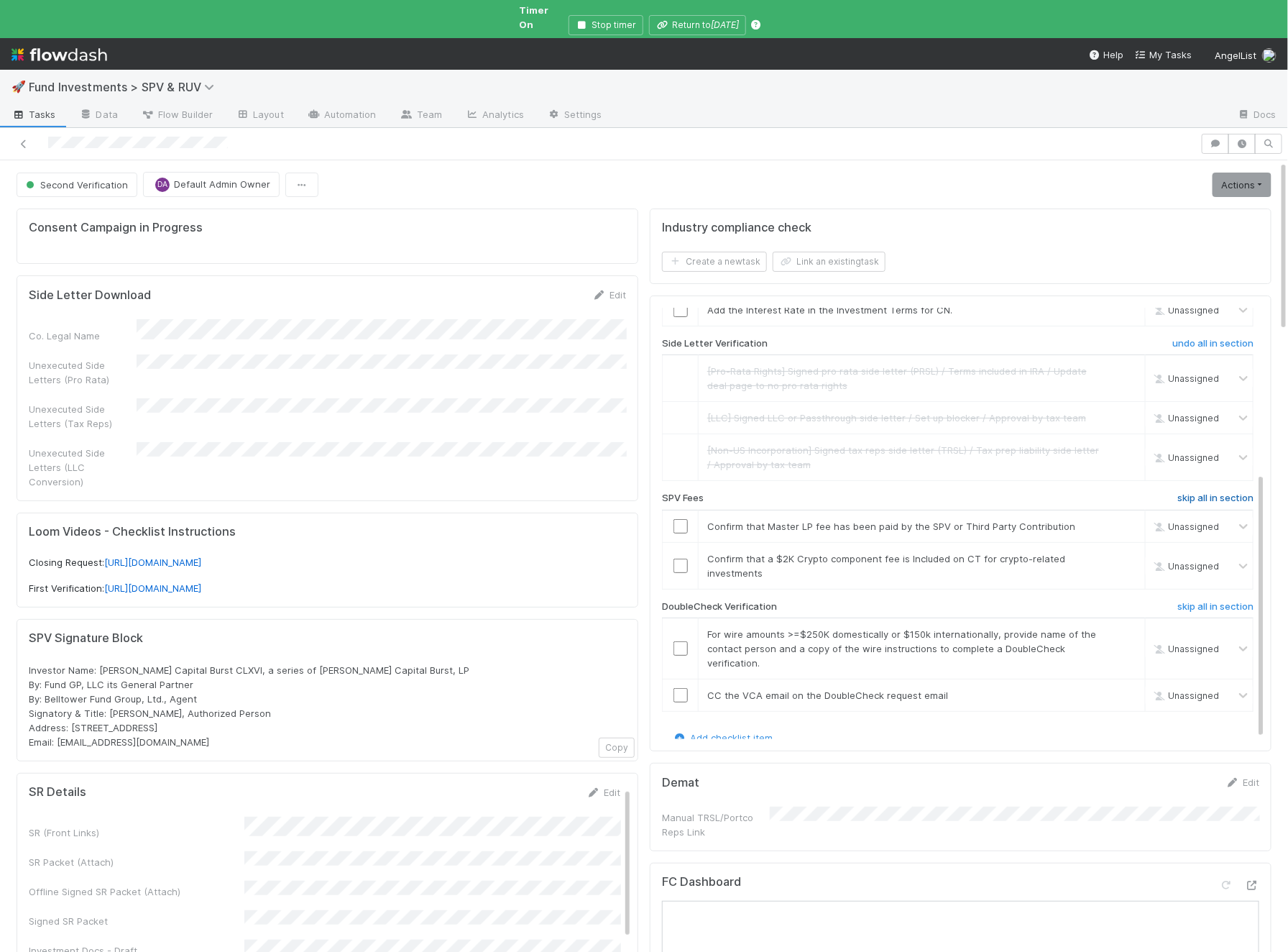
click at [1243, 493] on h6 "skip all in section" at bounding box center [1215, 499] width 76 height 12
click at [1215, 601] on h6 "skip all in section" at bounding box center [1215, 607] width 76 height 12
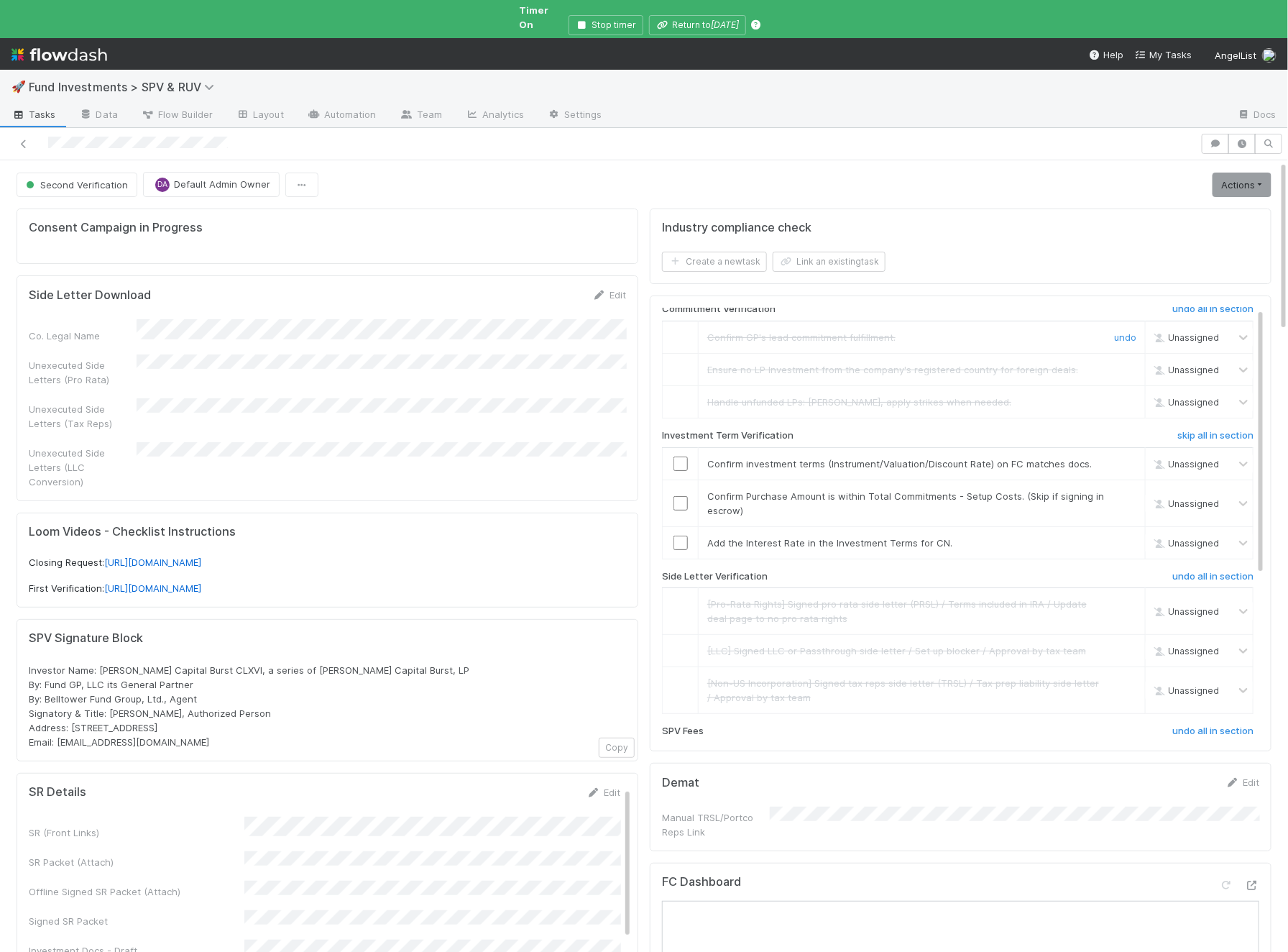
scroll to position [0, 0]
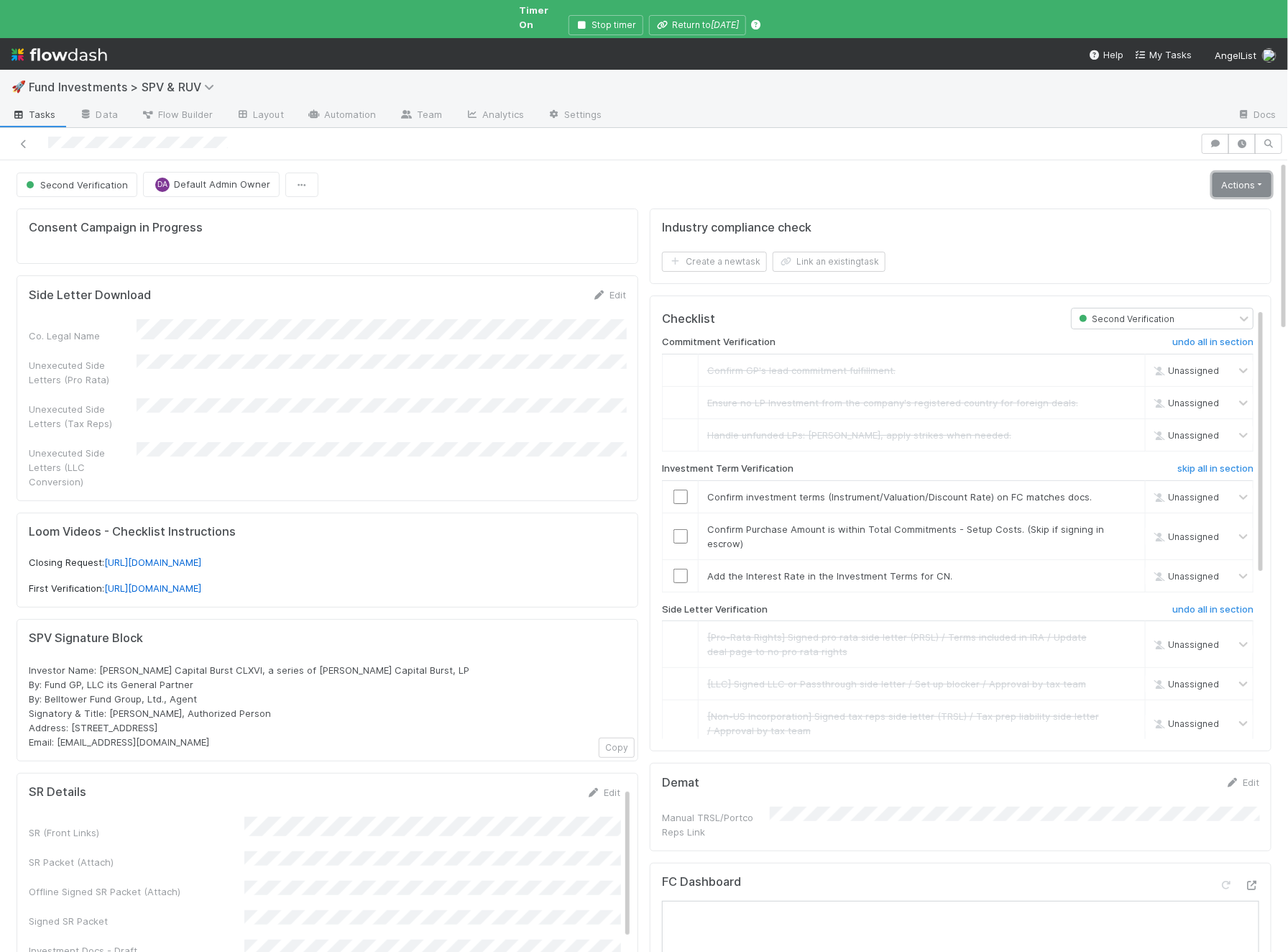
click at [1234, 174] on link "Actions" at bounding box center [1242, 184] width 59 height 24
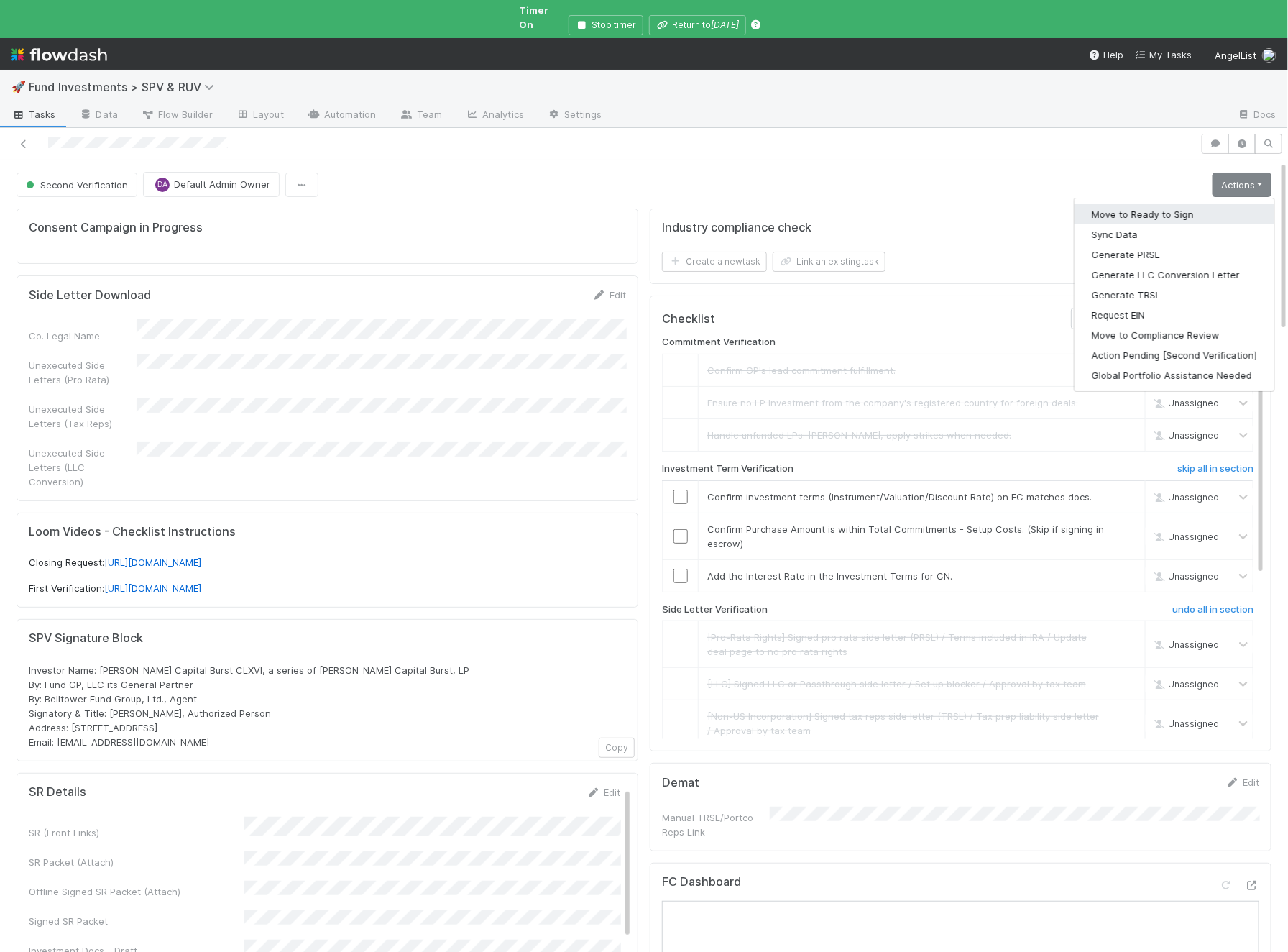
click at [1181, 204] on button "Move to Ready to Sign" at bounding box center [1175, 214] width 200 height 20
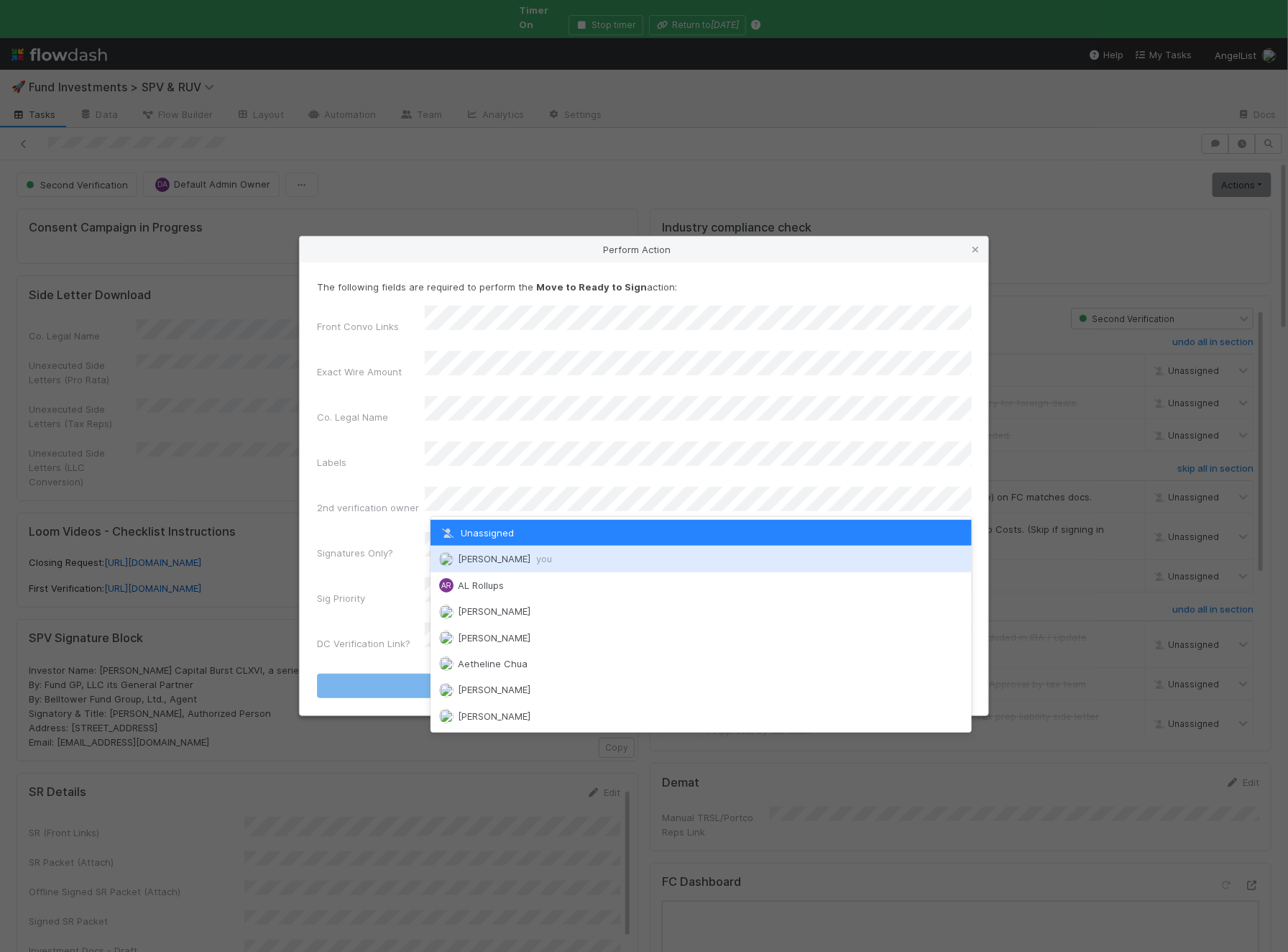
click at [482, 559] on span "Ali Al Khatib you" at bounding box center [505, 558] width 94 height 12
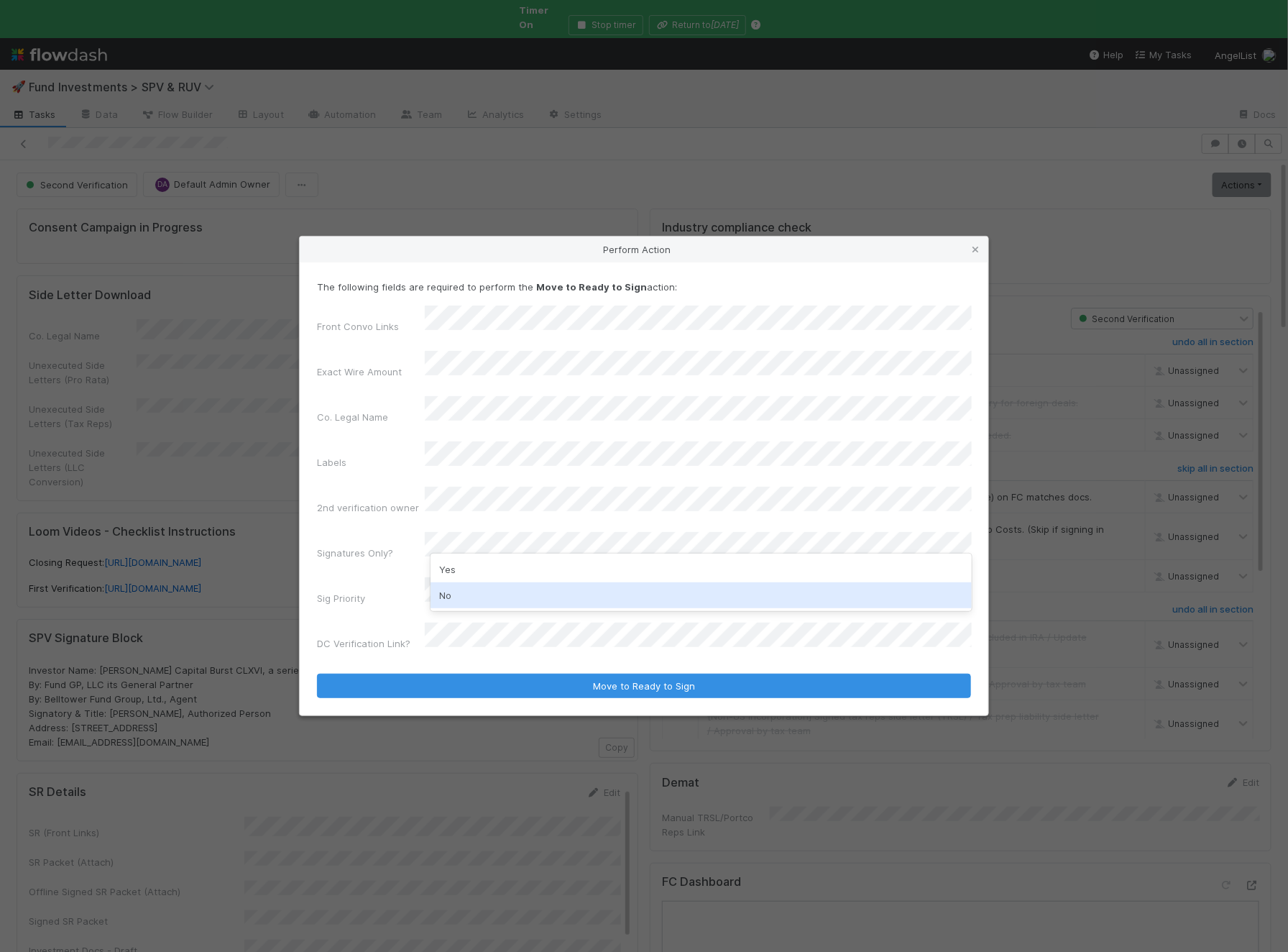
click at [488, 583] on div "No" at bounding box center [701, 595] width 542 height 26
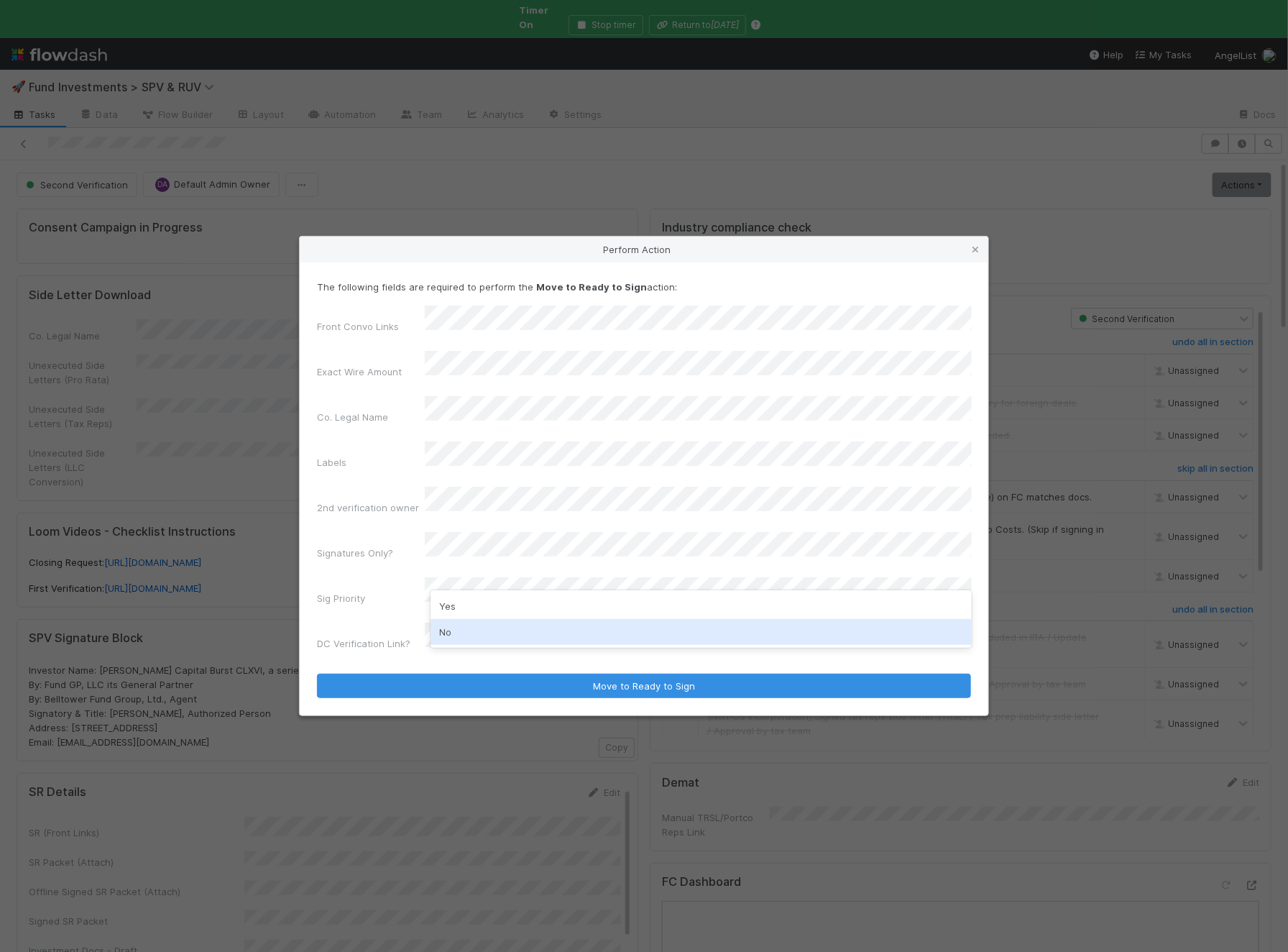
click at [495, 629] on div "No" at bounding box center [701, 631] width 542 height 26
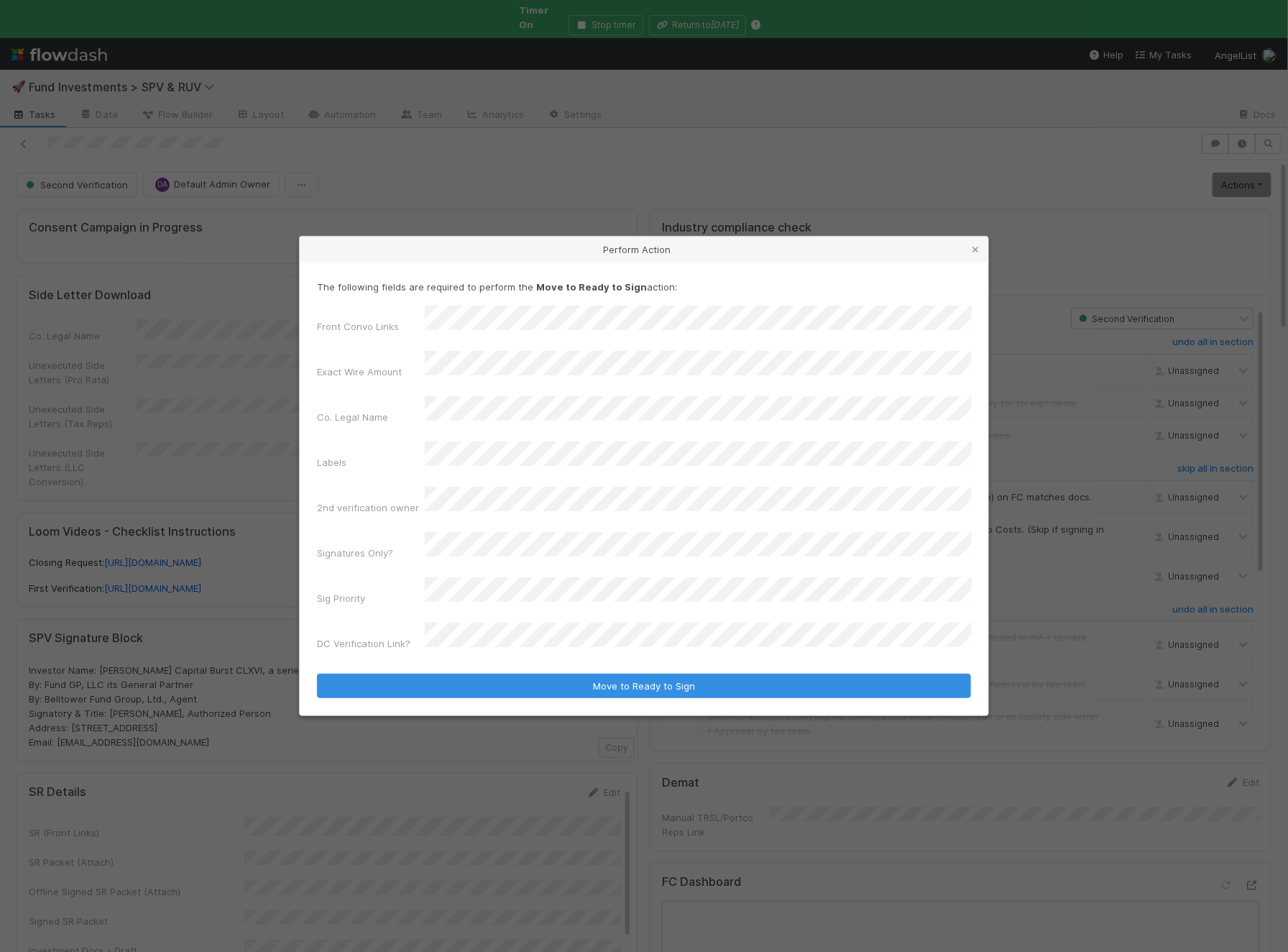
click at [317, 673] on button "Move to Ready to Sign" at bounding box center [644, 685] width 654 height 24
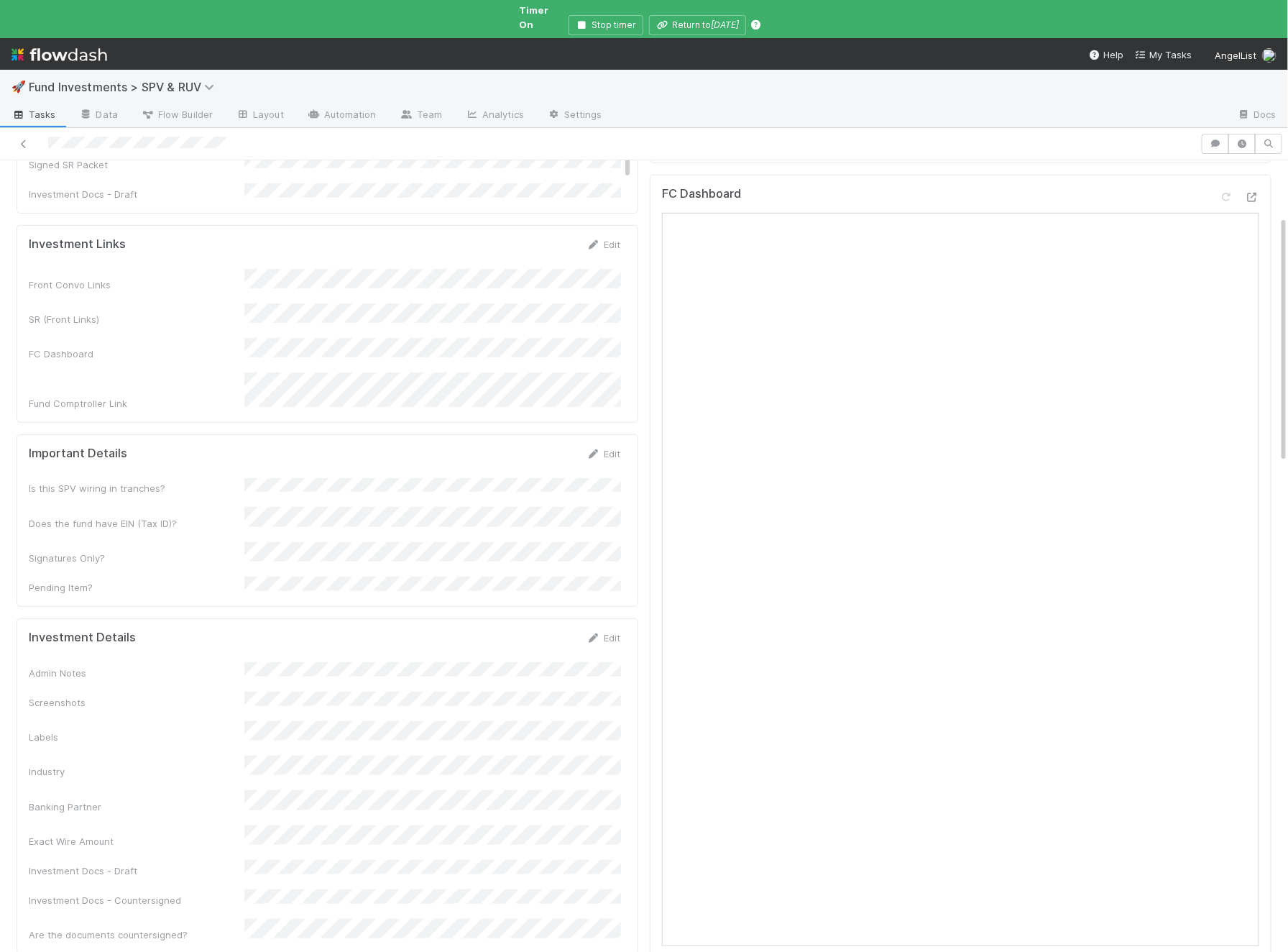
scroll to position [624, 0]
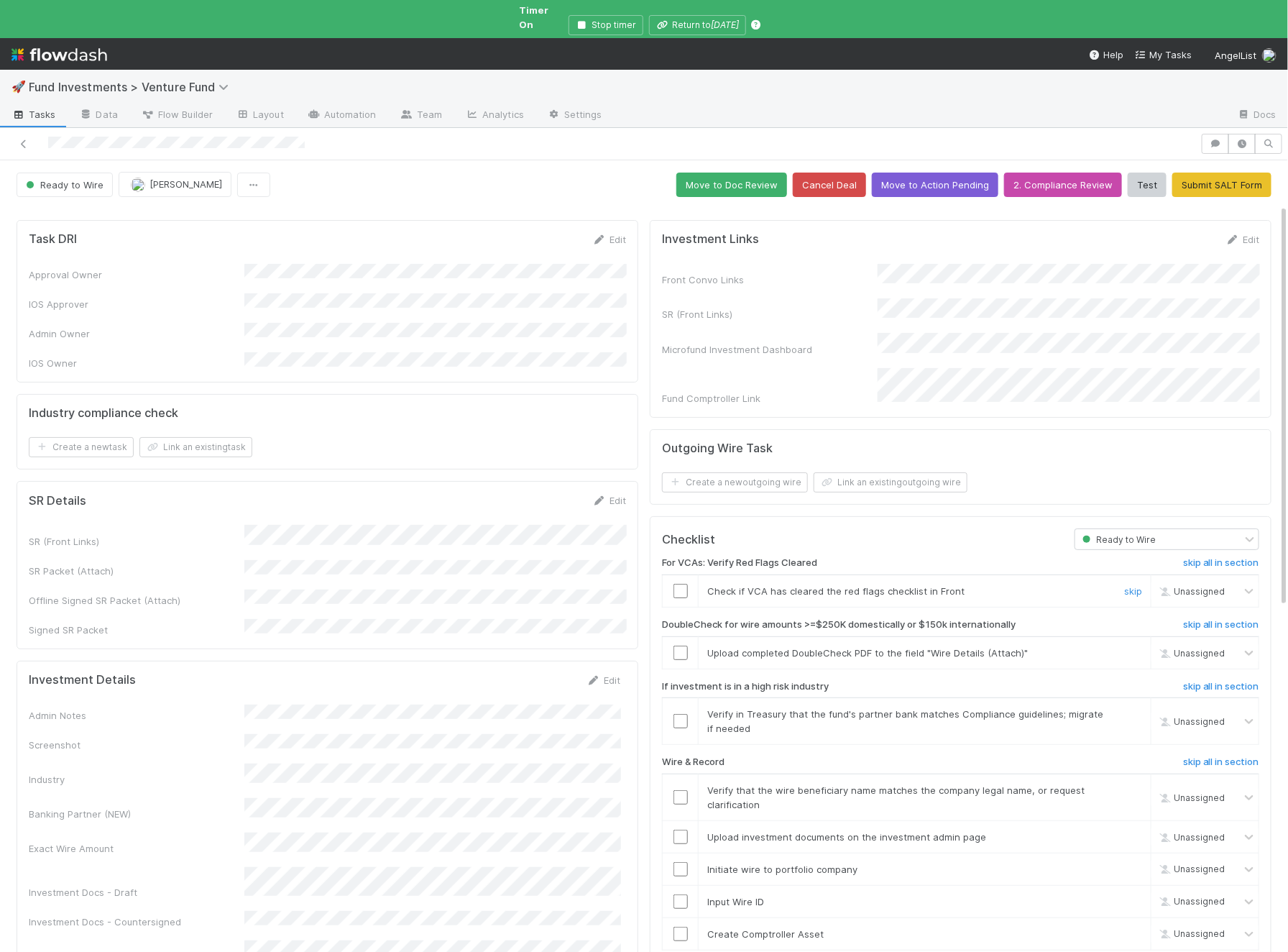
scroll to position [595, 0]
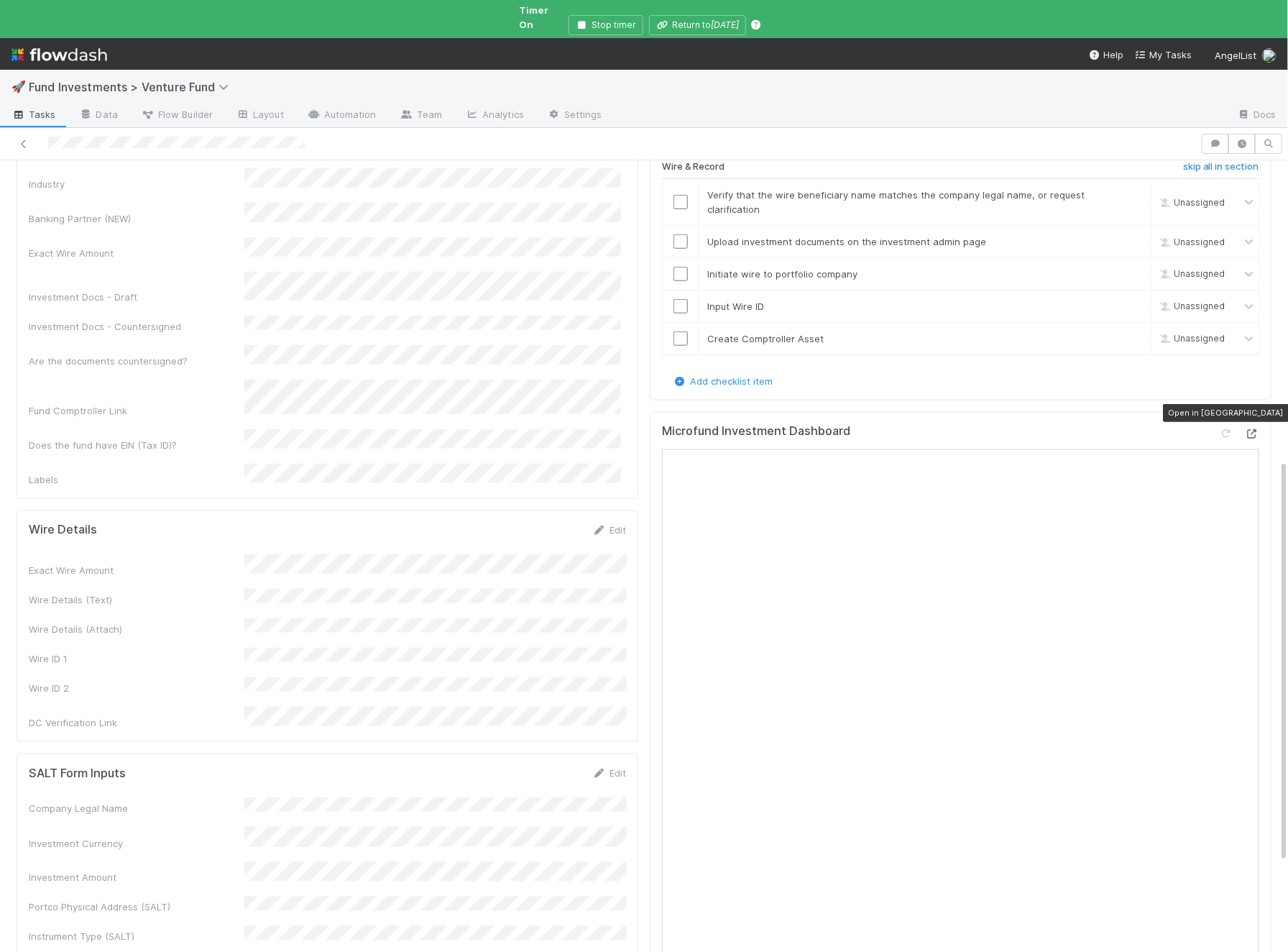
click at [1258, 429] on icon at bounding box center [1252, 433] width 14 height 9
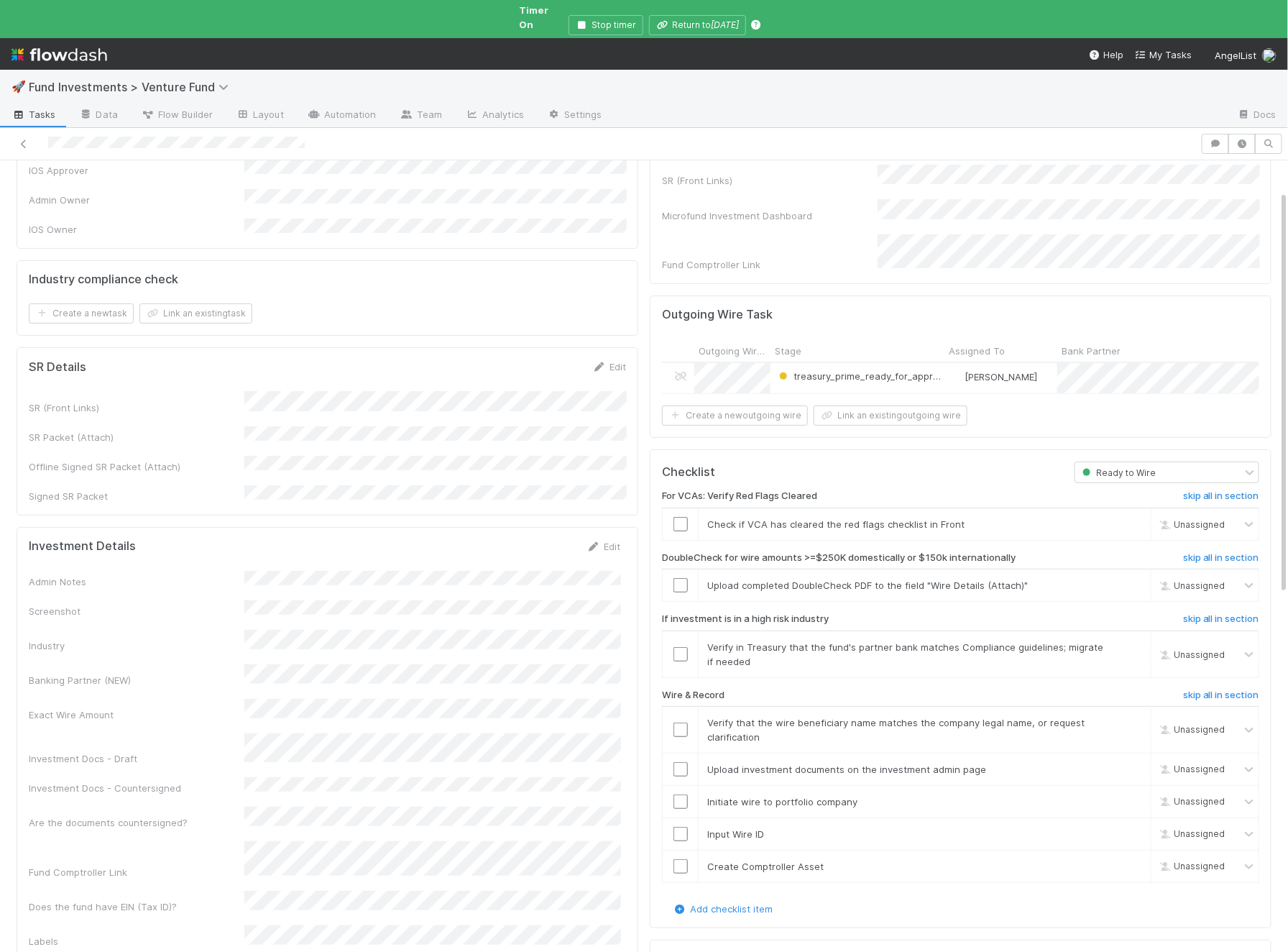
scroll to position [0, 0]
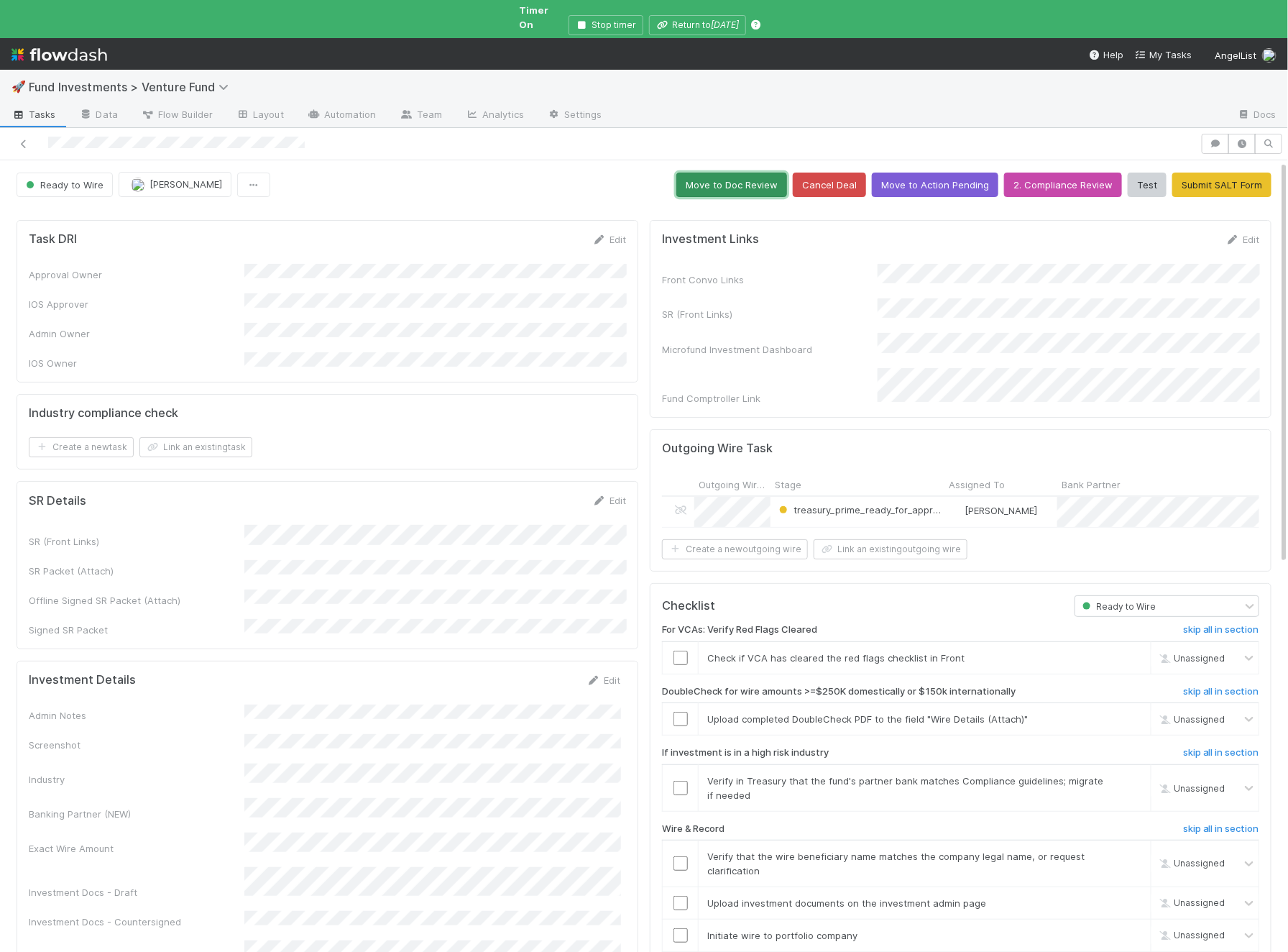
click at [744, 172] on button "Move to Doc Review" at bounding box center [732, 184] width 111 height 24
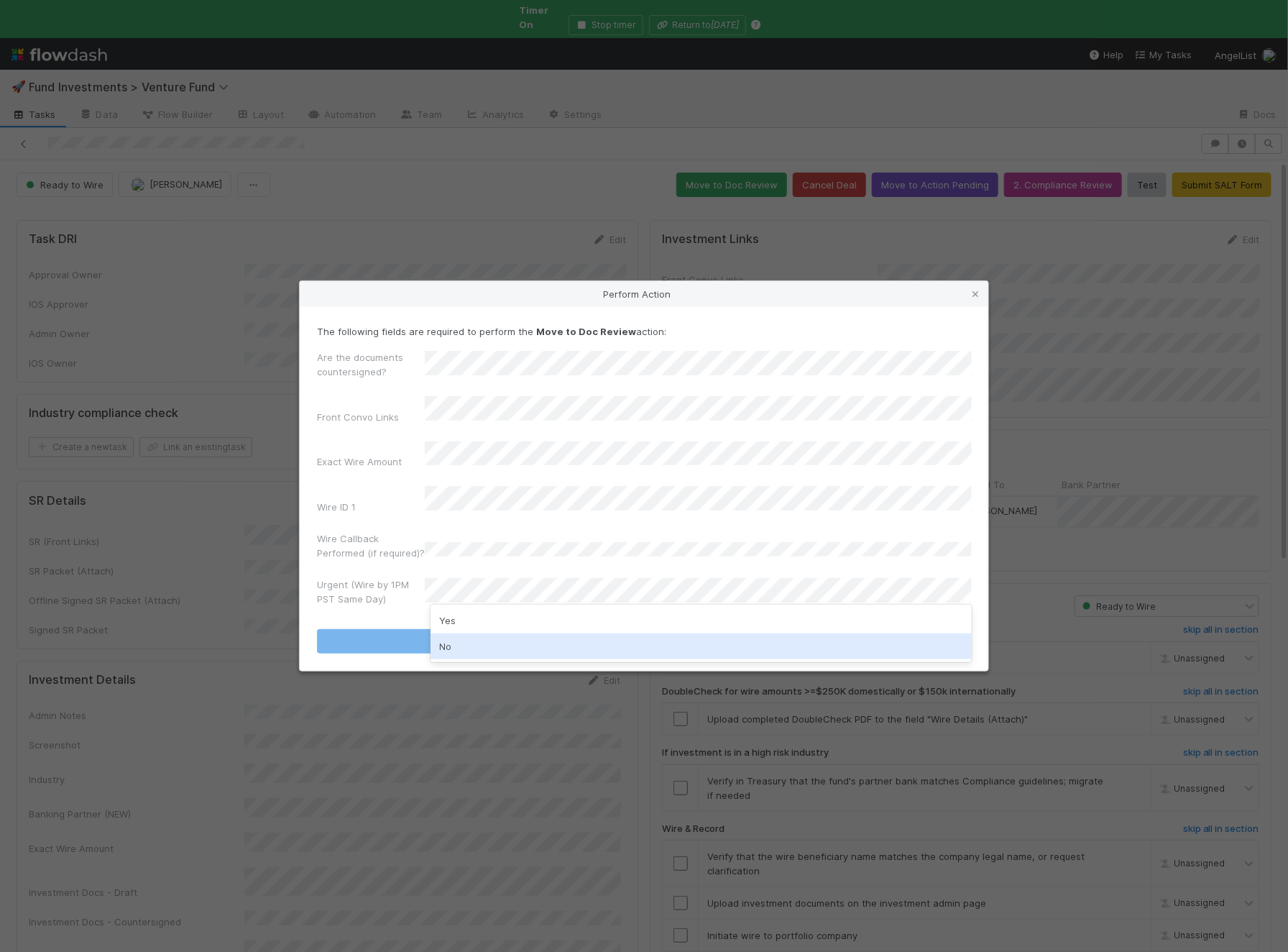
click at [477, 652] on div "No" at bounding box center [701, 646] width 542 height 26
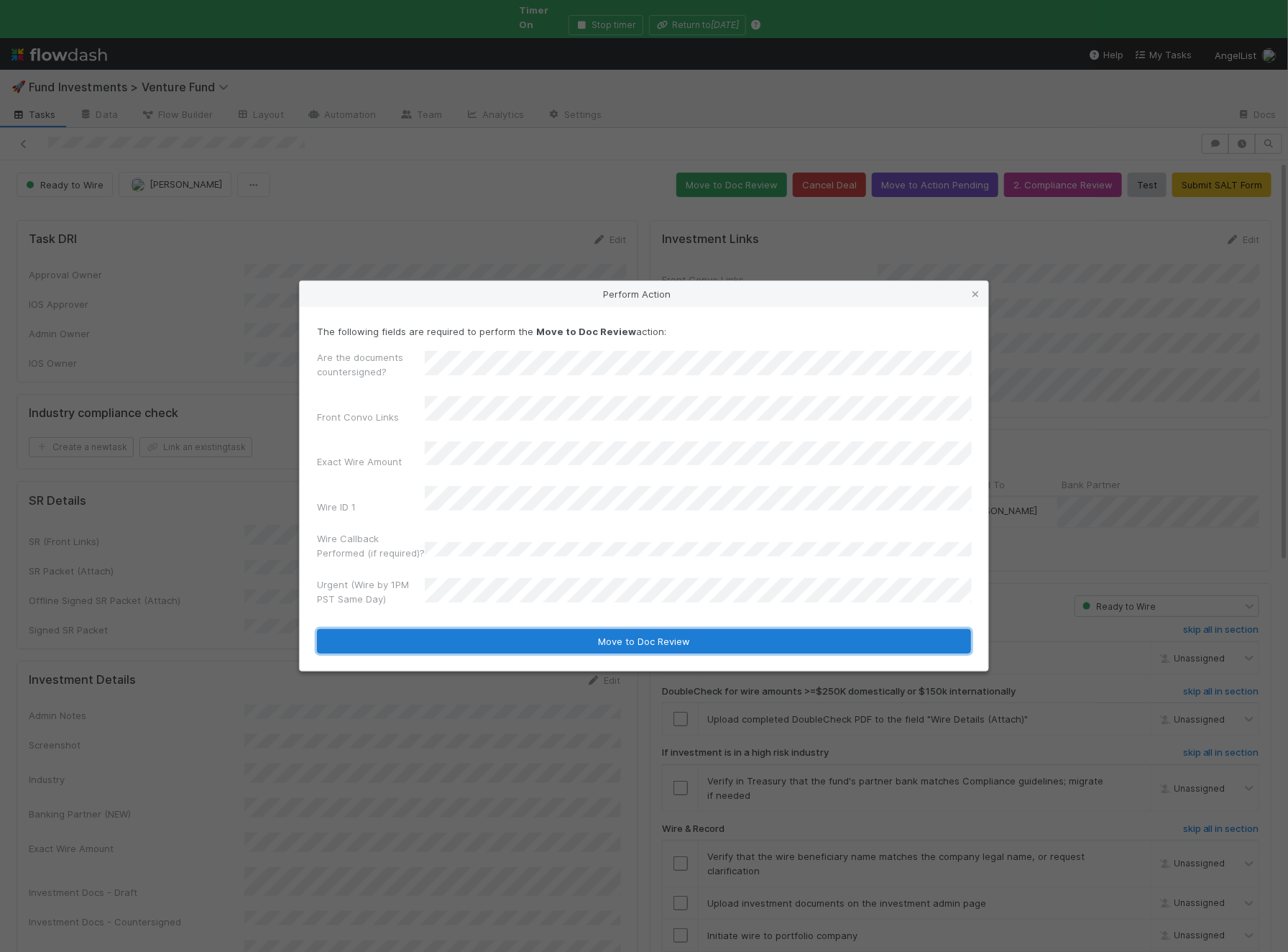
click at [517, 632] on button "Move to Doc Review" at bounding box center [644, 641] width 654 height 24
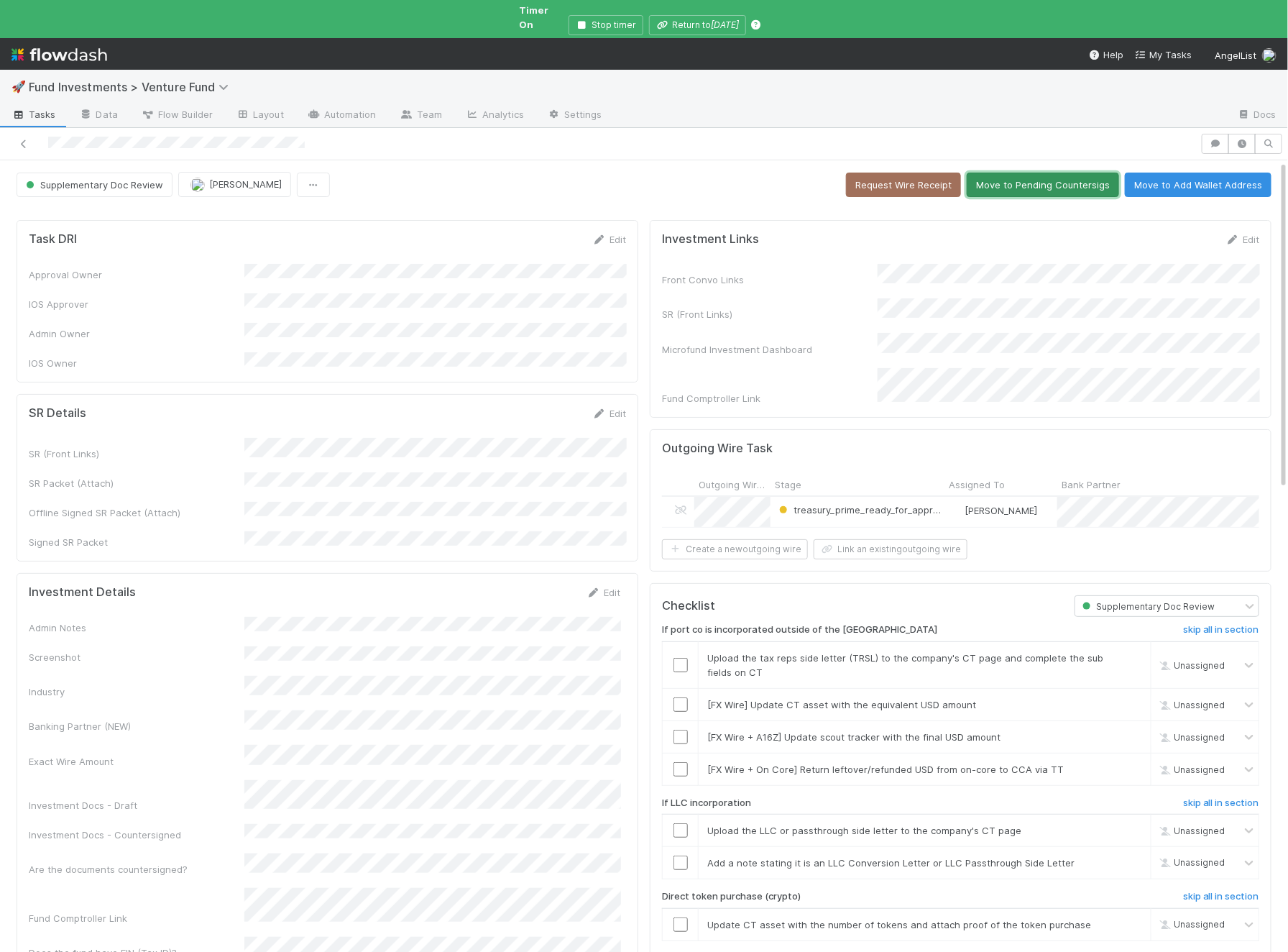
click at [1089, 172] on button "Move to Pending Countersigs" at bounding box center [1044, 184] width 153 height 24
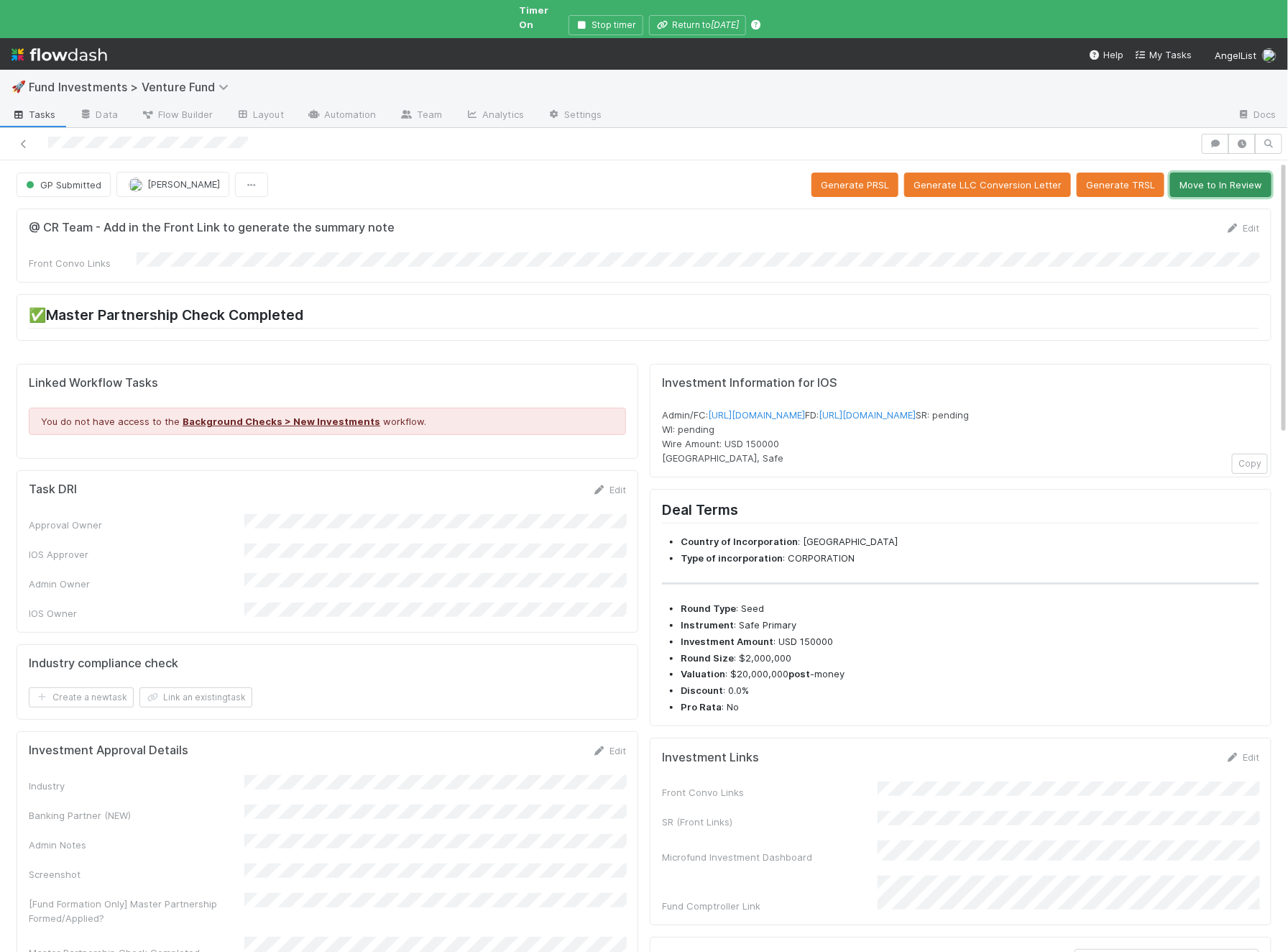
click at [1261, 174] on button "Move to In Review" at bounding box center [1221, 184] width 102 height 24
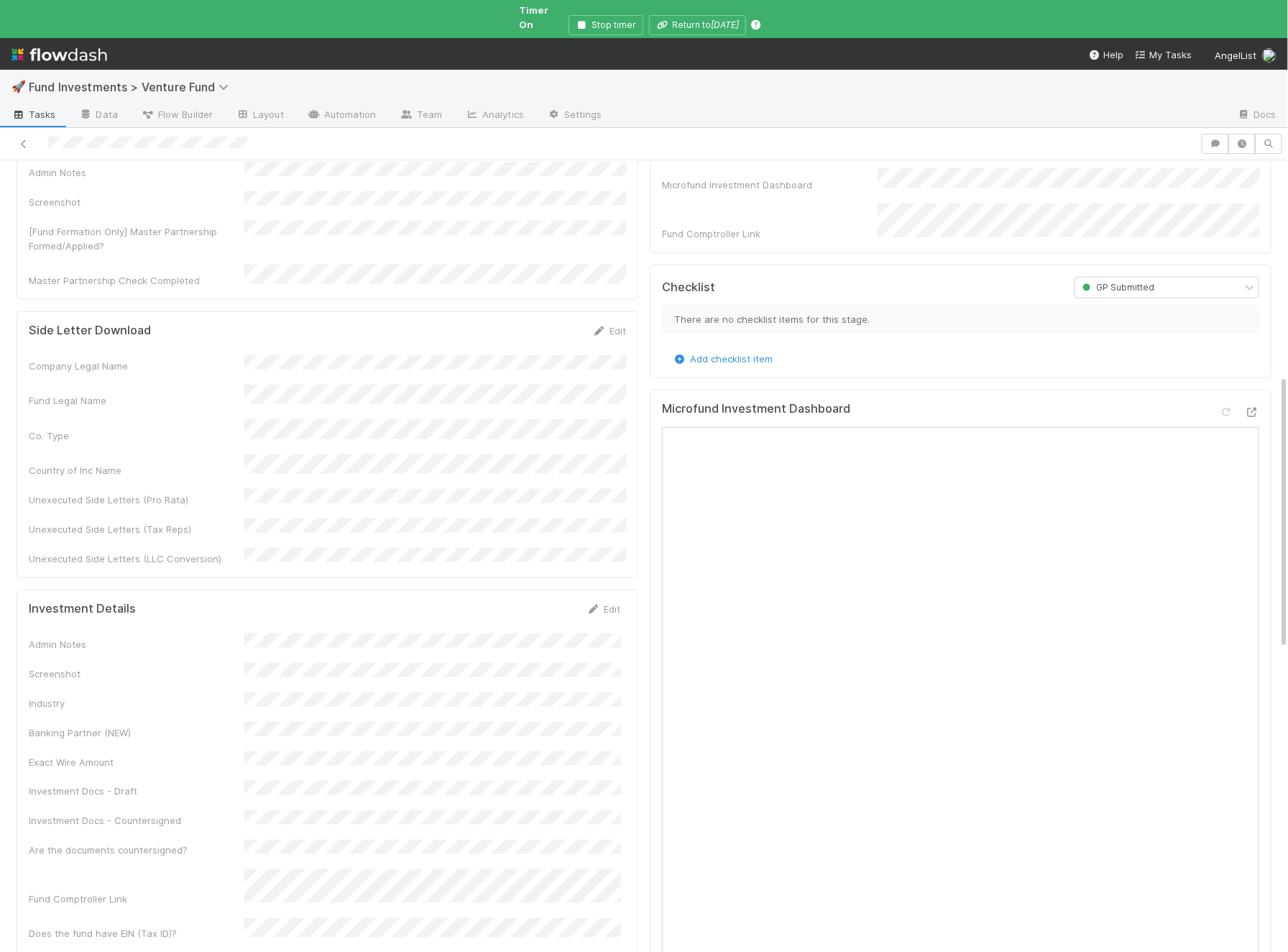
scroll to position [612, 0]
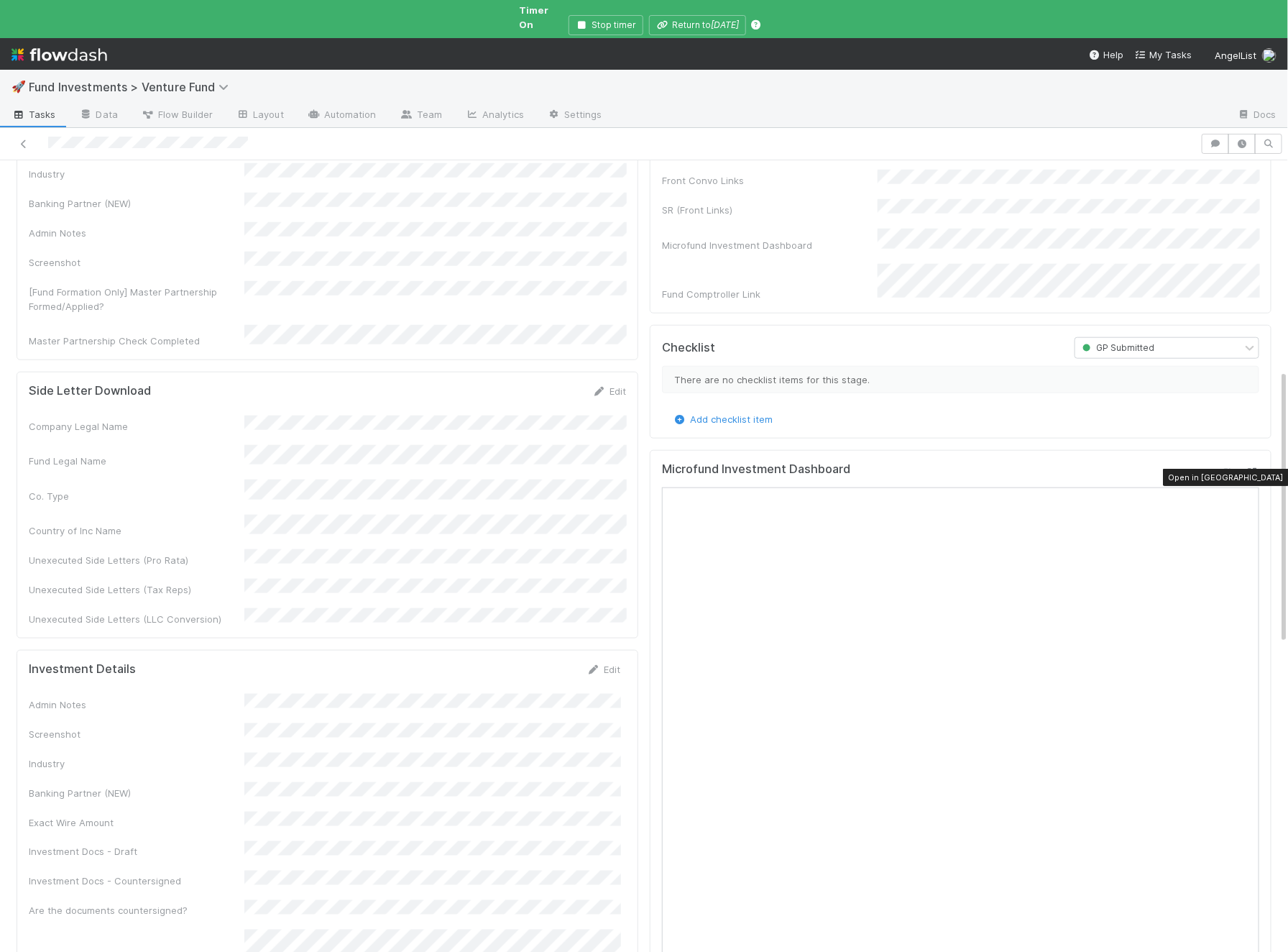
click at [1255, 468] on icon at bounding box center [1252, 472] width 14 height 9
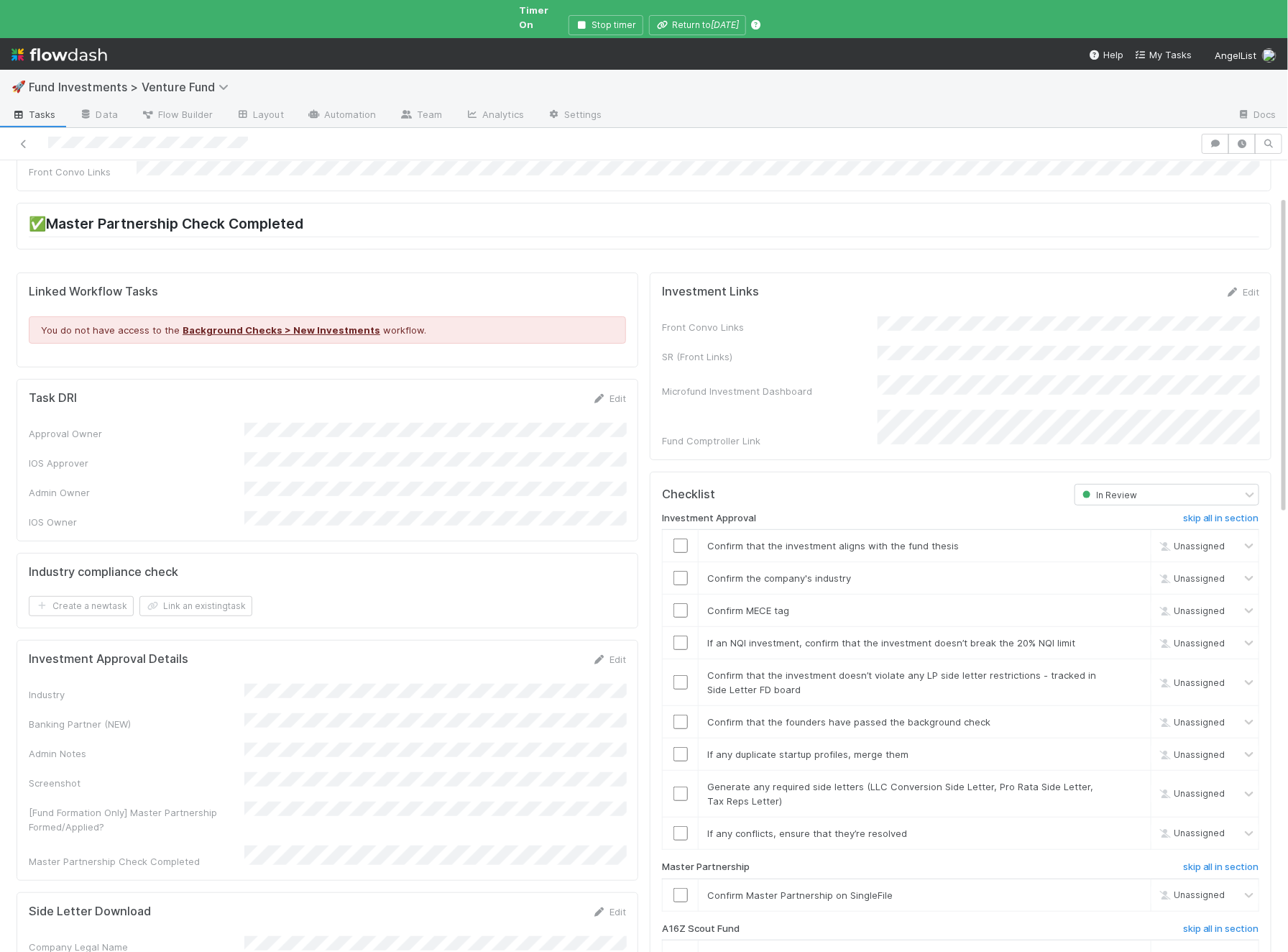
scroll to position [87, 0]
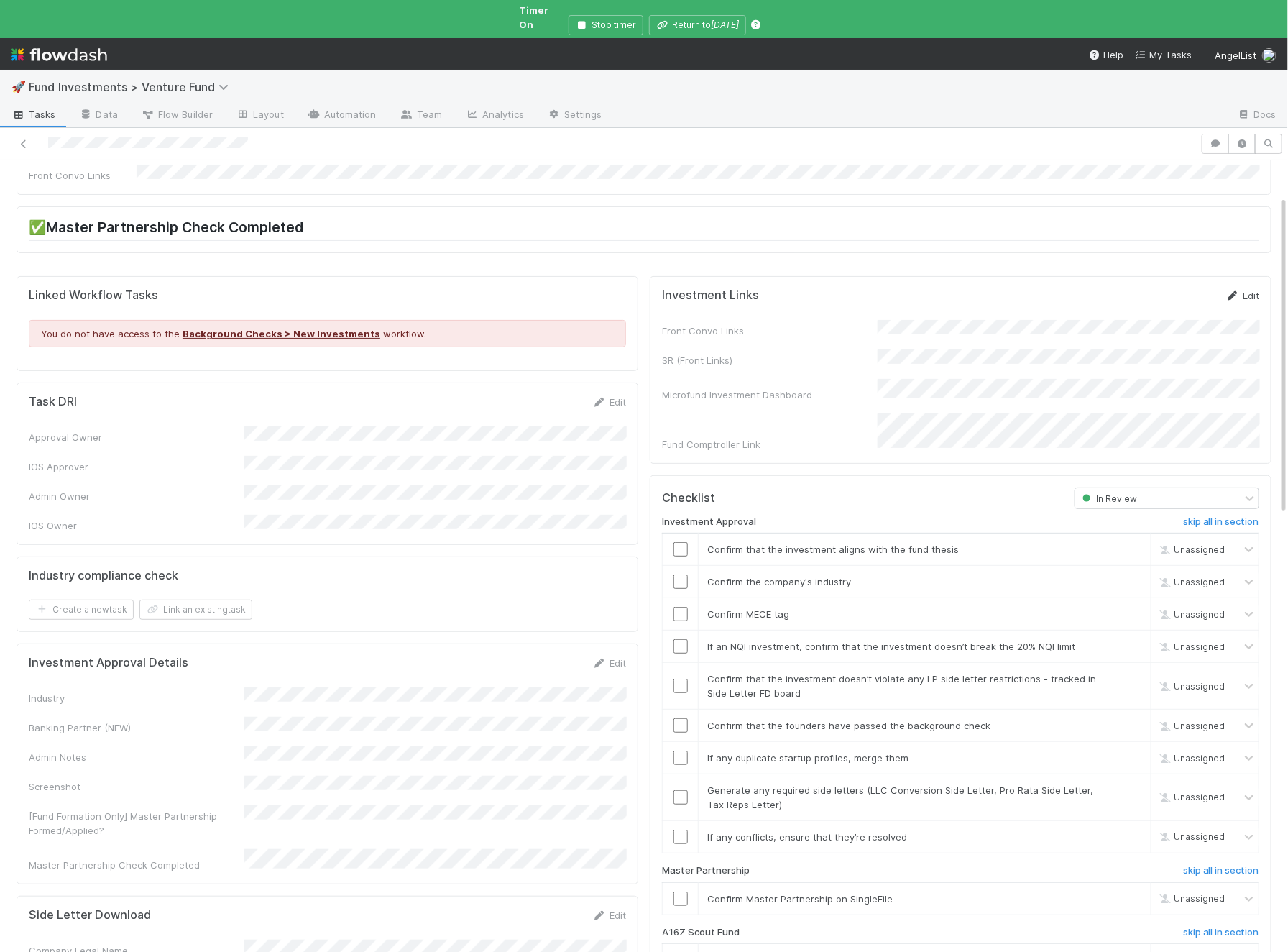
click at [1250, 290] on link "Edit" at bounding box center [1243, 296] width 34 height 12
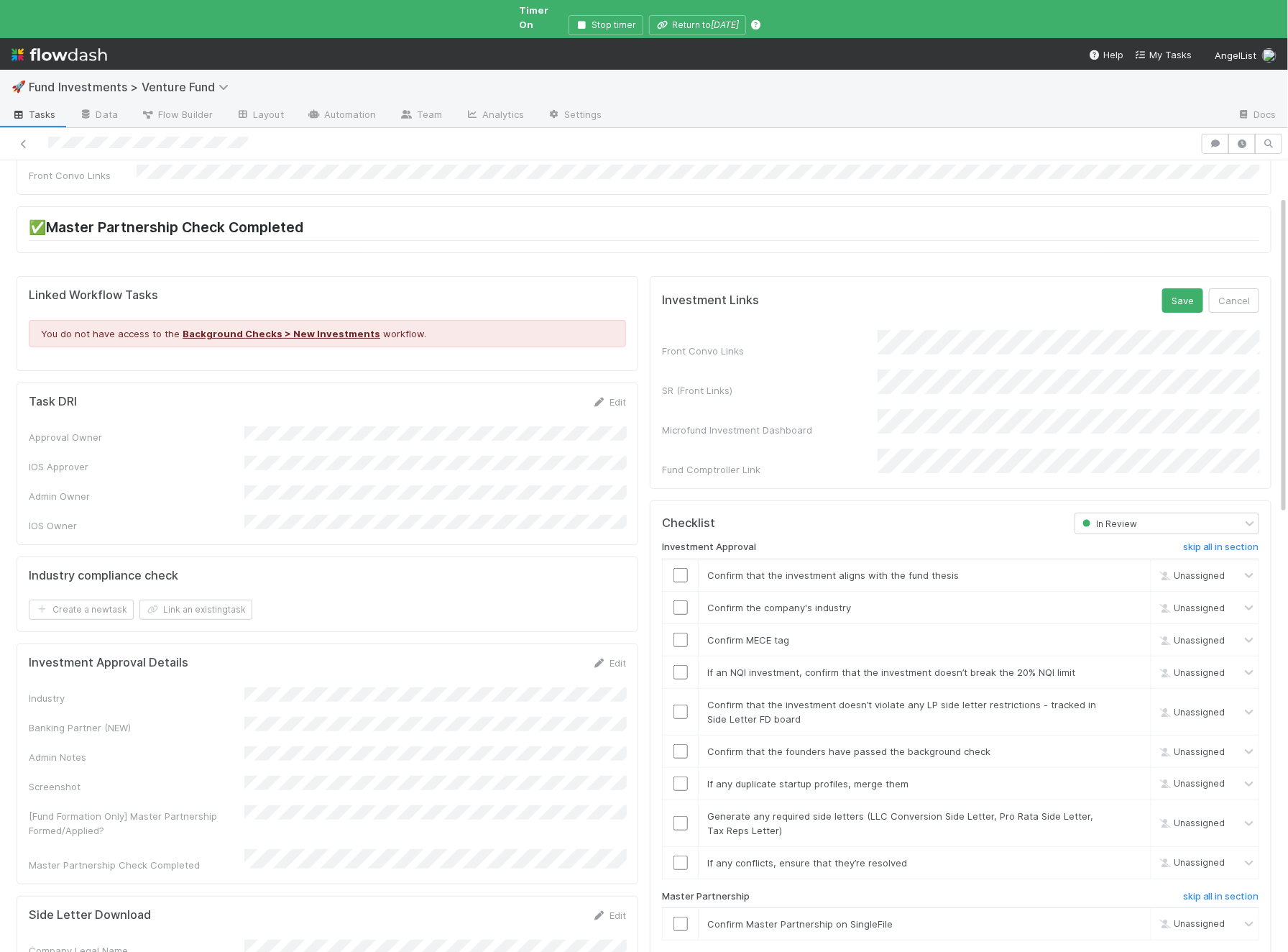
click at [1014, 302] on form "Investment Links Save Cancel Front Convo Links SR (Front Links) Microfund Inves…" at bounding box center [961, 382] width 598 height 188
click at [1187, 288] on button "Save" at bounding box center [1183, 300] width 41 height 24
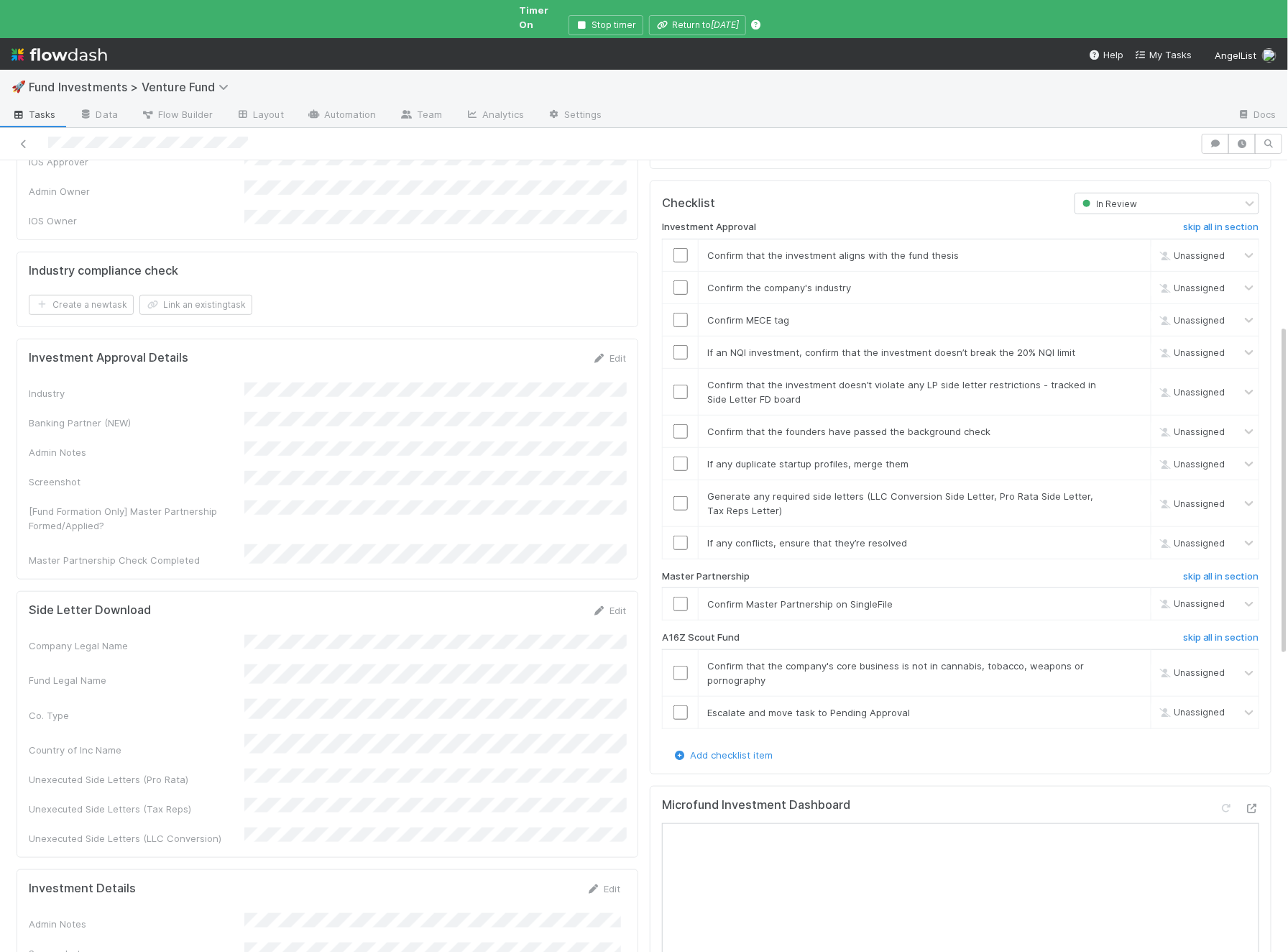
scroll to position [576, 0]
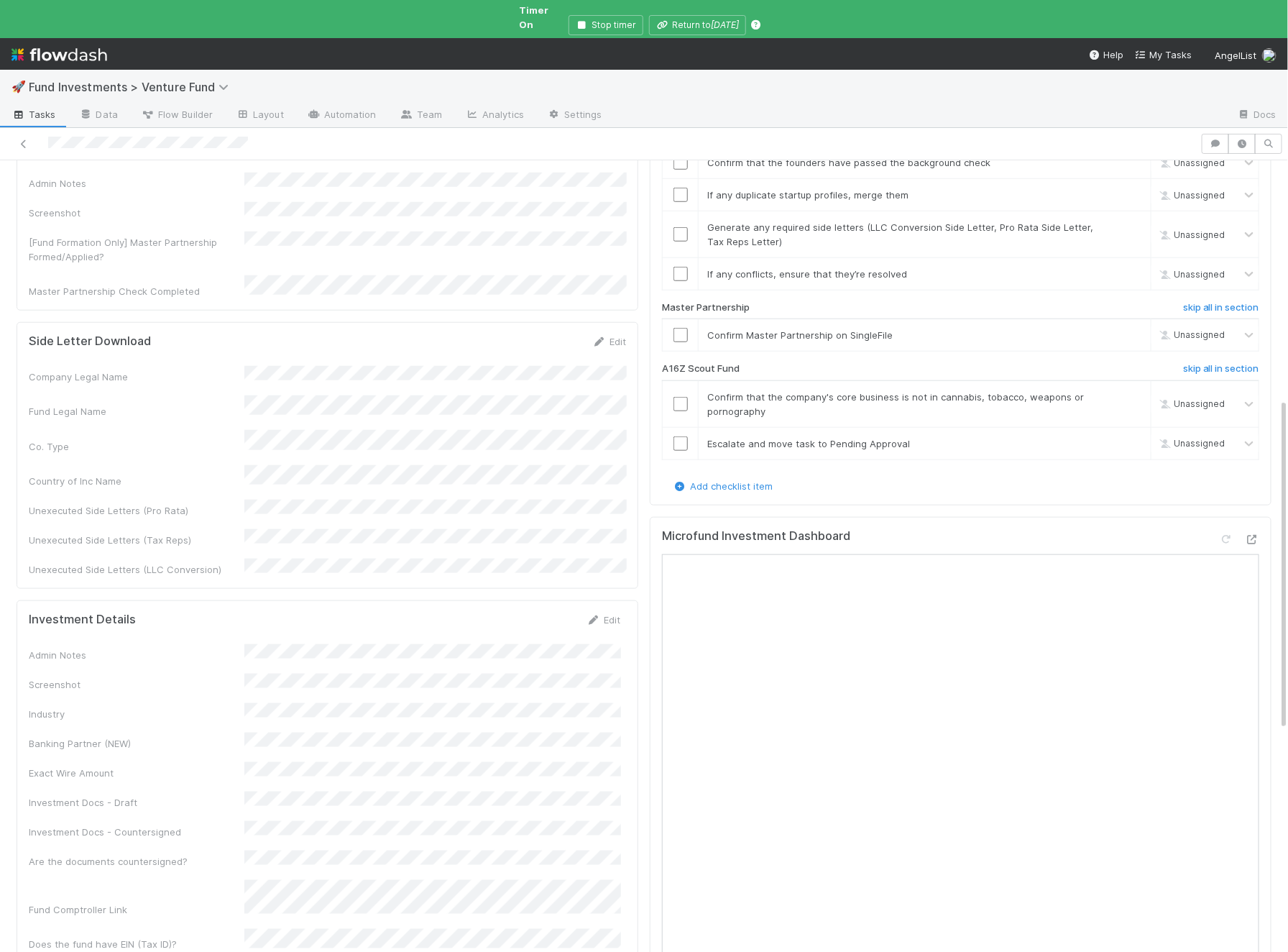
click at [607, 613] on div "Edit" at bounding box center [604, 620] width 34 height 14
click at [607, 614] on link "Edit" at bounding box center [604, 620] width 34 height 12
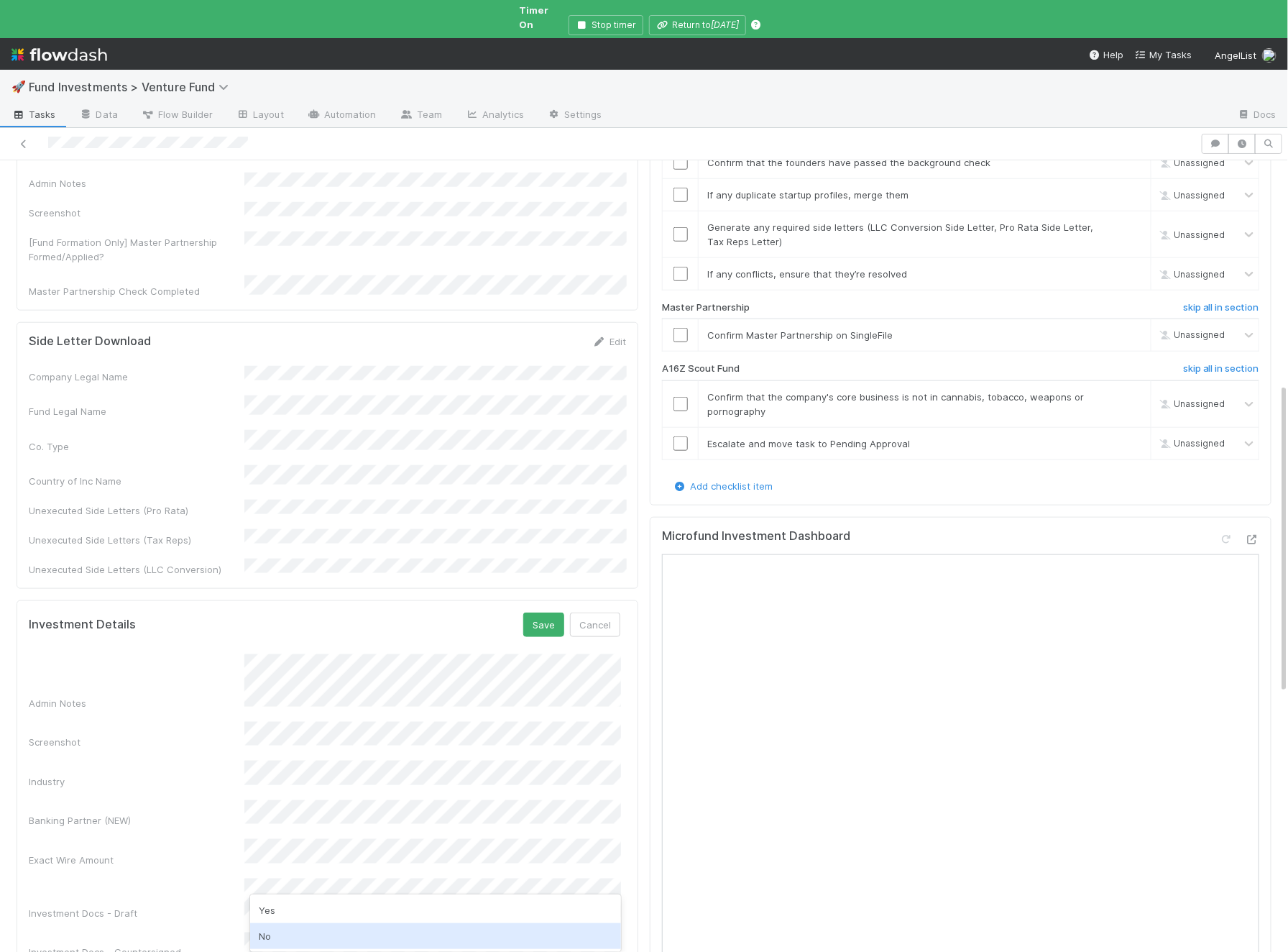
click at [302, 933] on div "No" at bounding box center [436, 935] width 371 height 26
click at [543, 613] on button "Save" at bounding box center [543, 625] width 41 height 24
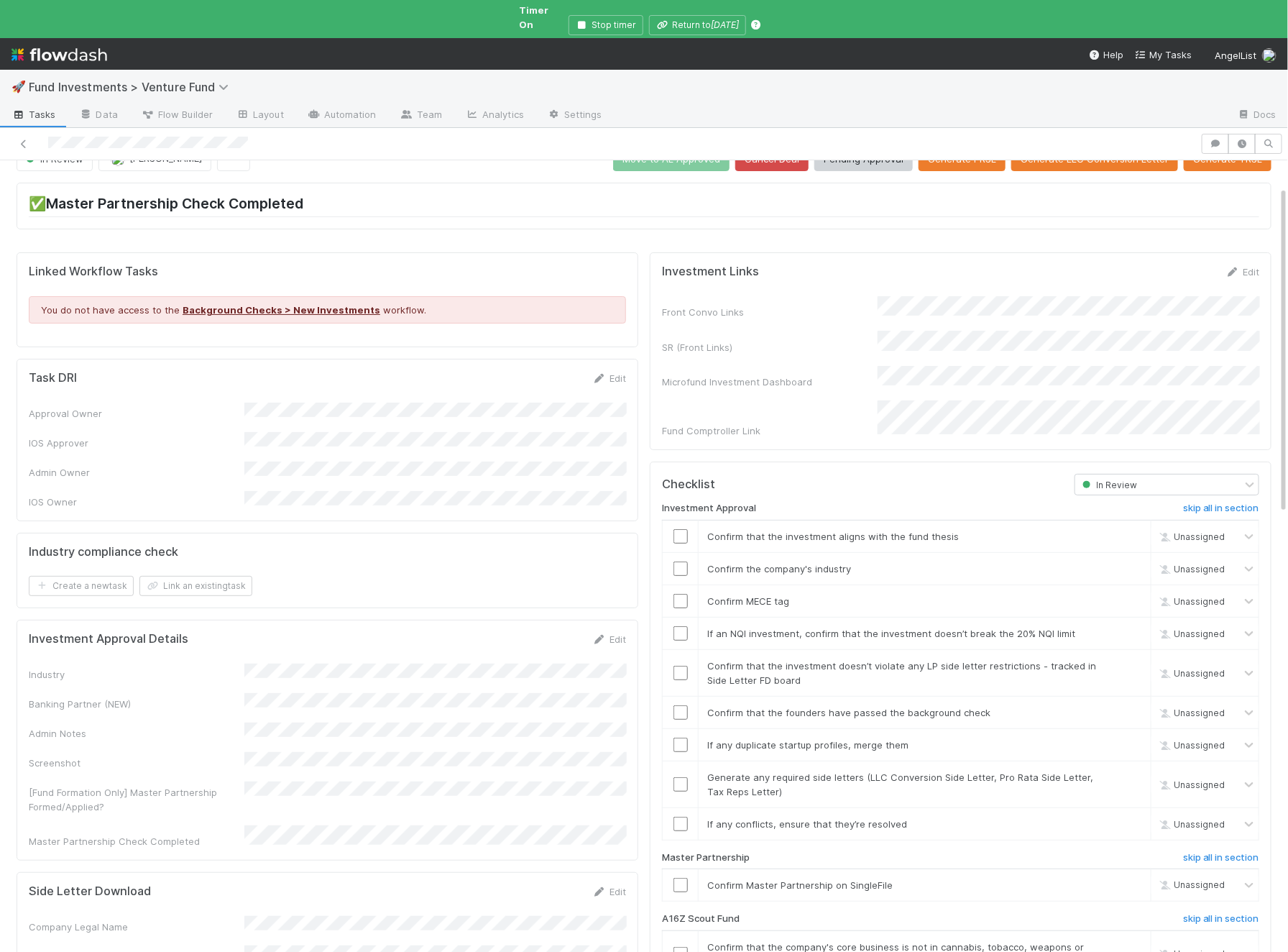
scroll to position [0, 0]
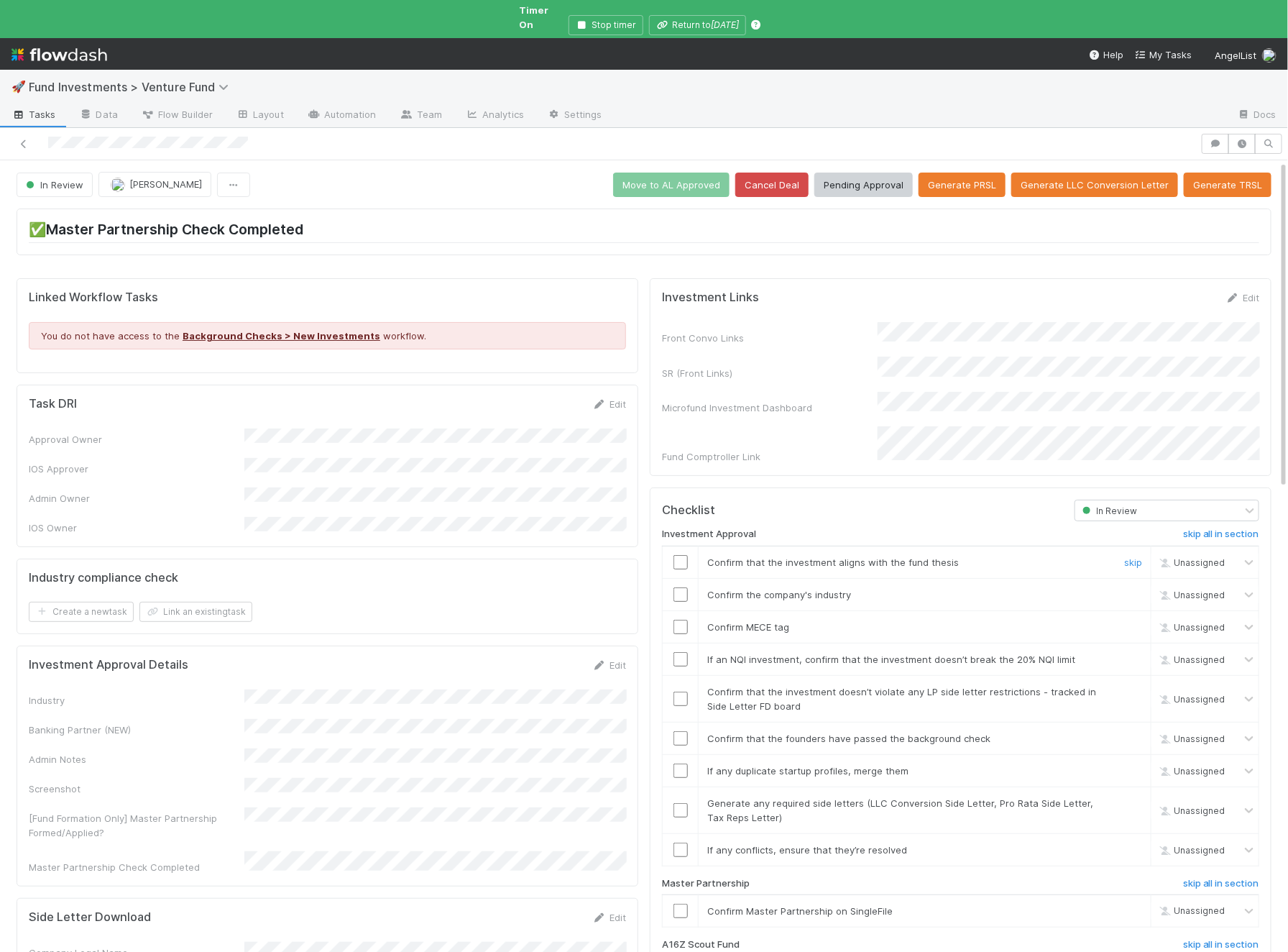
click at [689, 555] on div at bounding box center [680, 562] width 35 height 14
click at [683, 555] on input "checkbox" at bounding box center [680, 562] width 14 height 14
click at [675, 578] on td at bounding box center [680, 594] width 36 height 33
click at [682, 578] on td at bounding box center [680, 594] width 36 height 33
click at [683, 588] on input "checkbox" at bounding box center [680, 594] width 14 height 14
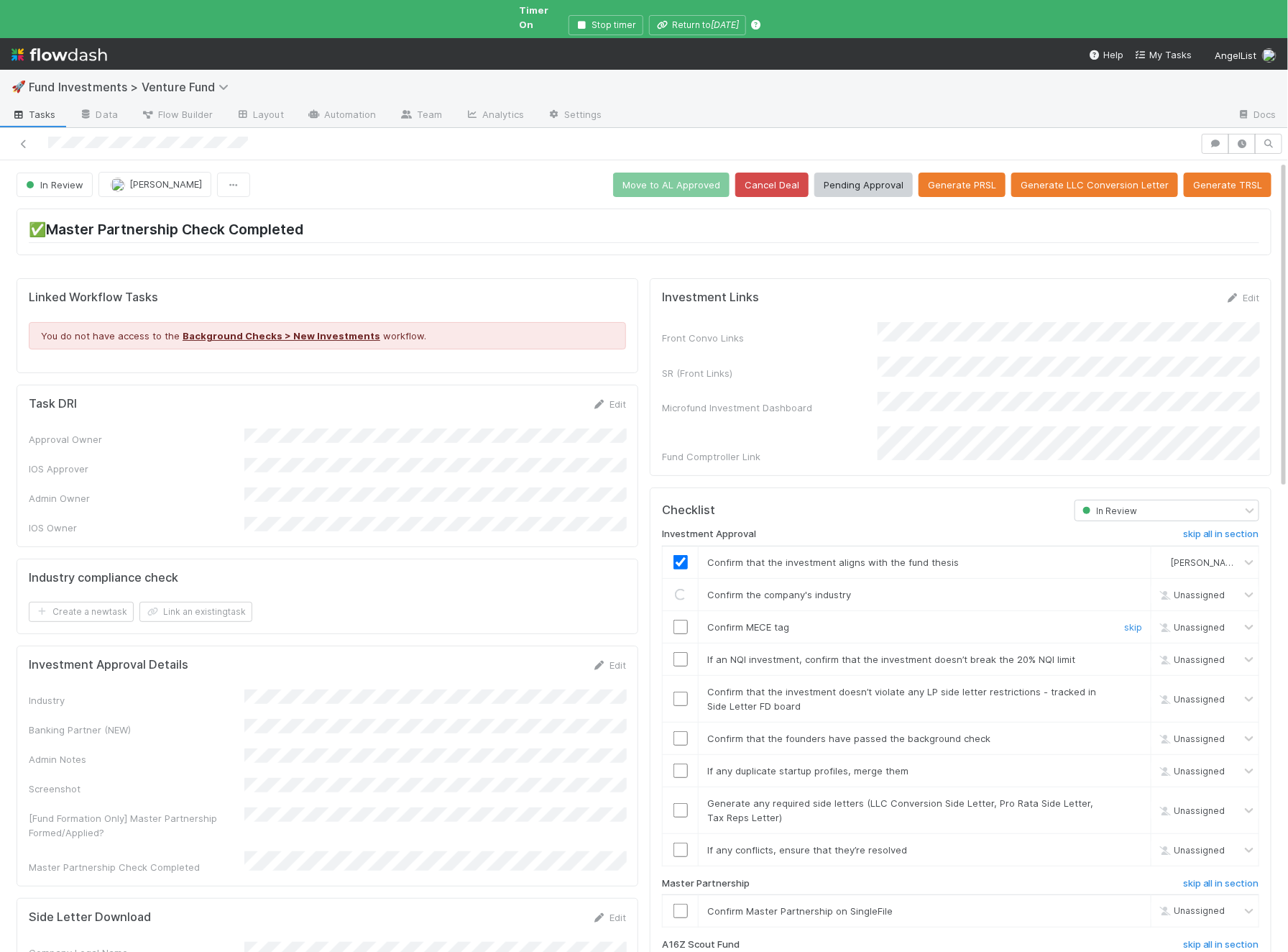
click at [683, 620] on input "checkbox" at bounding box center [680, 626] width 14 height 14
click at [683, 652] on input "checkbox" at bounding box center [680, 659] width 14 height 14
checkbox input "true"
click at [683, 620] on input "checkbox" at bounding box center [680, 626] width 14 height 14
click at [681, 731] on input "checkbox" at bounding box center [680, 738] width 14 height 14
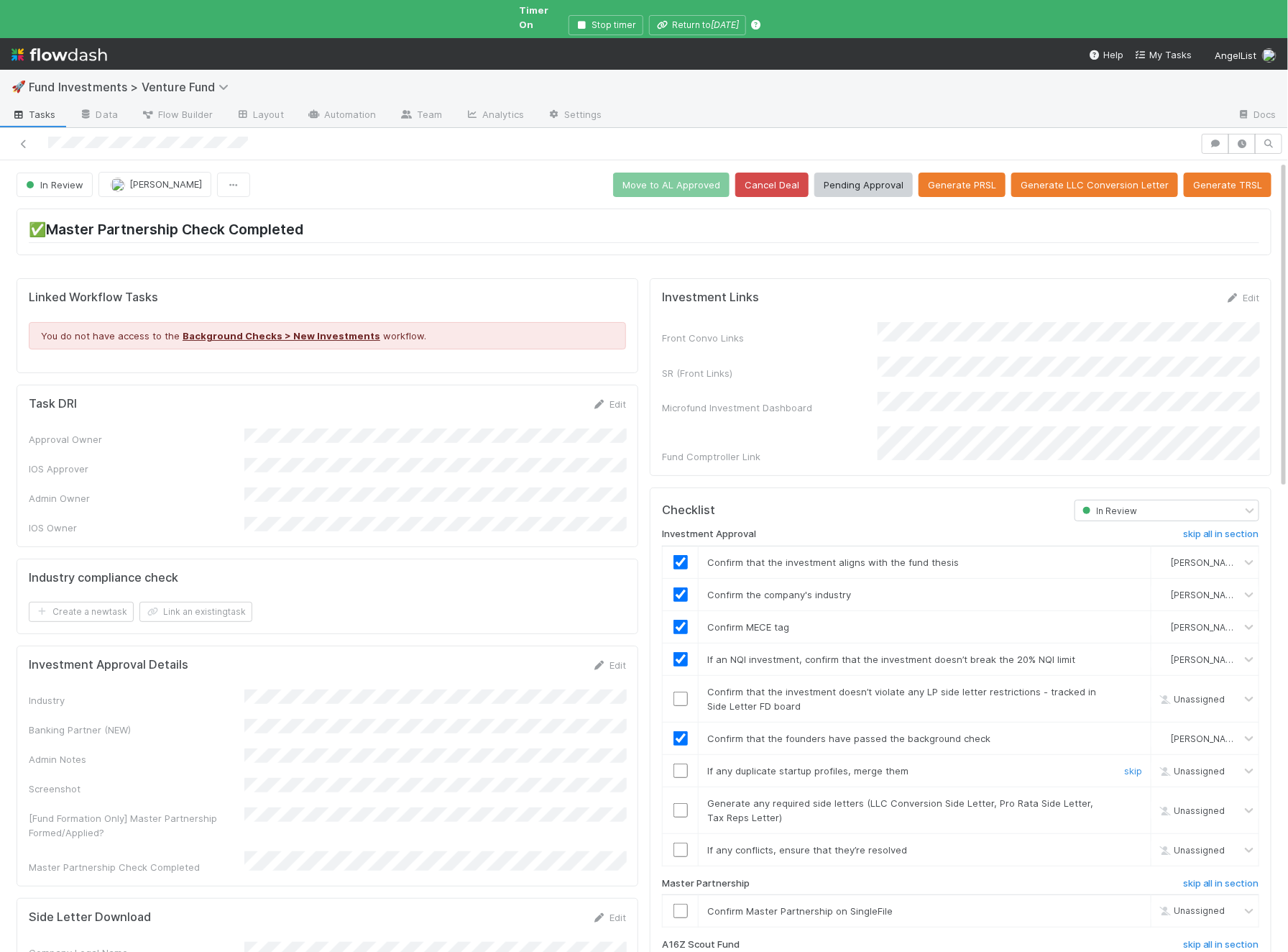
click at [683, 763] on input "checkbox" at bounding box center [680, 770] width 14 height 14
click at [680, 803] on input "checkbox" at bounding box center [680, 809] width 14 height 14
click at [680, 842] on input "checkbox" at bounding box center [680, 849] width 14 height 14
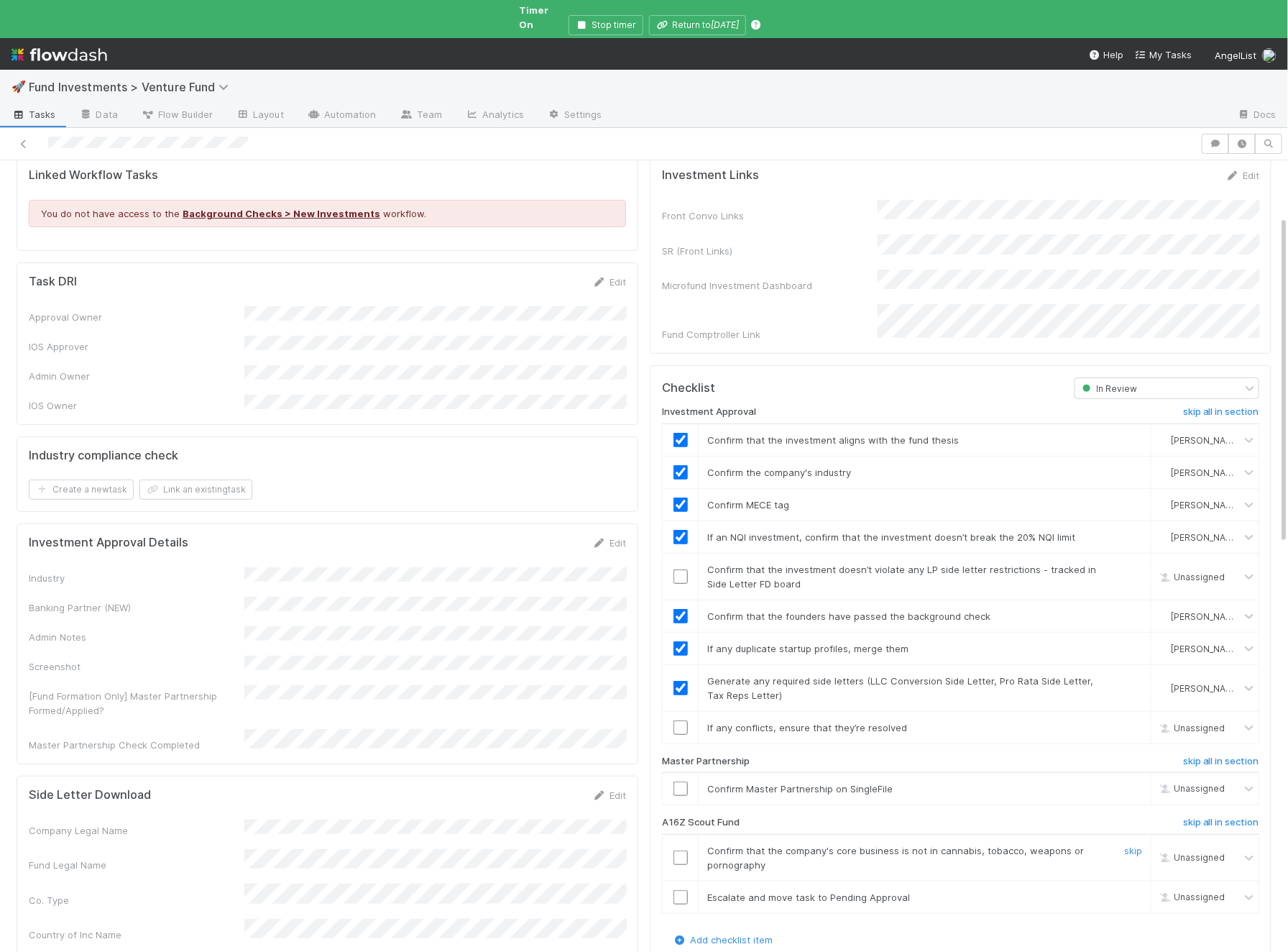
scroll to position [135, 0]
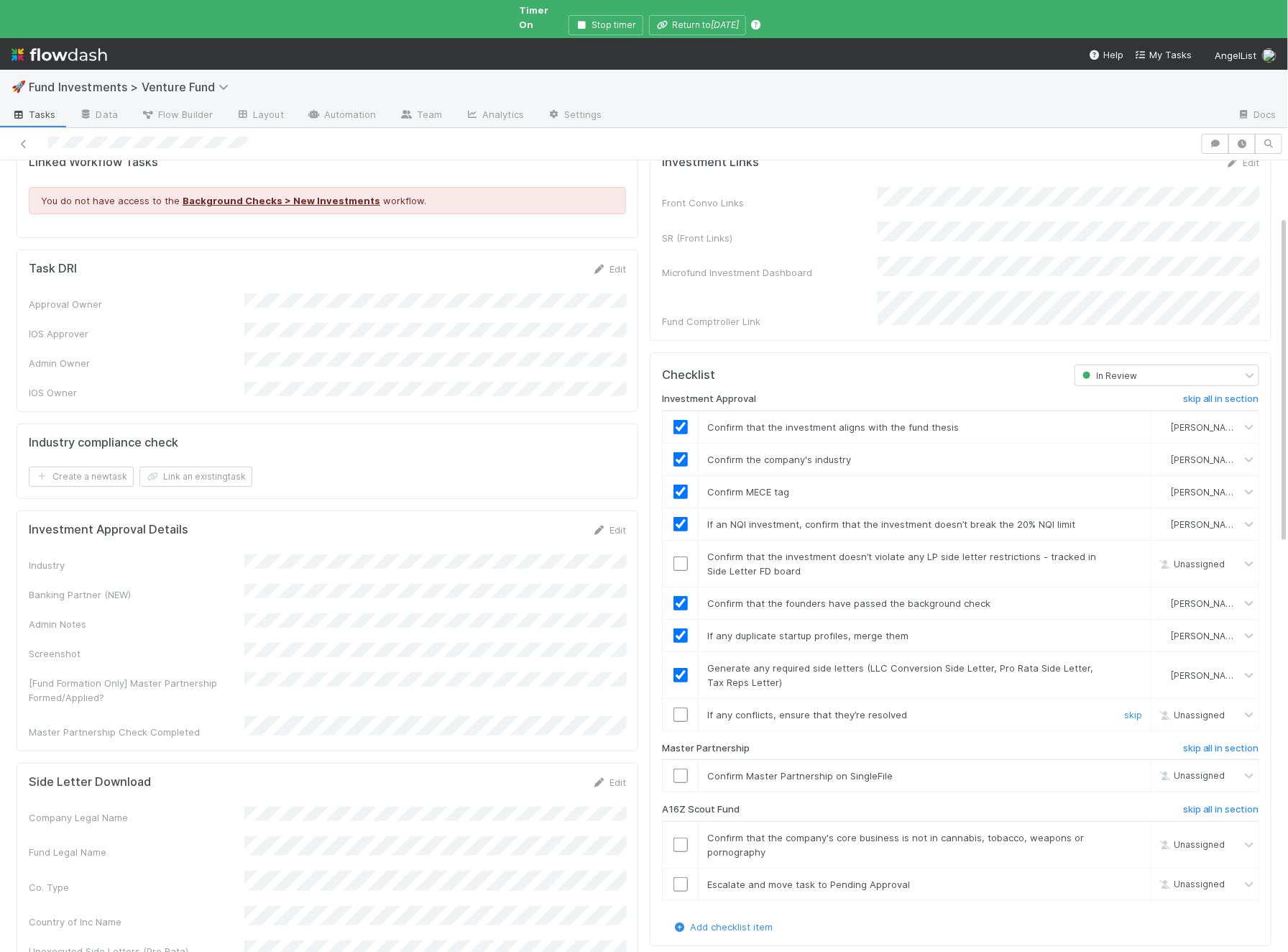
click at [686, 708] on input "checkbox" at bounding box center [680, 714] width 14 height 14
click at [1207, 803] on h6 "skip all in section" at bounding box center [1221, 809] width 76 height 12
click at [683, 557] on input "checkbox" at bounding box center [680, 563] width 14 height 14
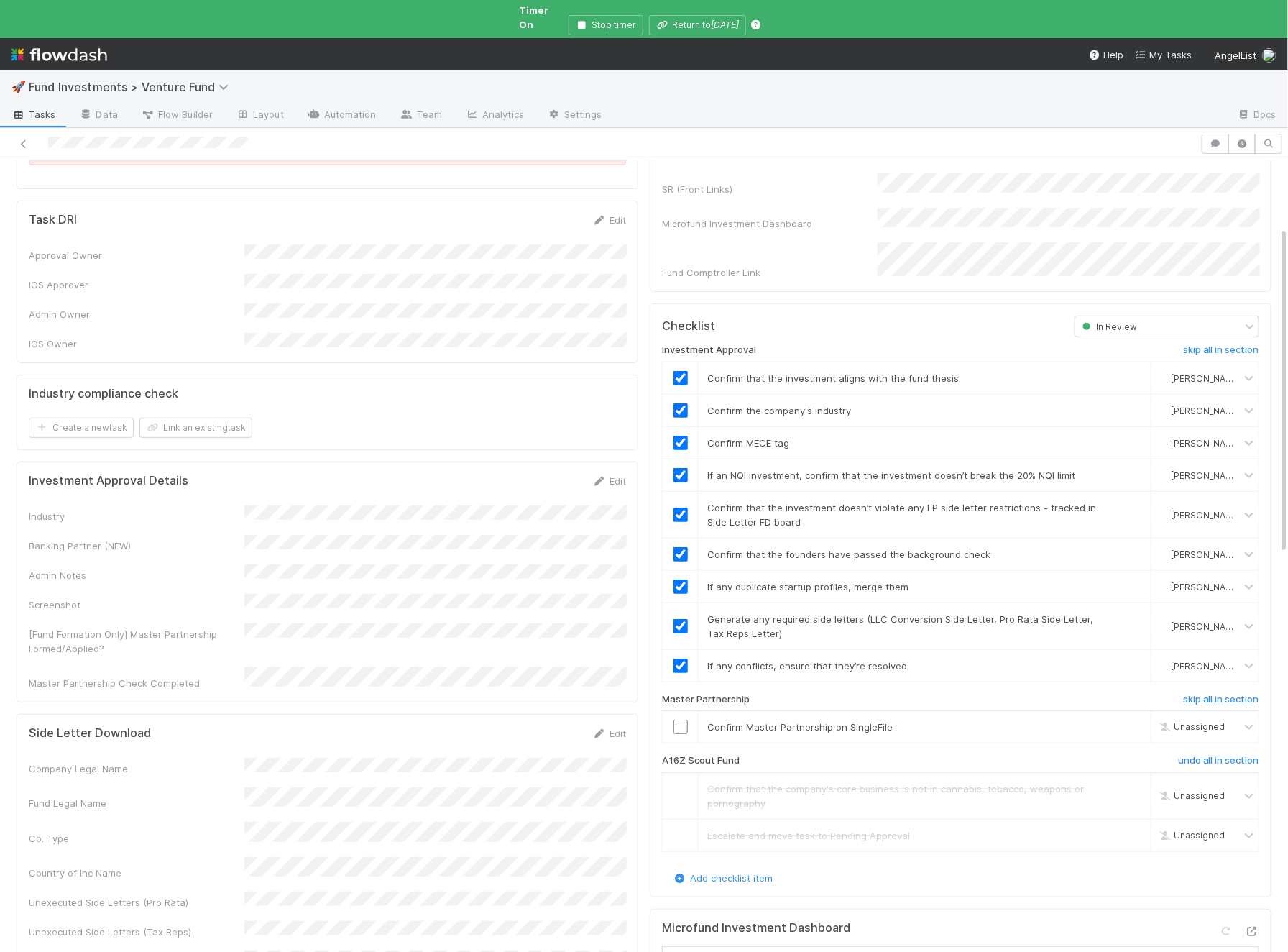
scroll to position [185, 0]
click at [693, 719] on div at bounding box center [680, 725] width 35 height 14
click at [681, 719] on input "checkbox" at bounding box center [680, 725] width 14 height 14
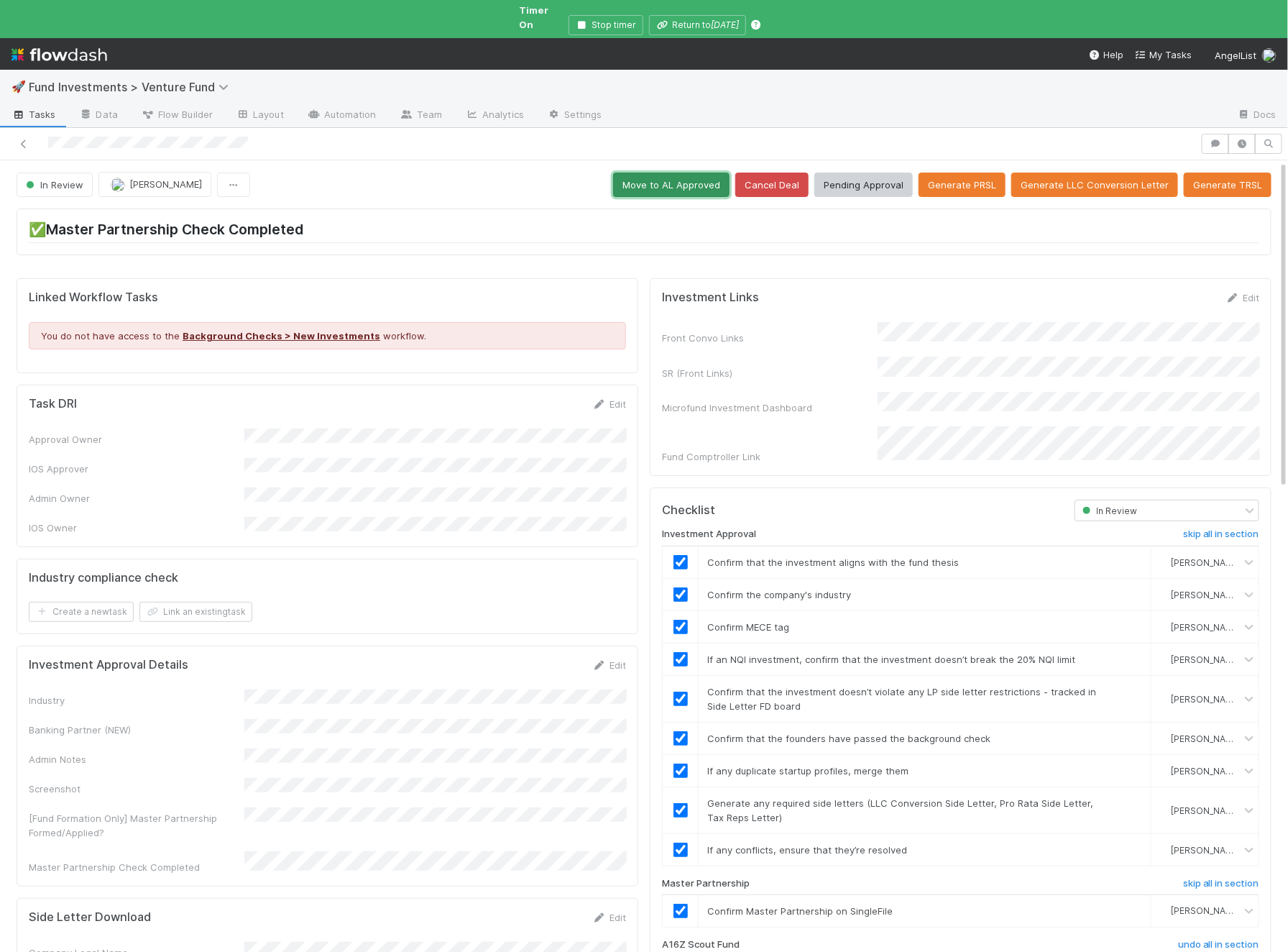
click at [723, 175] on button "Move to AL Approved" at bounding box center [671, 184] width 117 height 24
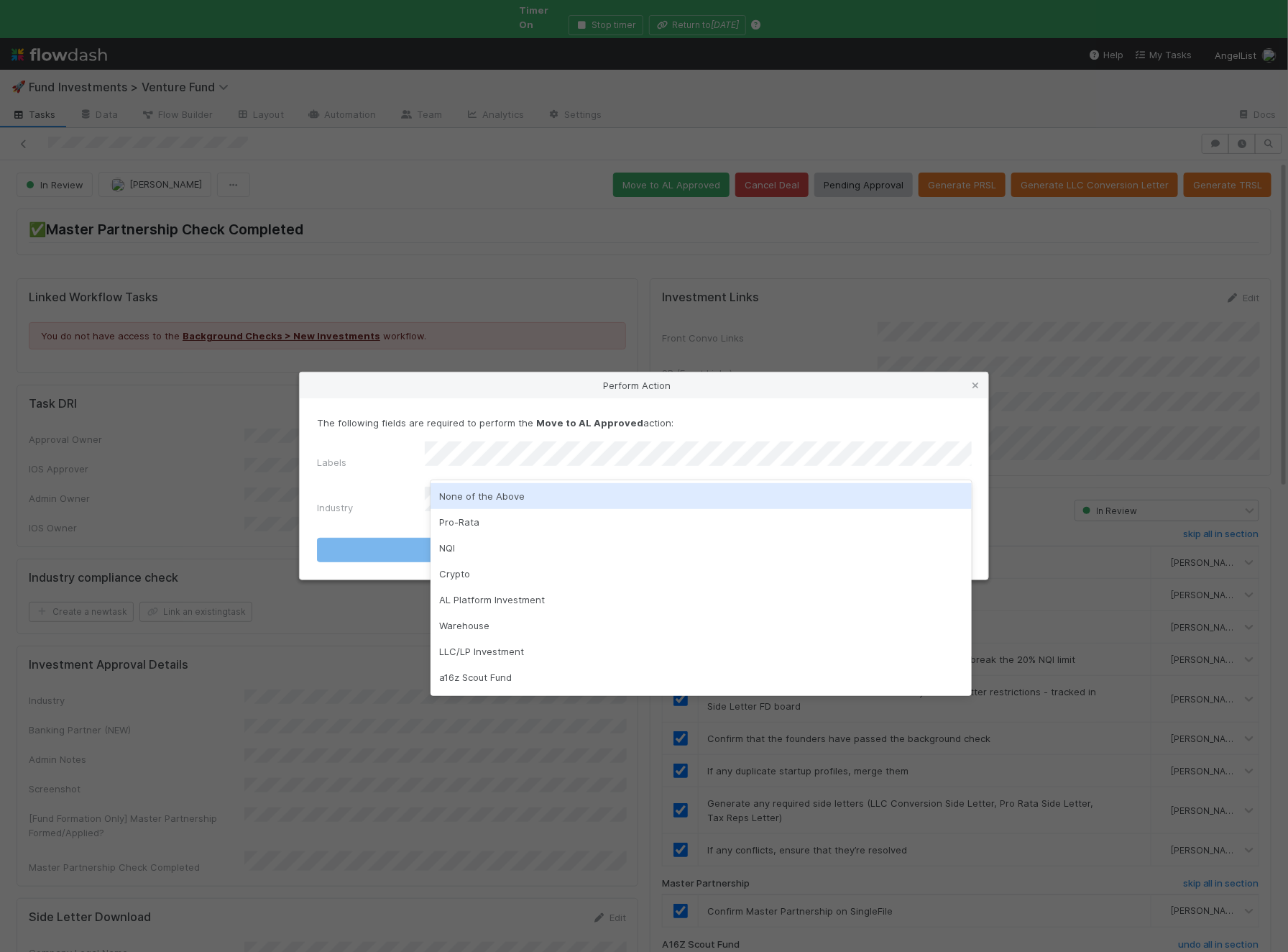
click at [508, 491] on div "None of the Above" at bounding box center [701, 495] width 542 height 26
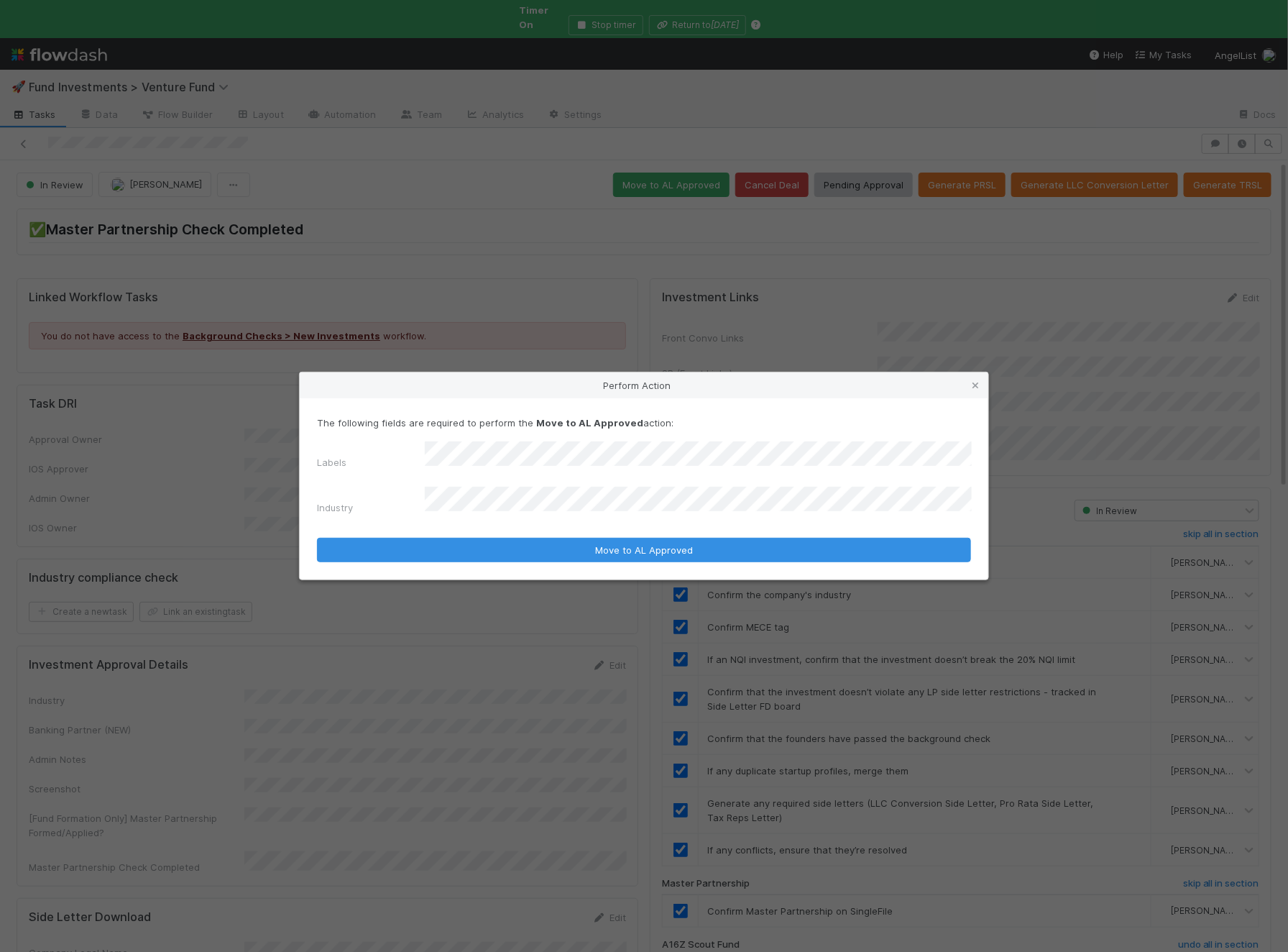
click at [502, 515] on form "The following fields are required to perform the Move to AL Approved action: La…" at bounding box center [644, 489] width 654 height 146
click at [317, 537] on button "Move to AL Approved" at bounding box center [644, 549] width 654 height 24
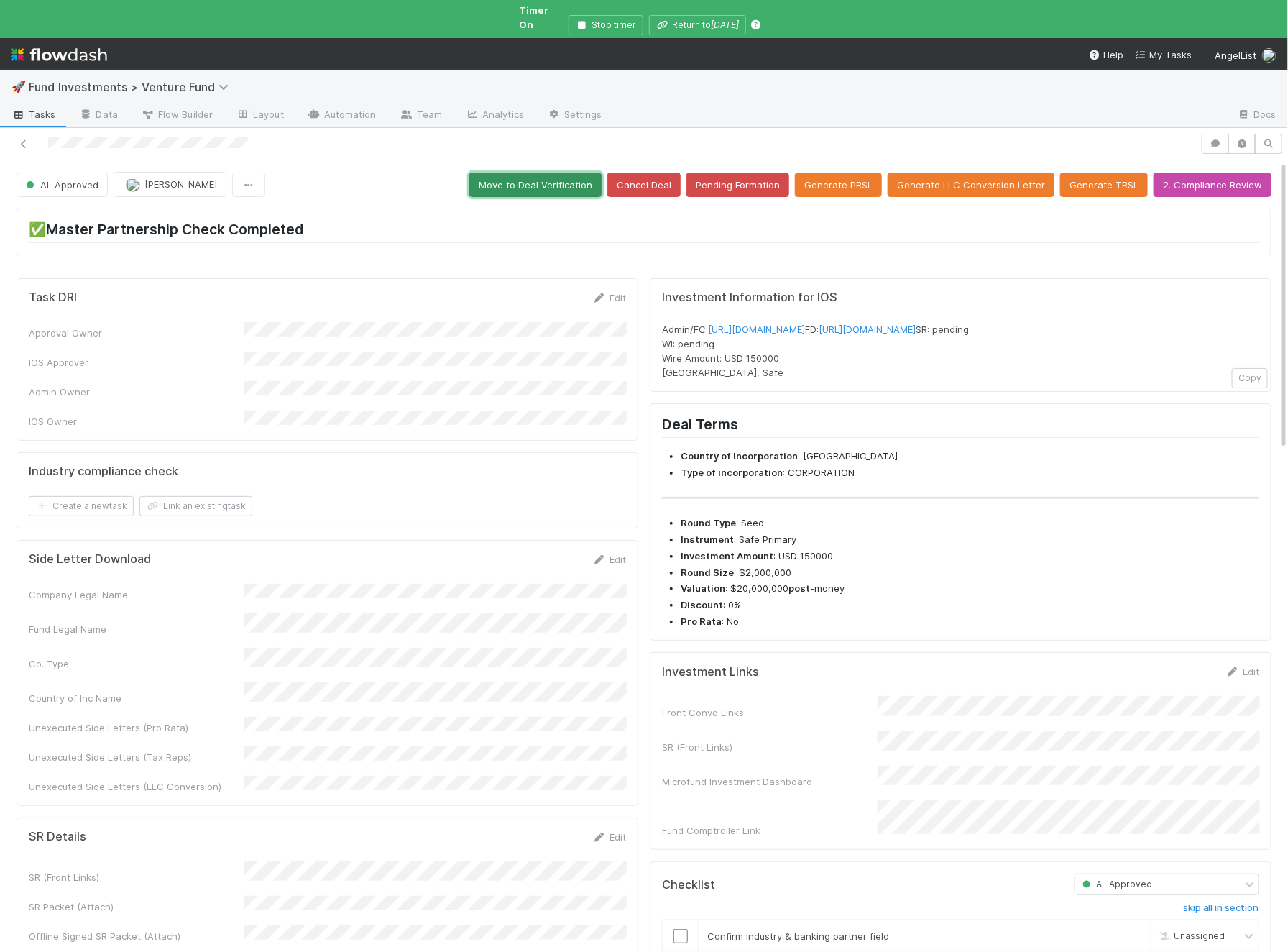
click at [563, 172] on button "Move to Deal Verification" at bounding box center [536, 184] width 133 height 24
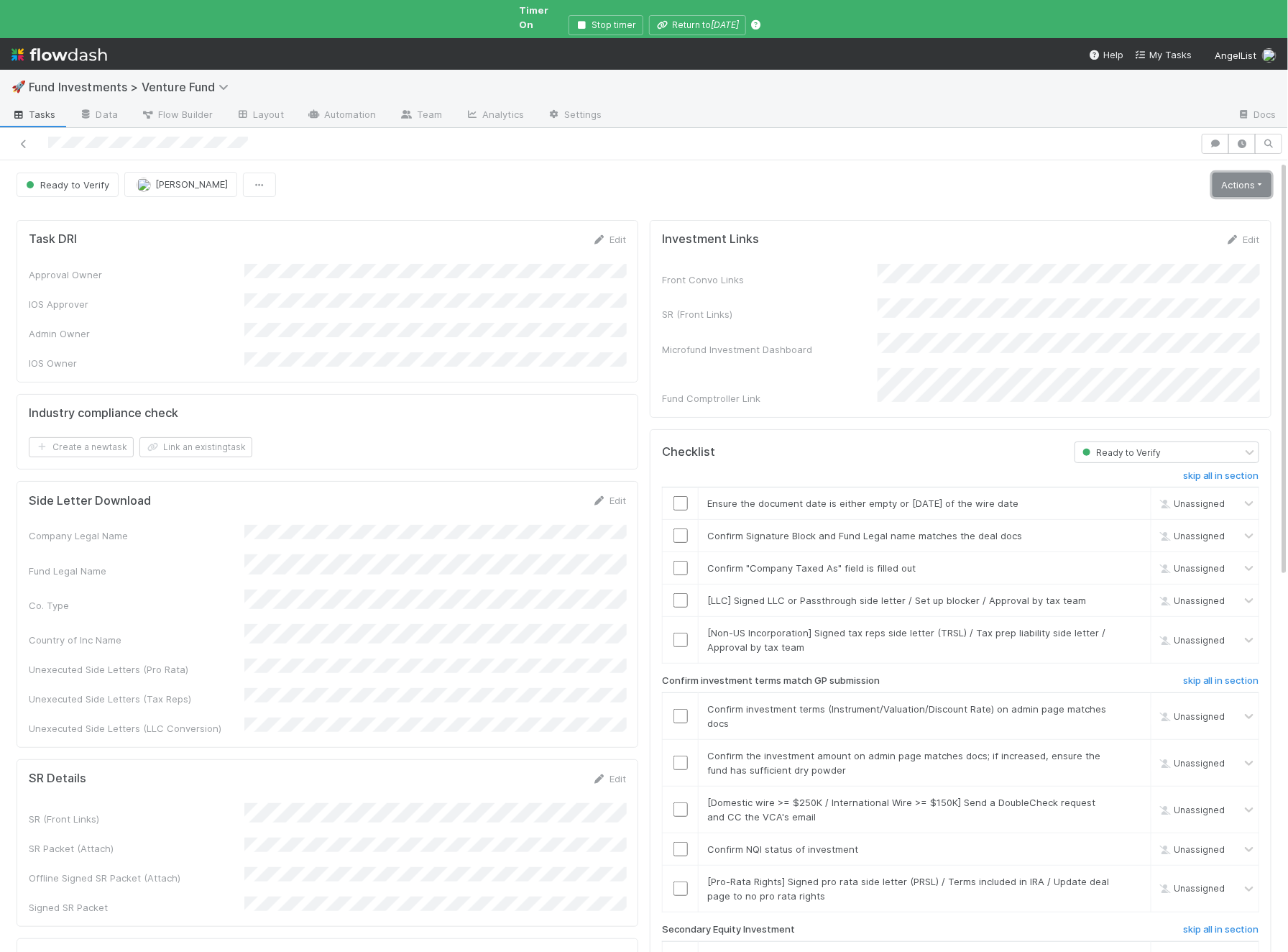
click at [1229, 172] on link "Actions" at bounding box center [1242, 184] width 59 height 24
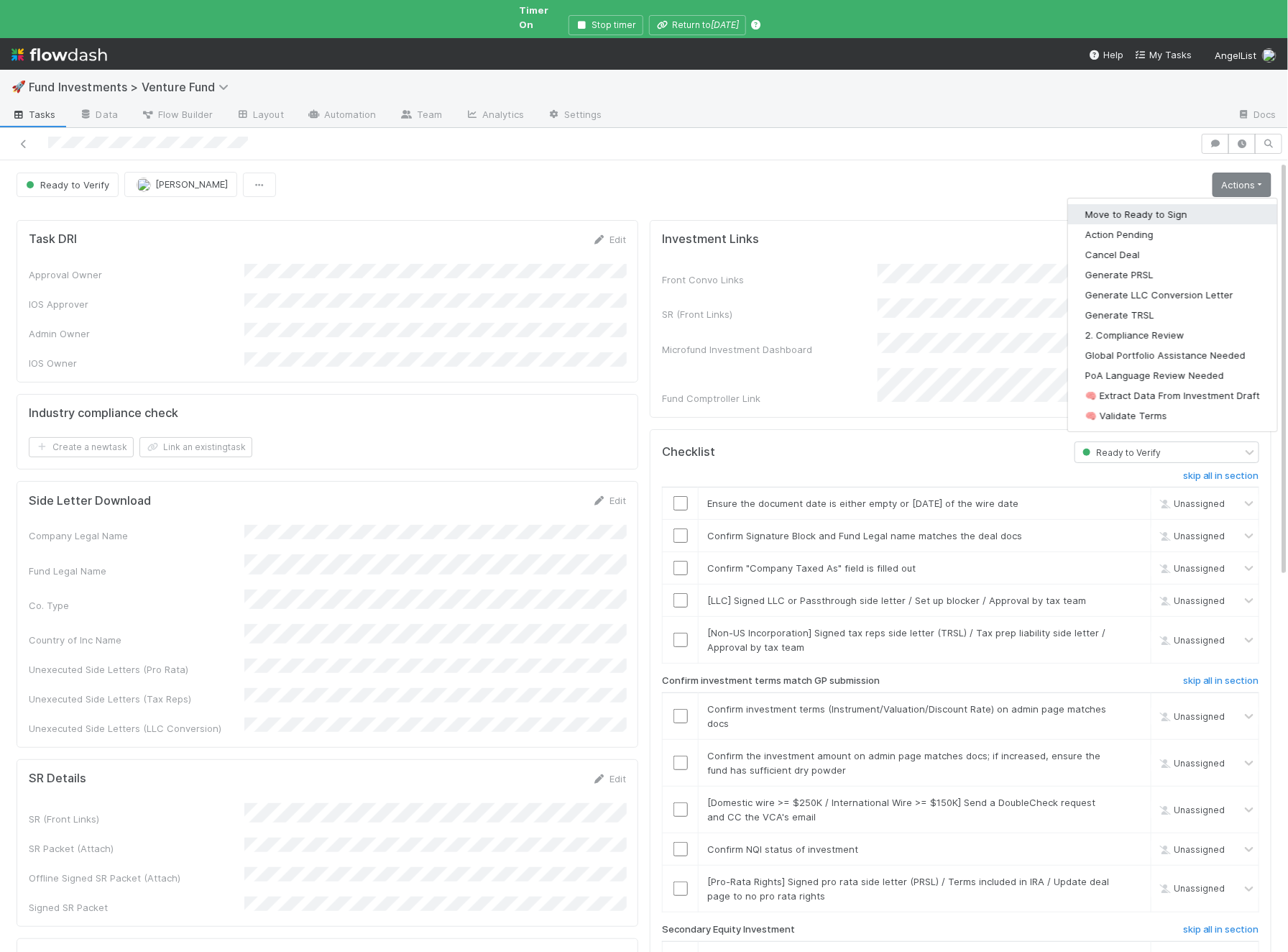
click at [1186, 204] on button "Move to Ready to Sign" at bounding box center [1172, 214] width 209 height 20
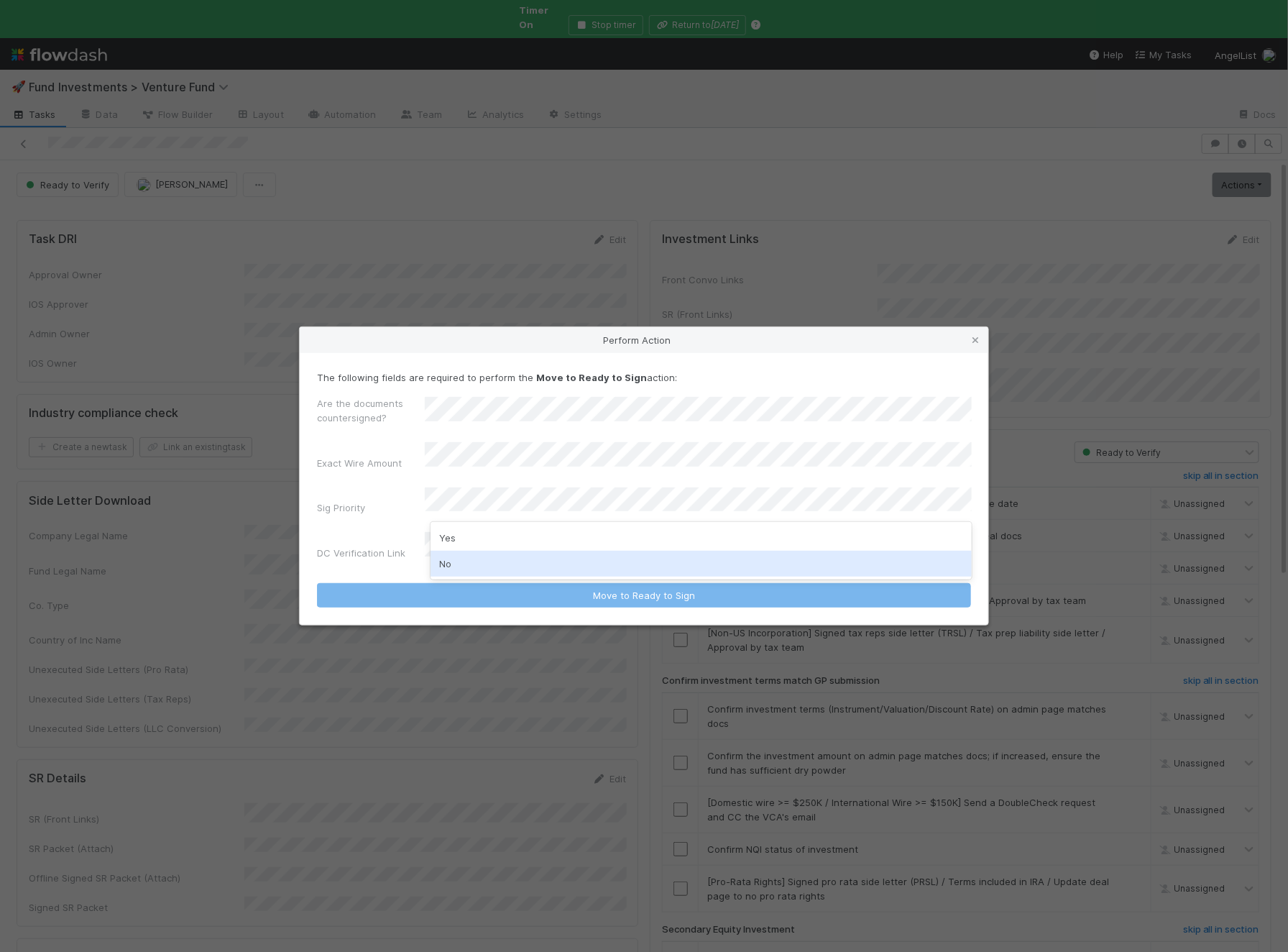
click at [515, 563] on div "No" at bounding box center [701, 563] width 542 height 26
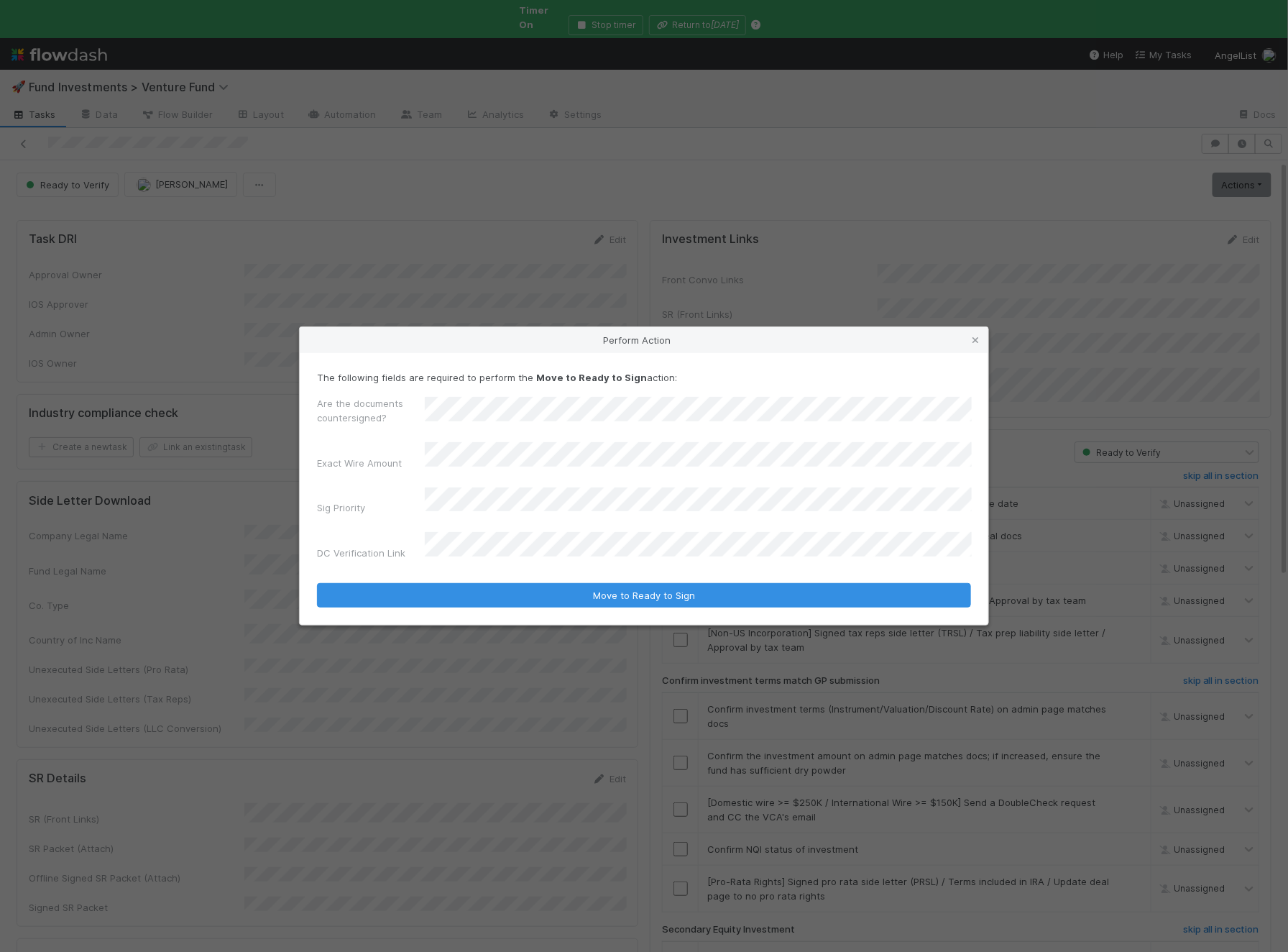
click at [317, 583] on button "Move to Ready to Sign" at bounding box center [644, 594] width 654 height 24
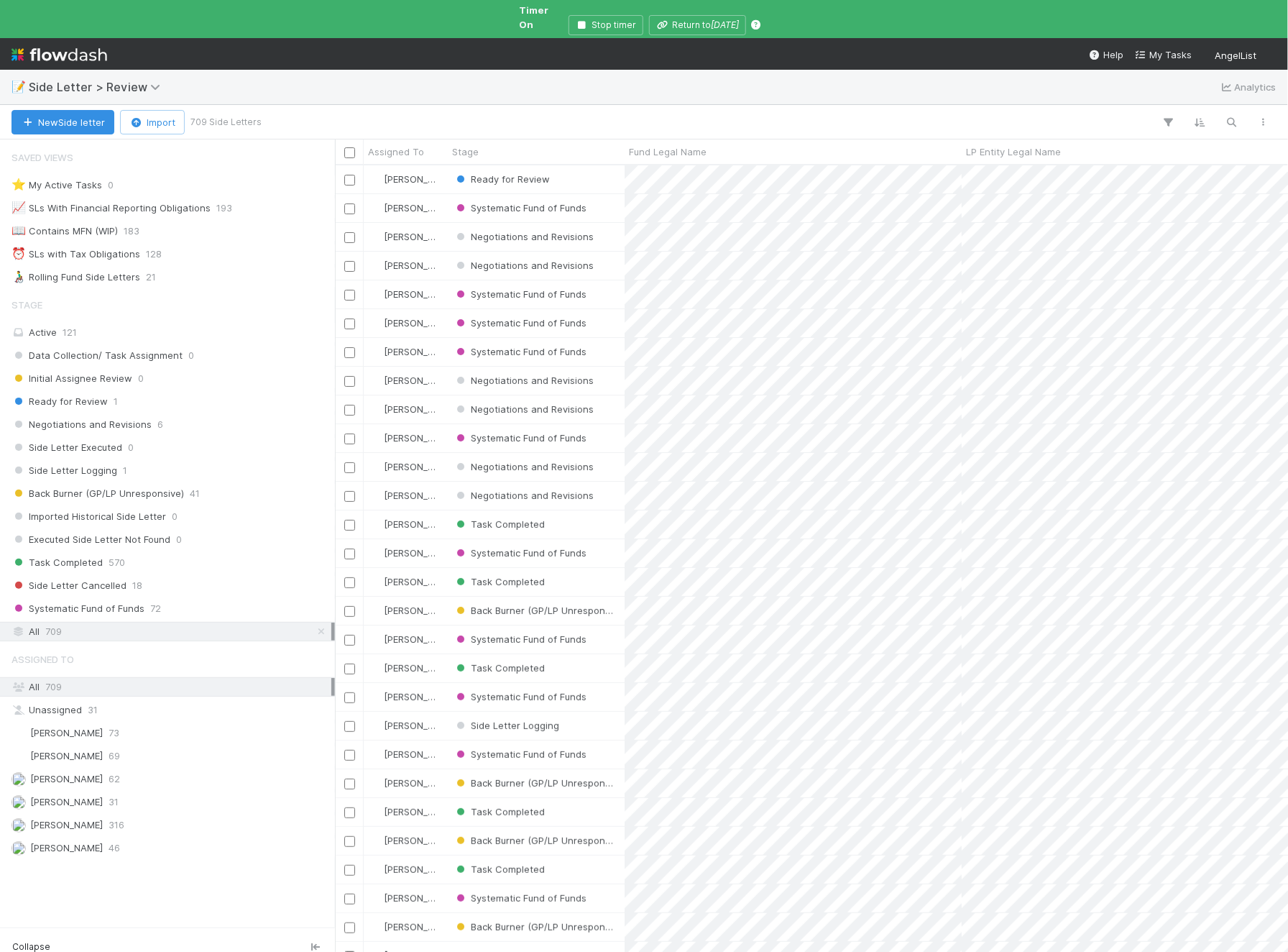
scroll to position [0, 1]
paste input "ATP AI Ventures, LP"
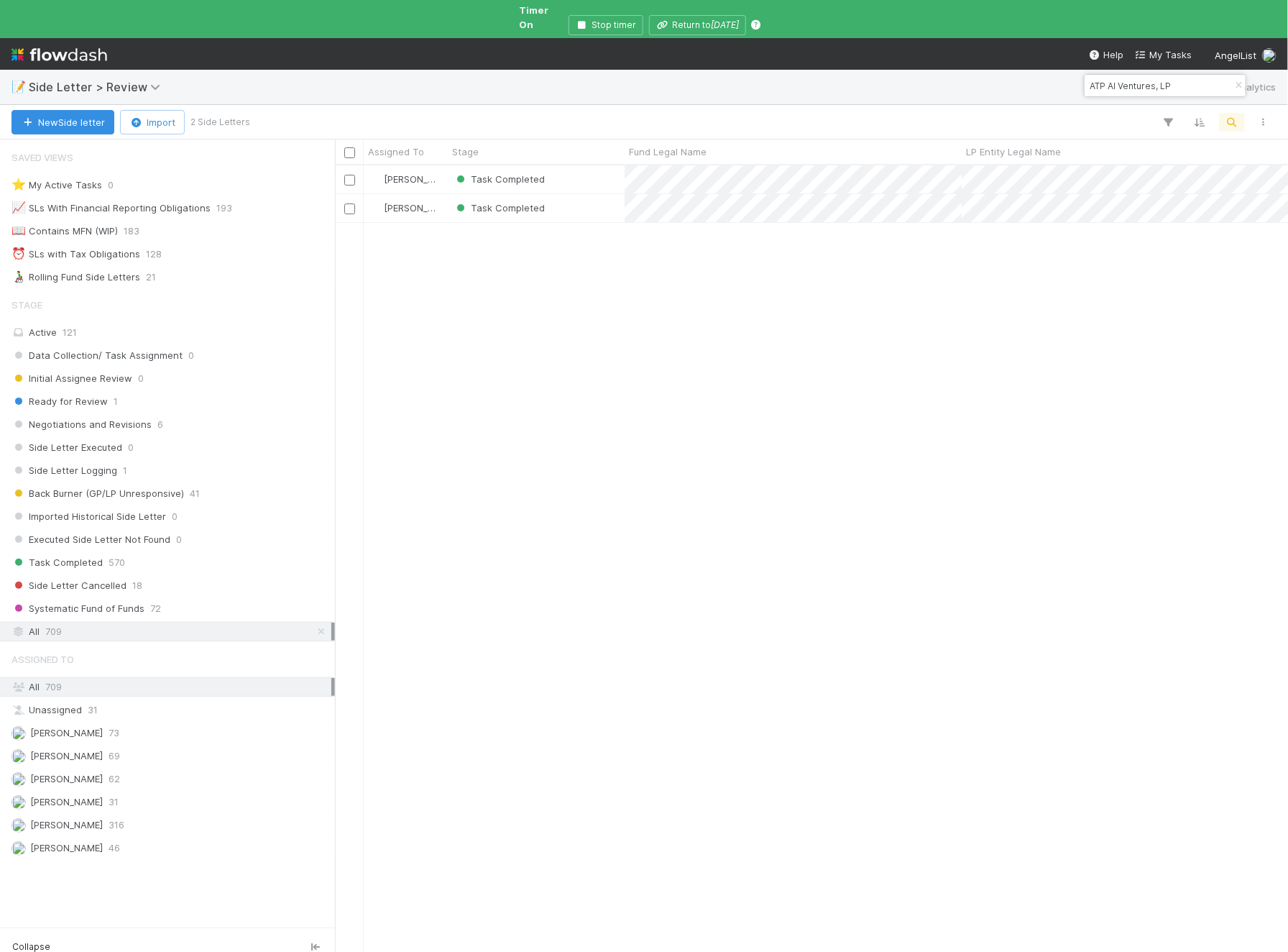
scroll to position [800, 953]
type input "ATP AI Ventures, LP"
click at [594, 172] on div "Task Completed" at bounding box center [536, 179] width 177 height 28
click at [578, 197] on div "Task Completed" at bounding box center [536, 207] width 177 height 28
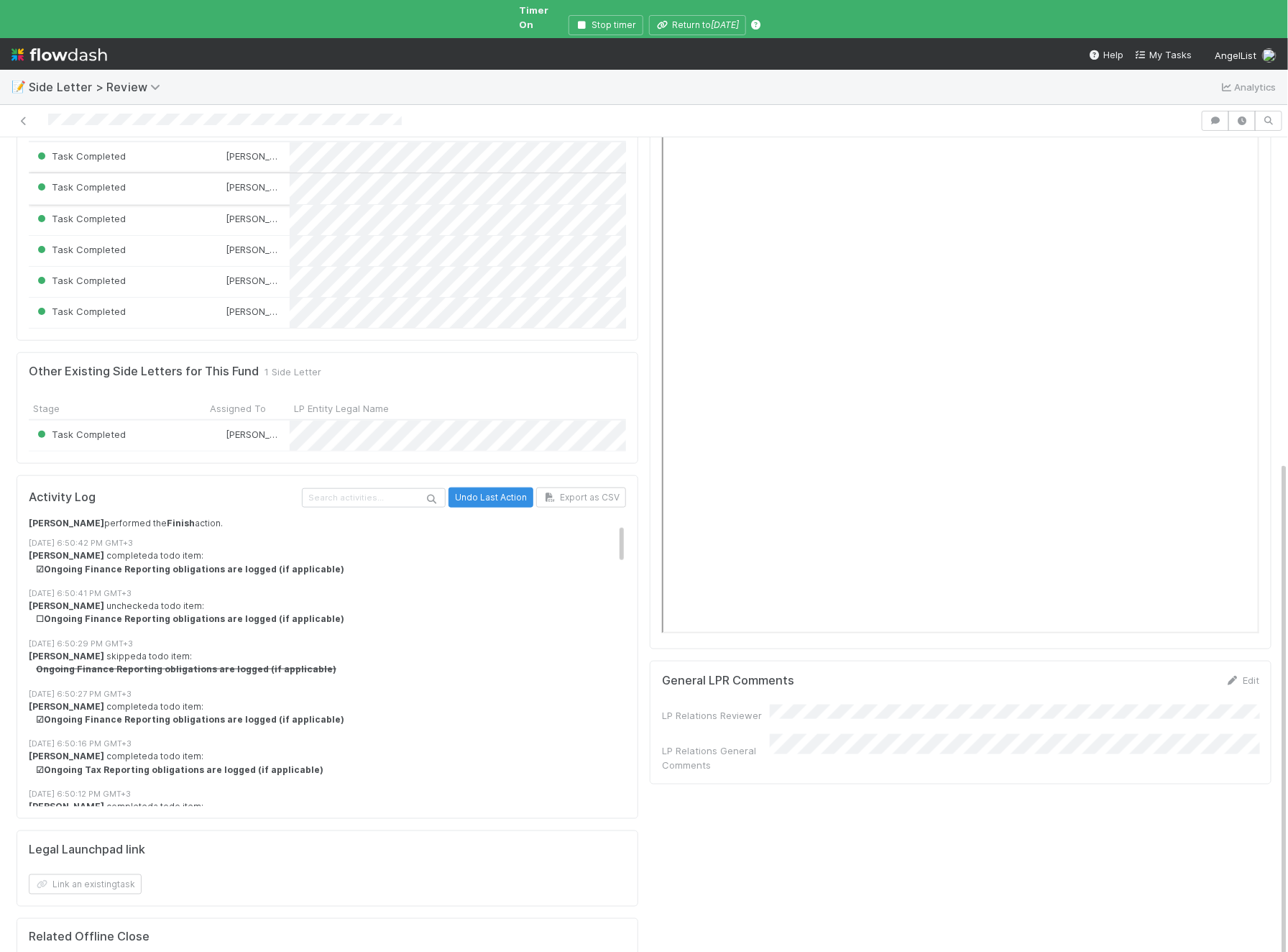
scroll to position [86, 0]
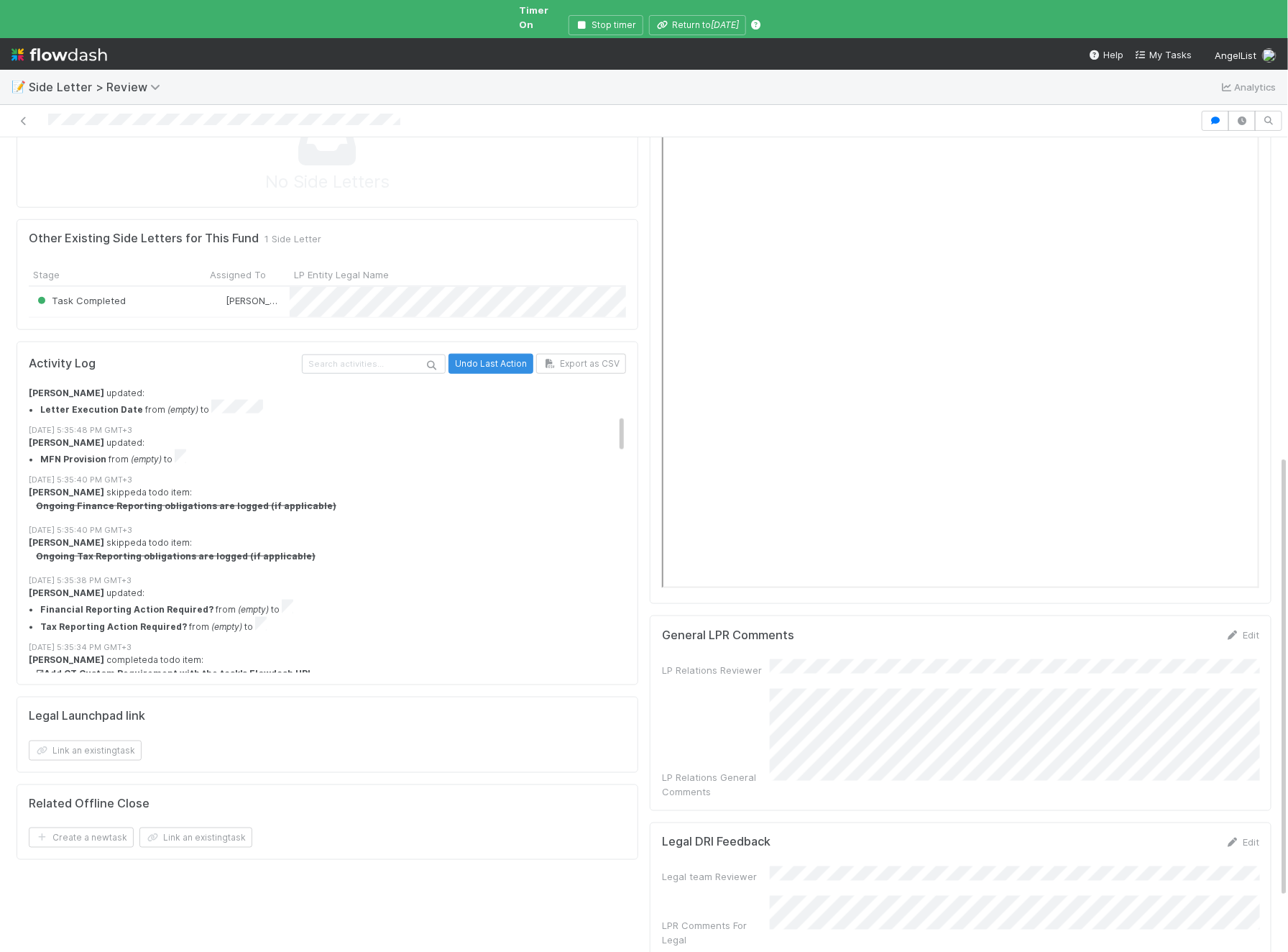
scroll to position [719, 0]
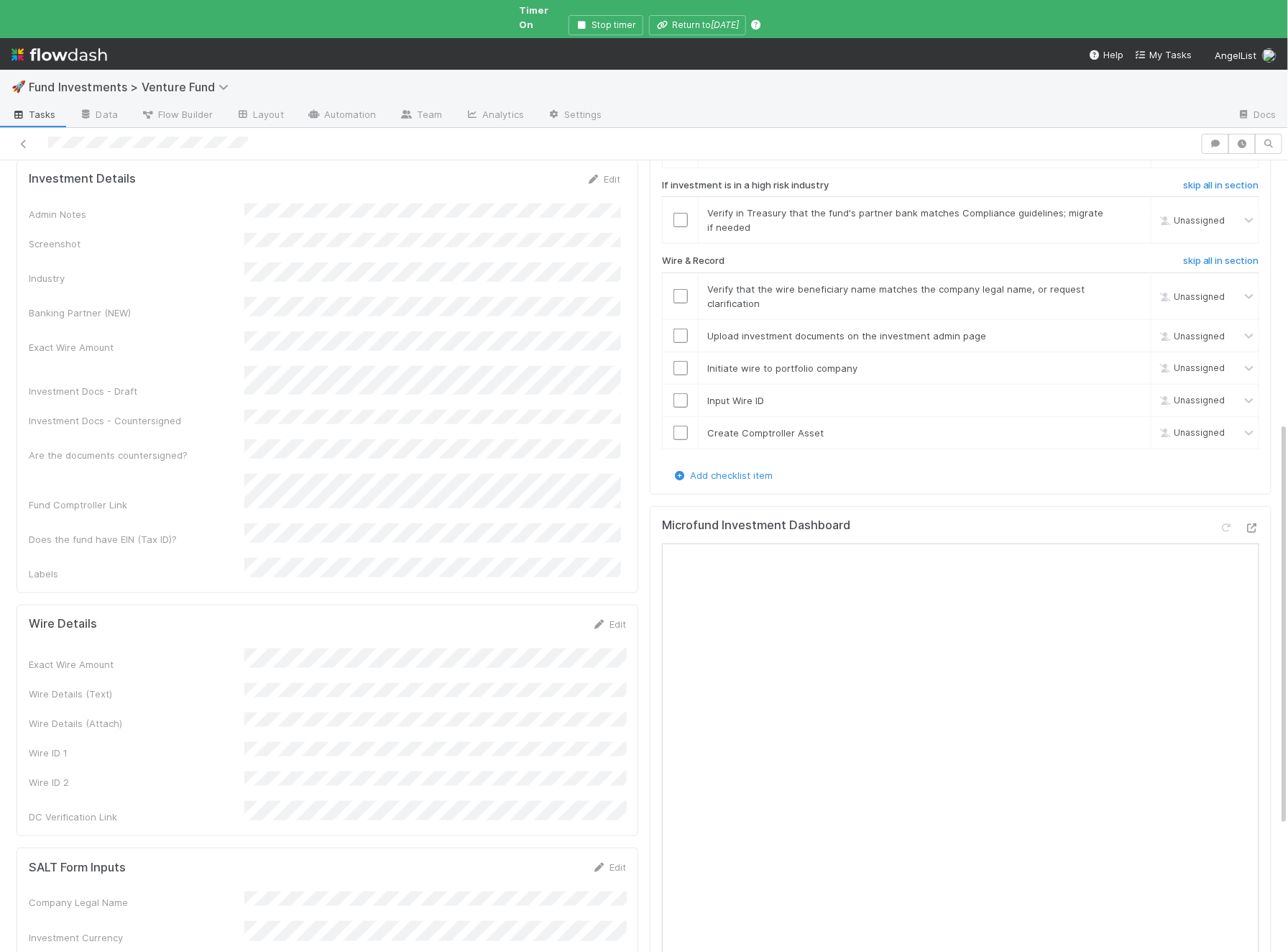
scroll to position [632, 0]
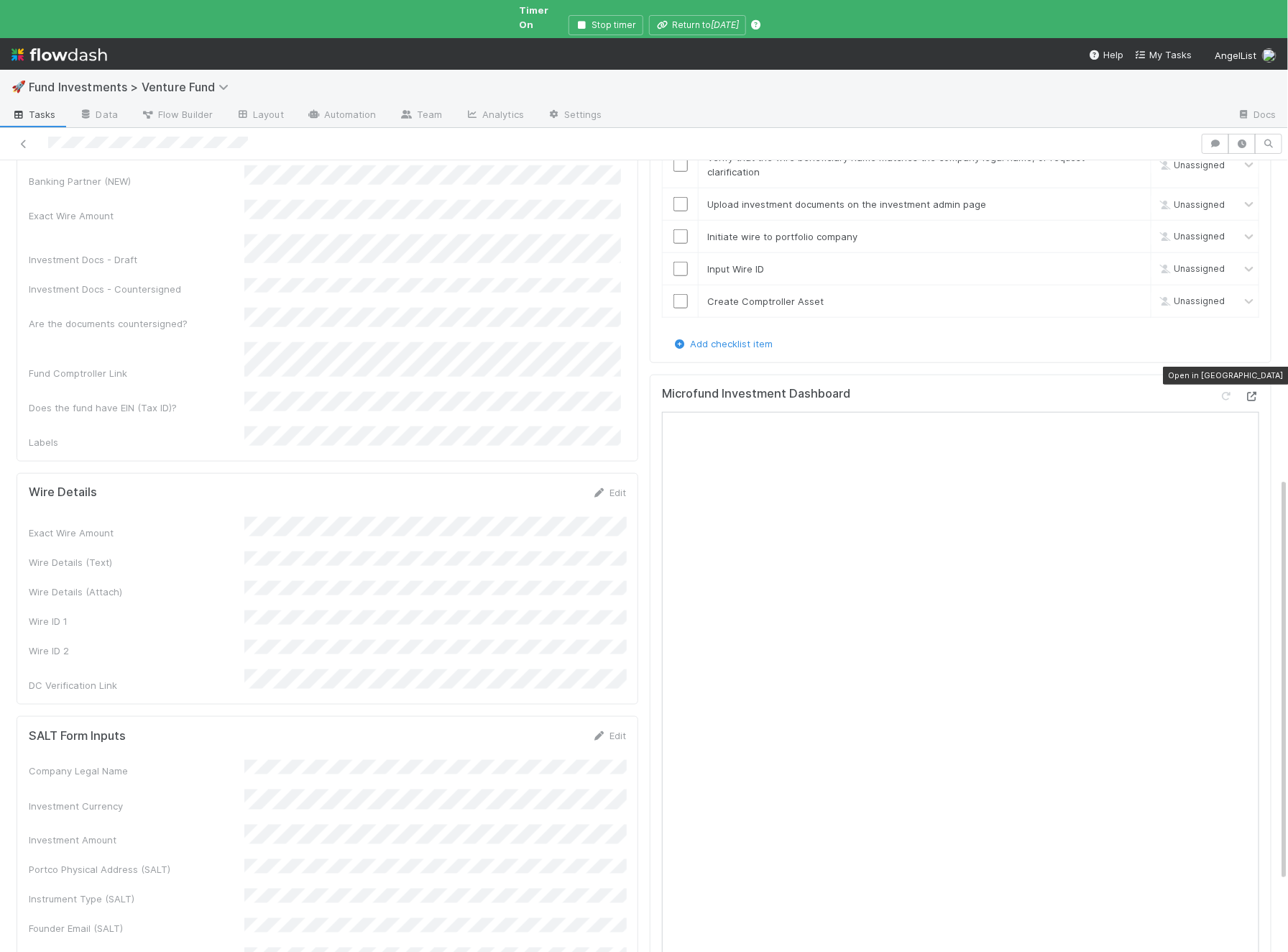
click at [1038, 392] on icon at bounding box center [1252, 396] width 14 height 9
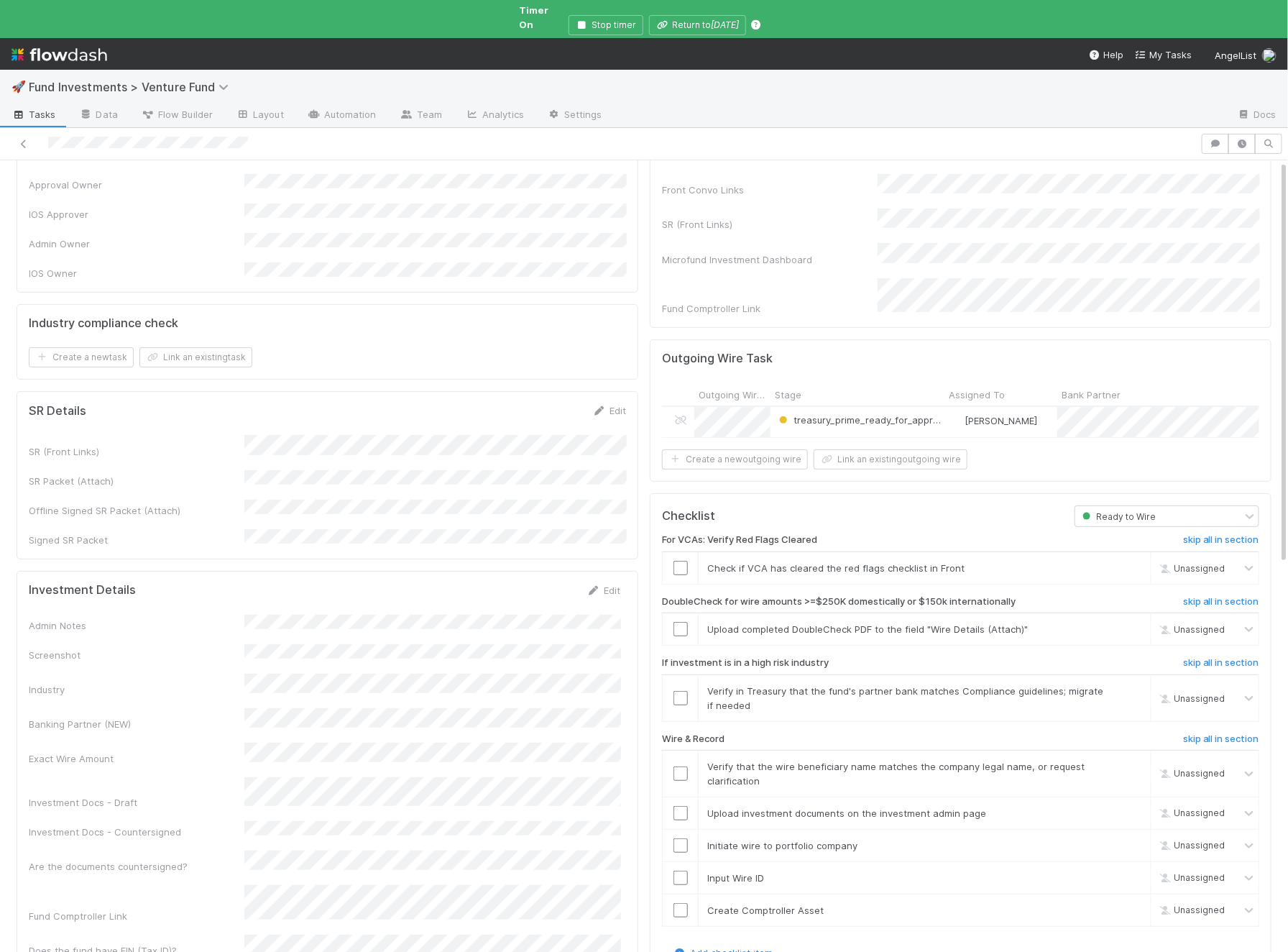
scroll to position [0, 0]
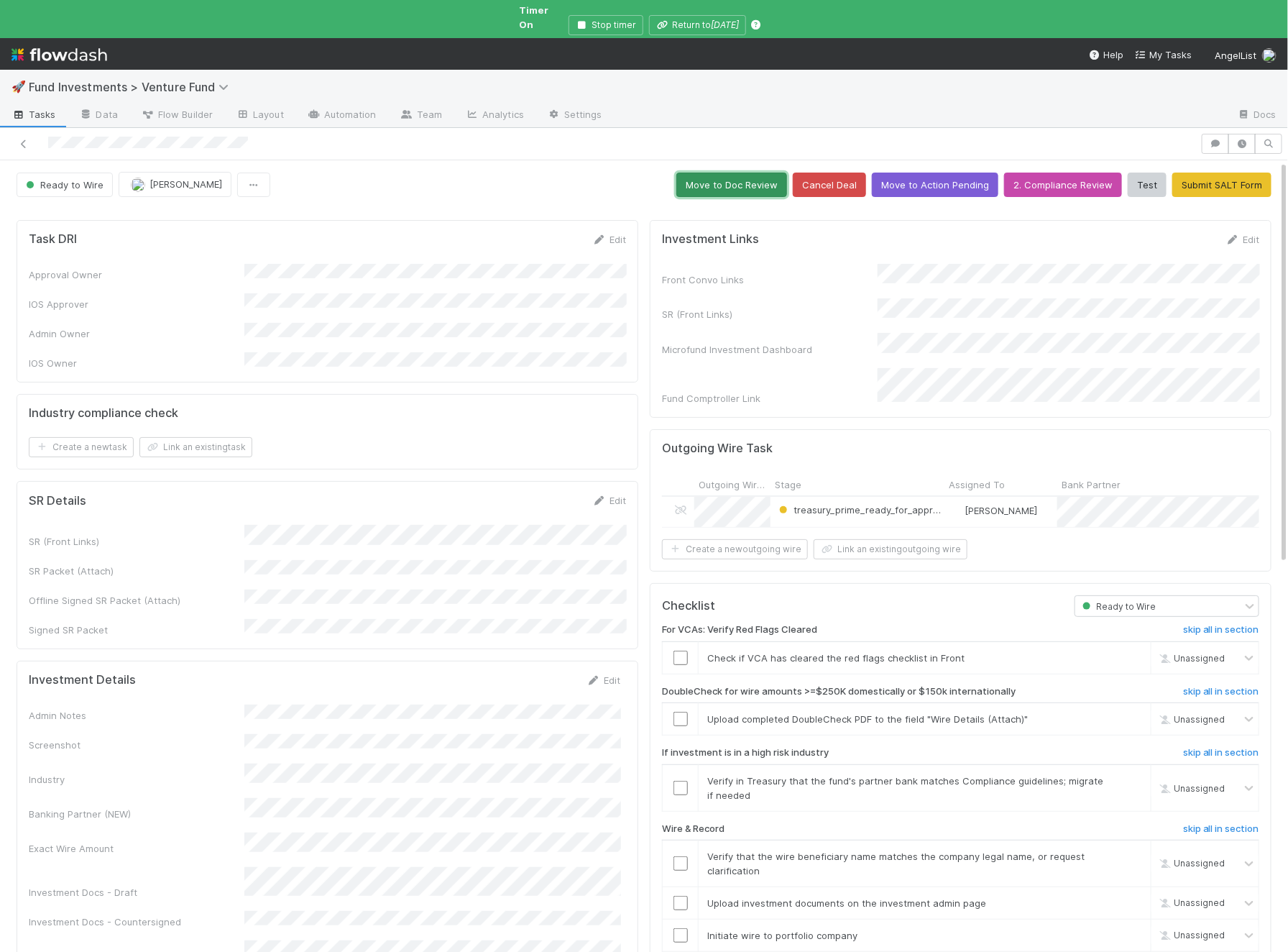
click at [727, 172] on button "Move to Doc Review" at bounding box center [732, 184] width 111 height 24
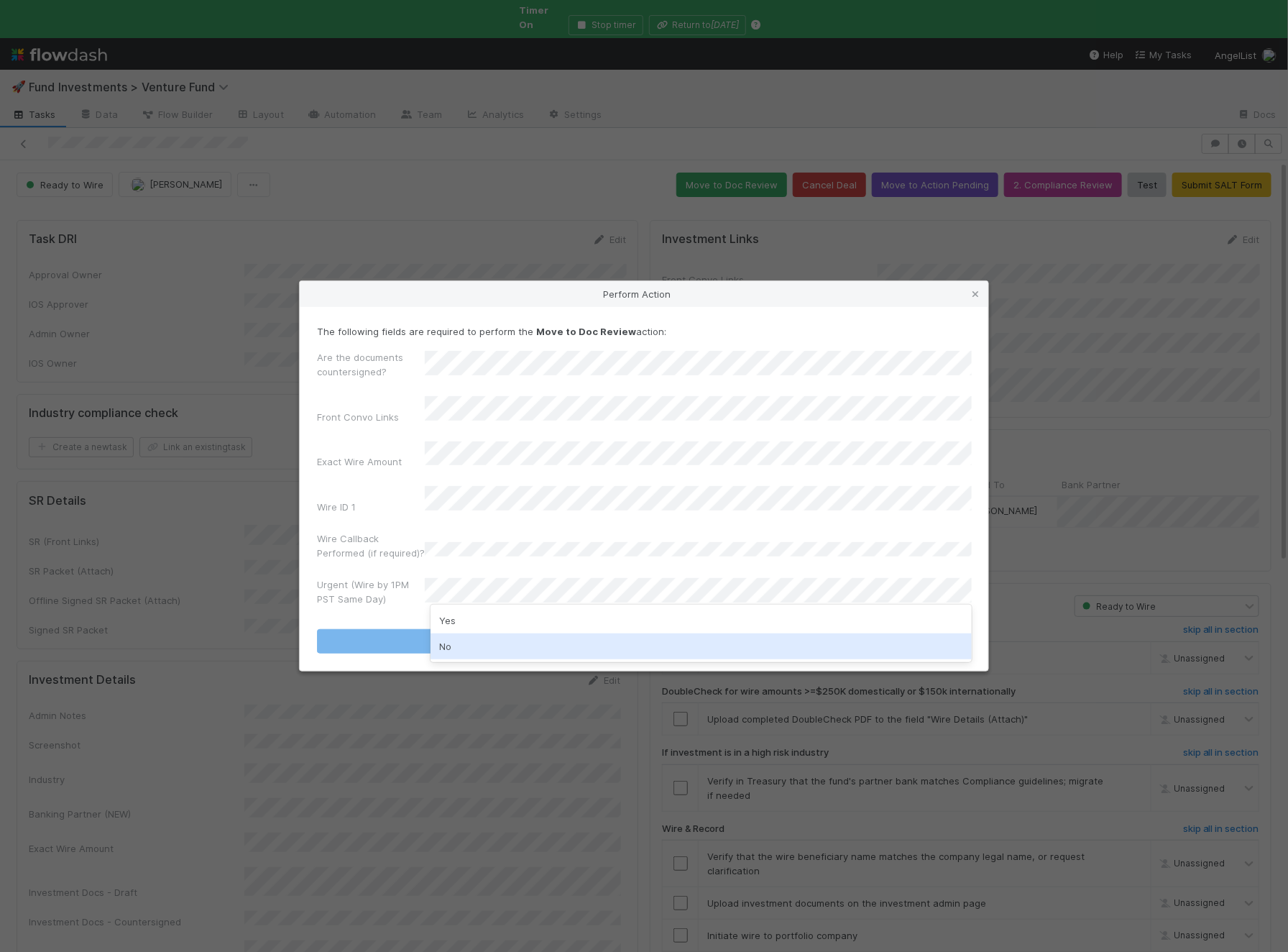
click at [453, 646] on div "No" at bounding box center [701, 646] width 542 height 26
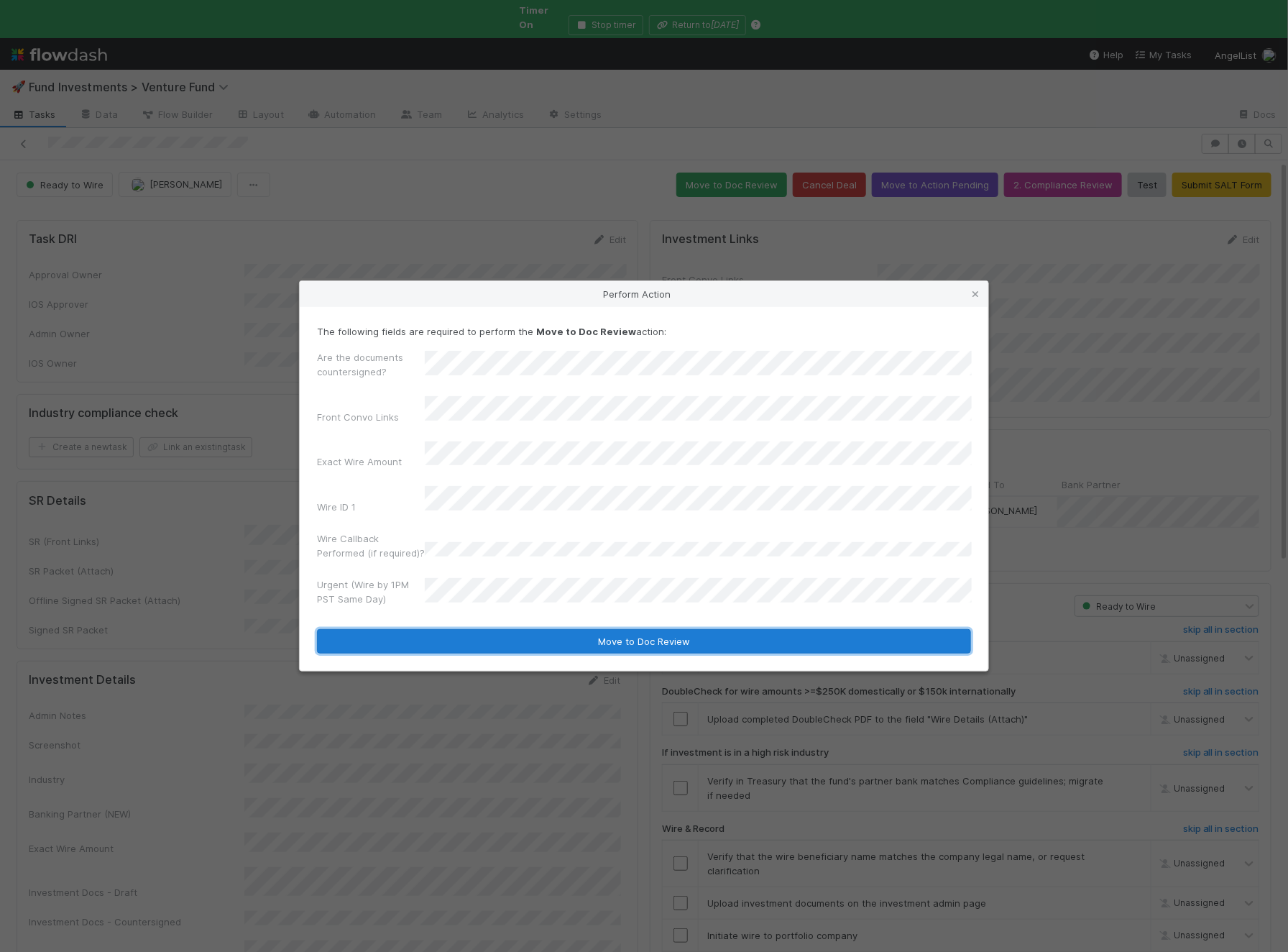
click at [487, 635] on button "Move to Doc Review" at bounding box center [644, 641] width 654 height 24
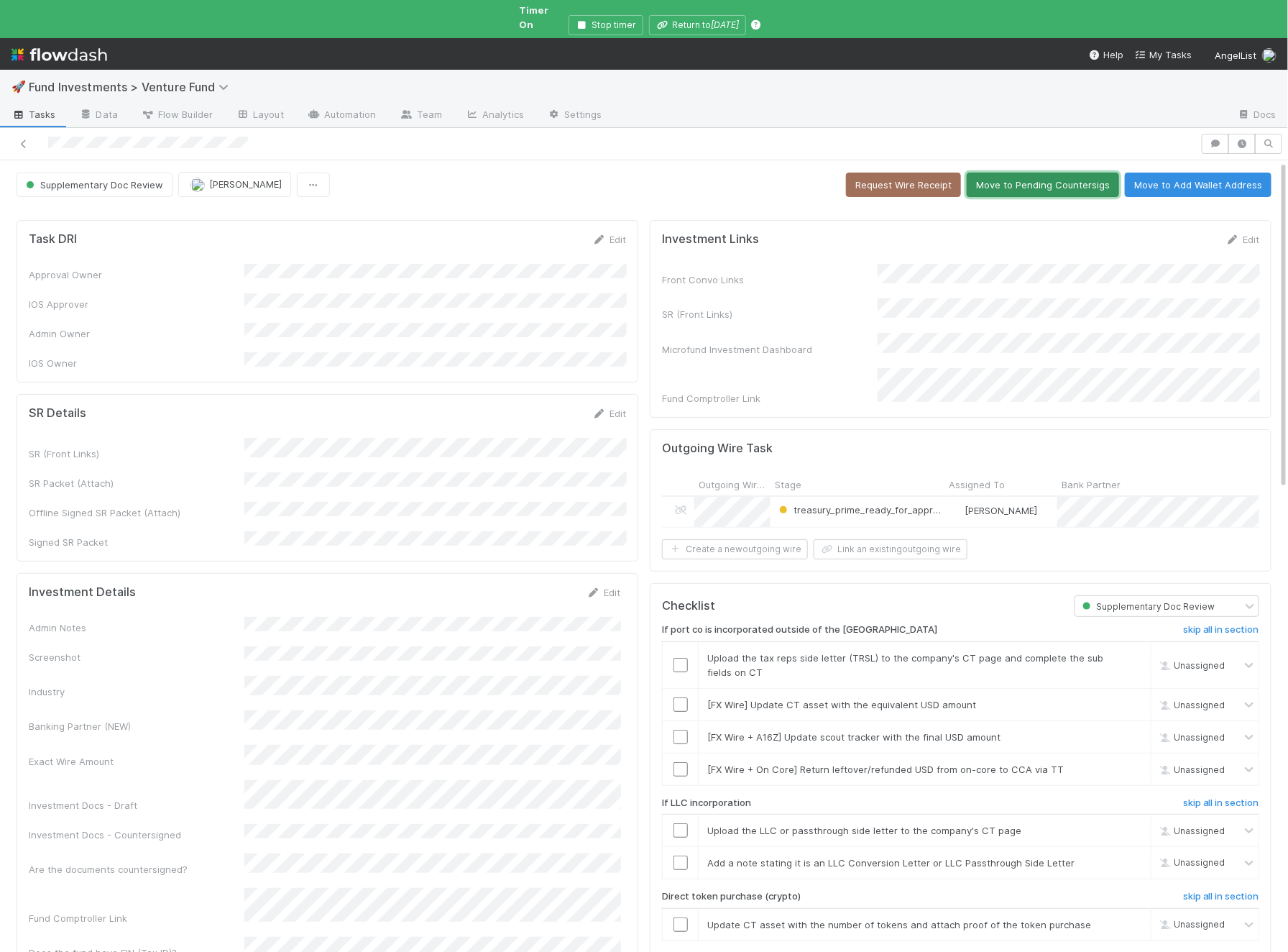
click at [1038, 173] on button "Move to Pending Countersigs" at bounding box center [1044, 184] width 153 height 24
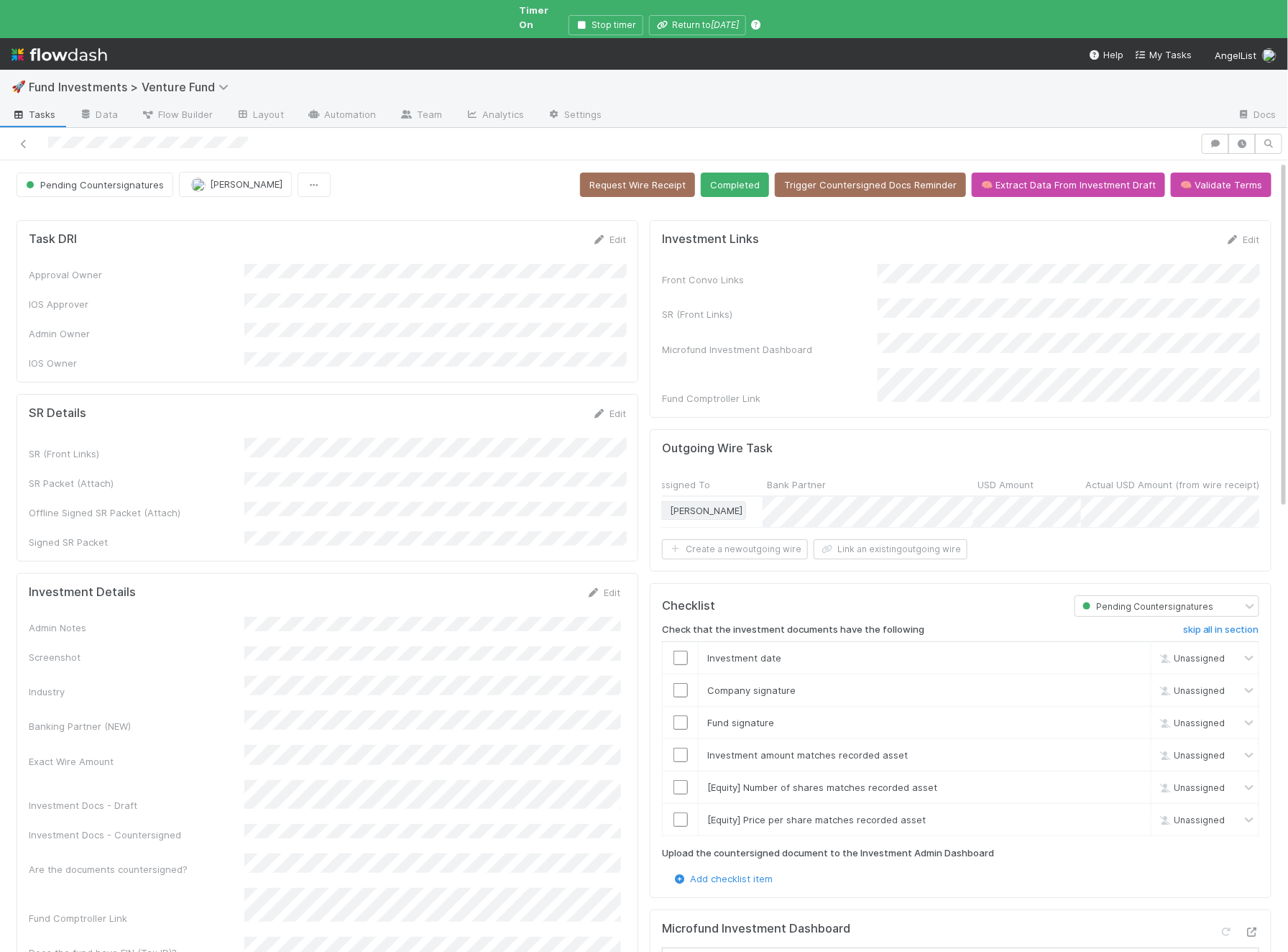
scroll to position [0, 342]
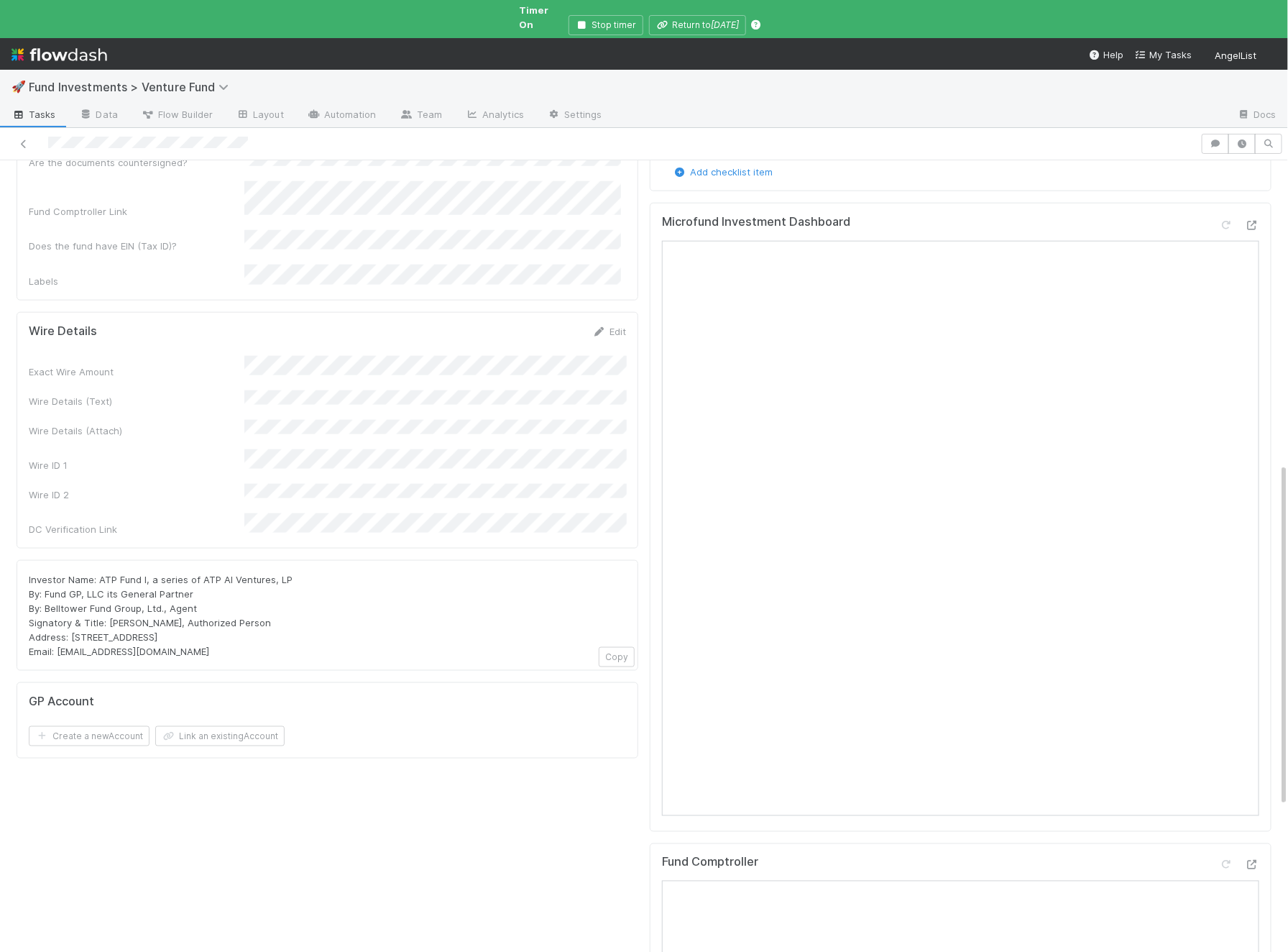
scroll to position [662, 0]
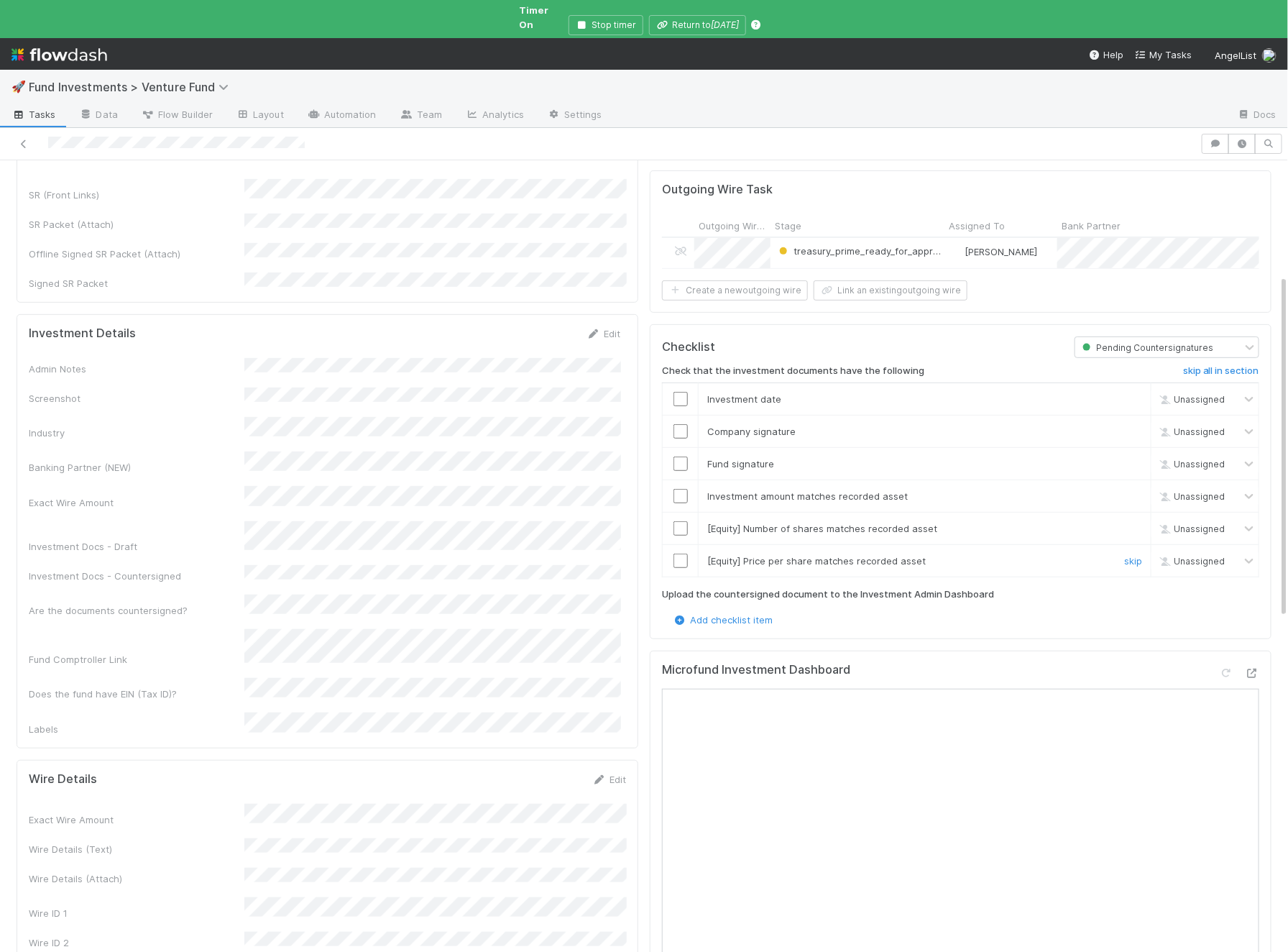
scroll to position [266, 0]
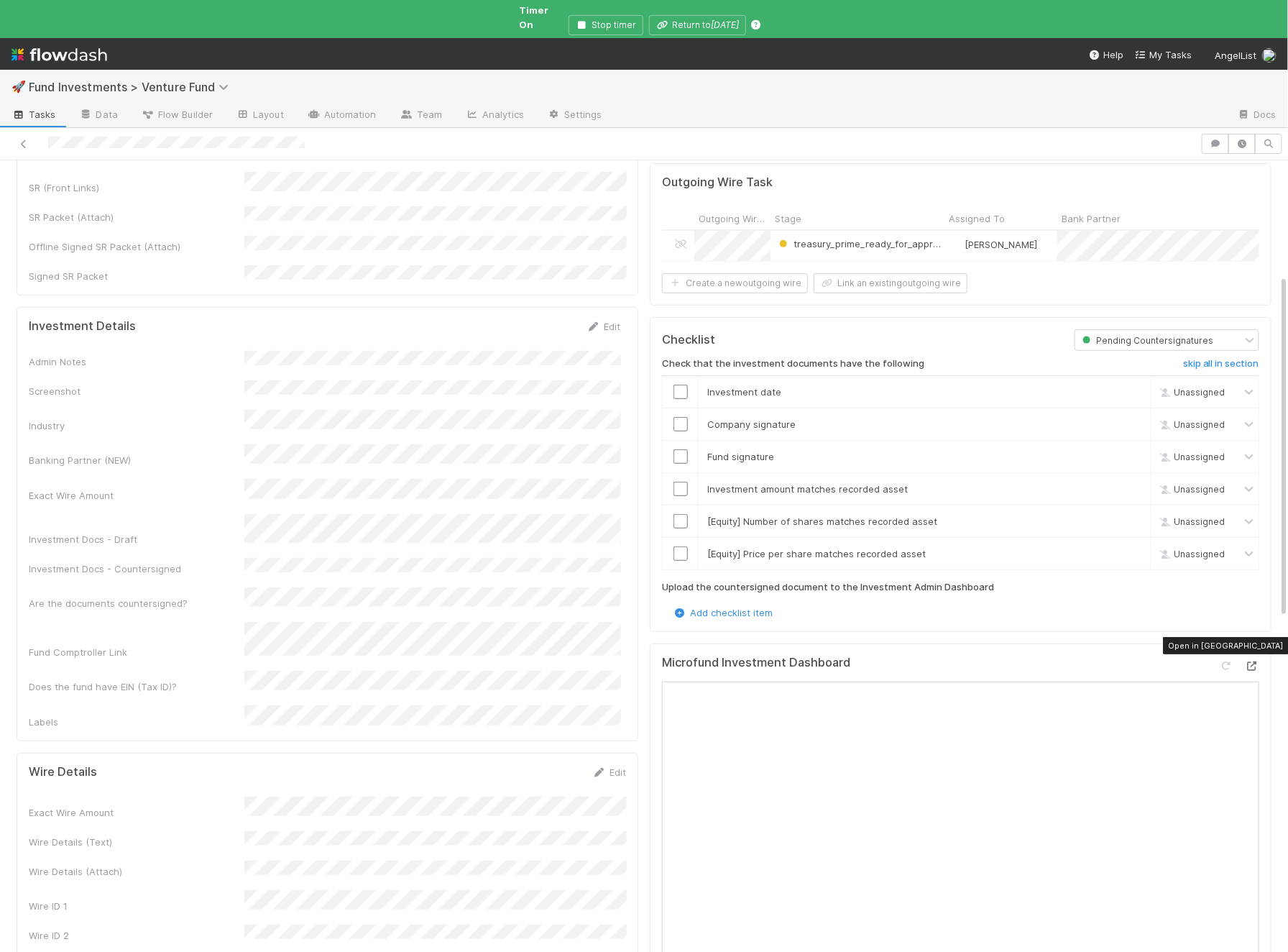
click at [1259, 662] on icon at bounding box center [1252, 666] width 14 height 9
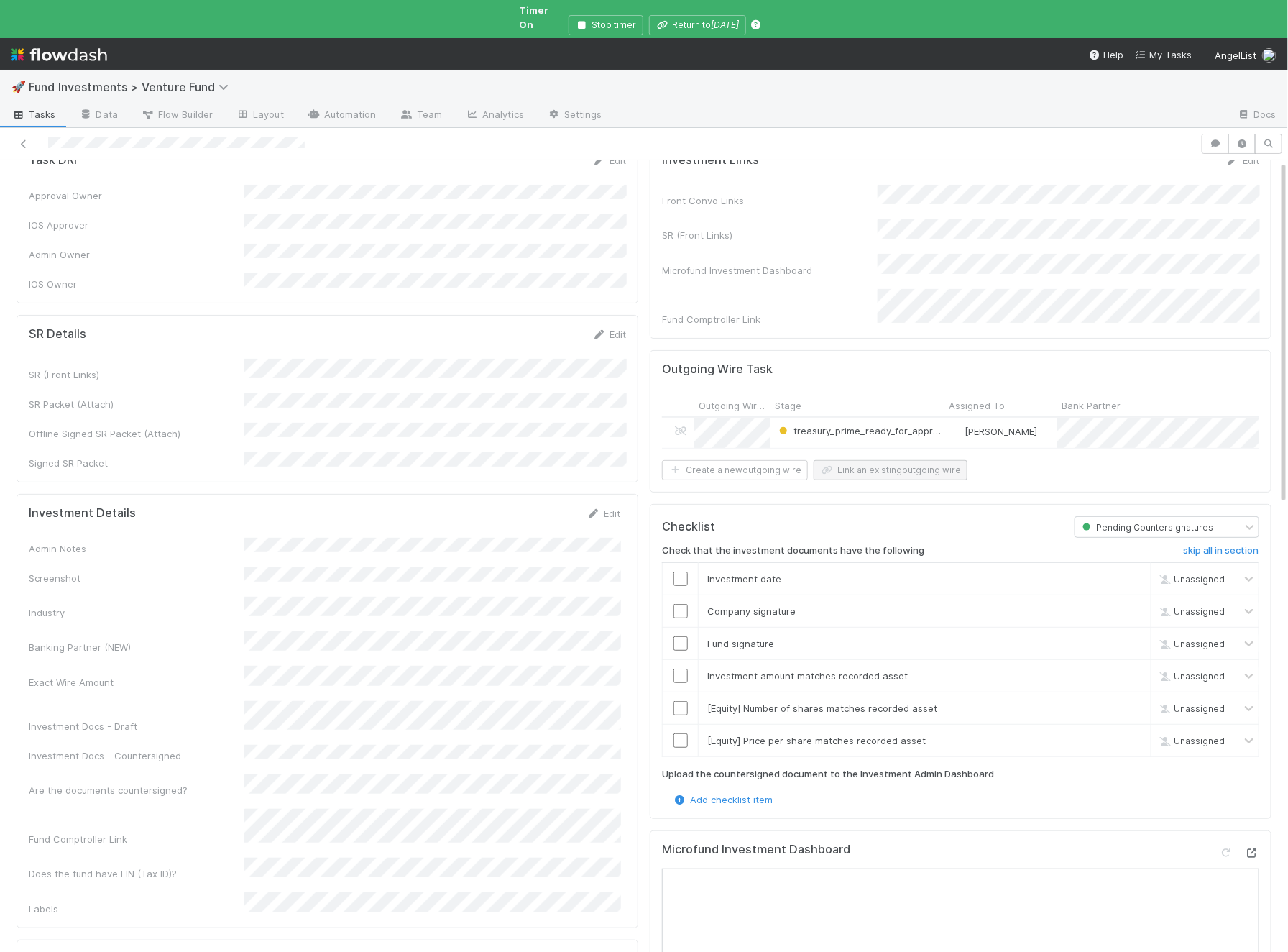
scroll to position [0, 0]
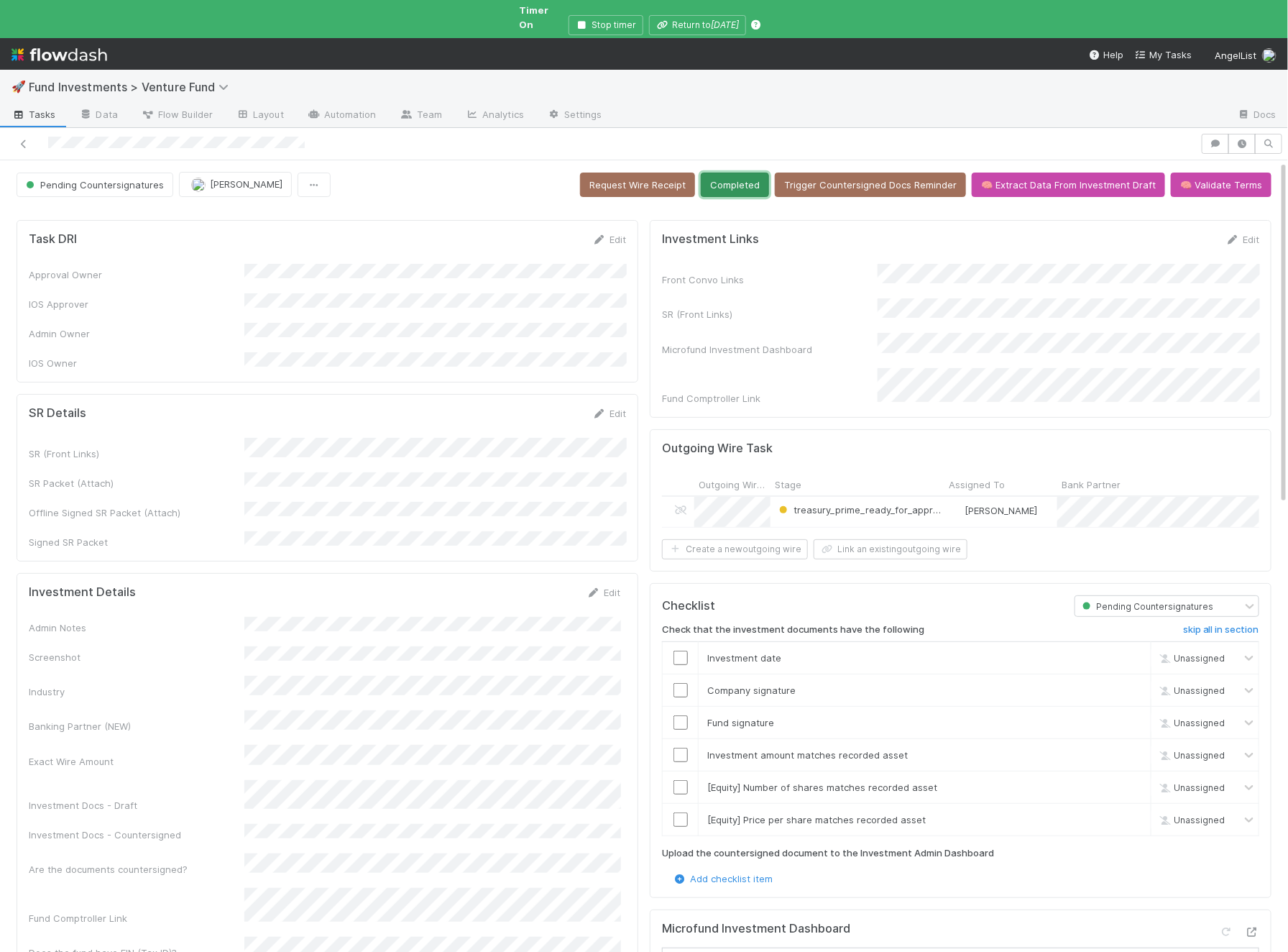
click at [762, 172] on button "Completed" at bounding box center [735, 184] width 68 height 24
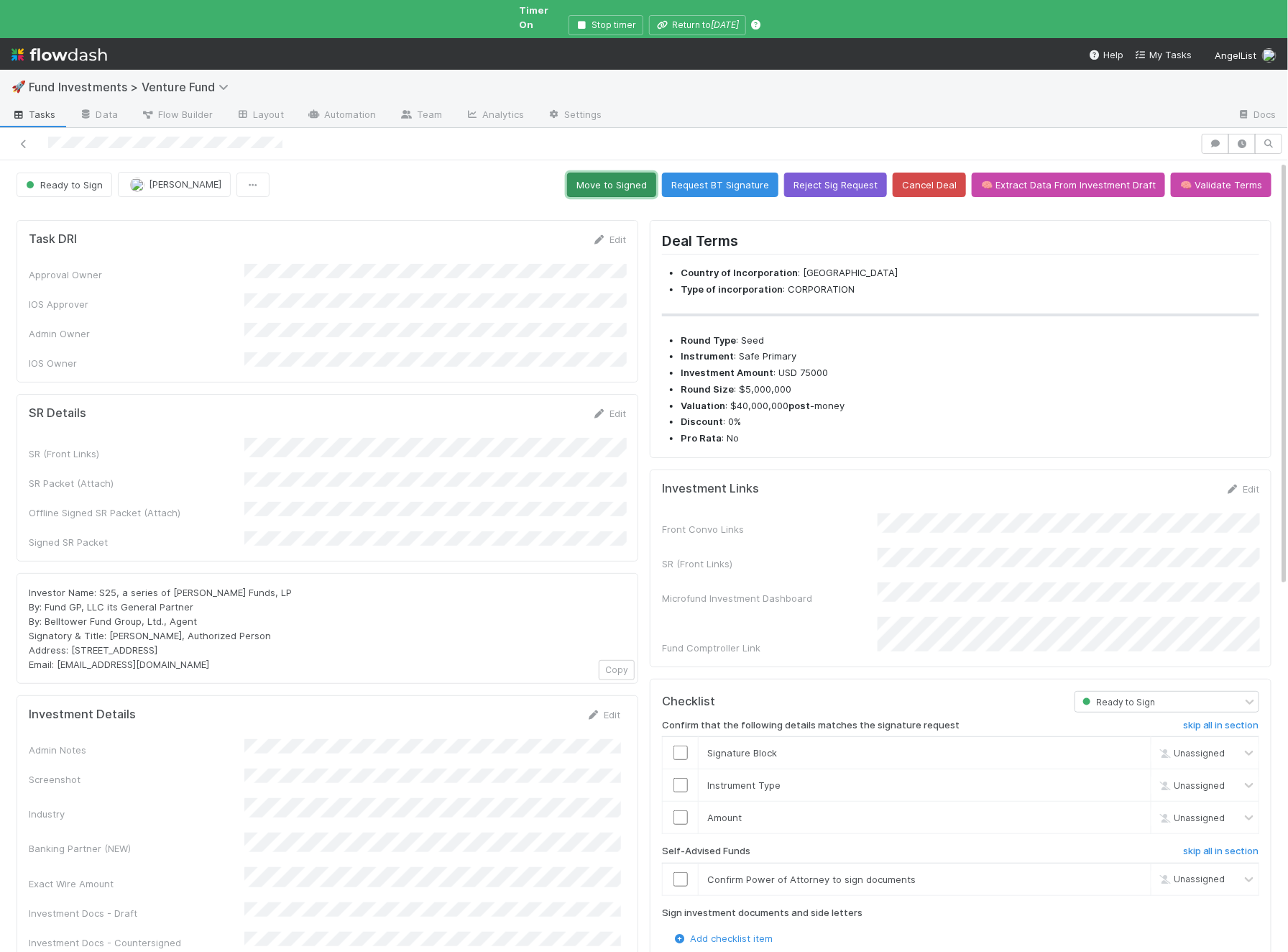
click at [632, 172] on button "Move to Signed" at bounding box center [612, 184] width 89 height 24
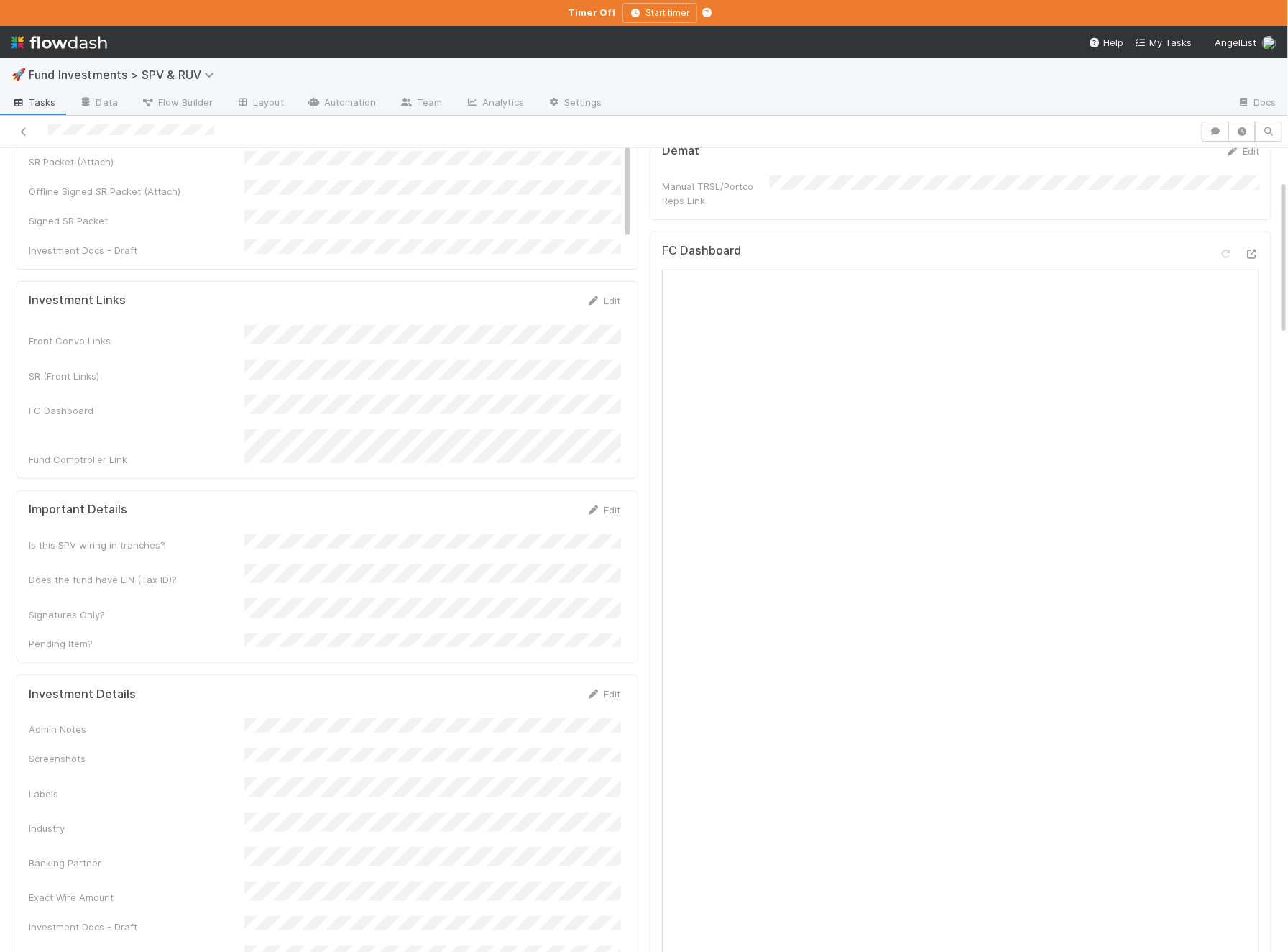
scroll to position [606, 0]
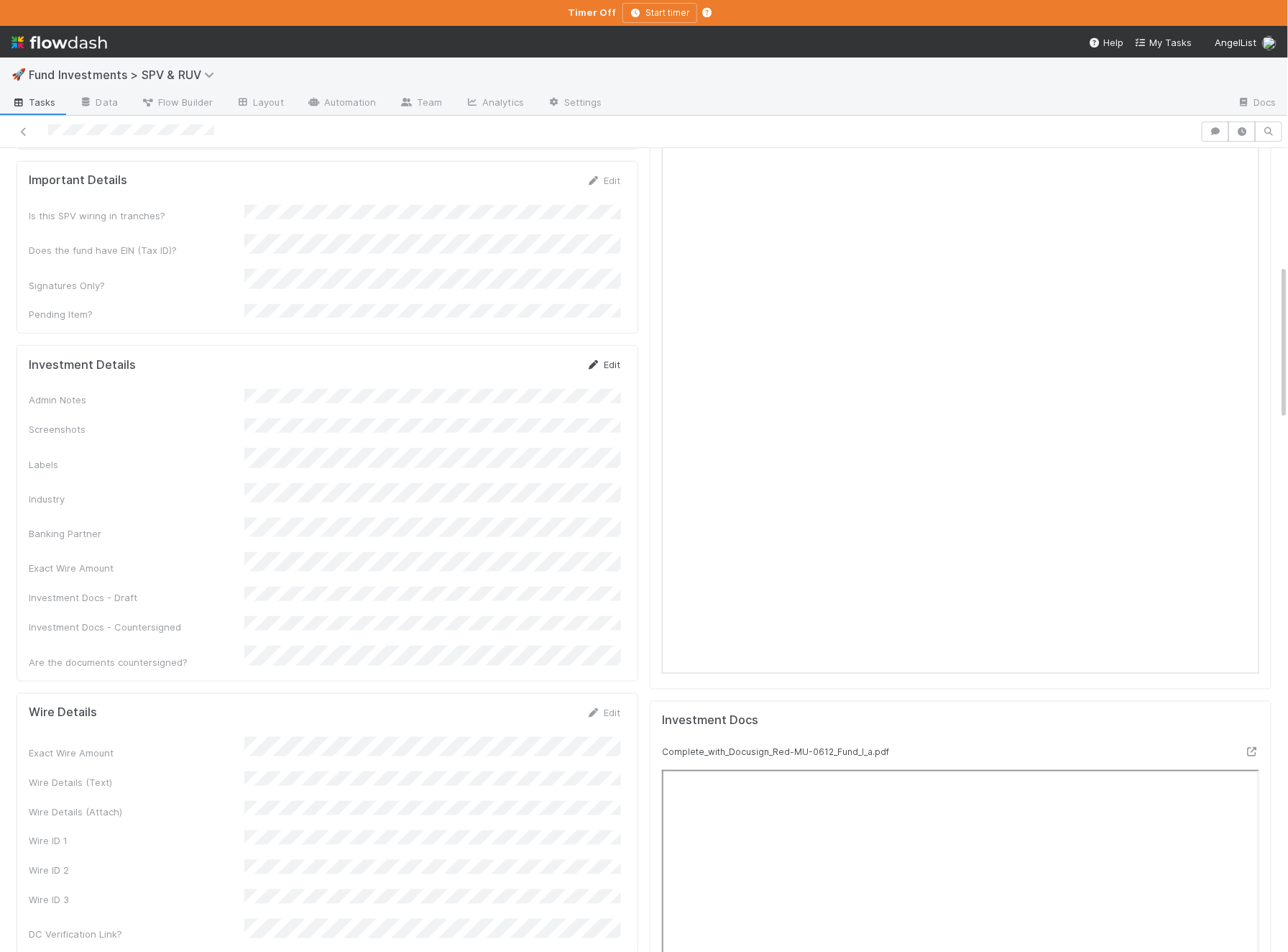
click at [605, 358] on link "Edit" at bounding box center [604, 364] width 34 height 12
click at [551, 358] on button "Save" at bounding box center [543, 369] width 41 height 24
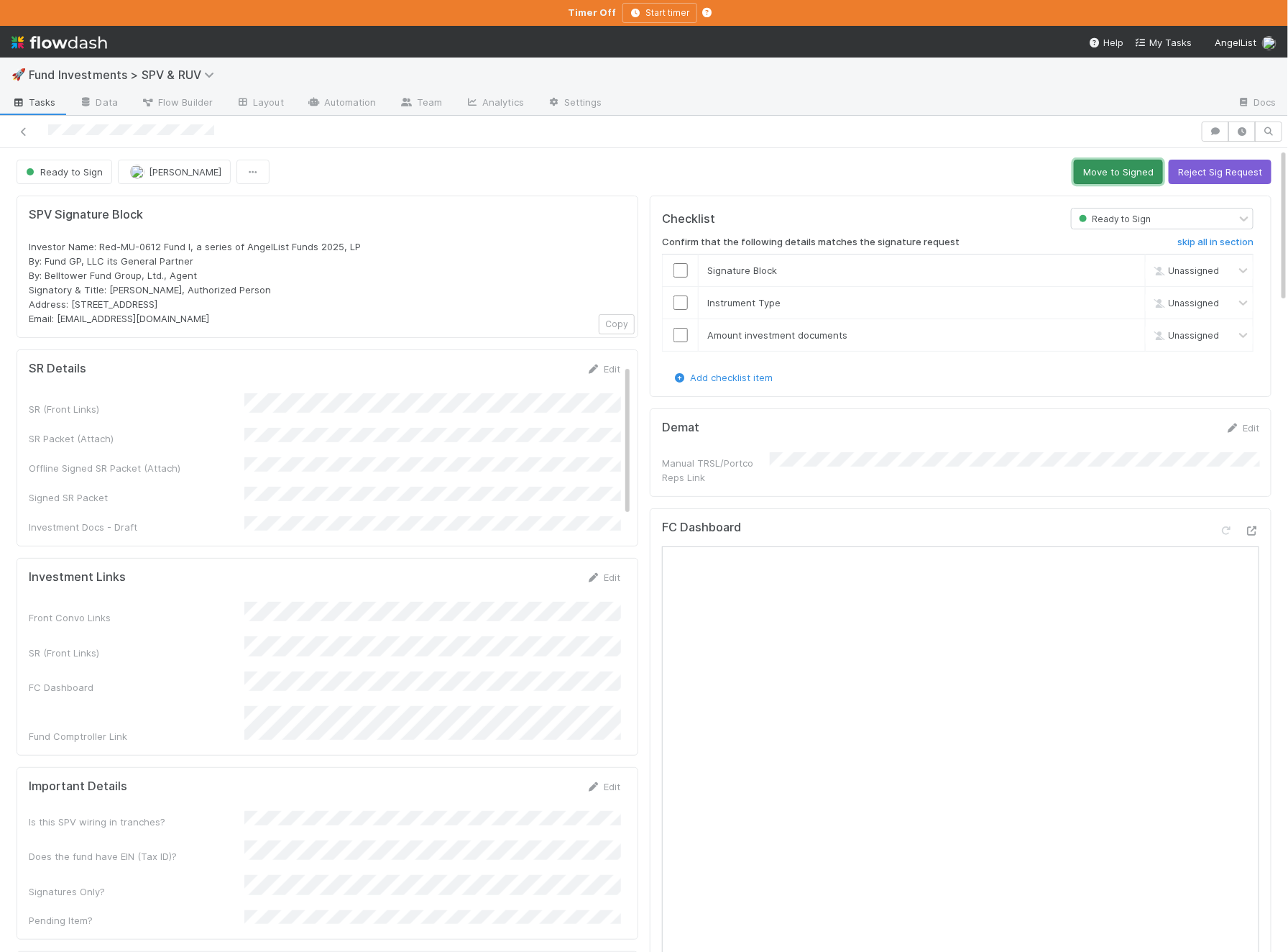
click at [1113, 175] on button "Move to Signed" at bounding box center [1118, 171] width 89 height 24
